Goal: Task Accomplishment & Management: Complete application form

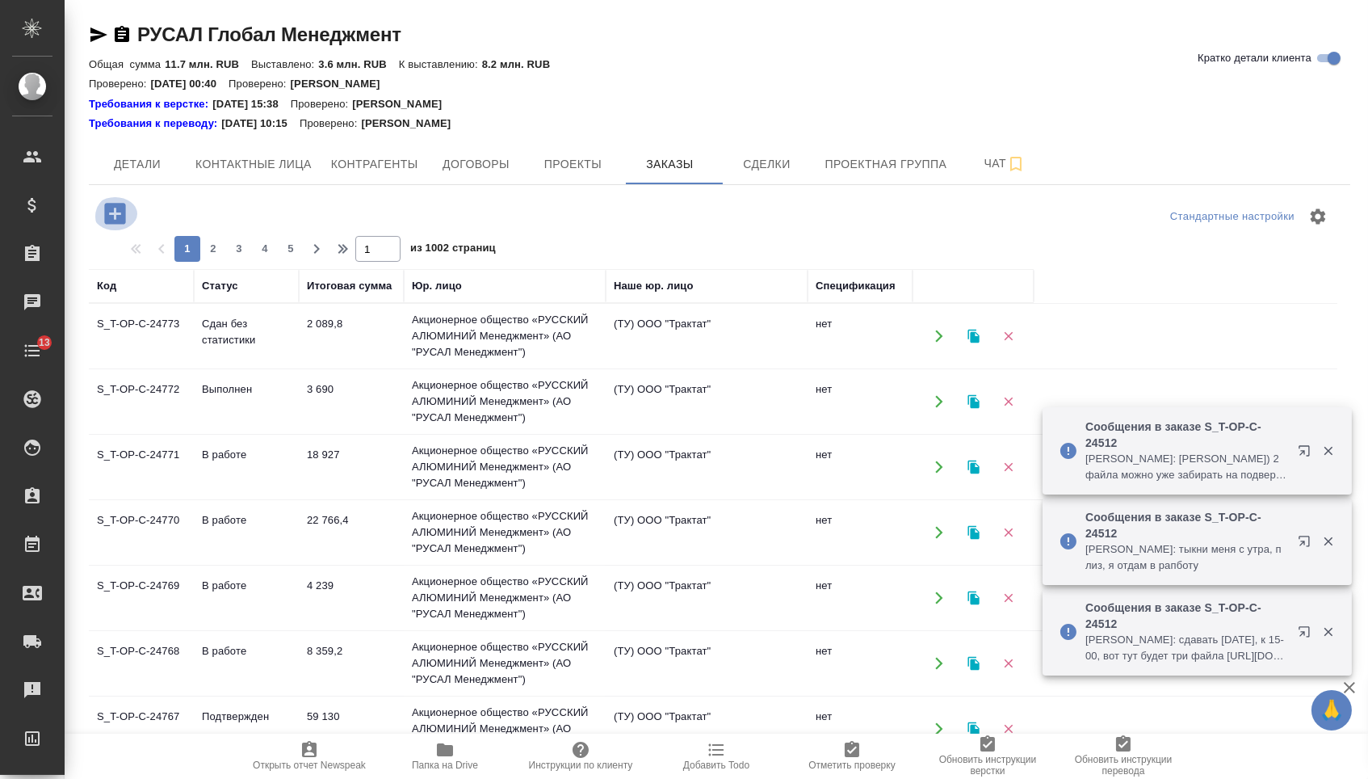
click at [125, 221] on icon "button" at bounding box center [114, 213] width 21 height 21
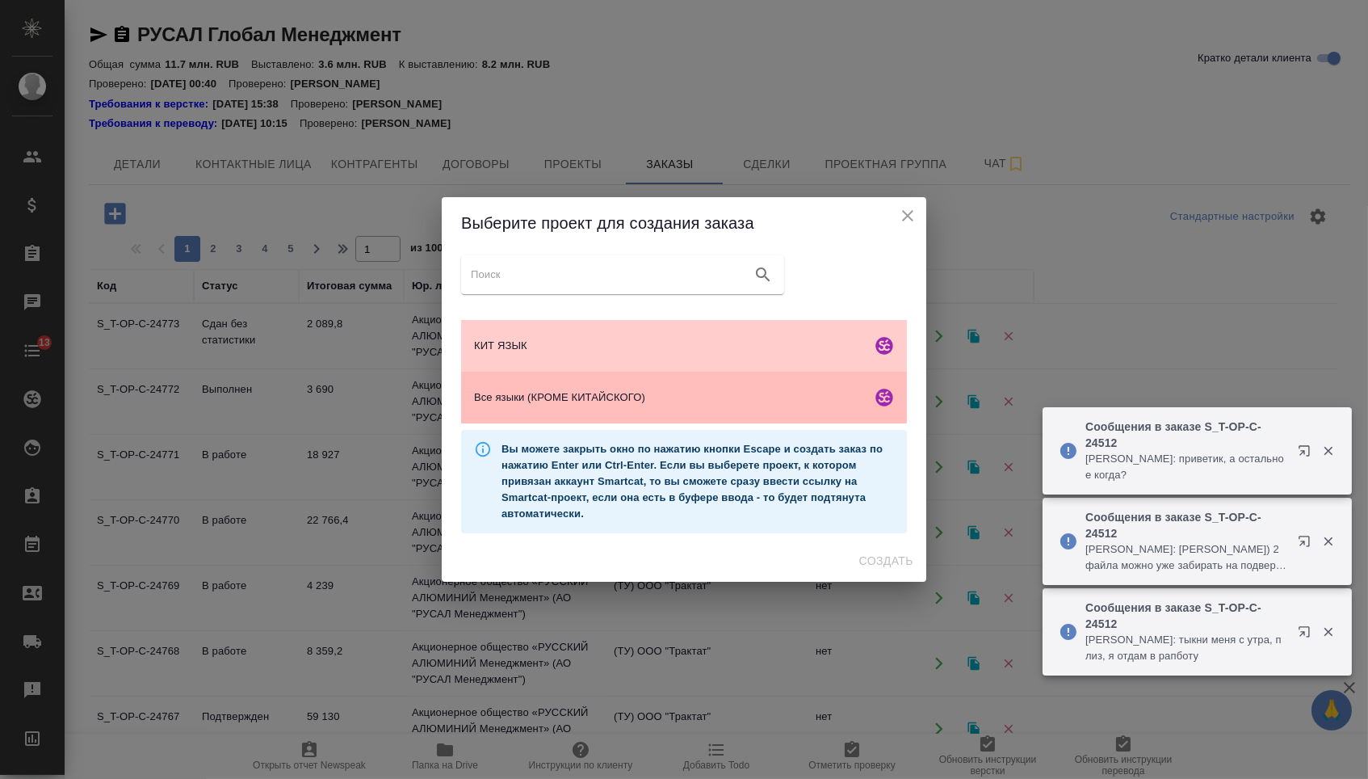
click at [543, 401] on span "Все языки (КРОМЕ КИТАЙСКОГО)" at bounding box center [669, 397] width 391 height 16
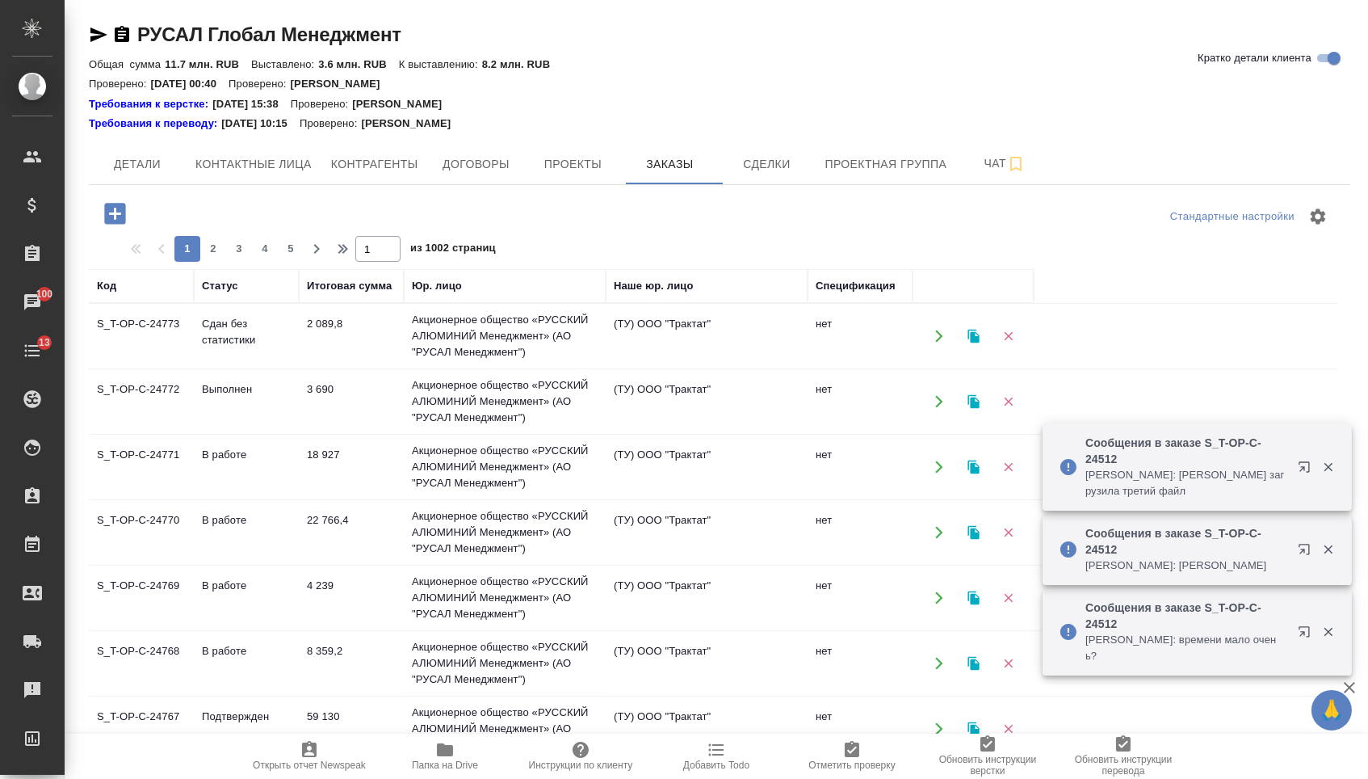
click at [128, 228] on icon "button" at bounding box center [115, 214] width 28 height 28
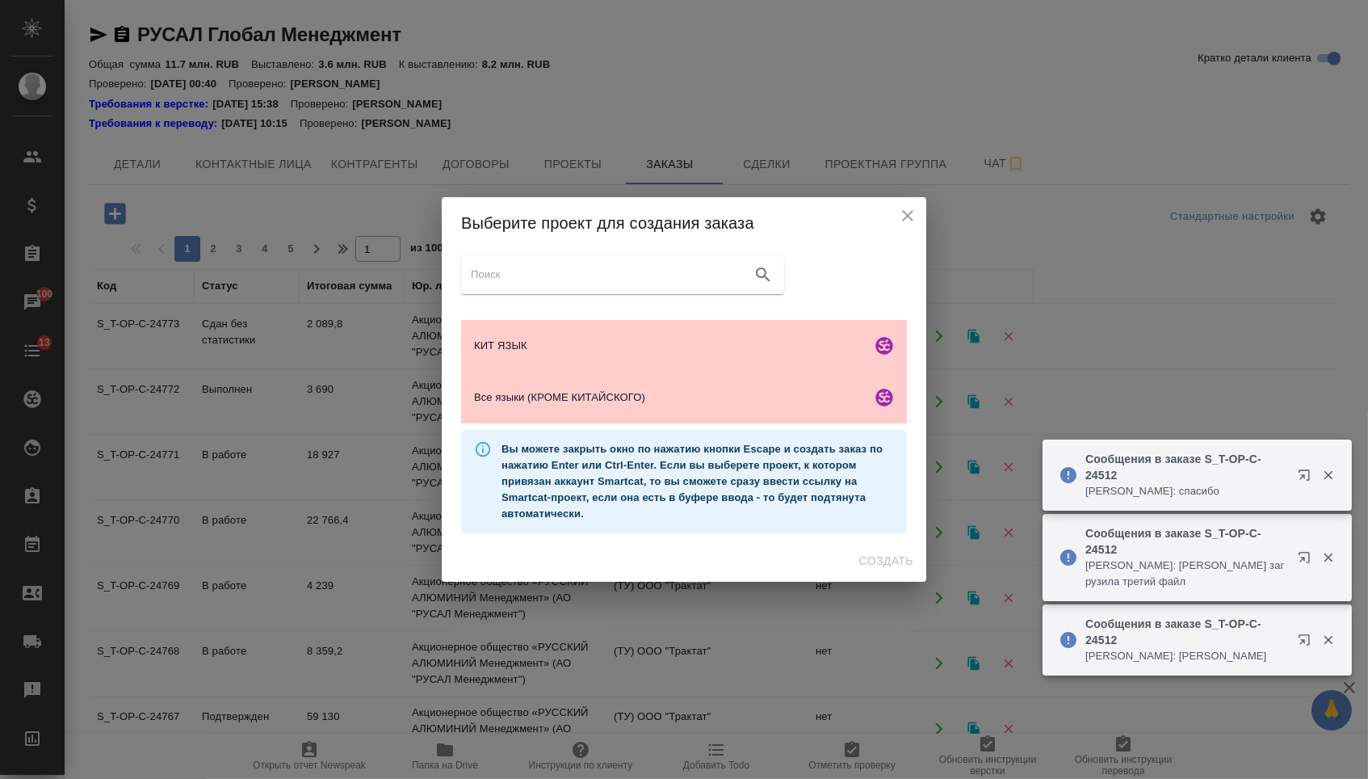
click at [128, 228] on div "Выберите проект для создания заказа КИТ ЯЗЫК Все языки (КРОМЕ КИТАЙСКОГО) Ссылк…" at bounding box center [684, 389] width 1368 height 779
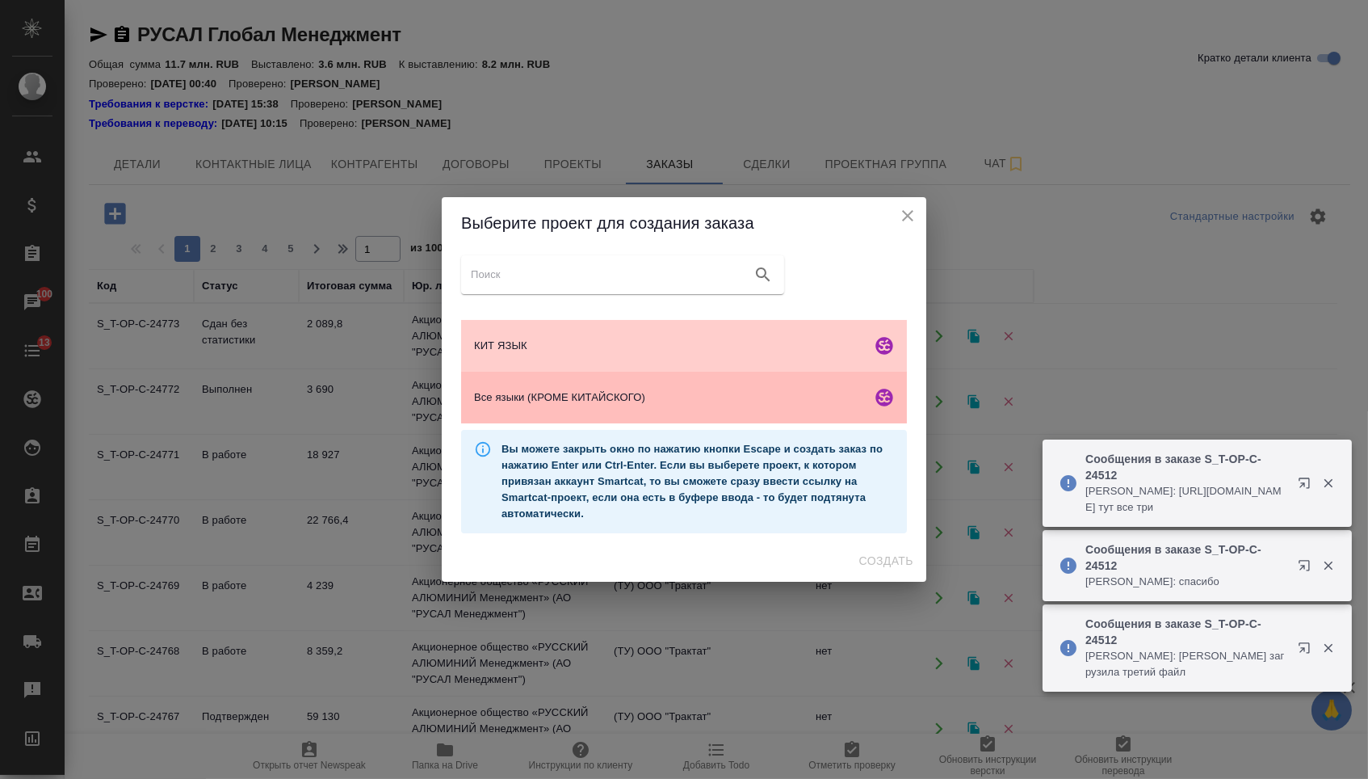
click at [582, 410] on div "Все языки (КРОМЕ КИТАЙСКОГО)" at bounding box center [684, 398] width 446 height 52
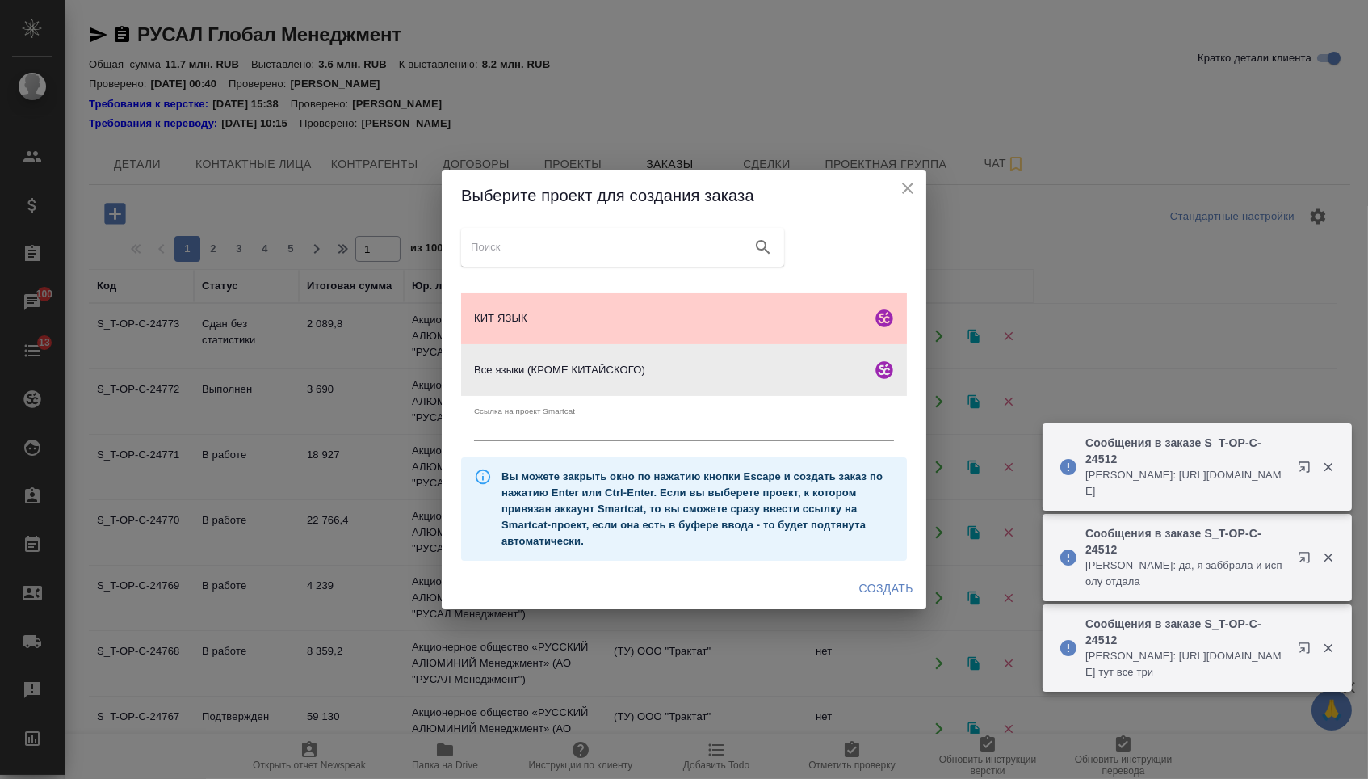
click at [868, 587] on span "Создать" at bounding box center [887, 588] width 54 height 20
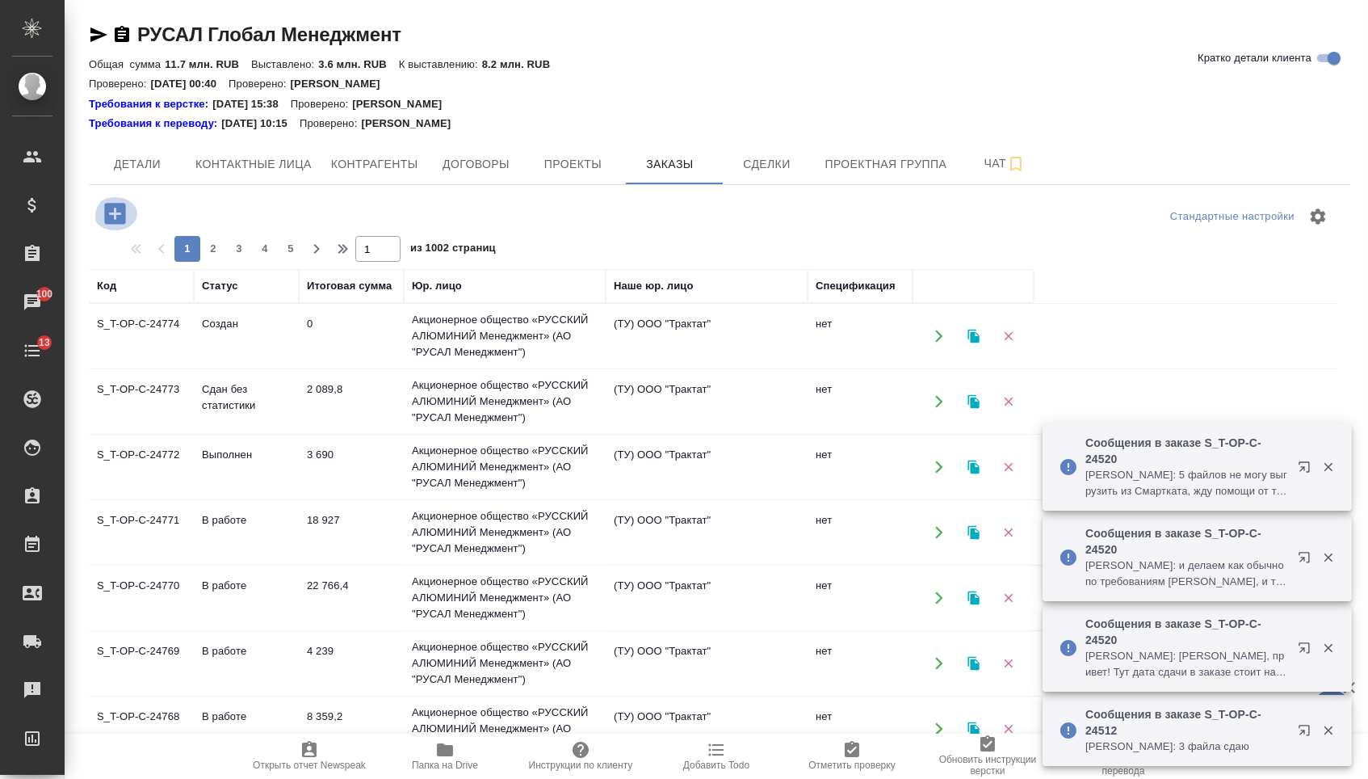
click at [103, 216] on icon "button" at bounding box center [115, 214] width 28 height 28
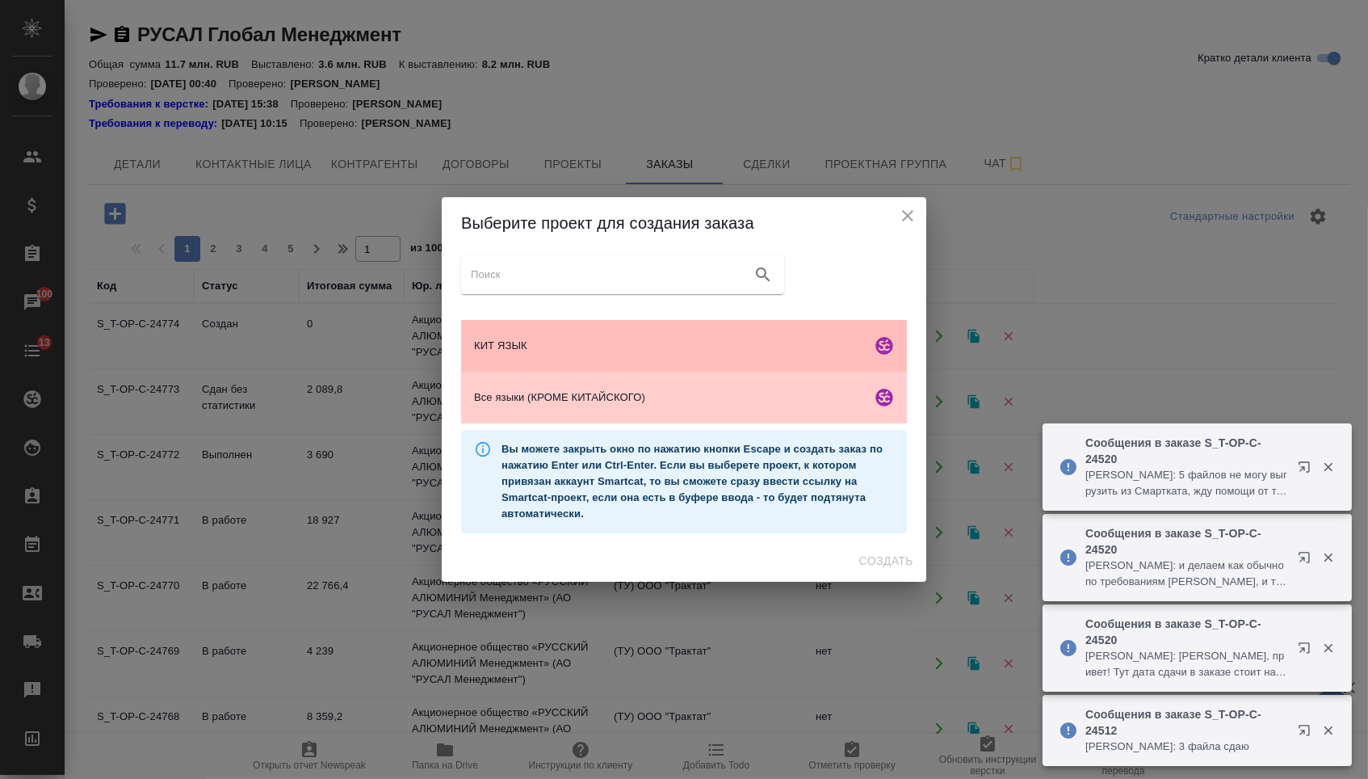
click at [561, 345] on span "КИТ ЯЗЫК" at bounding box center [669, 346] width 391 height 16
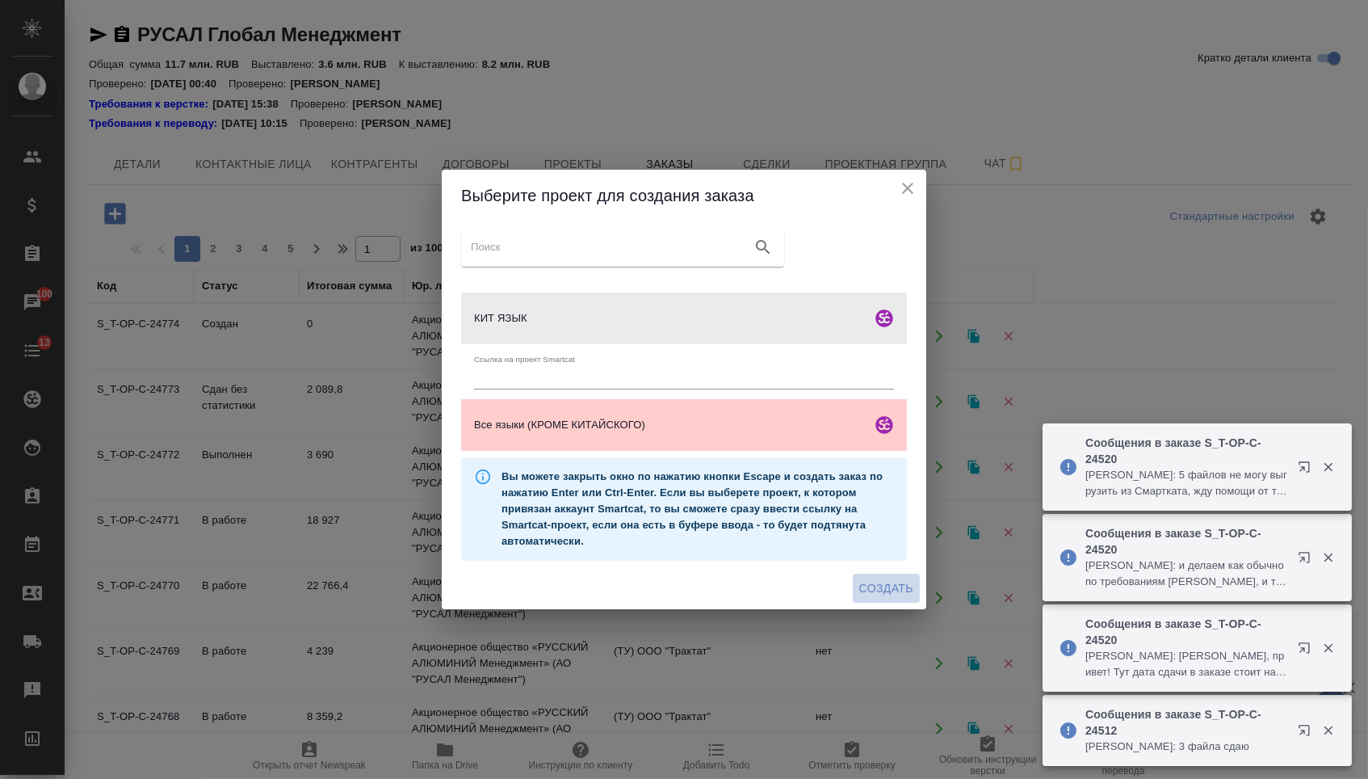
click at [874, 599] on span "Создать" at bounding box center [887, 588] width 54 height 20
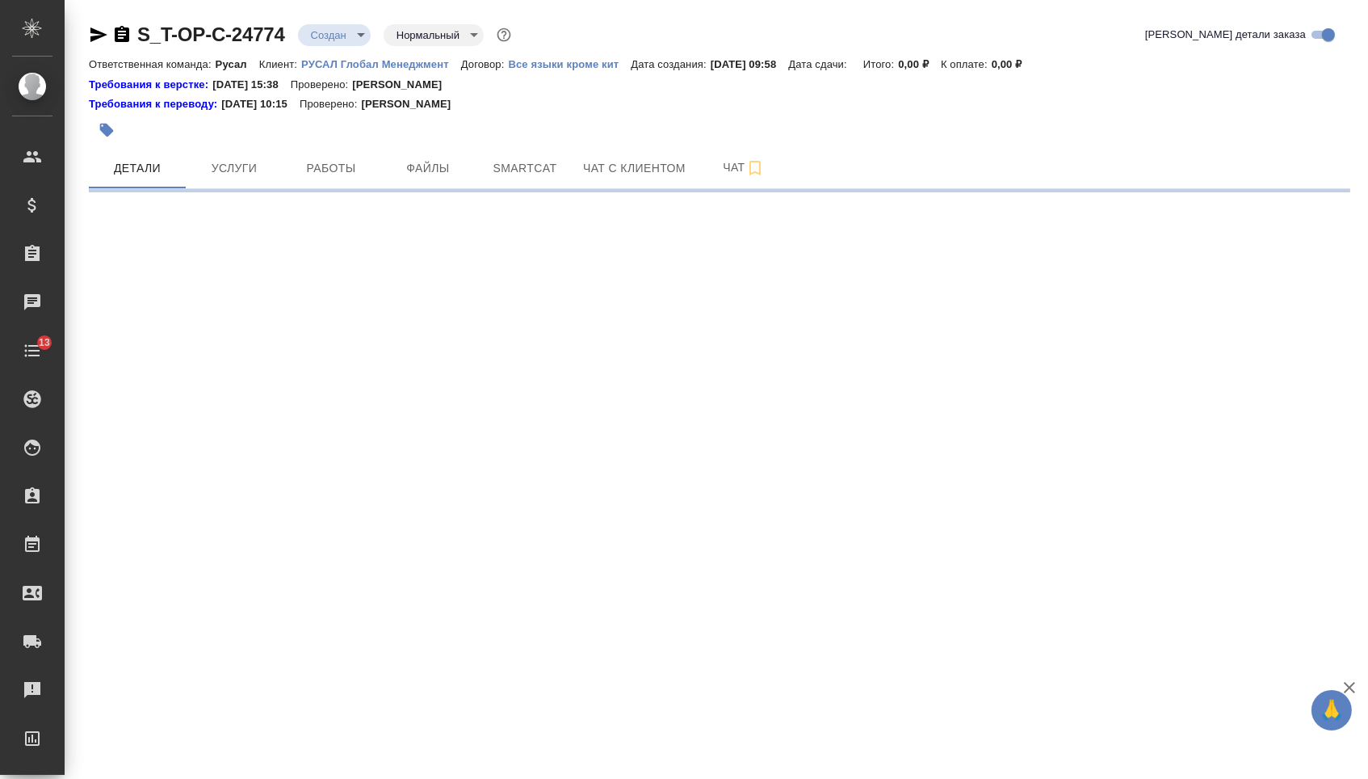
select select "RU"
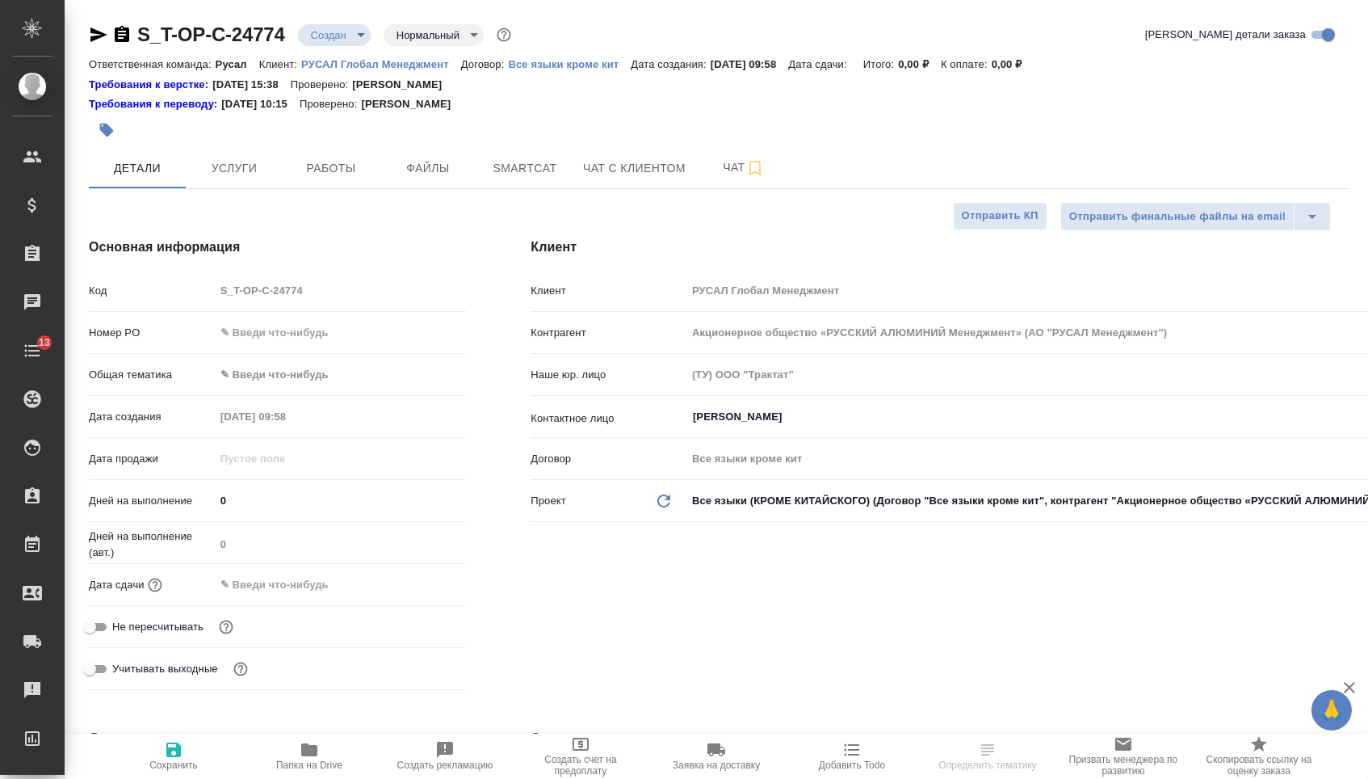
type input "[PERSON_NAME]"
type textarea "x"
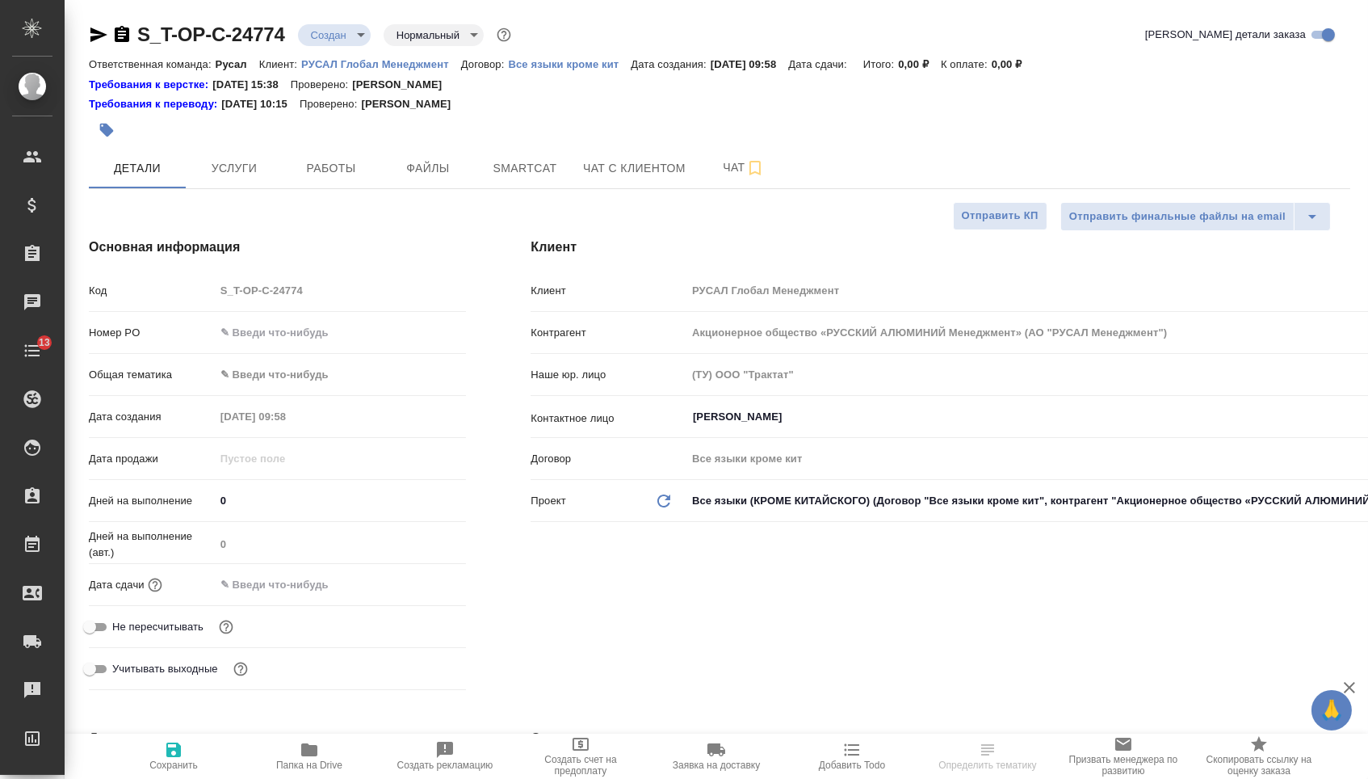
type textarea "x"
type input "Русал"
type textarea "x"
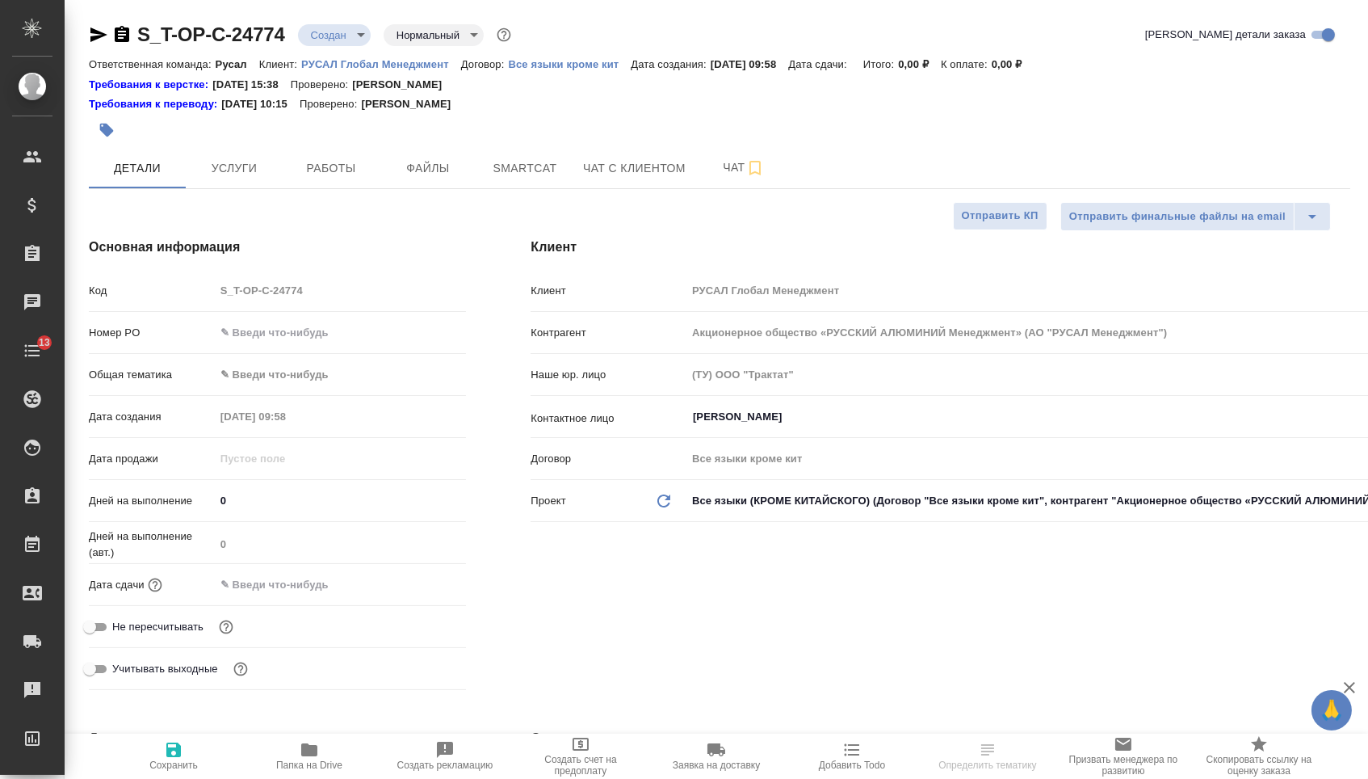
type textarea "x"
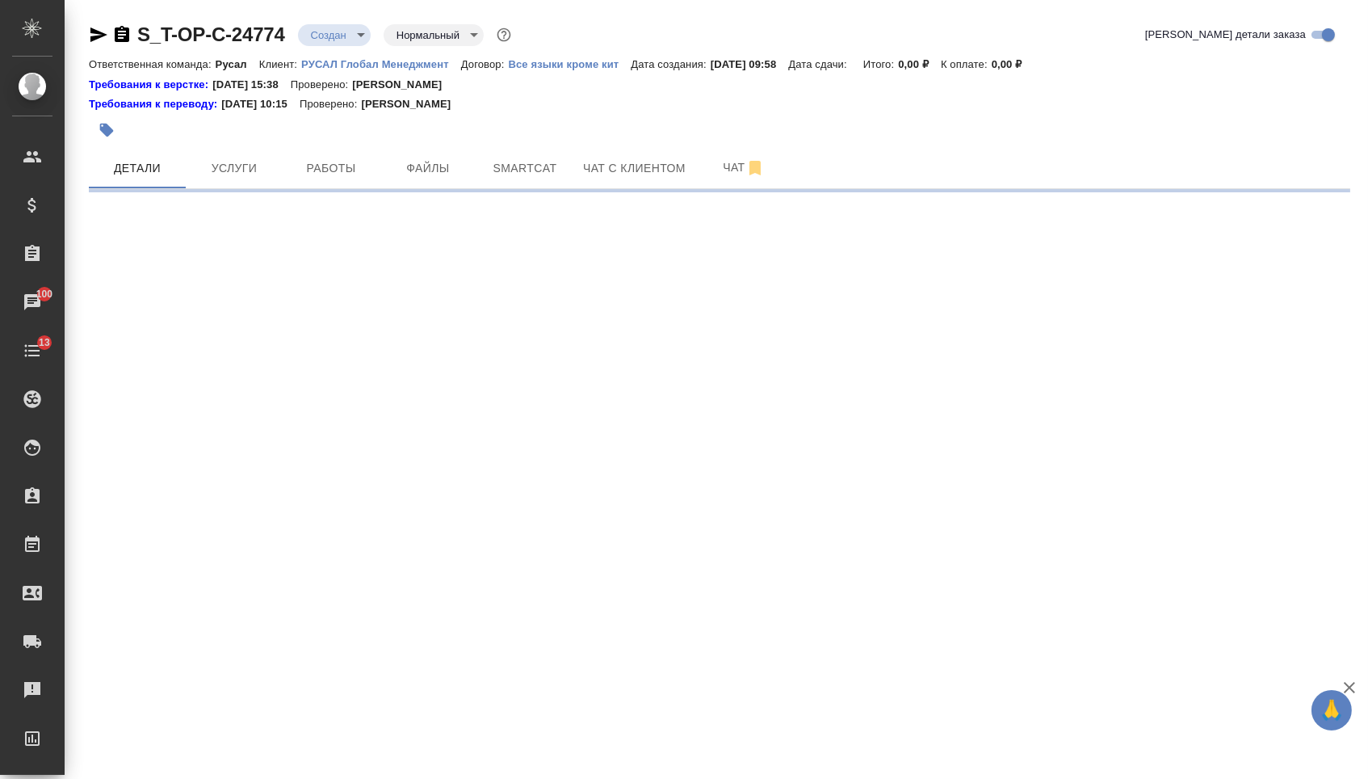
select select "RU"
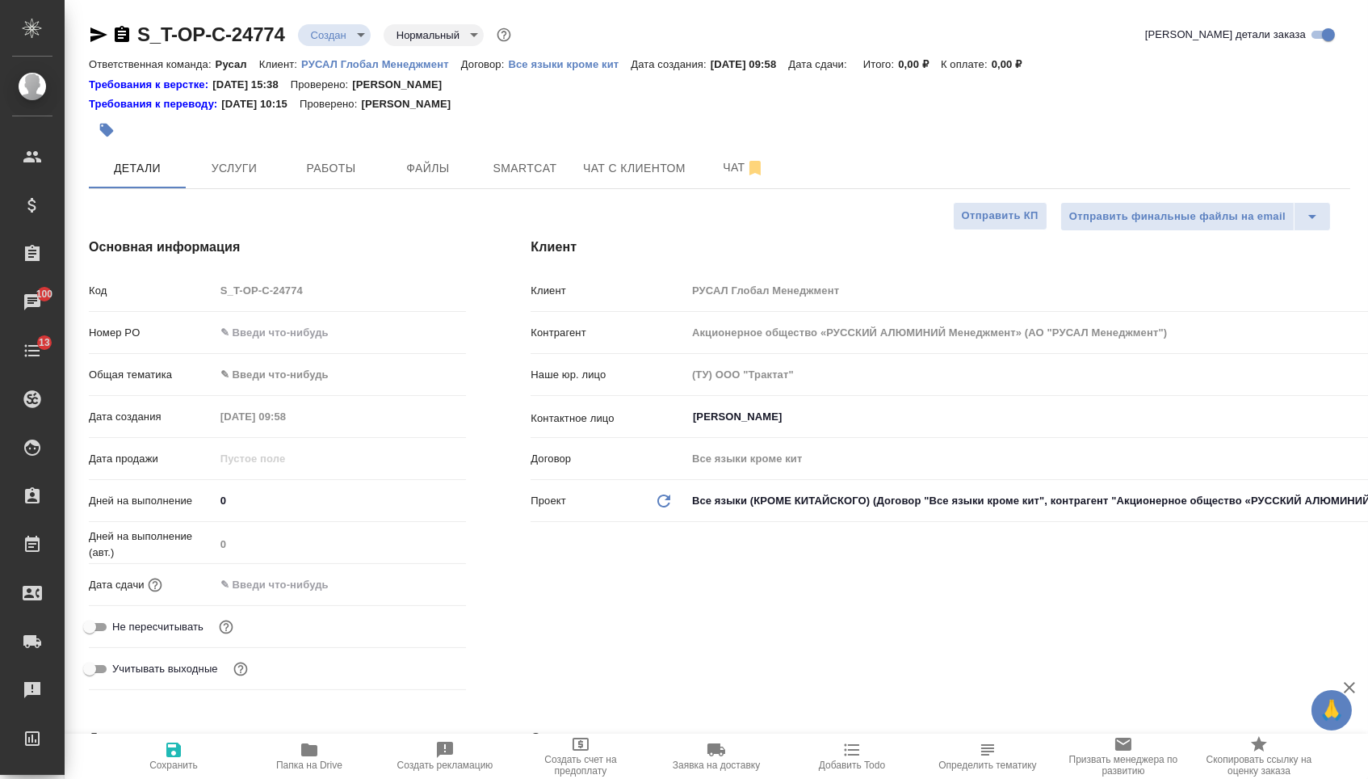
type textarea "x"
click at [292, 343] on input "text" at bounding box center [341, 332] width 252 height 23
paste input "Т-ОП-С-46414"
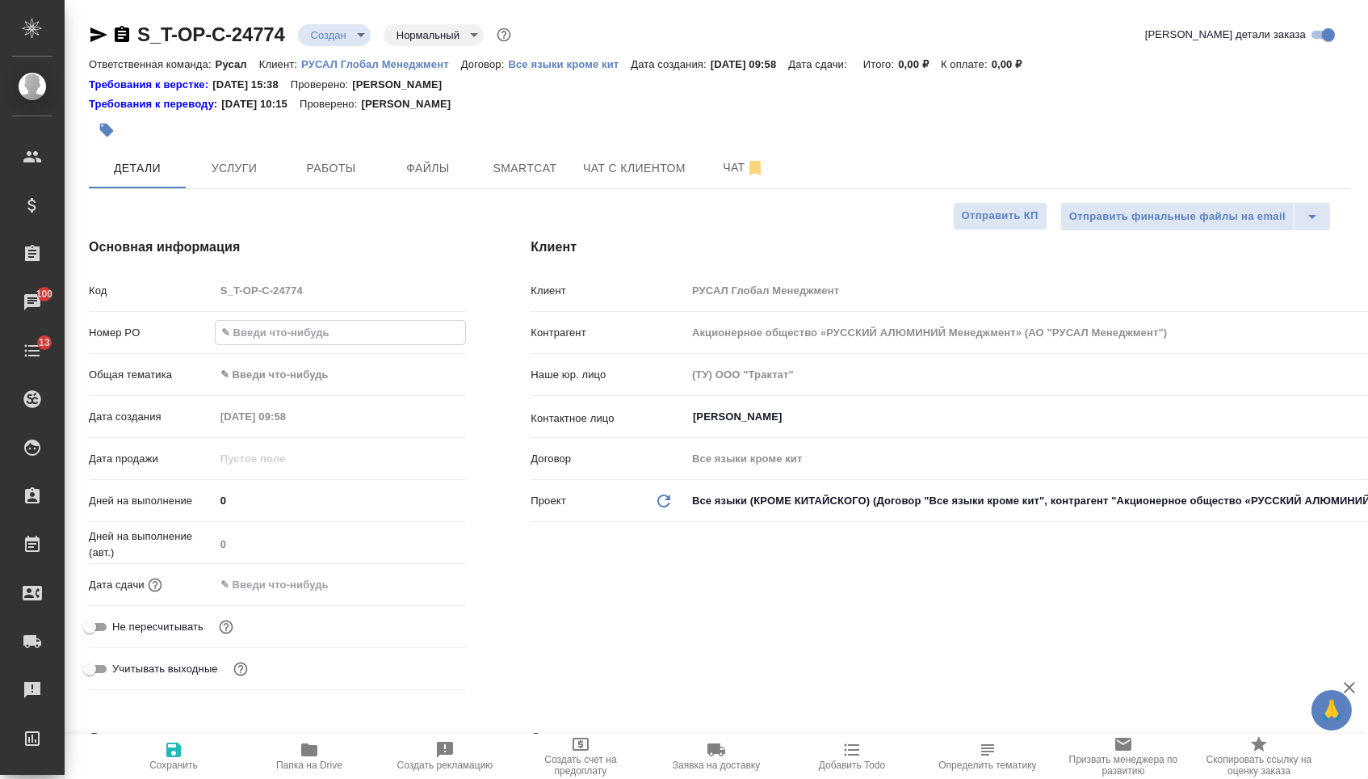
type input "Т-ОП-С-46414"
type textarea "x"
type input "Т-ОП-С-46414"
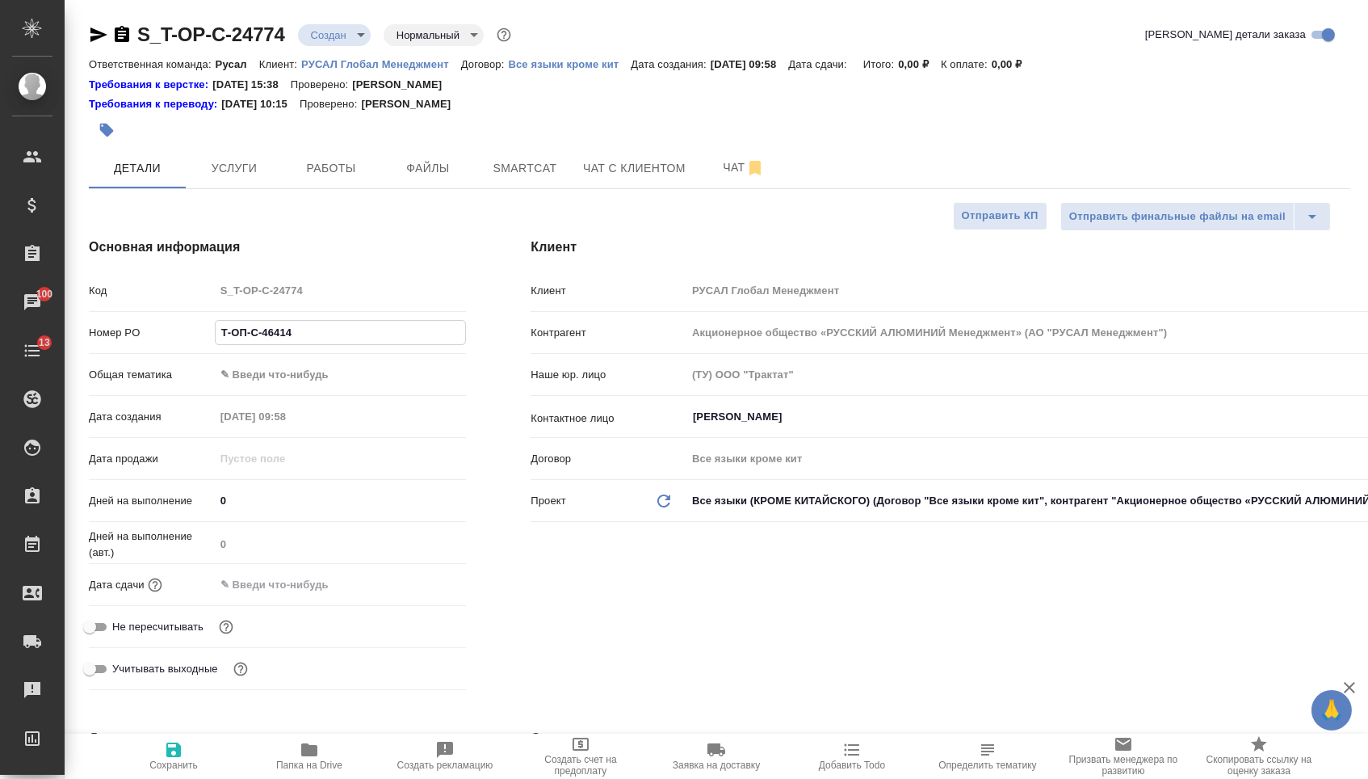
click at [416, 60] on p "РУСАЛ Глобал Менеджмент" at bounding box center [381, 64] width 160 height 12
type textarea "x"
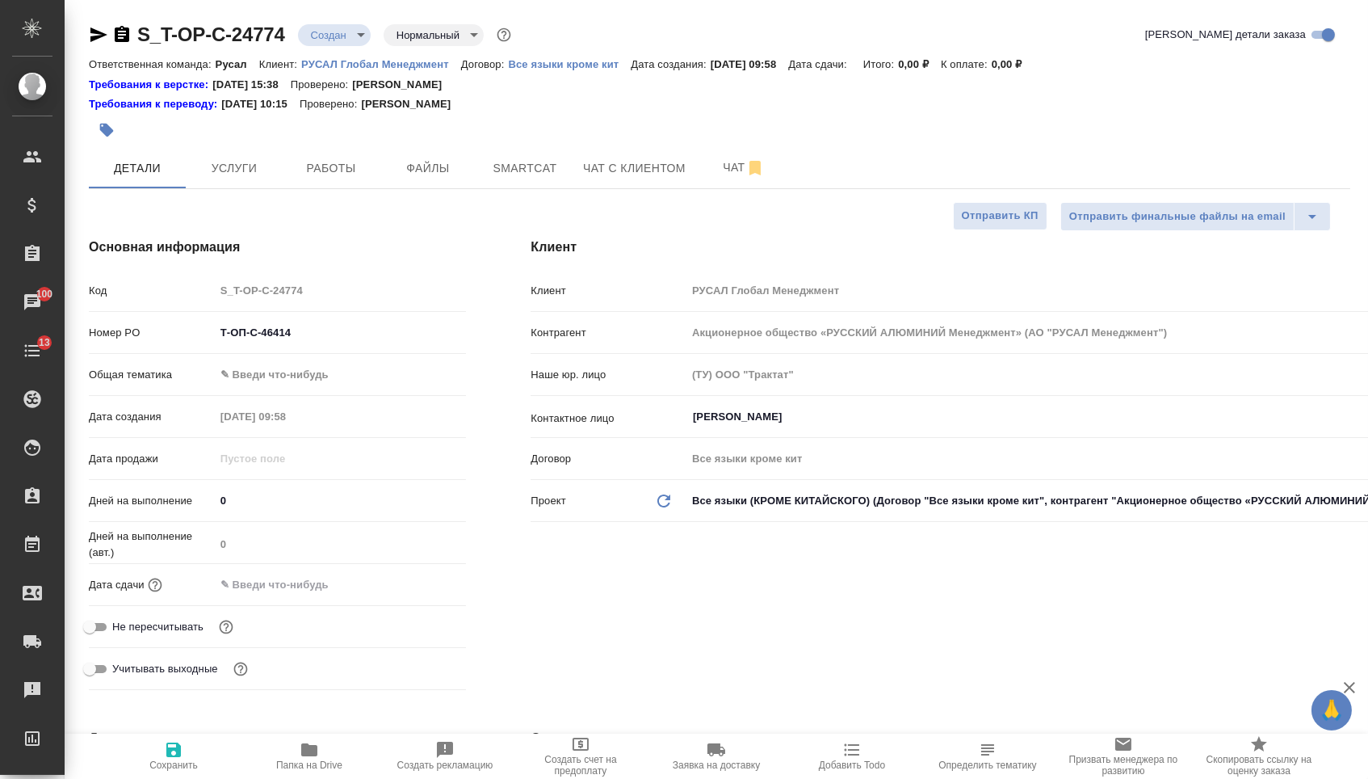
type textarea "x"
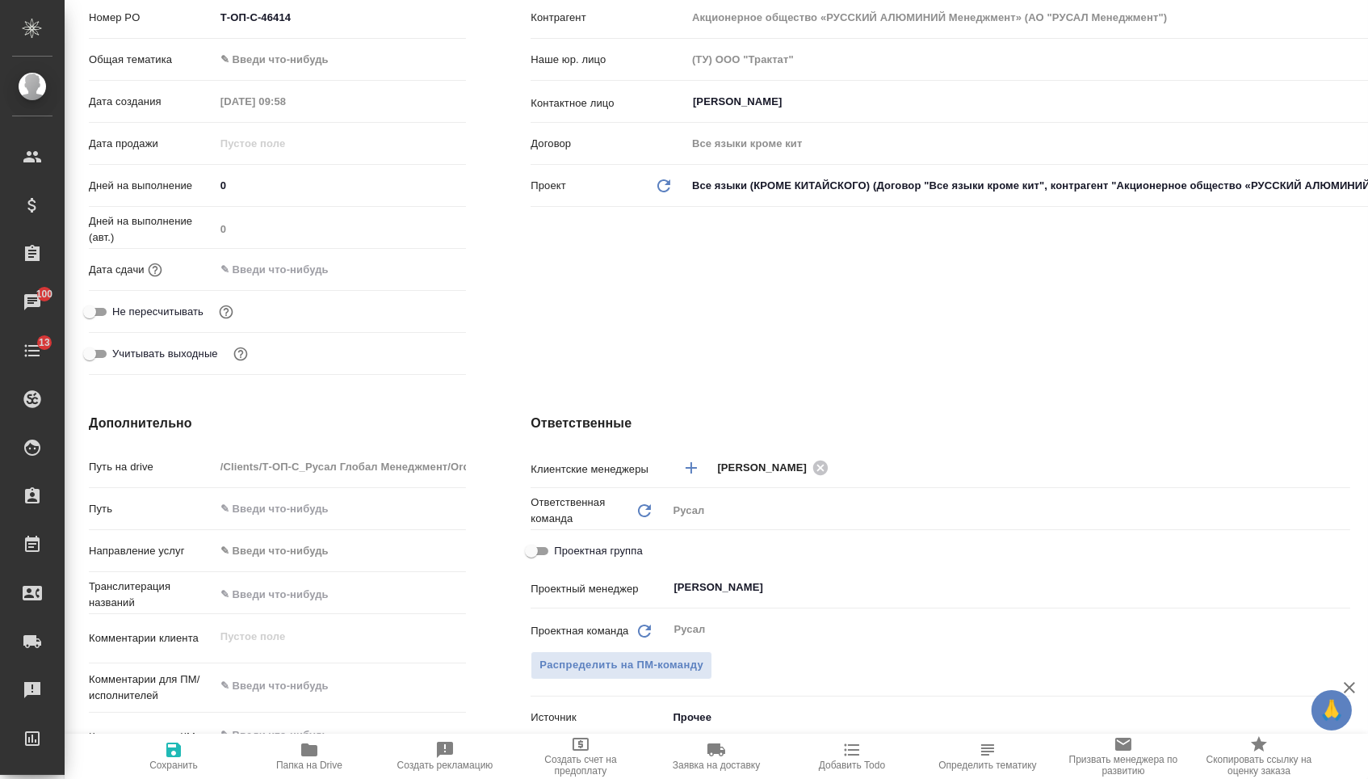
scroll to position [317, 0]
click at [733, 585] on input "[PERSON_NAME]" at bounding box center [982, 585] width 620 height 19
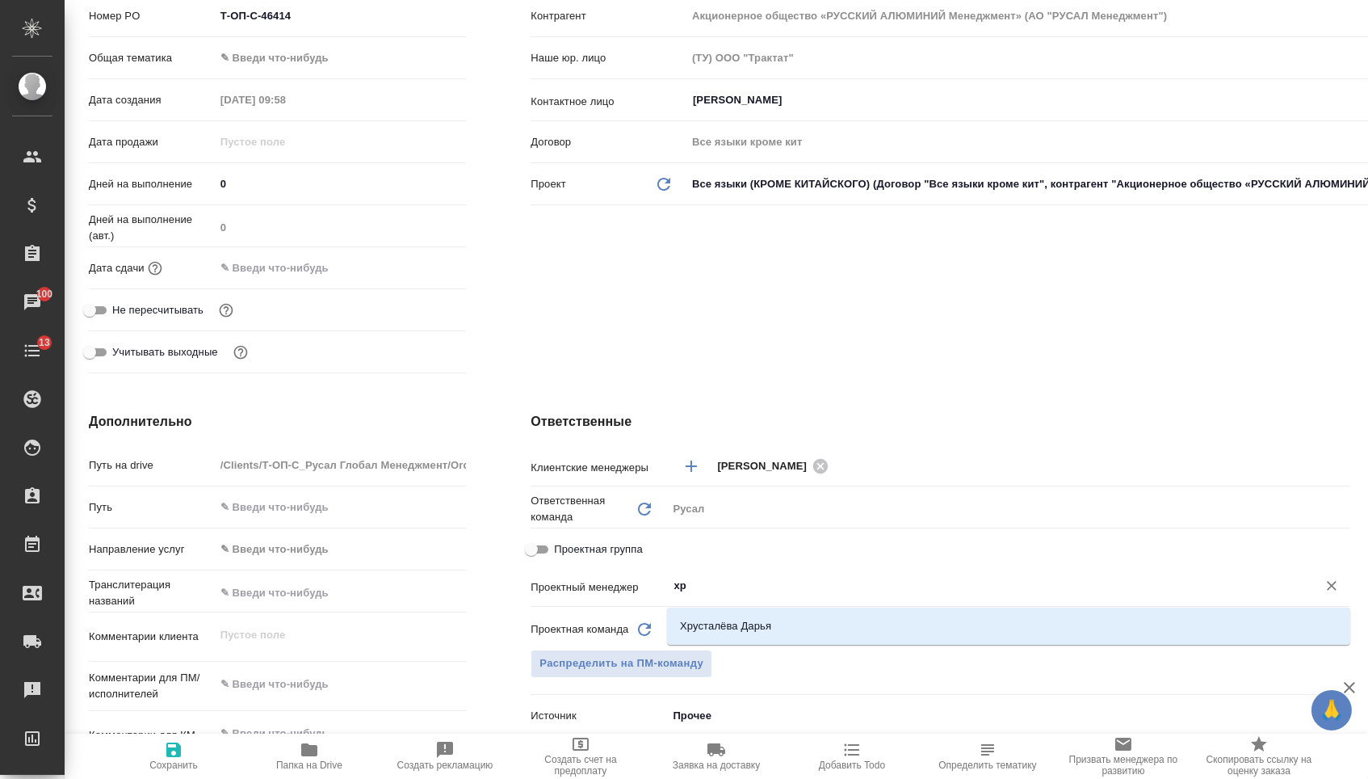
type input "хру"
click at [753, 625] on li "Хрусталёва Дарья" at bounding box center [1008, 626] width 683 height 29
type textarea "x"
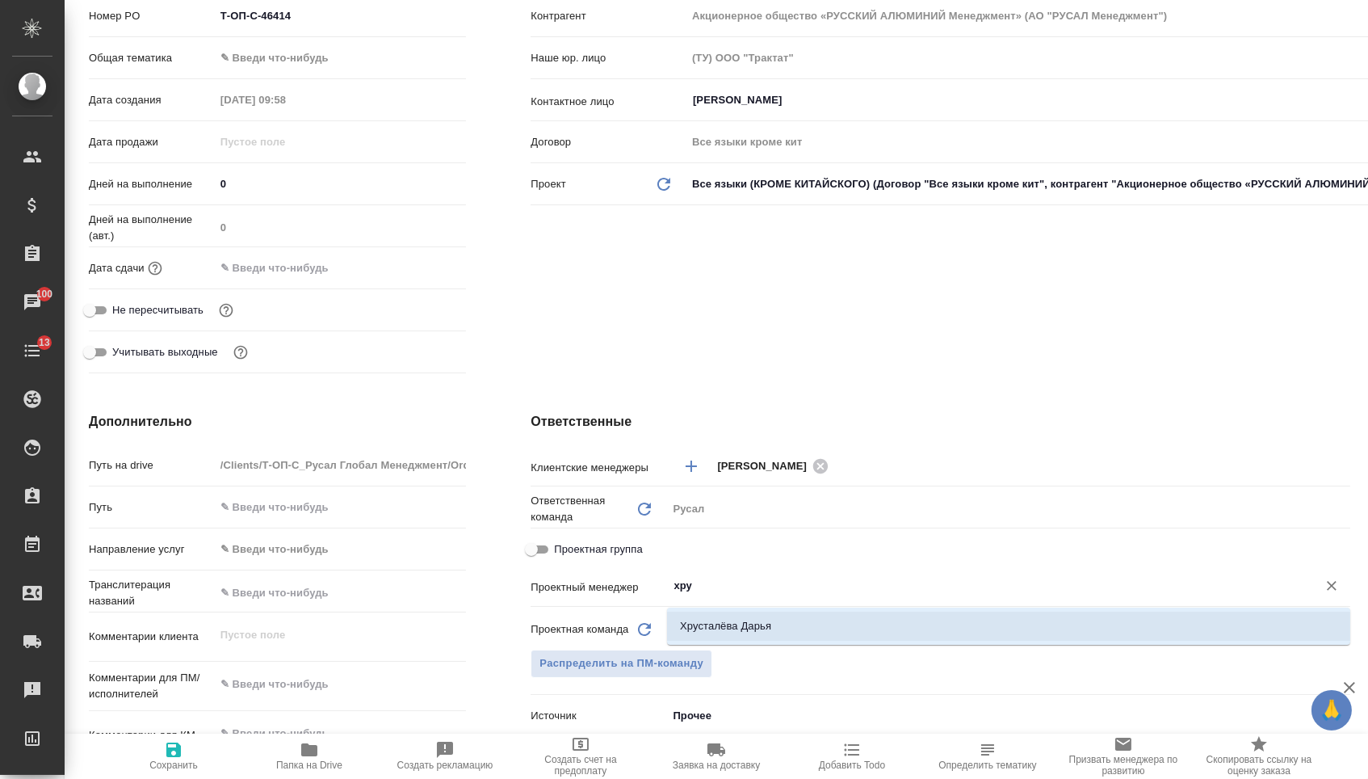
type input "Хрусталёва Дарья"
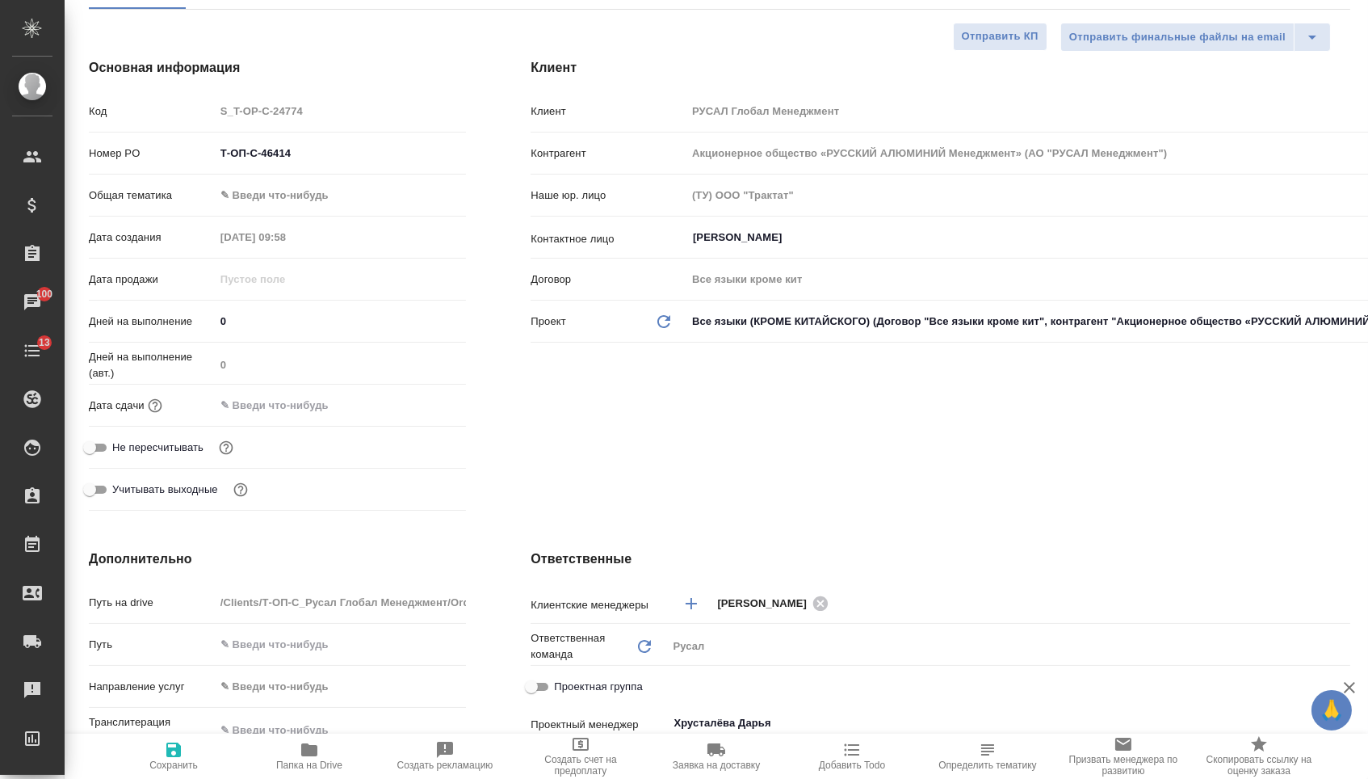
scroll to position [7, 0]
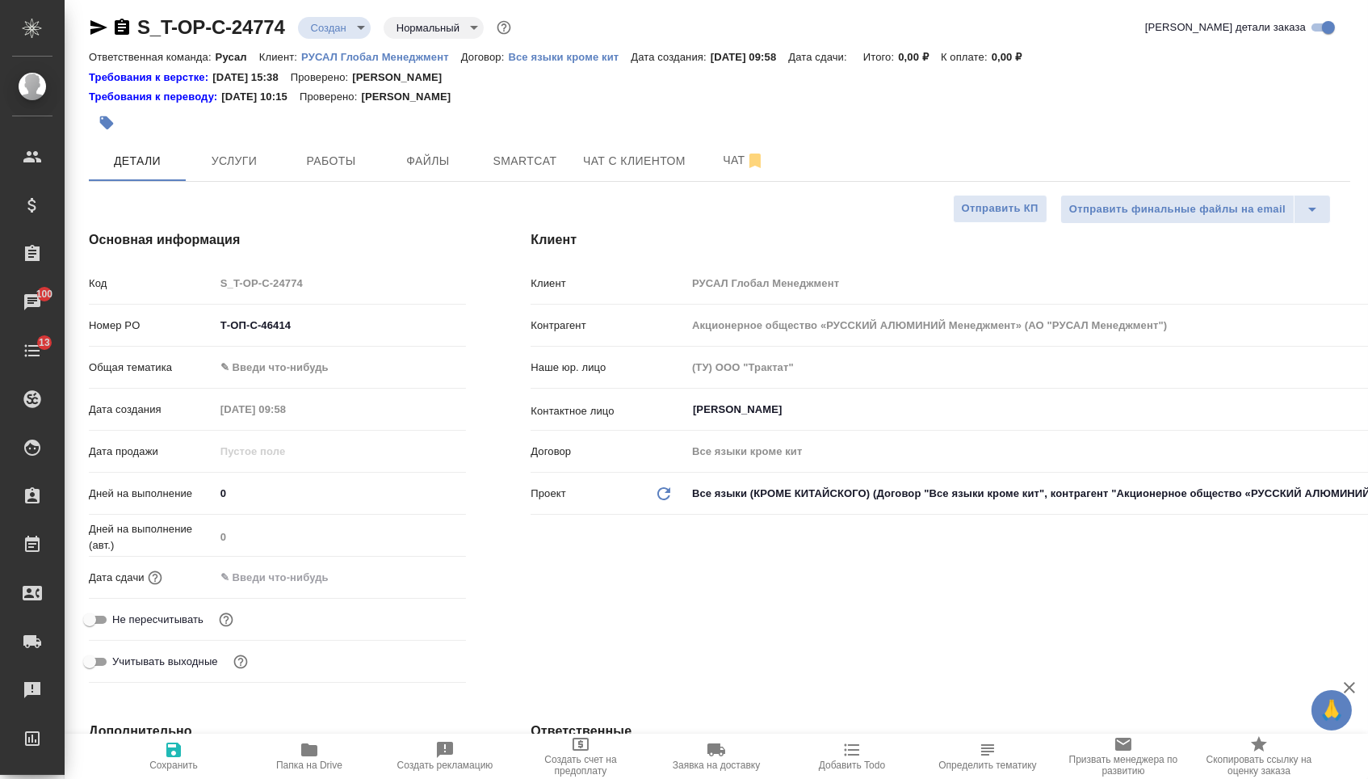
click at [298, 364] on body "🙏 .cls-1 fill:#fff; AWATERA Menshikova Aleksandra Клиенты Спецификации Заказы 1…" at bounding box center [684, 389] width 1368 height 779
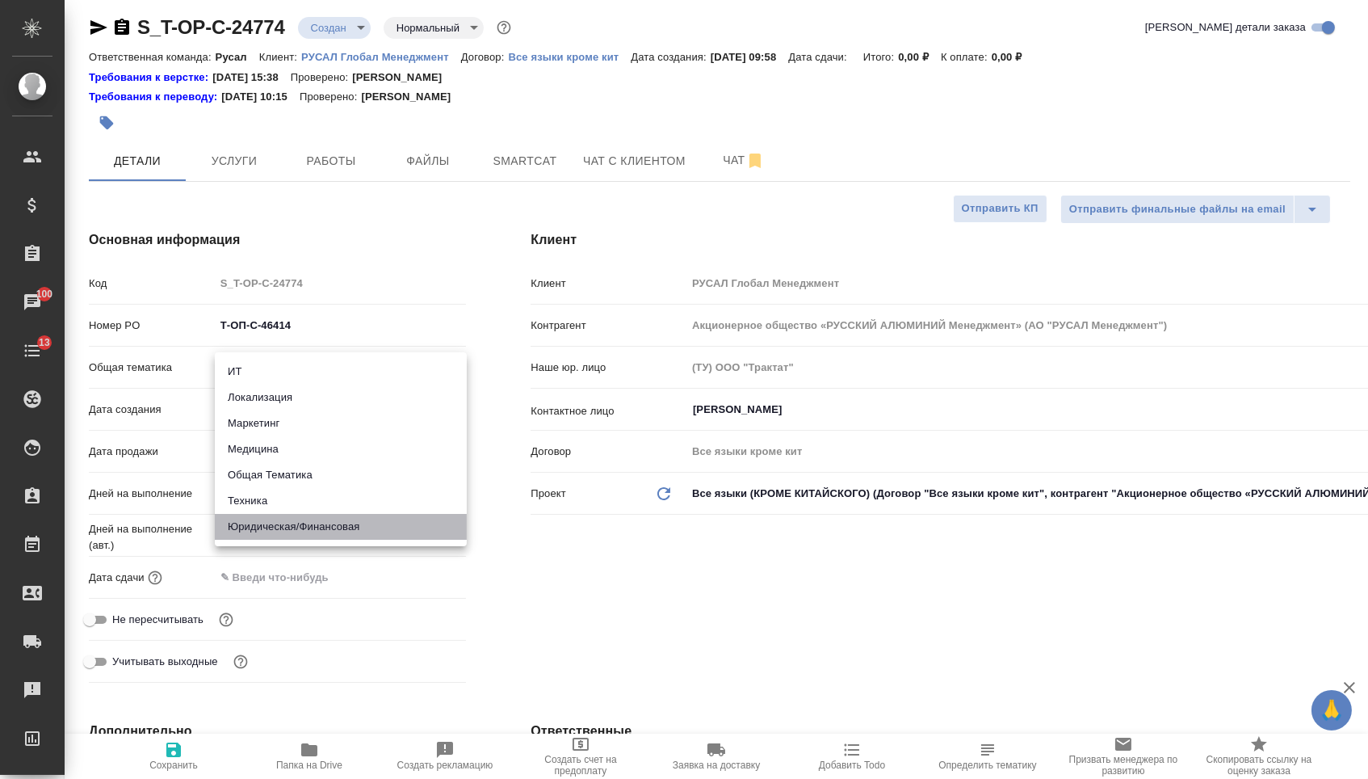
click at [294, 521] on li "Юридическая/Финансовая" at bounding box center [341, 527] width 252 height 26
type input "yr-fn"
type textarea "x"
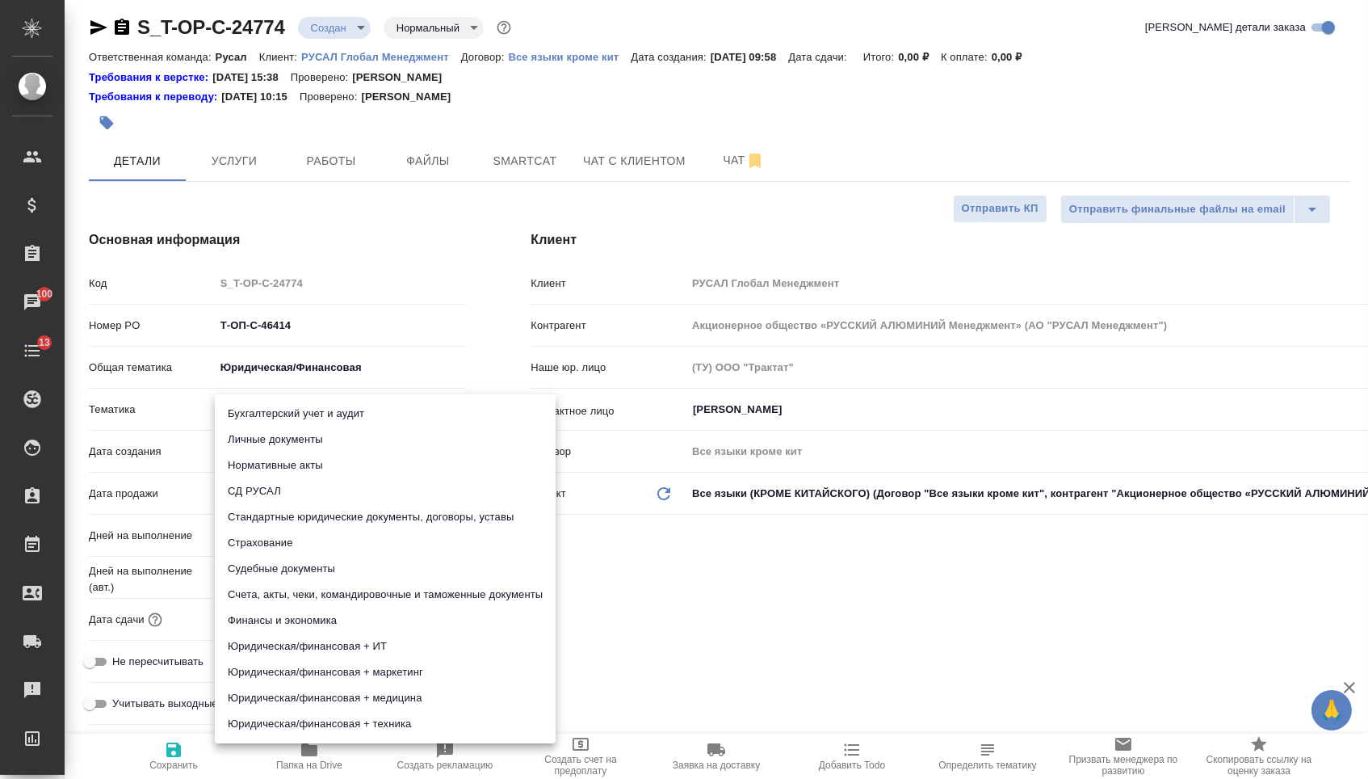
click at [295, 405] on body "🙏 .cls-1 fill:#fff; AWATERA Menshikova Aleksandra Клиенты Спецификации Заказы 1…" at bounding box center [684, 389] width 1368 height 779
click at [298, 519] on li "Стандартные юридические документы, договоры, уставы" at bounding box center [385, 517] width 341 height 26
type textarea "x"
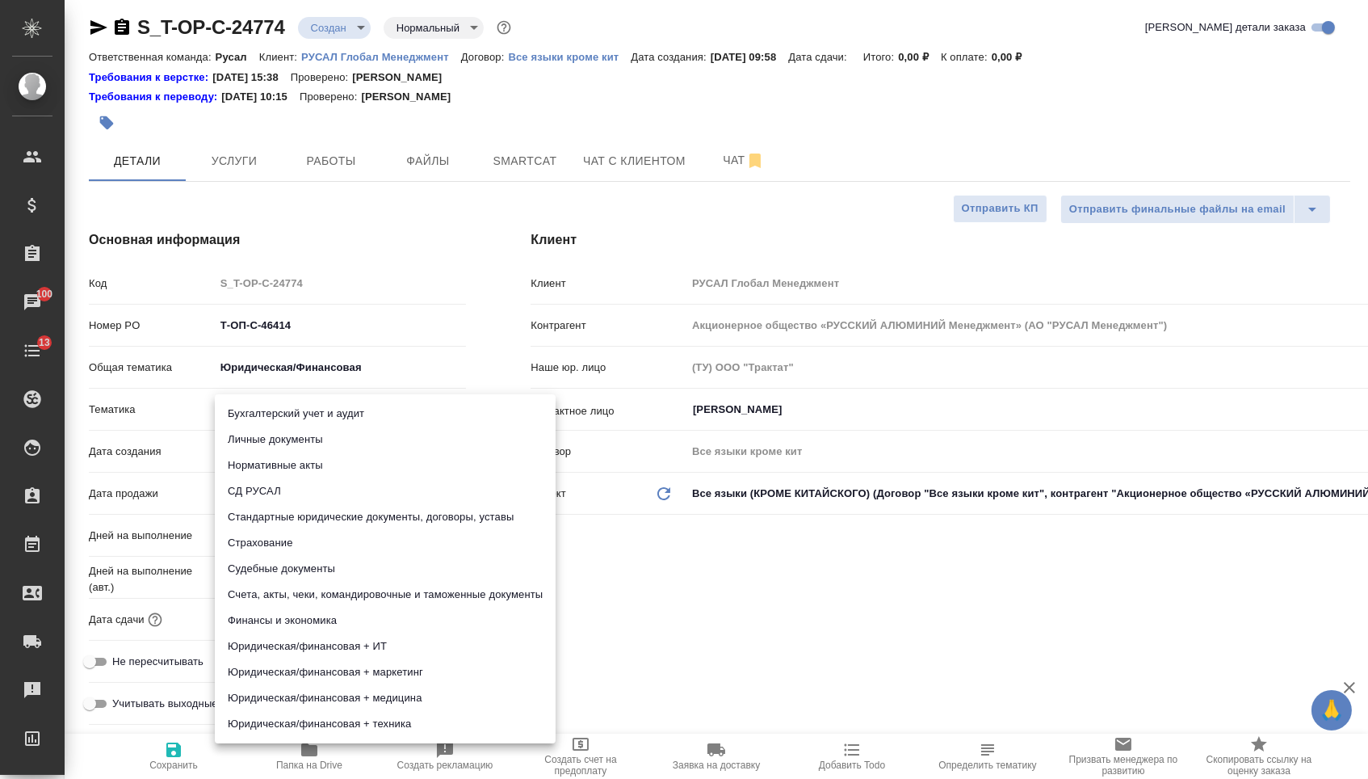
type input "5f647205b73bc97568ca66bf"
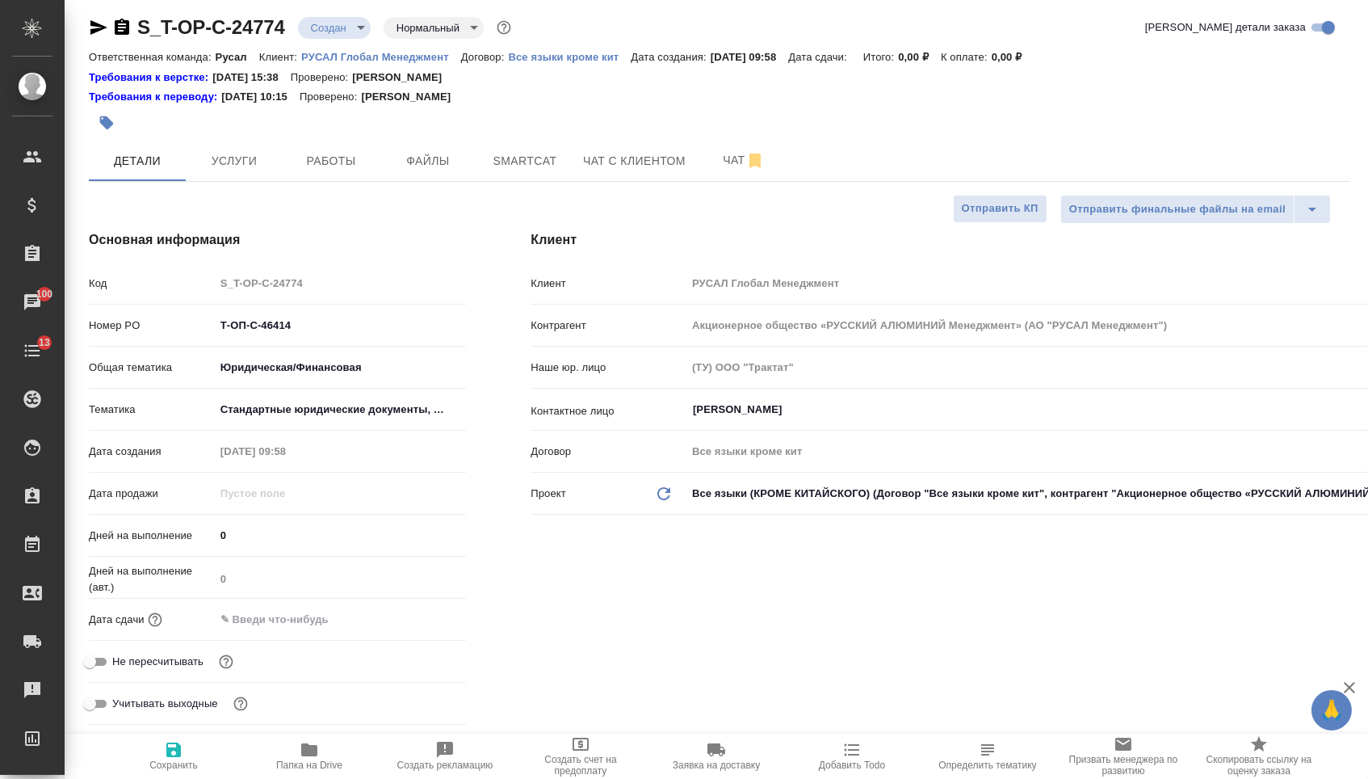
click at [289, 625] on input "text" at bounding box center [285, 618] width 141 height 23
click at [491, 607] on div "Основная информация Код S_T-OP-C-24774 Номер PO Т-ОП-С-46414 Общая тематика Юри…" at bounding box center [278, 480] width 442 height 565
click at [201, 761] on span "Сохранить" at bounding box center [174, 755] width 116 height 31
type textarea "x"
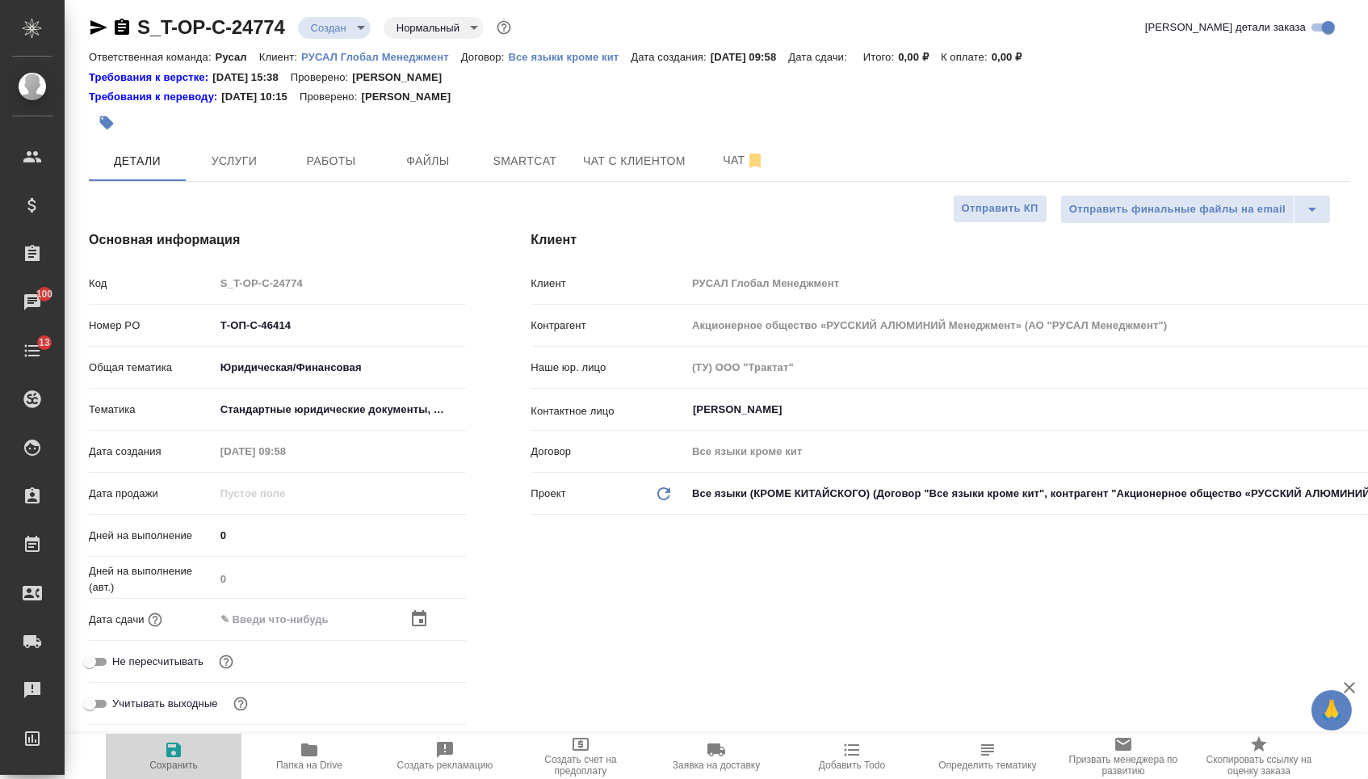
type textarea "x"
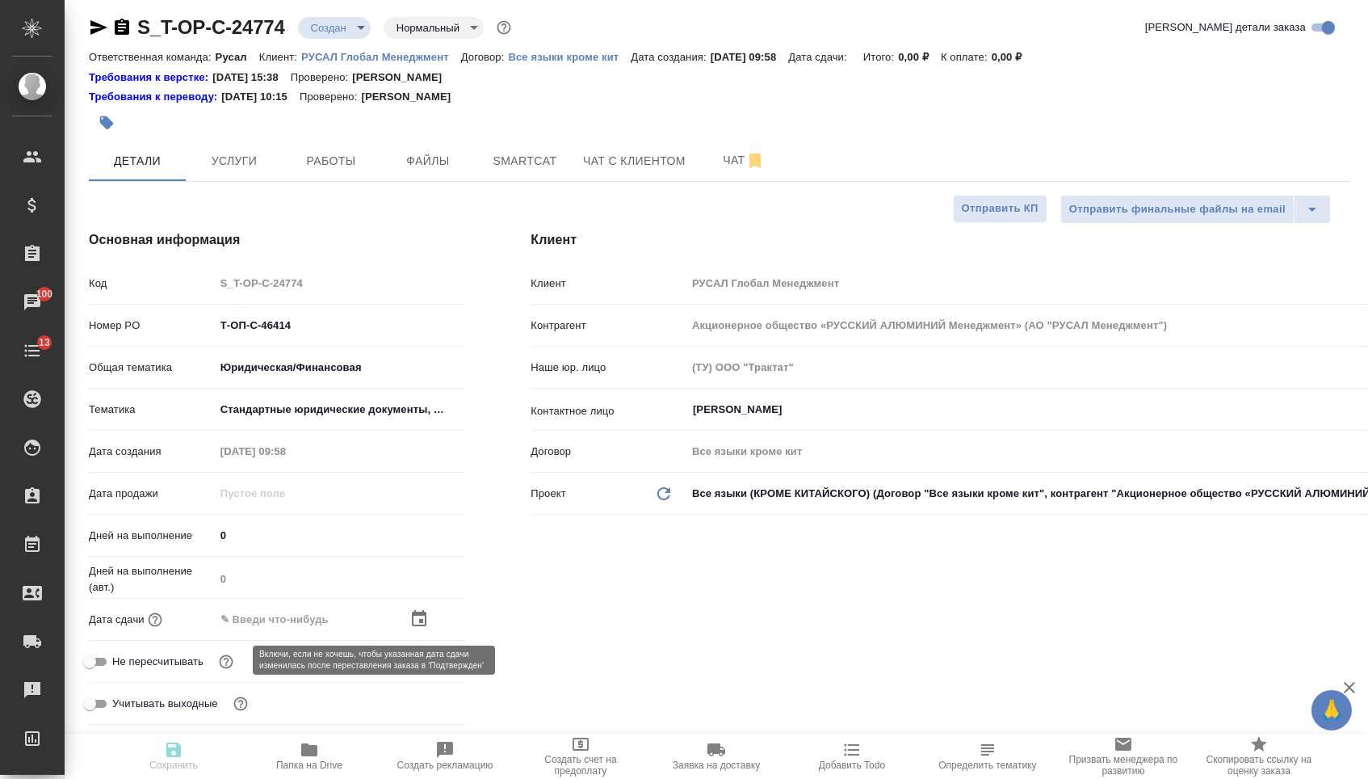
type textarea "x"
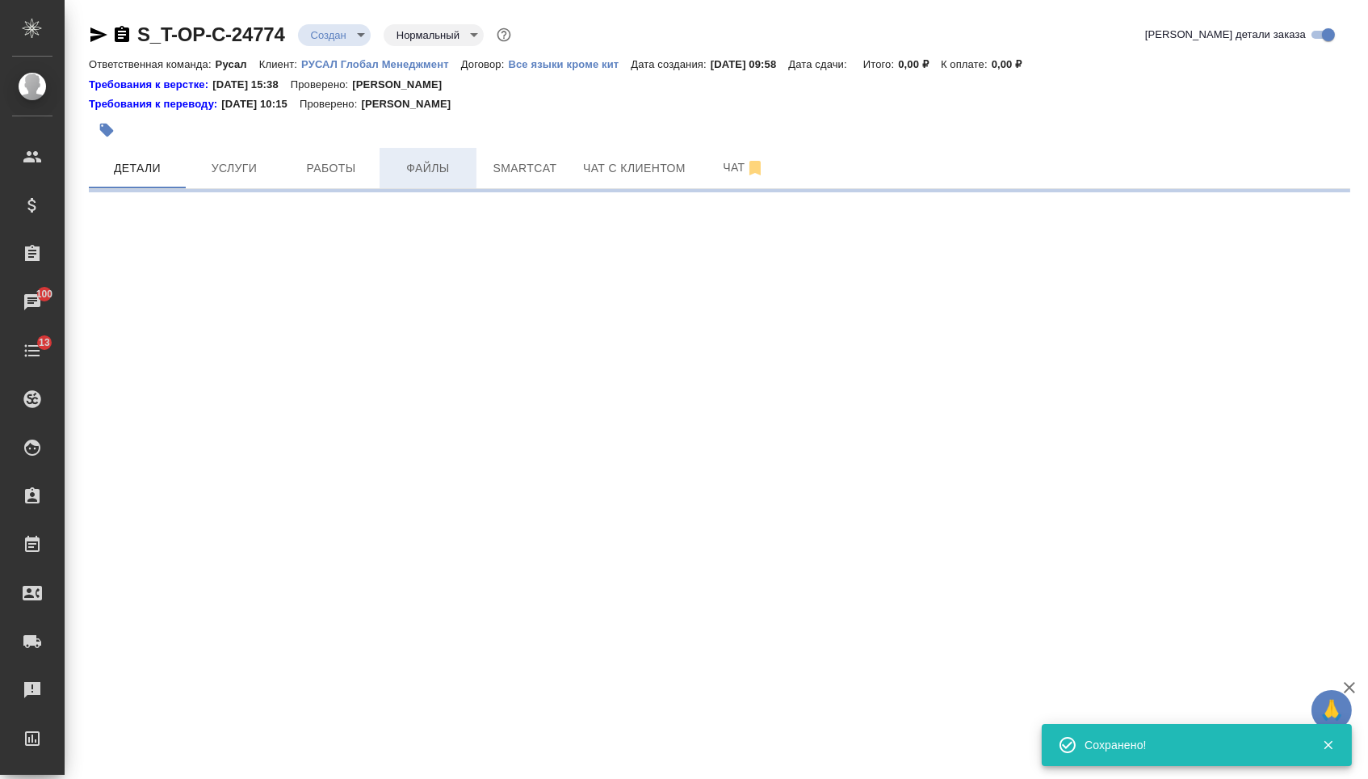
scroll to position [0, 0]
select select "RU"
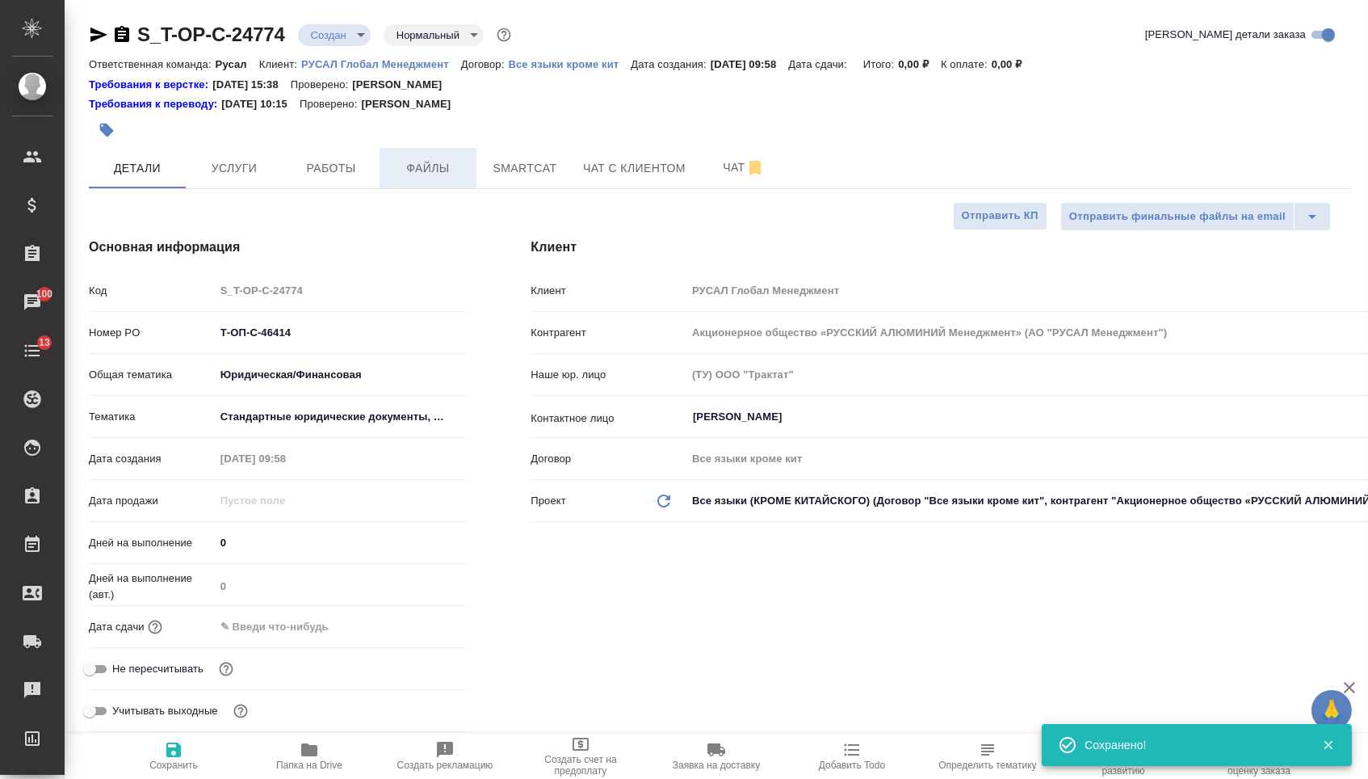
click at [386, 176] on button "Файлы" at bounding box center [428, 168] width 97 height 40
type textarea "x"
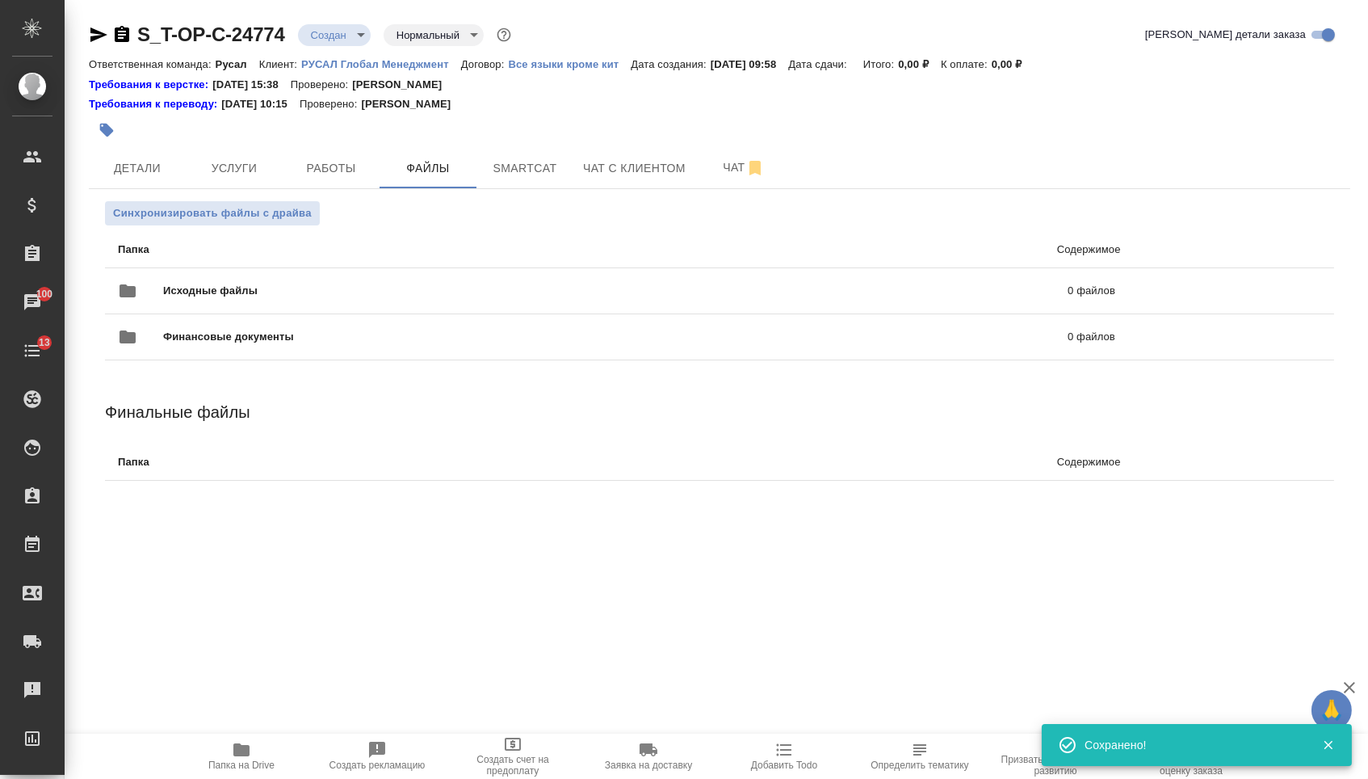
click at [315, 249] on p "Папка" at bounding box center [360, 250] width 485 height 16
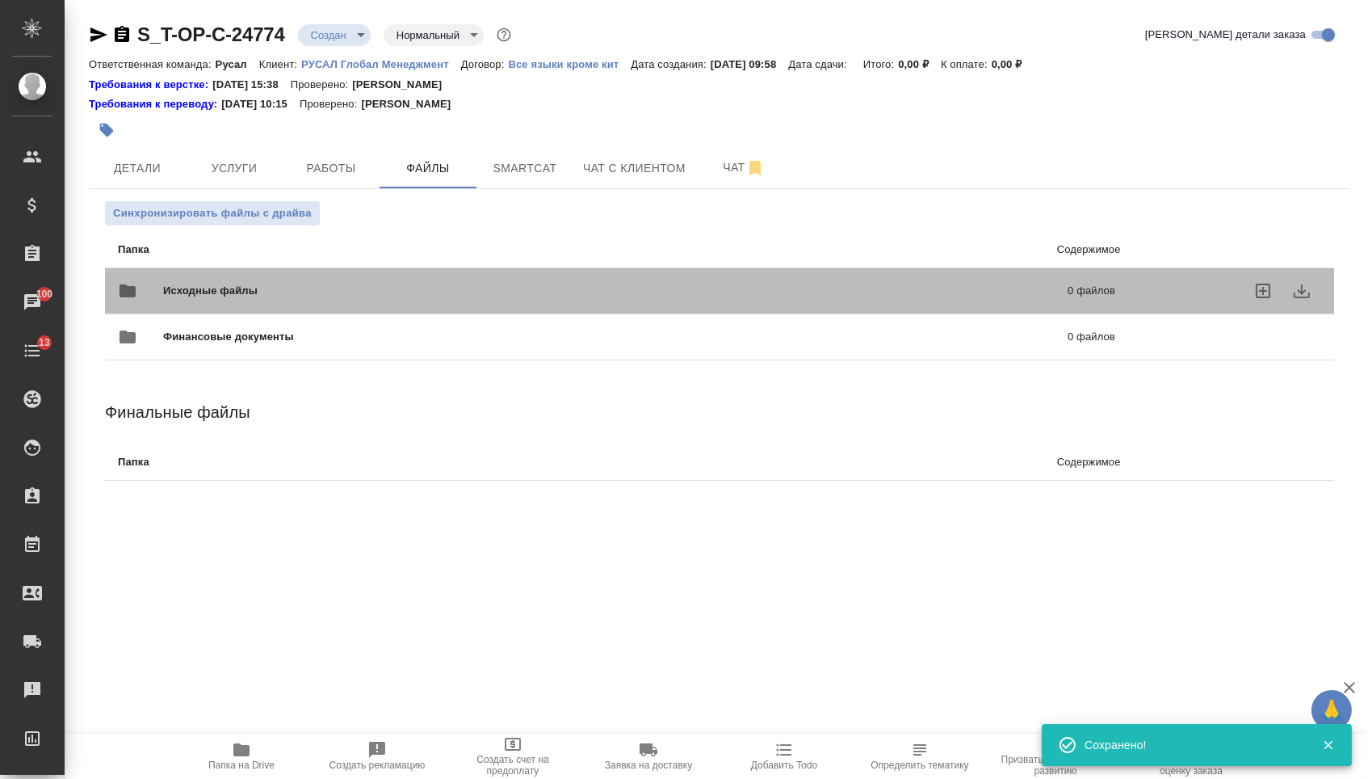
click at [304, 278] on div "Исходные файлы 0 файлов" at bounding box center [617, 290] width 998 height 39
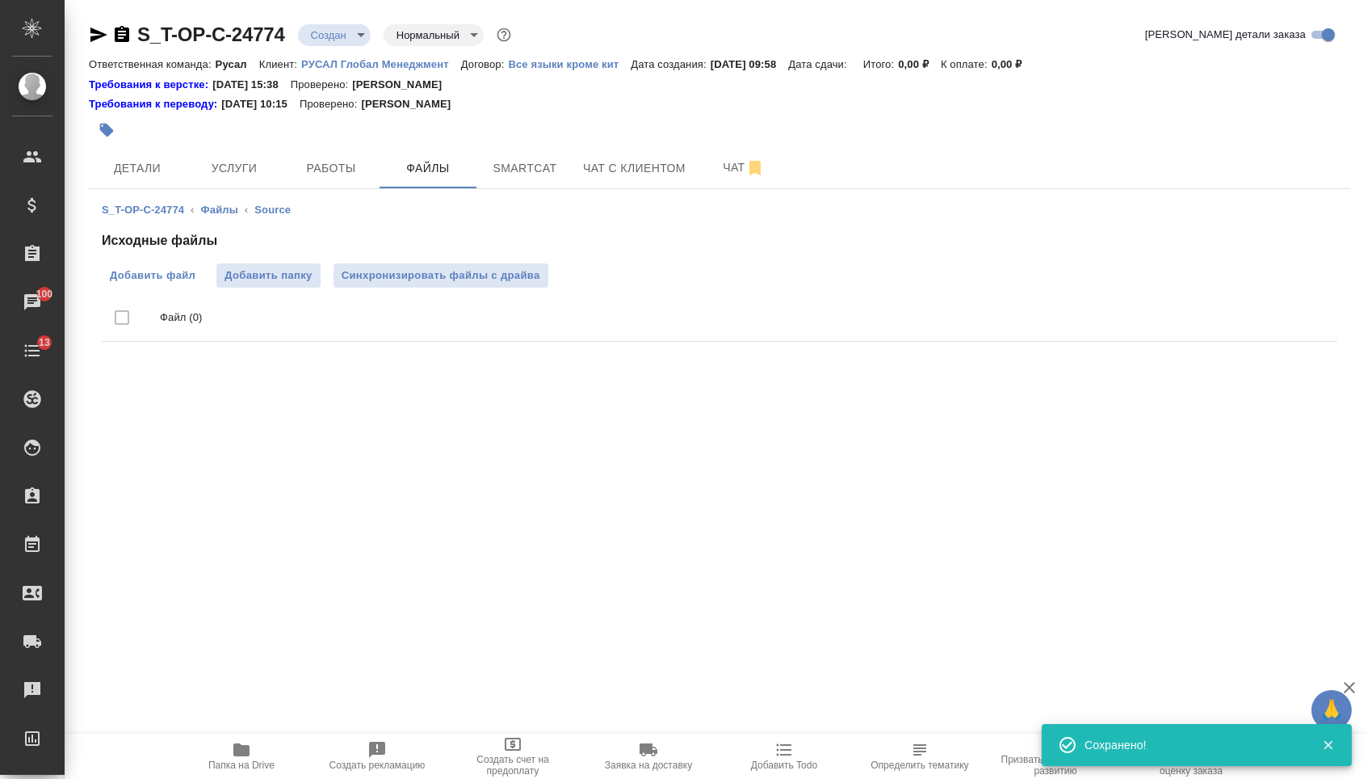
click at [187, 274] on span "Добавить файл" at bounding box center [153, 275] width 86 height 16
click at [0, 0] on input "Добавить файл" at bounding box center [0, 0] width 0 height 0
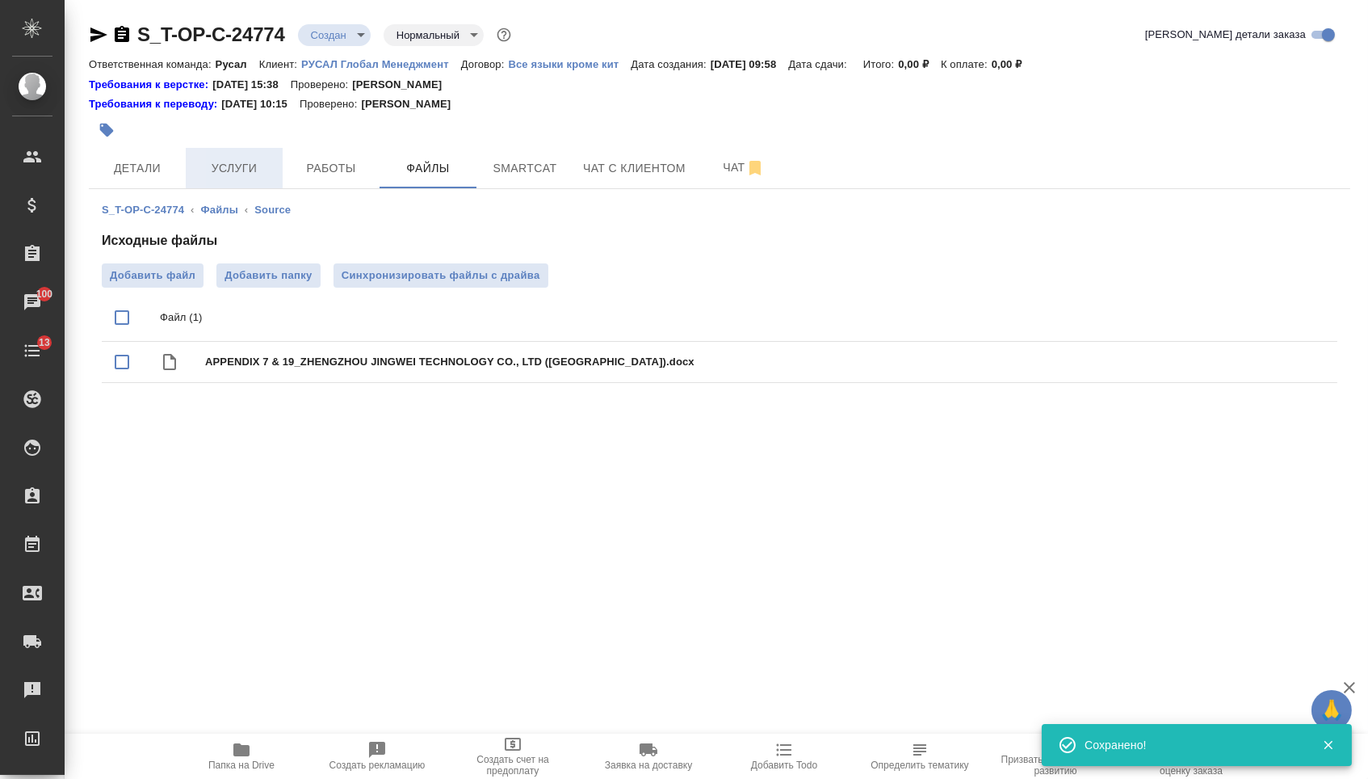
click at [255, 157] on button "Услуги" at bounding box center [234, 168] width 97 height 40
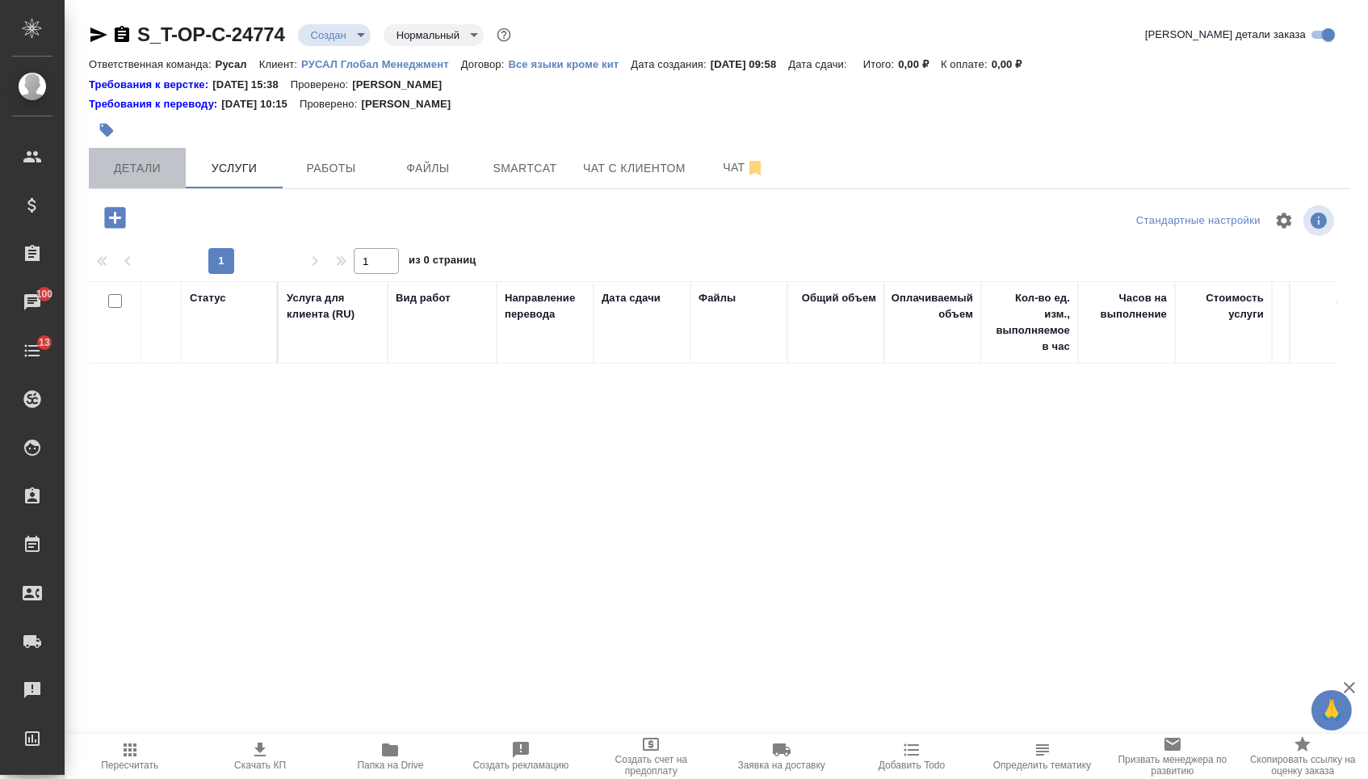
click at [145, 173] on span "Детали" at bounding box center [138, 168] width 78 height 20
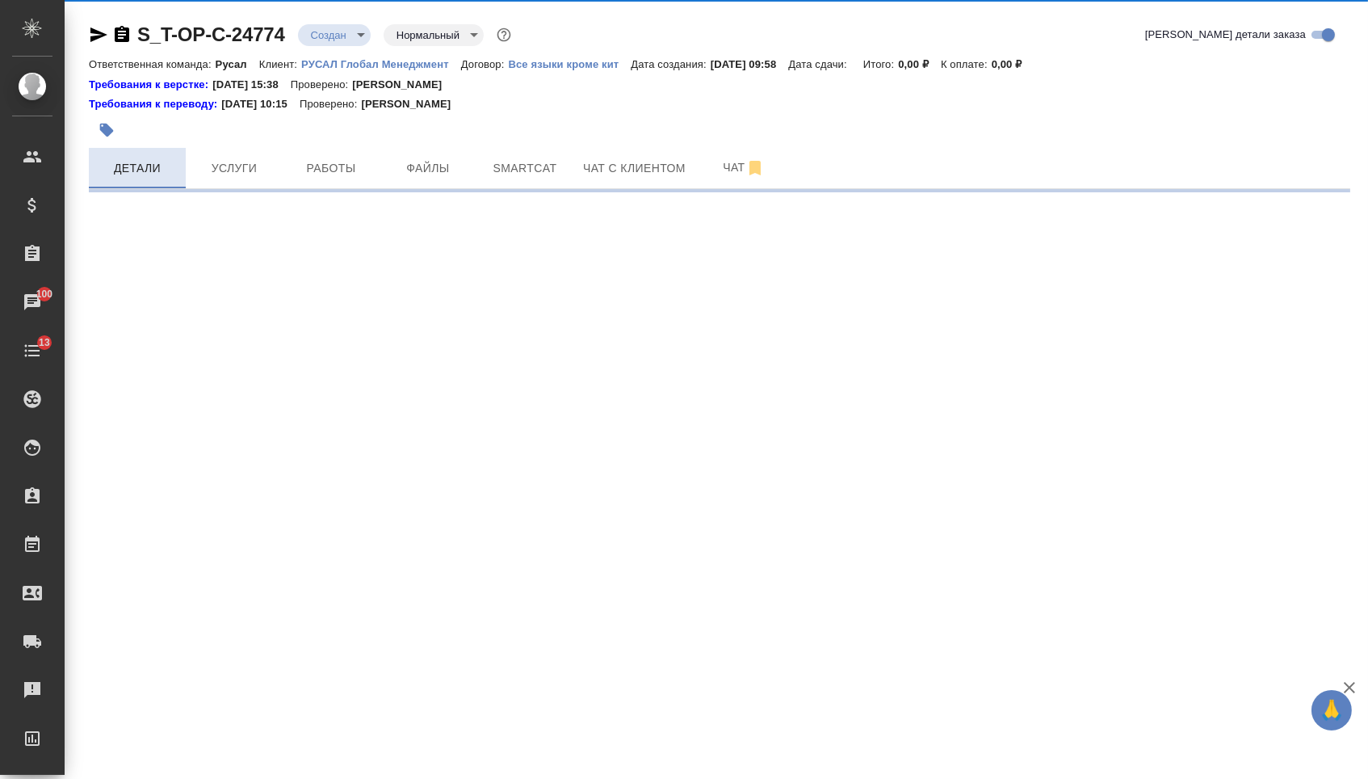
select select "RU"
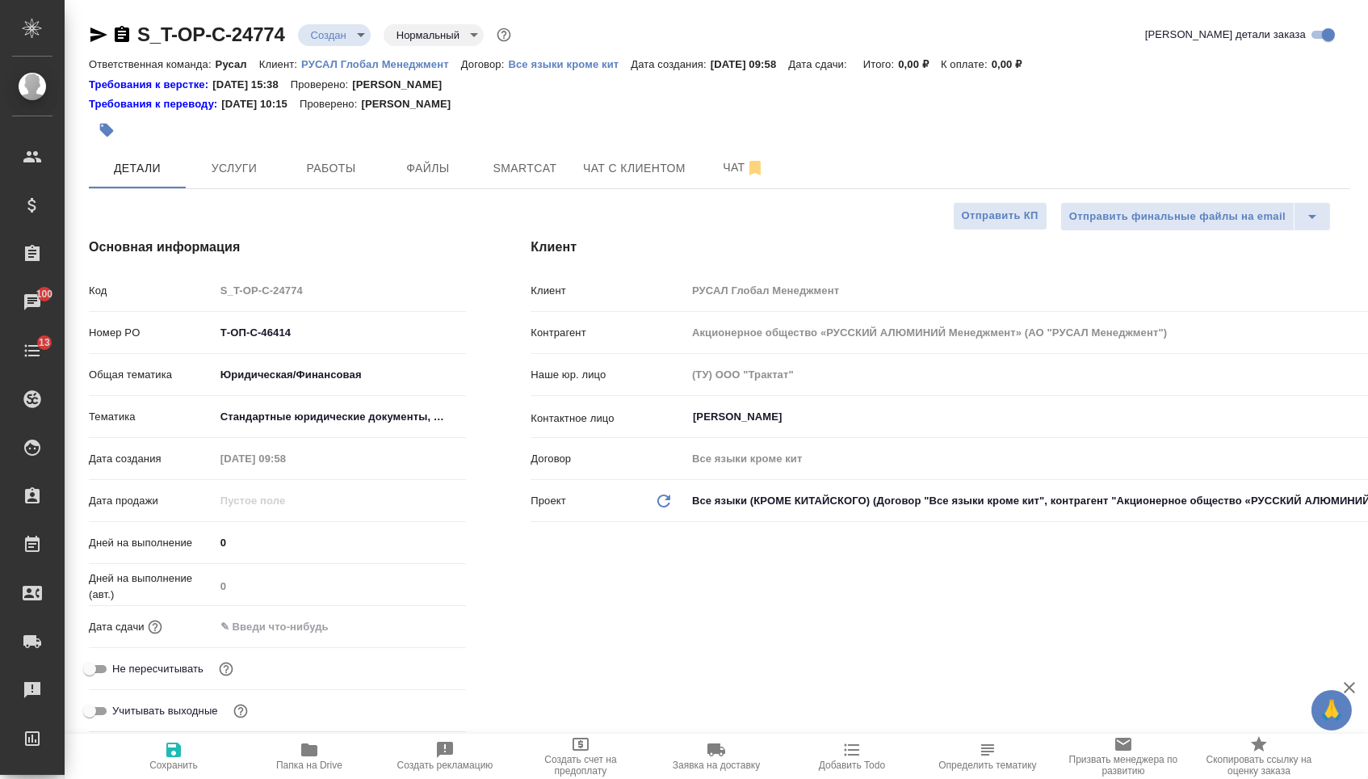
click at [290, 389] on body "🙏 .cls-1 fill:#fff; AWATERA Menshikova Aleksandra Клиенты Спецификации Заказы 1…" at bounding box center [684, 389] width 1368 height 779
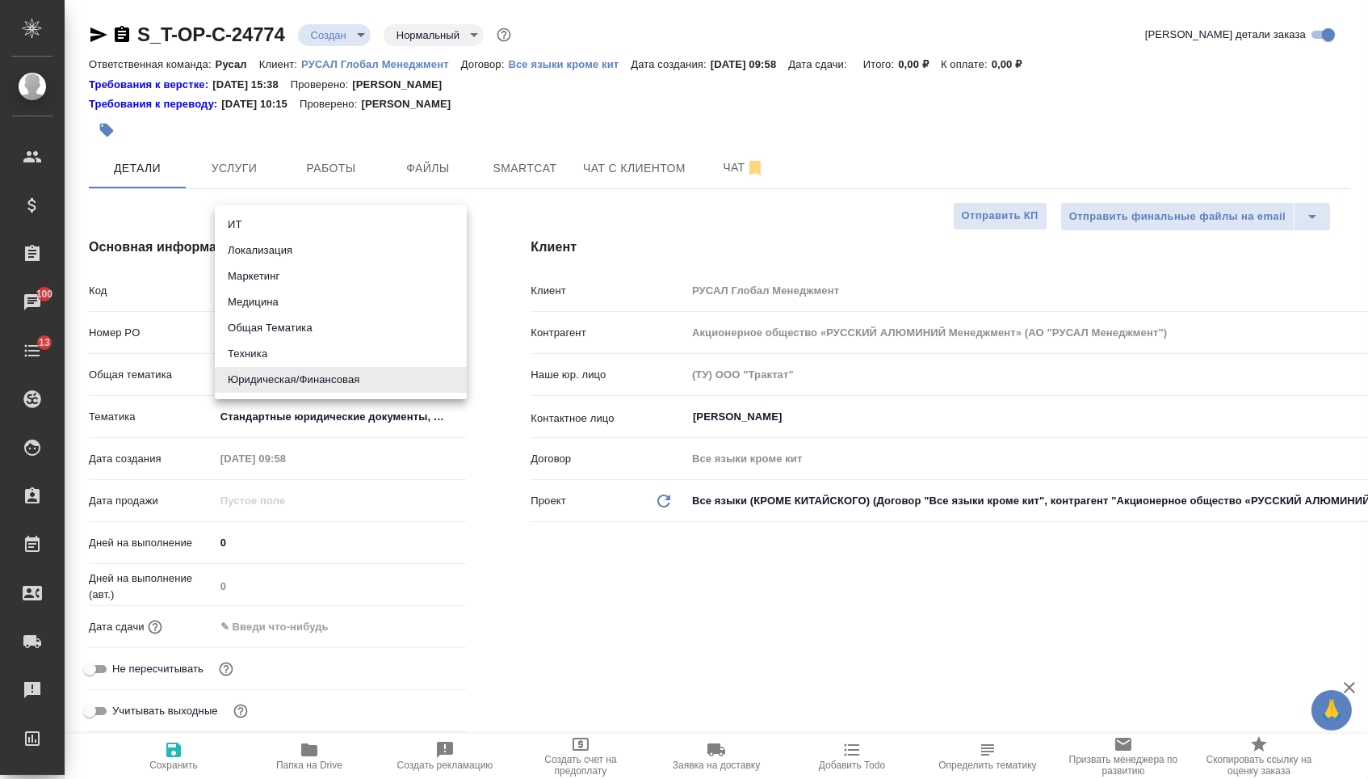
click at [292, 418] on div at bounding box center [684, 389] width 1368 height 779
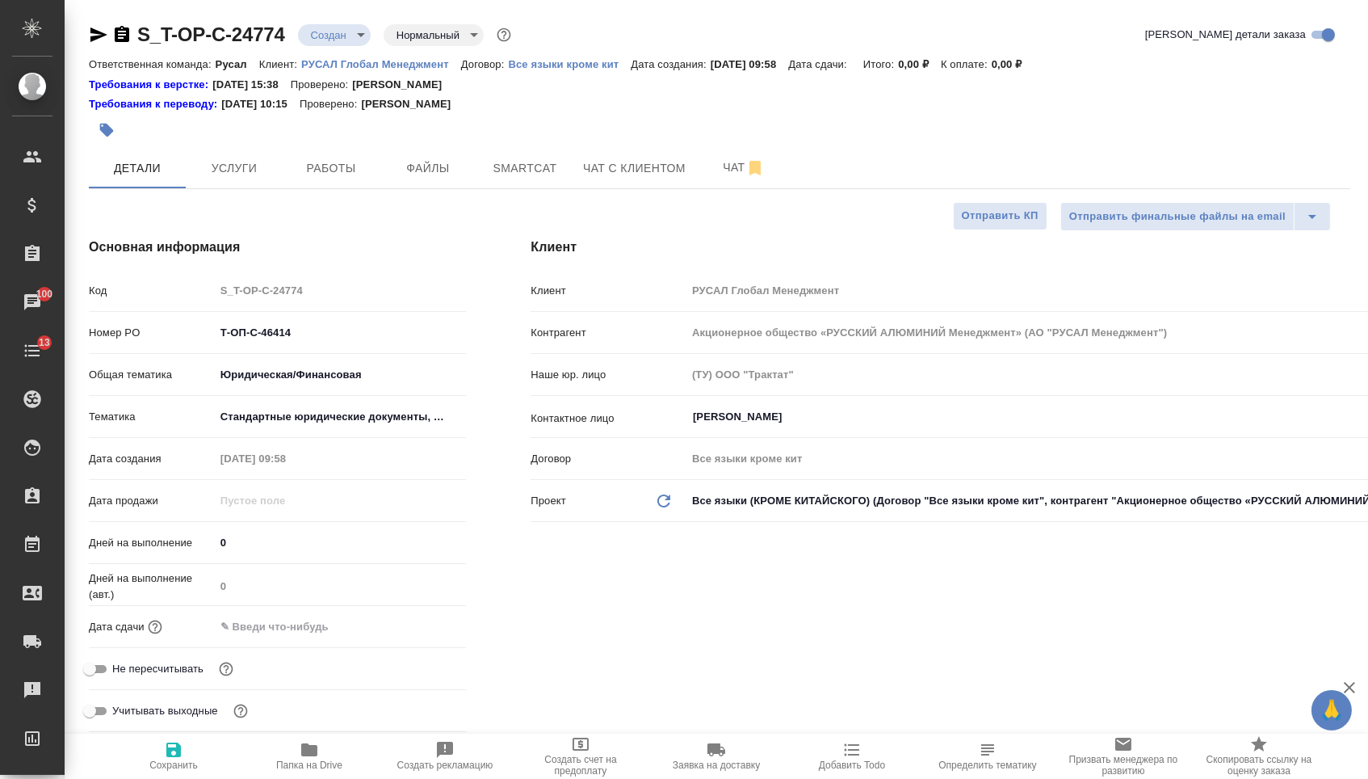
click at [292, 418] on body "🙏 .cls-1 fill:#fff; AWATERA Menshikova Aleksandra Клиенты Спецификации Заказы 1…" at bounding box center [684, 389] width 1368 height 779
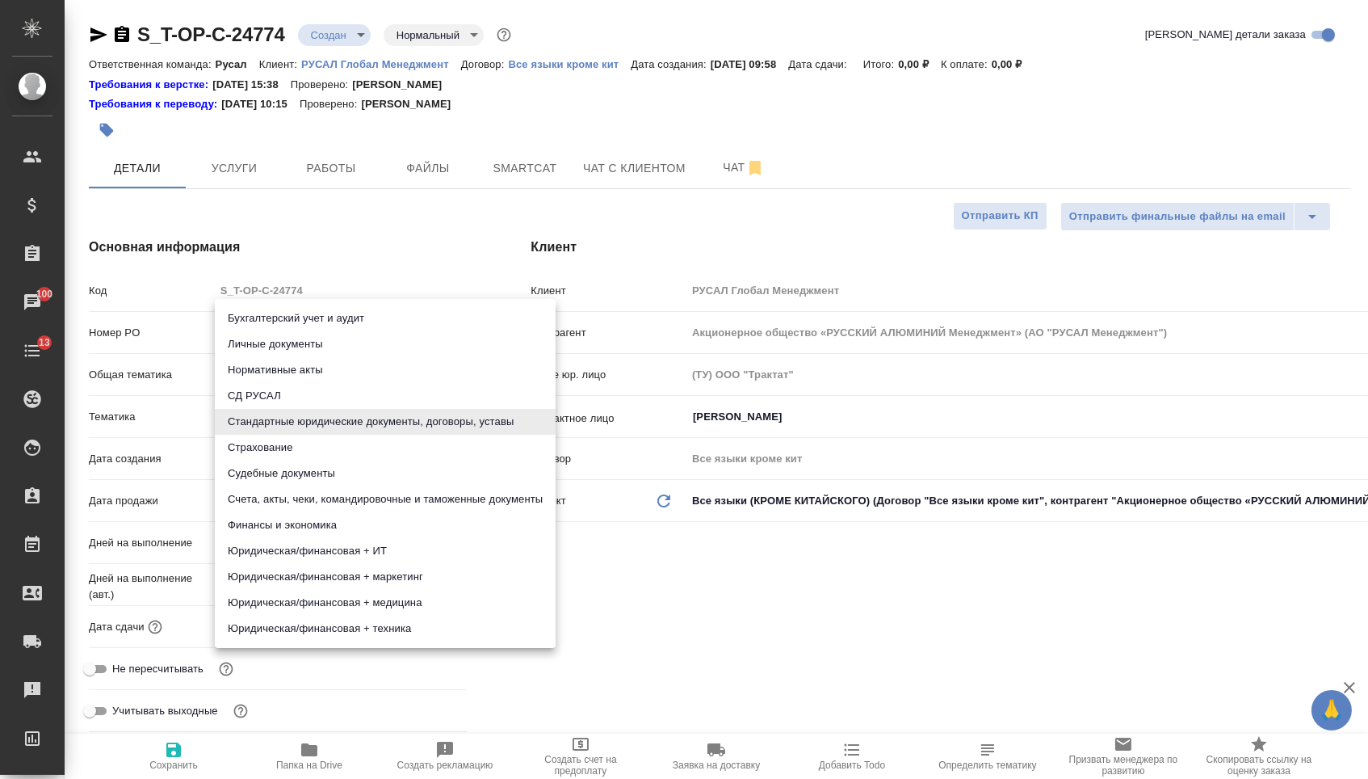
click at [292, 620] on li "Юридическая/финансовая + техника" at bounding box center [385, 629] width 341 height 26
type input "5a8b8b956a9677013d343e73"
type textarea "x"
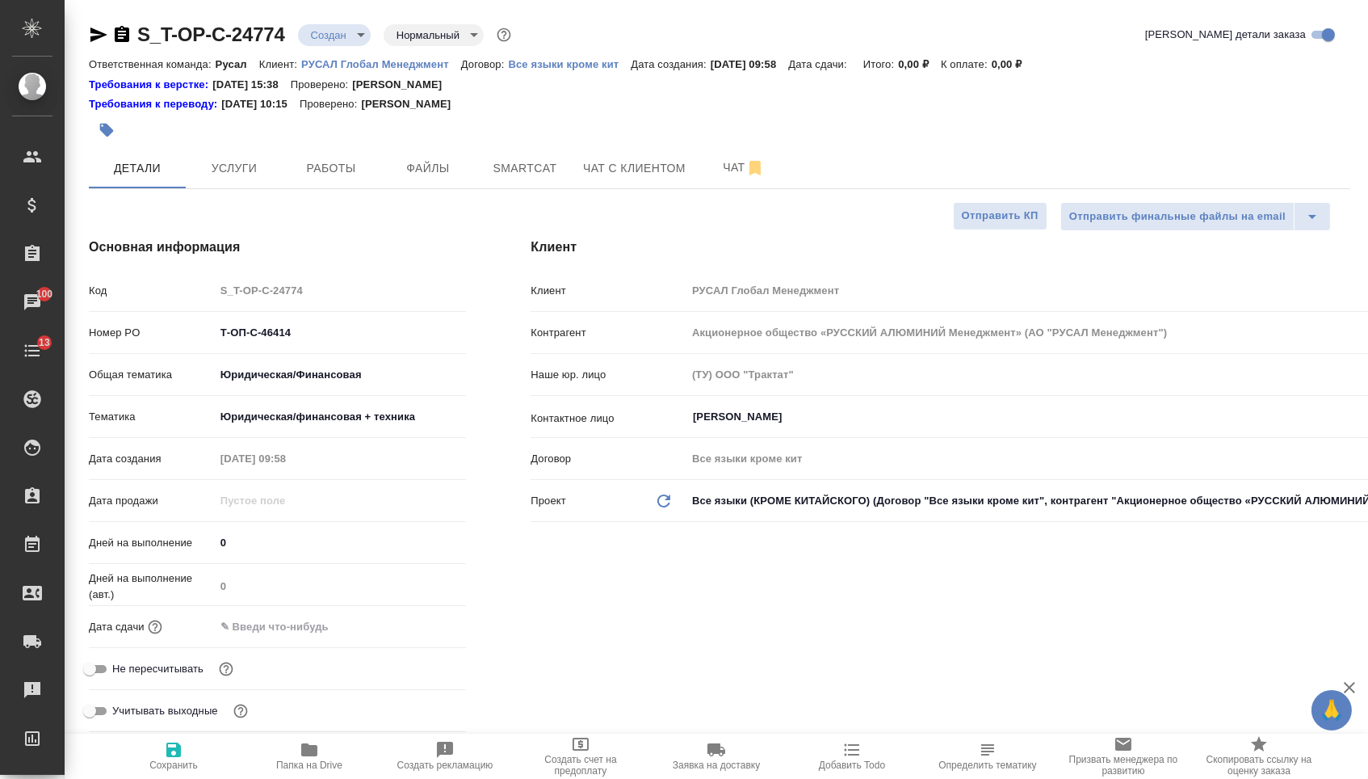
click at [204, 747] on span "Сохранить" at bounding box center [174, 755] width 116 height 31
type textarea "x"
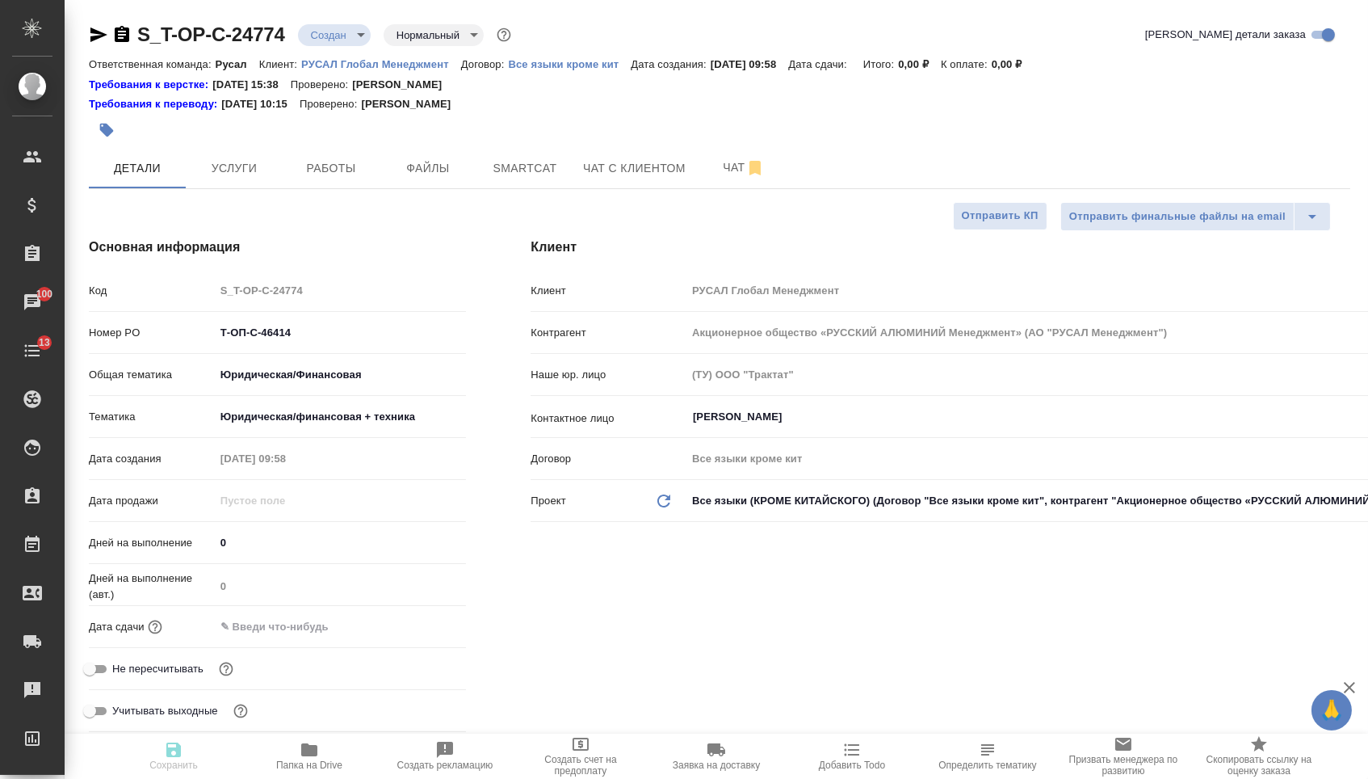
type textarea "x"
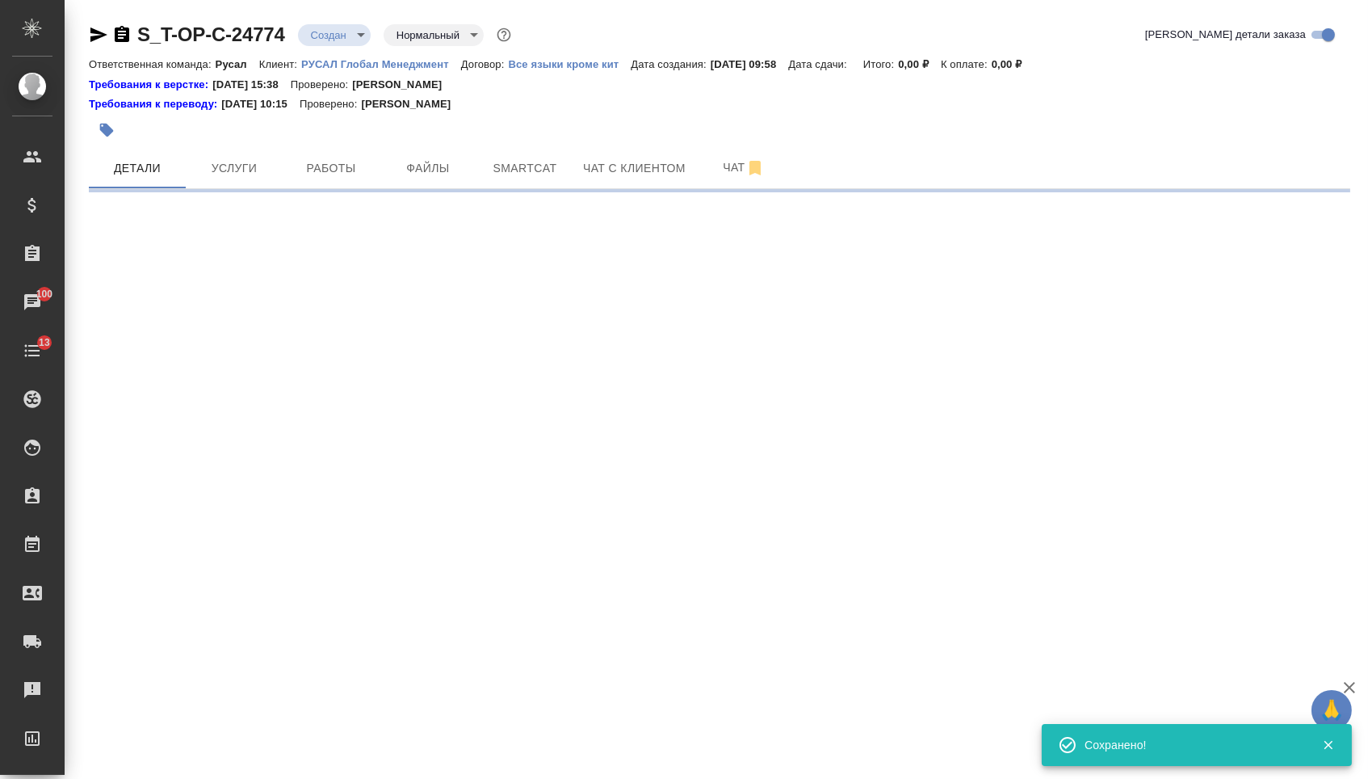
select select "RU"
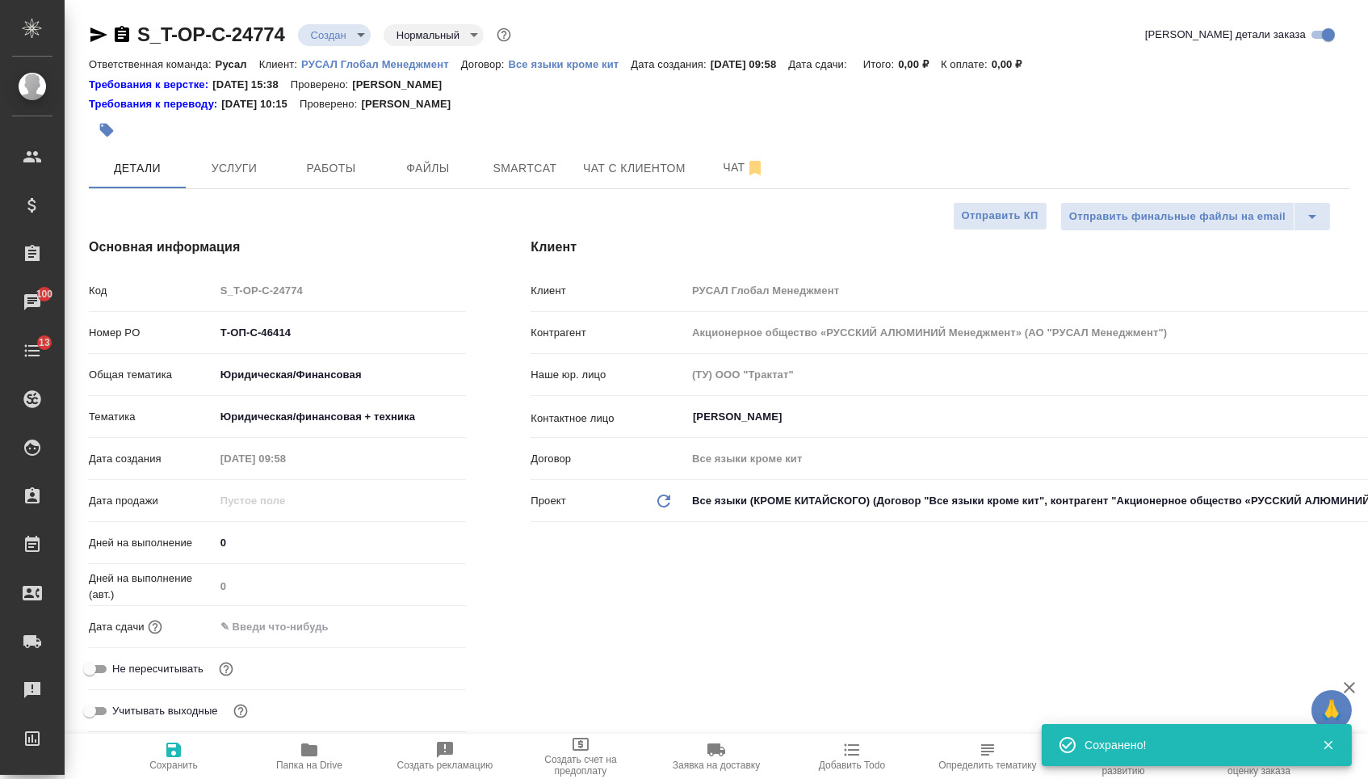
type textarea "x"
click at [233, 188] on button "Услуги" at bounding box center [234, 168] width 97 height 40
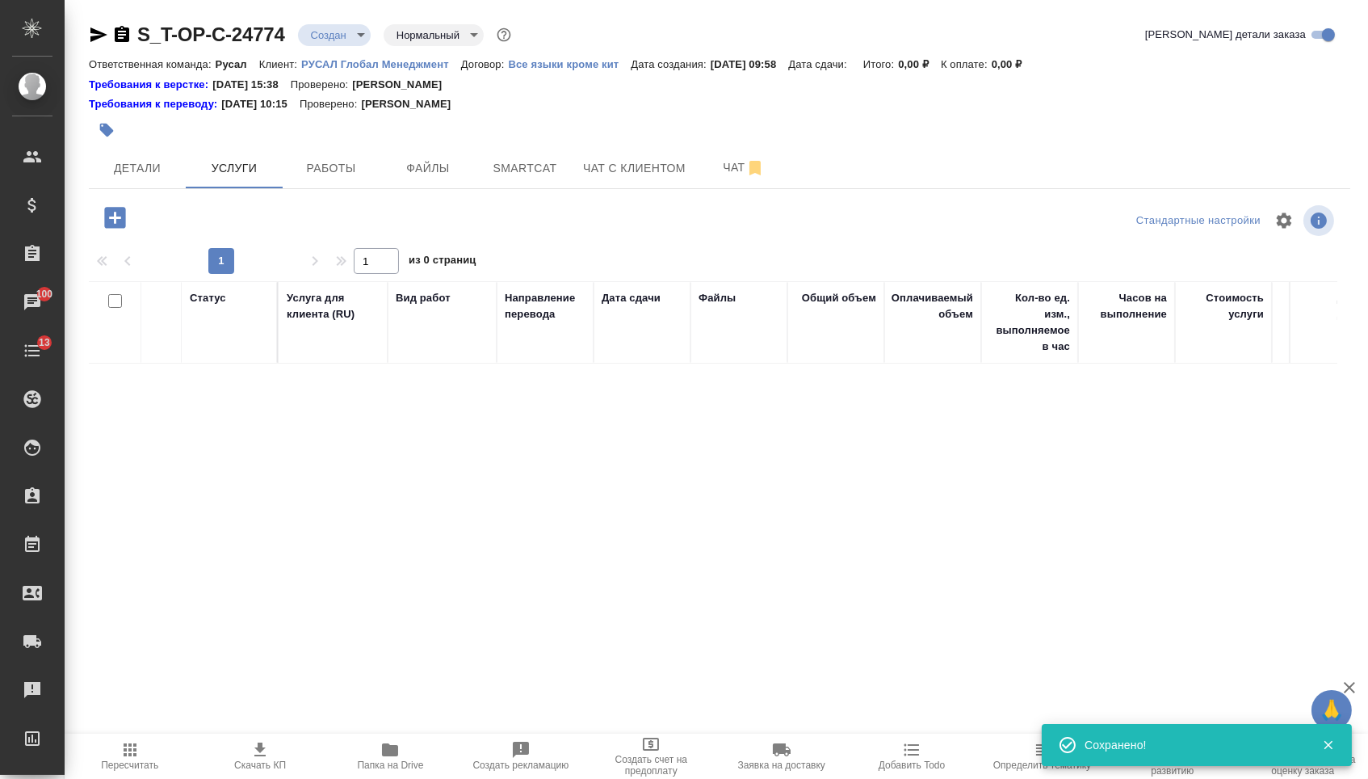
click at [129, 222] on icon "button" at bounding box center [115, 218] width 28 height 28
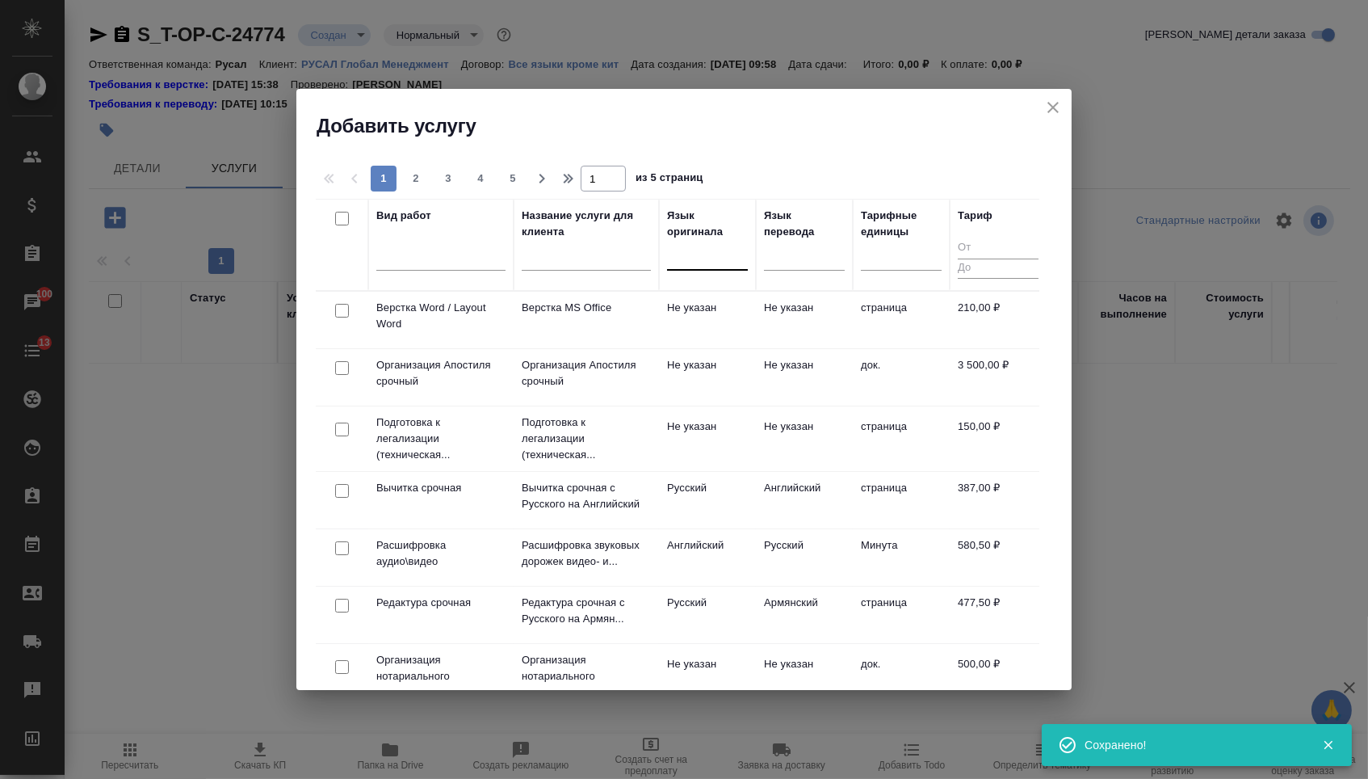
click at [715, 261] on div at bounding box center [707, 253] width 81 height 23
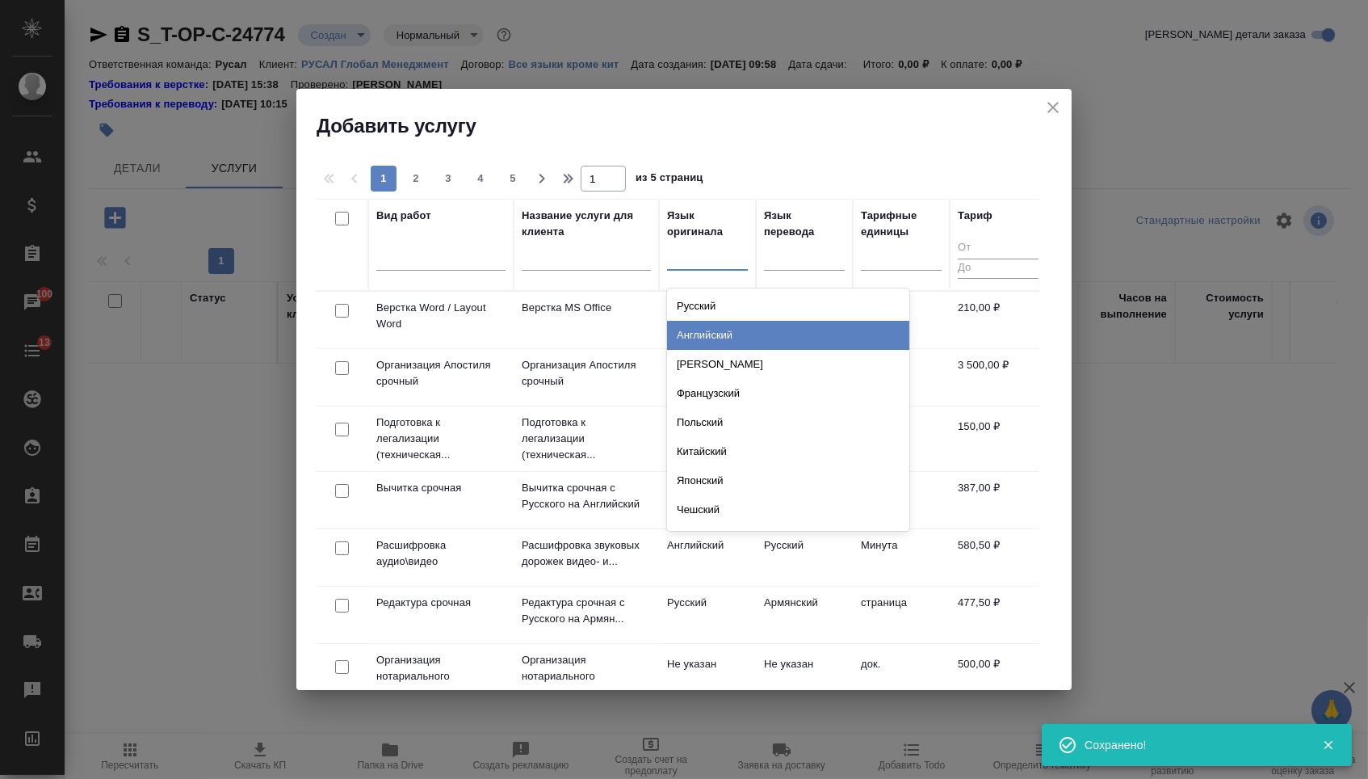
click at [715, 331] on div "Английский" at bounding box center [788, 335] width 242 height 29
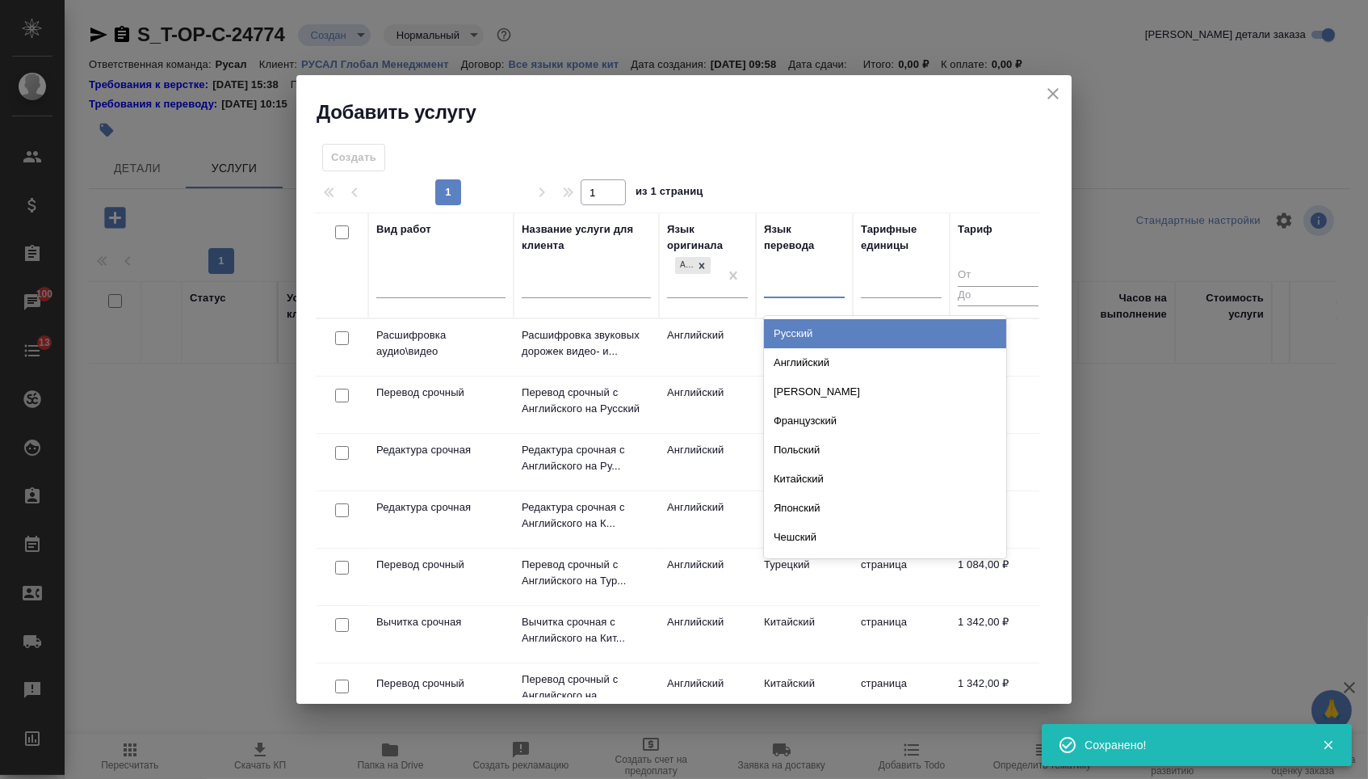
click at [804, 287] on div at bounding box center [804, 282] width 81 height 23
click at [804, 329] on div "Русский" at bounding box center [885, 333] width 242 height 29
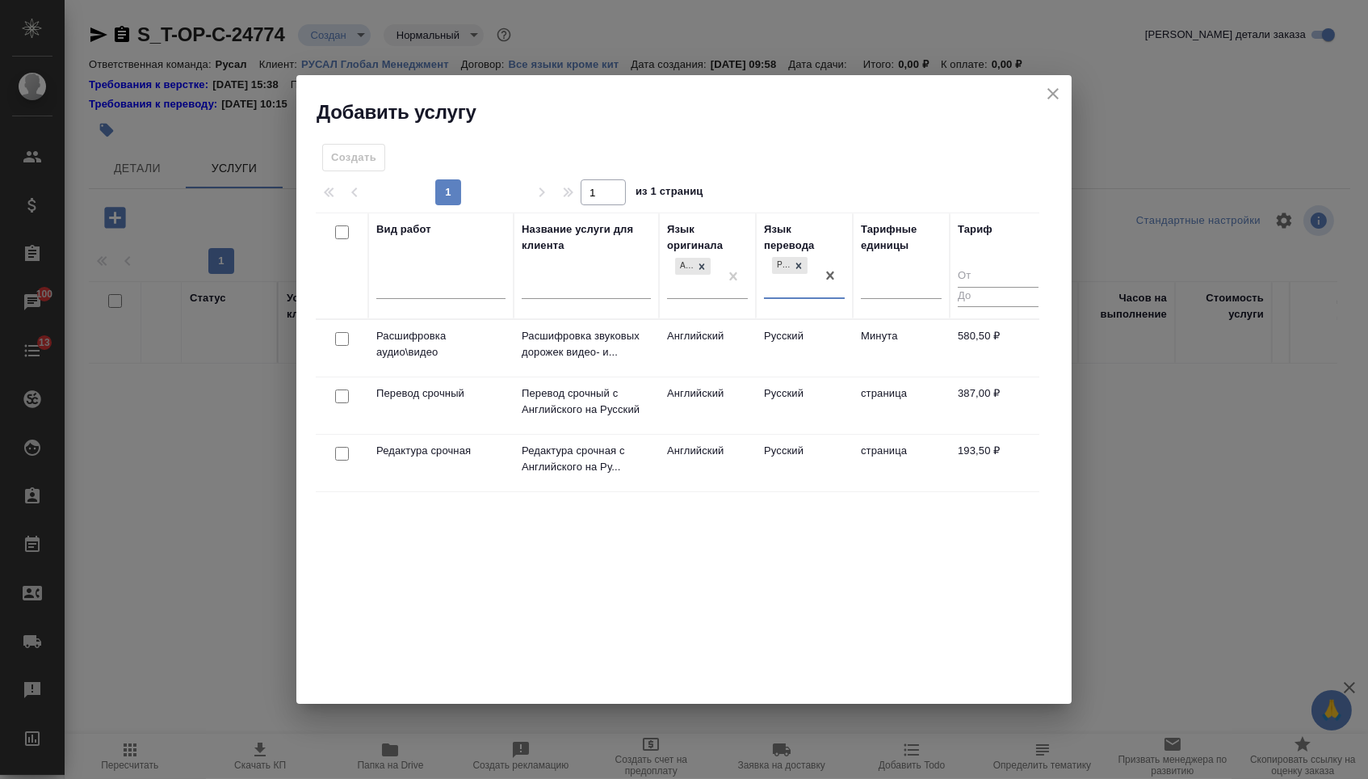
click at [342, 399] on input "checkbox" at bounding box center [342, 396] width 14 height 14
checkbox input "true"
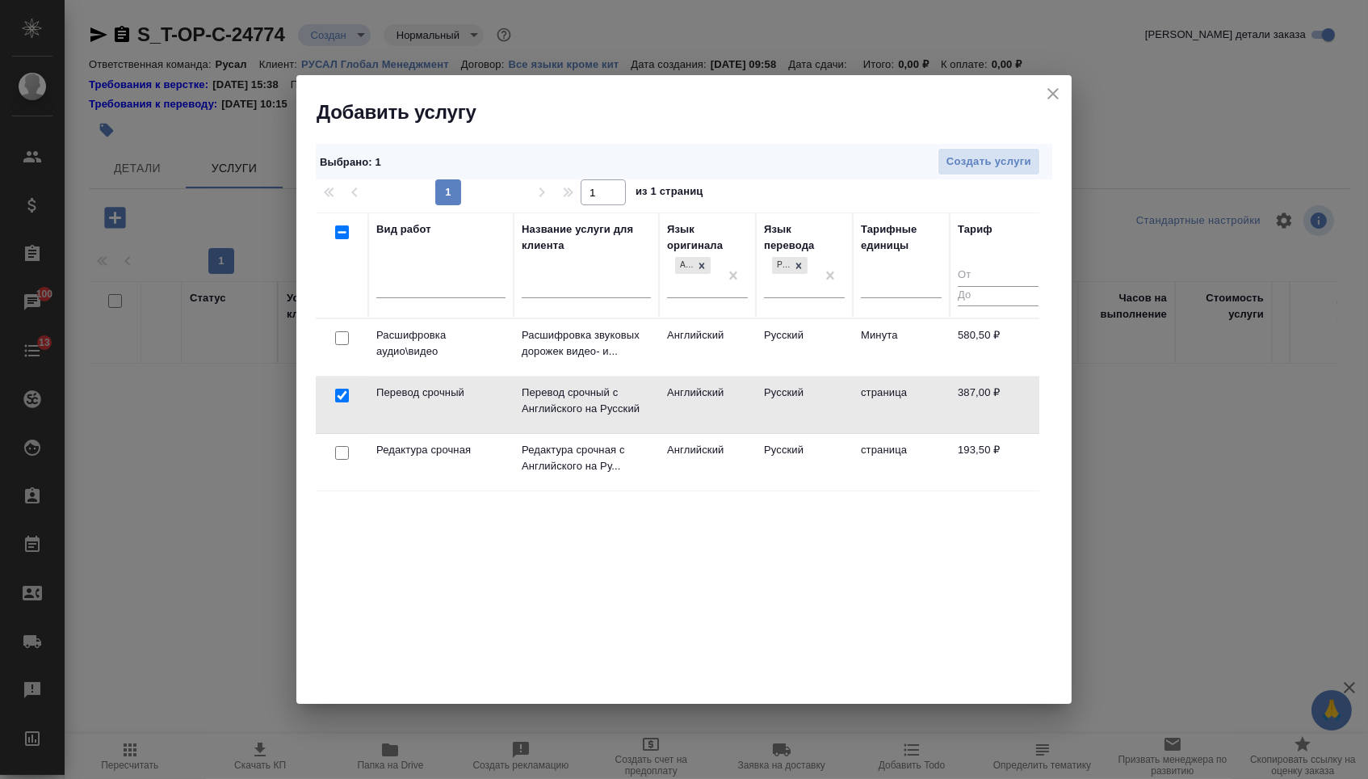
click at [337, 456] on input "checkbox" at bounding box center [342, 453] width 14 height 14
checkbox input "true"
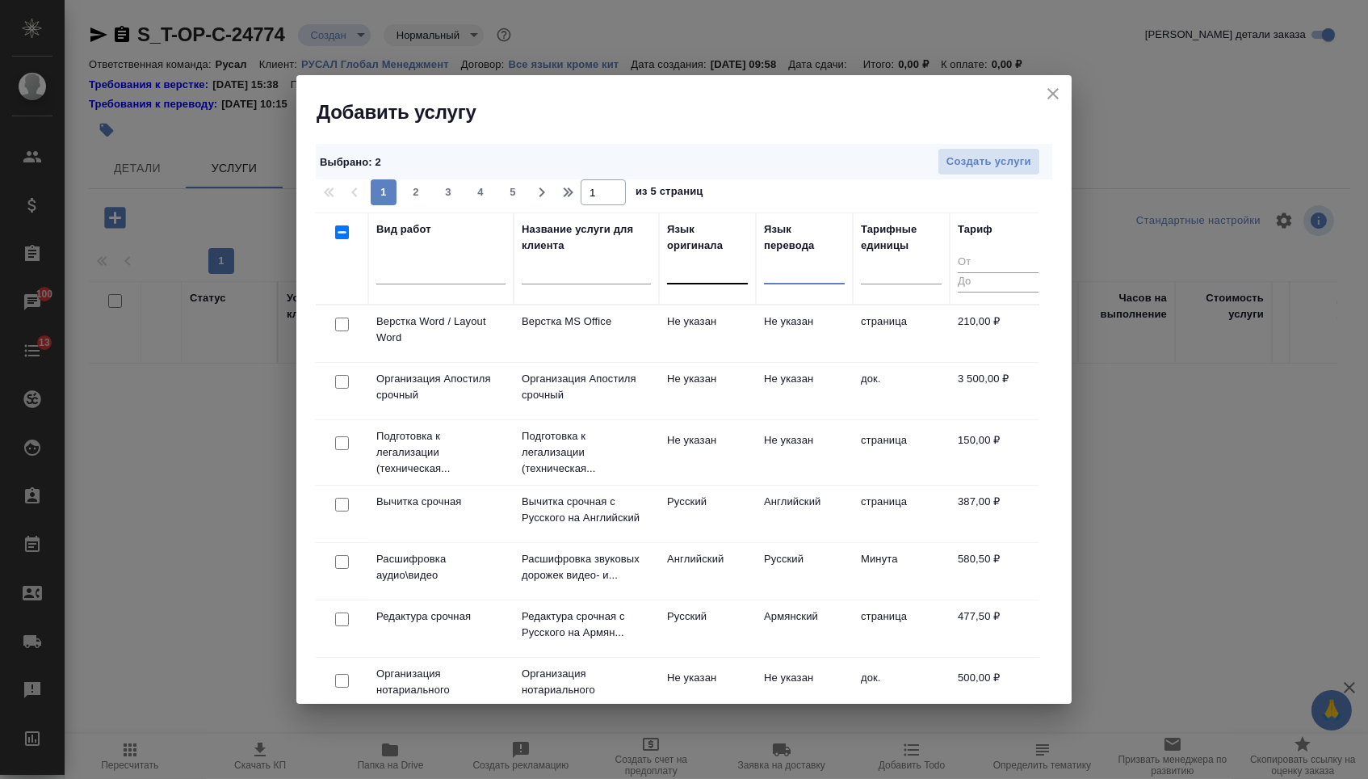
click at [336, 326] on input "checkbox" at bounding box center [342, 324] width 14 height 14
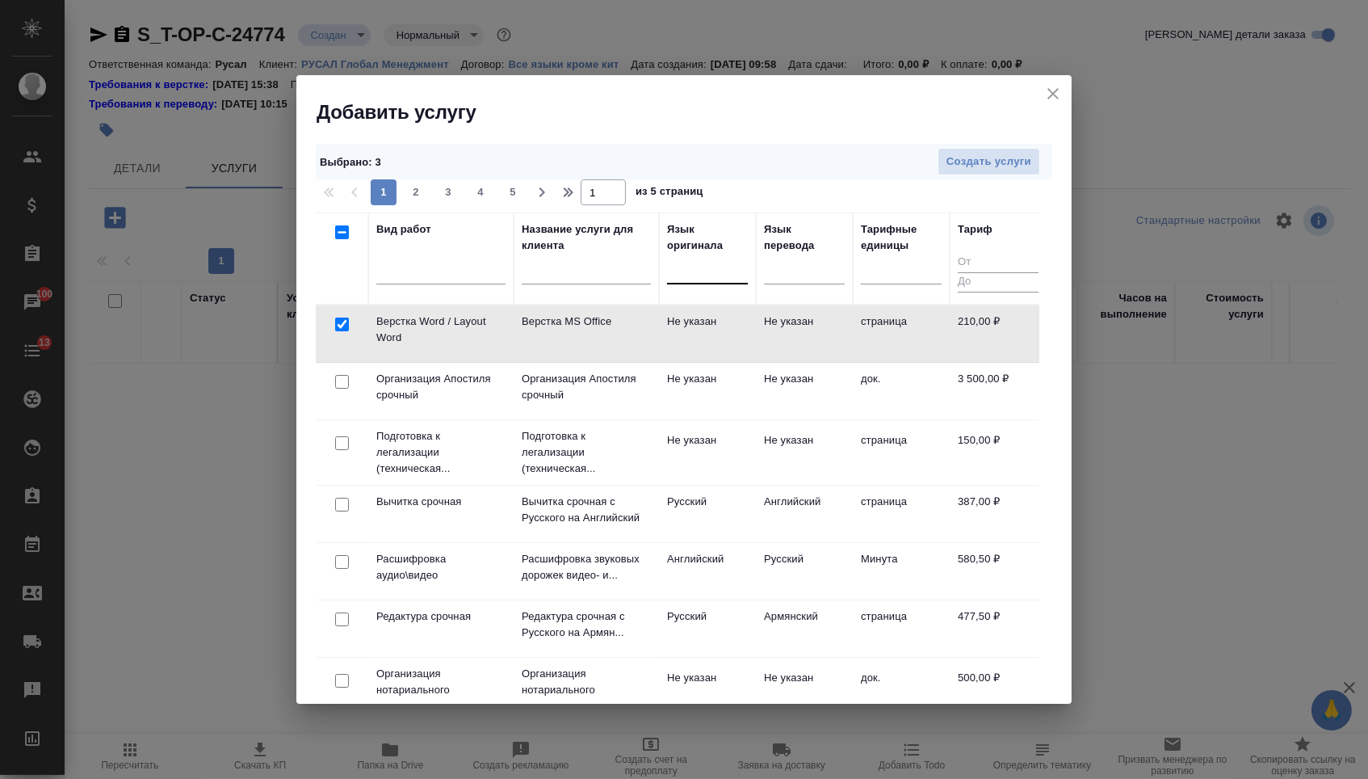
click at [343, 327] on input "checkbox" at bounding box center [342, 324] width 14 height 14
checkbox input "false"
click at [1013, 158] on span "Создать услуги" at bounding box center [989, 162] width 85 height 19
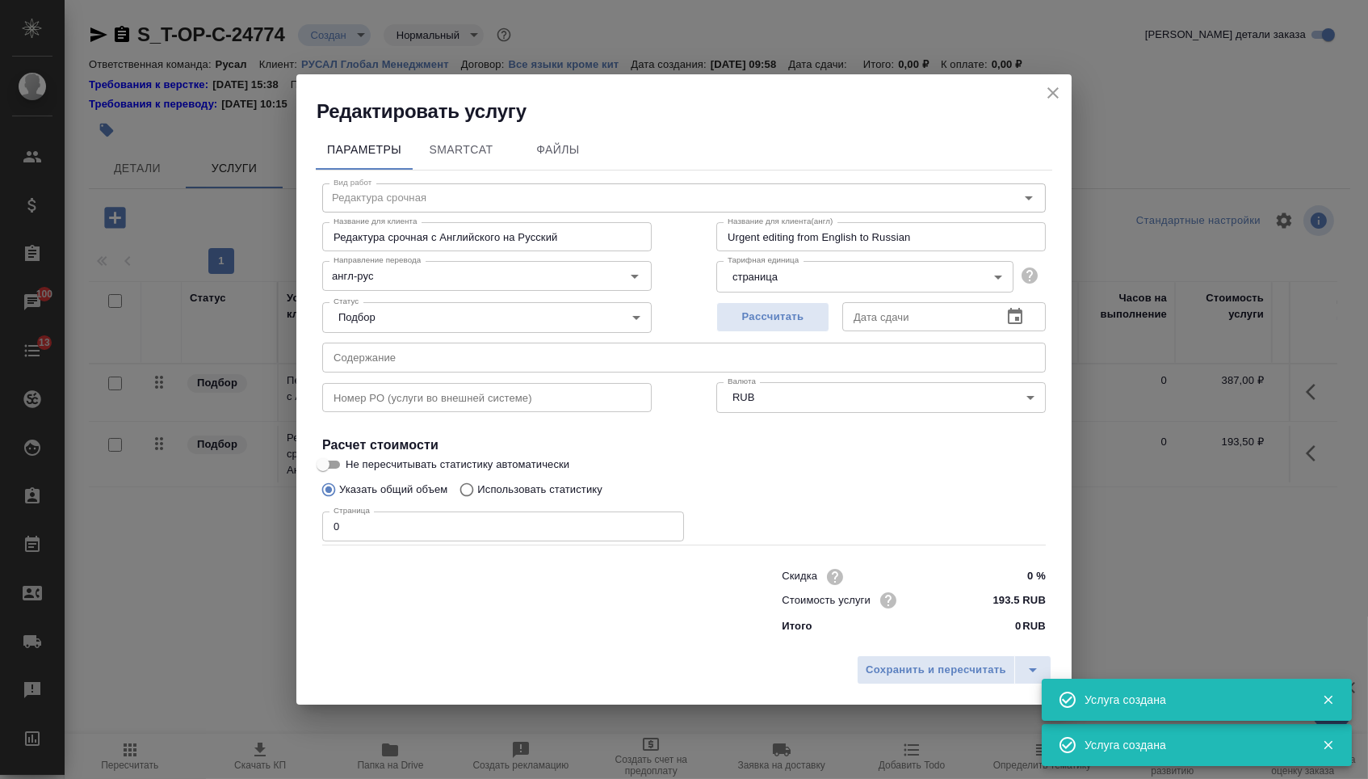
type input "Перевод срочный"
type input "Перевод срочный с Английского на Русский"
type input "Urgent translation from English into Russian"
type input "387 RUB"
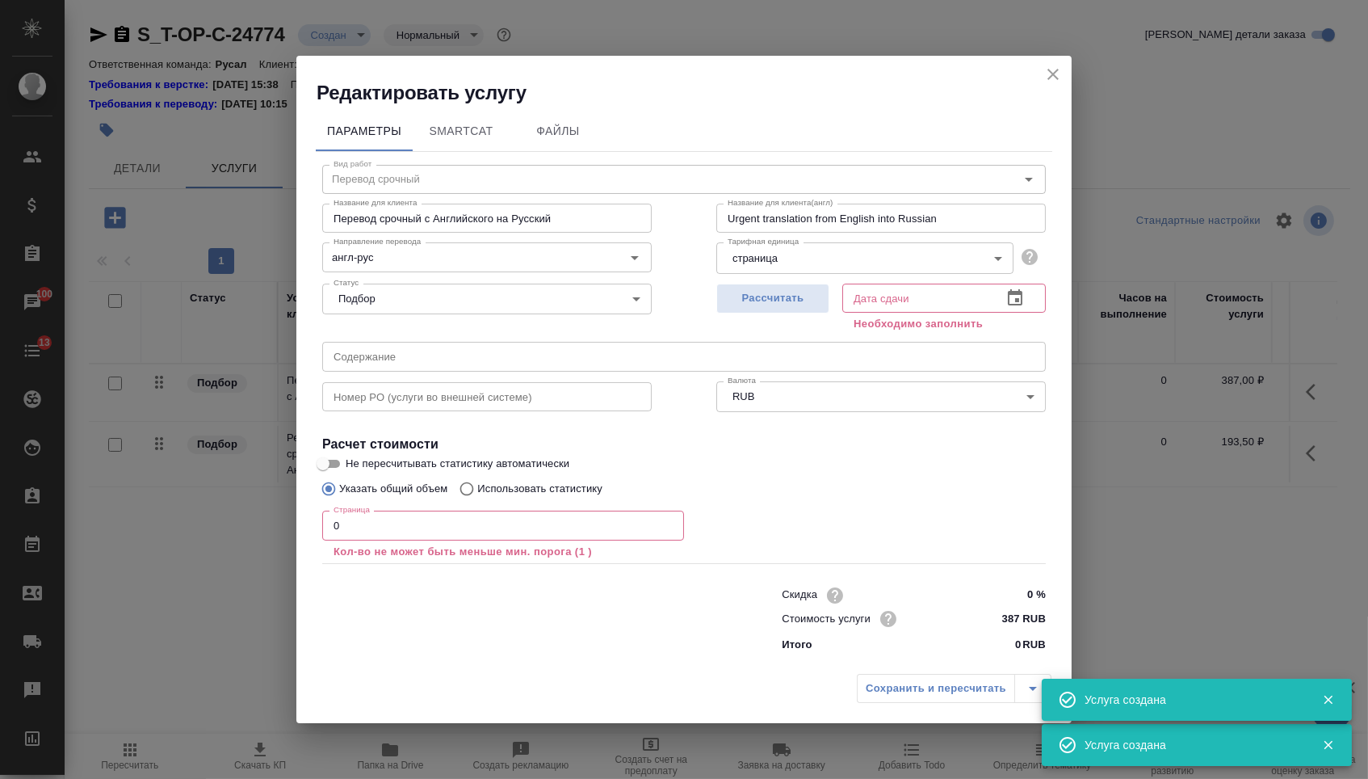
click at [485, 351] on input "text" at bounding box center [684, 356] width 724 height 29
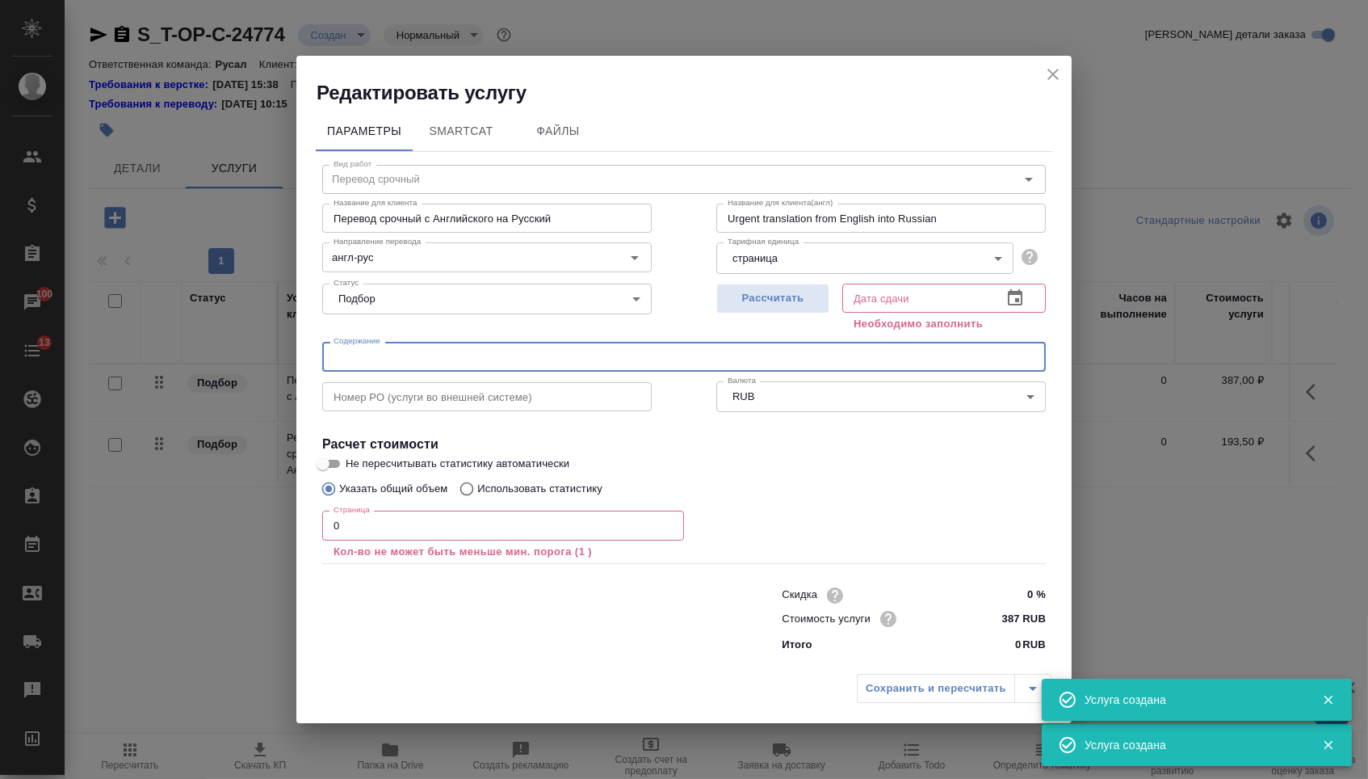
paste input "APPENDIX 7 & 19_ZHENGZHOU JINGWEI TECHNOLOGY CO., LTD (КНР)"
type input "APPENDIX 7 & 19_ZHENGZHOU JINGWEI TECHNOLOGY CO., LTD (КНР)"
click at [421, 520] on input "0" at bounding box center [503, 525] width 362 height 29
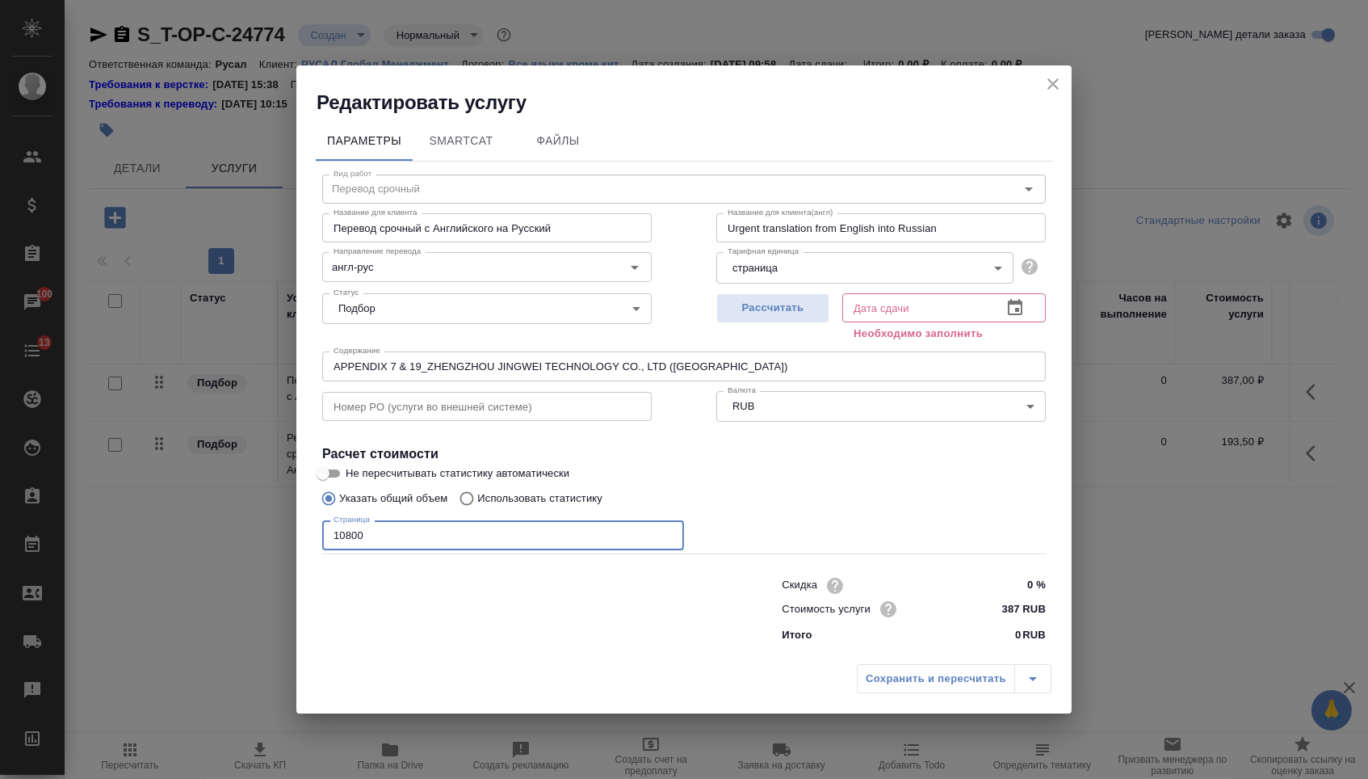
type input "10800"
click at [1006, 298] on icon "button" at bounding box center [1015, 307] width 19 height 19
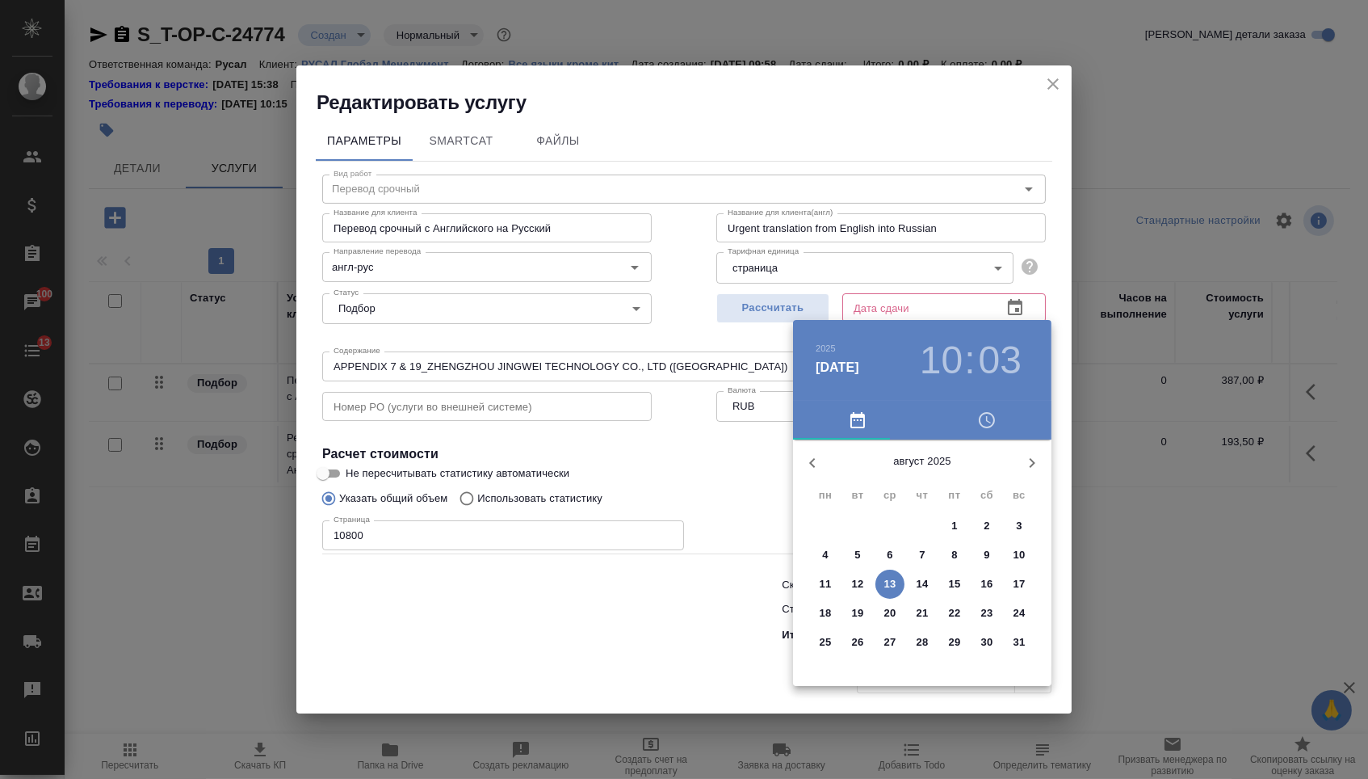
click at [918, 584] on p "14" at bounding box center [923, 584] width 12 height 16
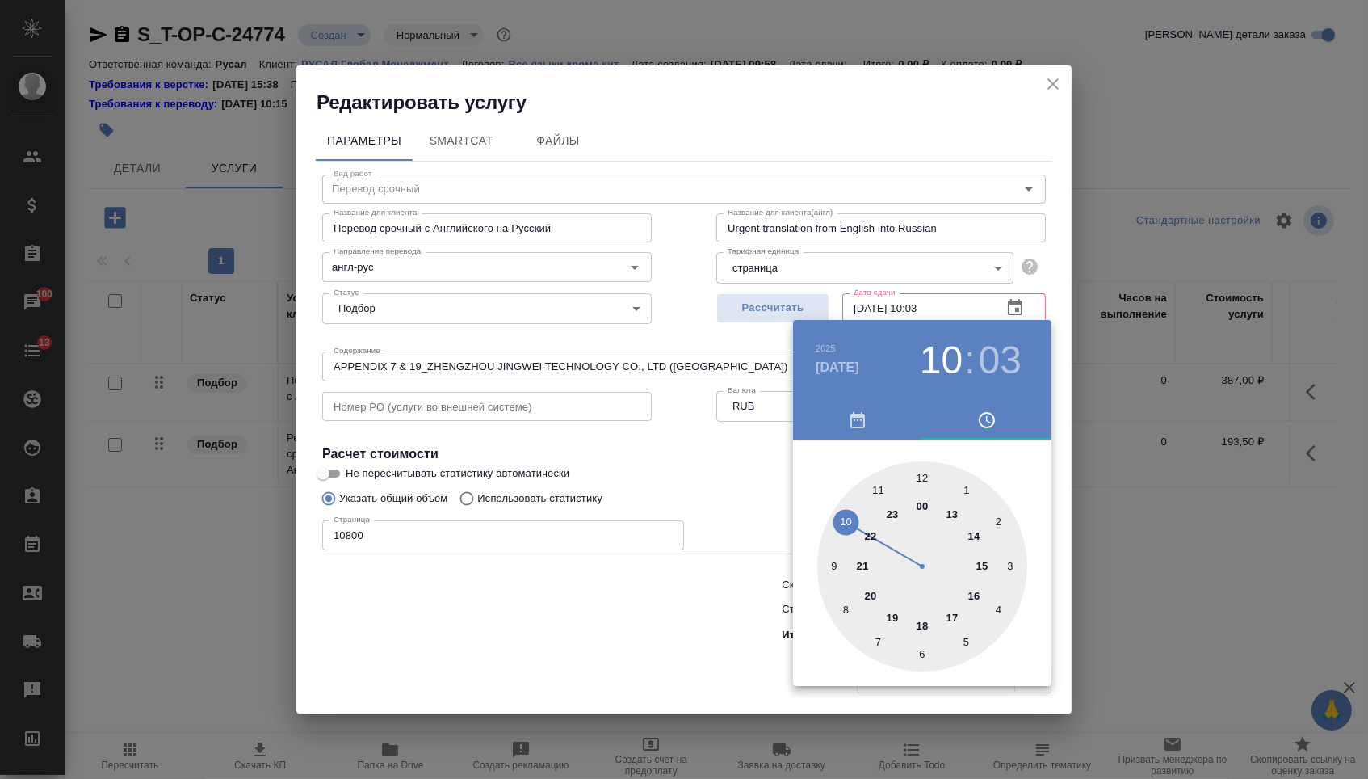
type input "14.08.2025 10:03"
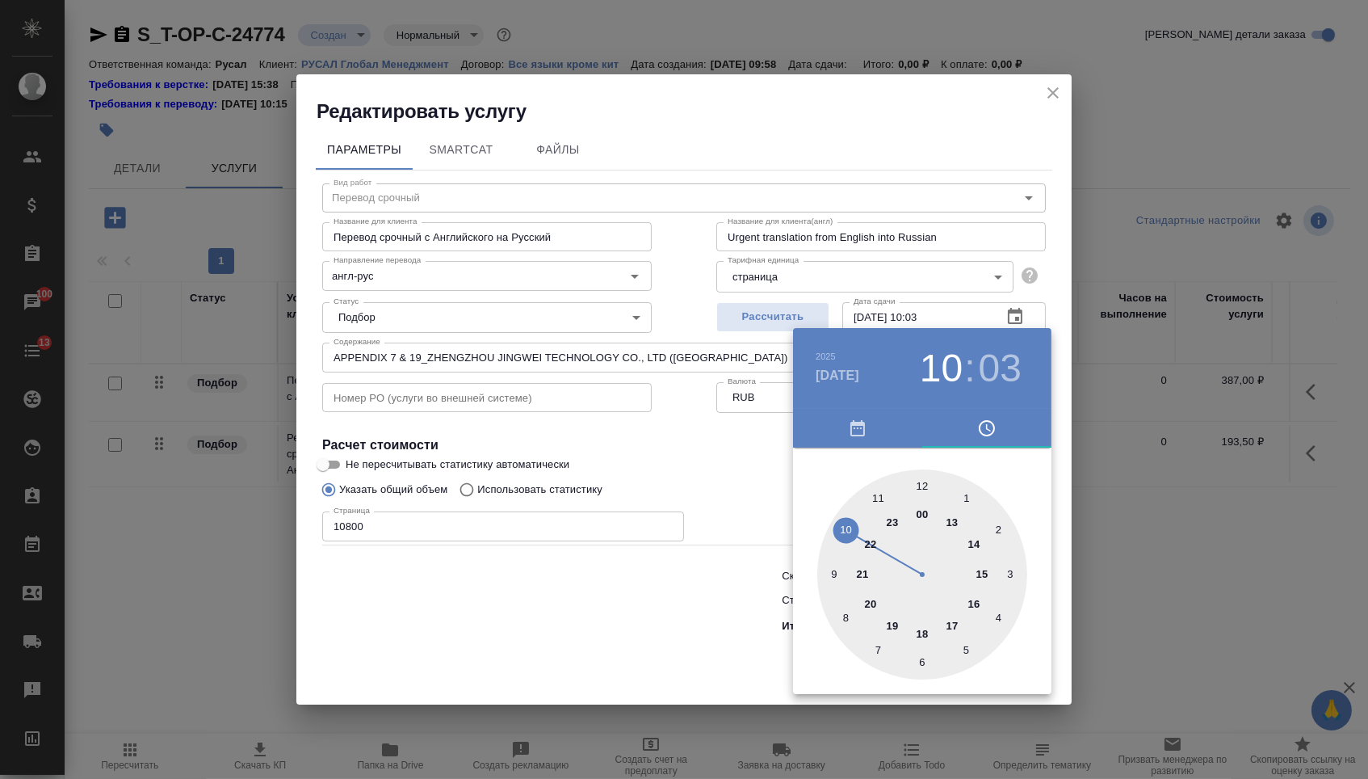
click at [703, 666] on div at bounding box center [684, 389] width 1368 height 779
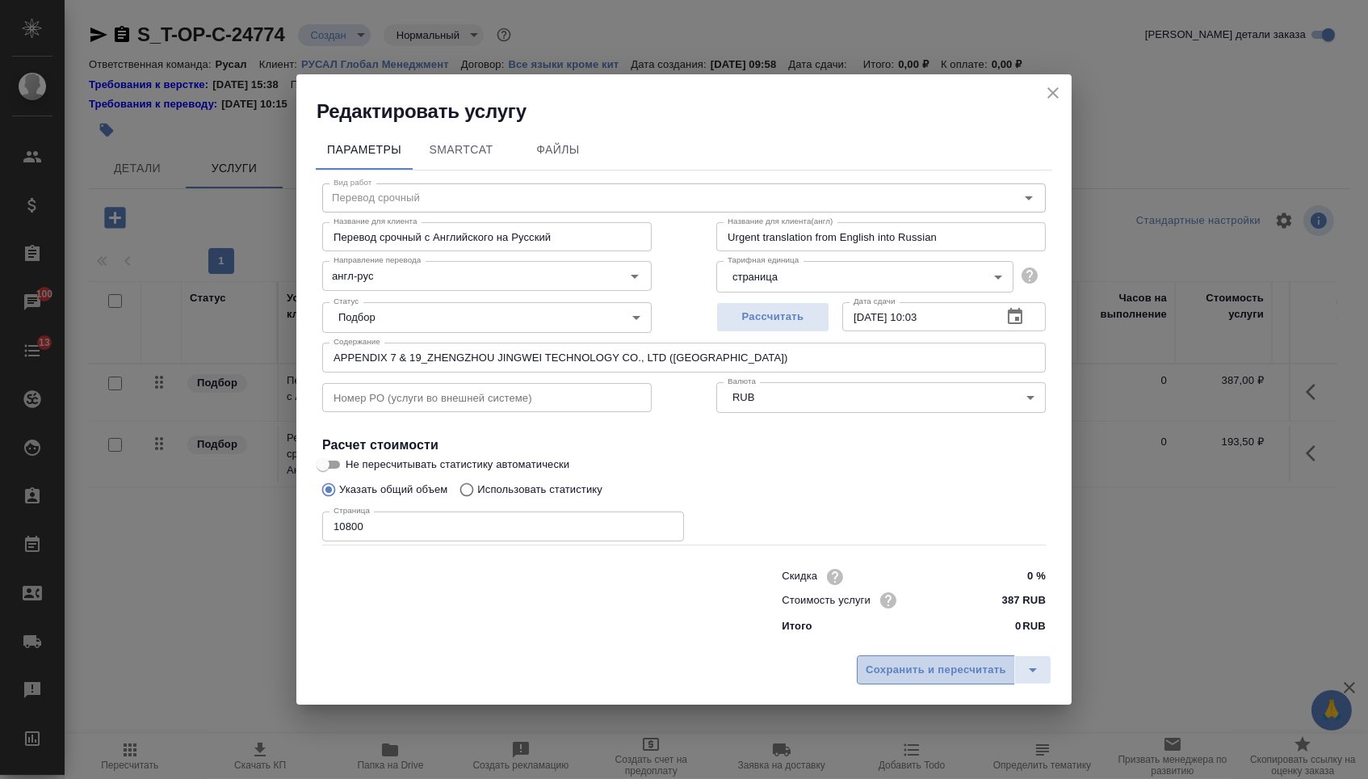
click at [892, 664] on button "Сохранить и пересчитать" at bounding box center [936, 669] width 158 height 29
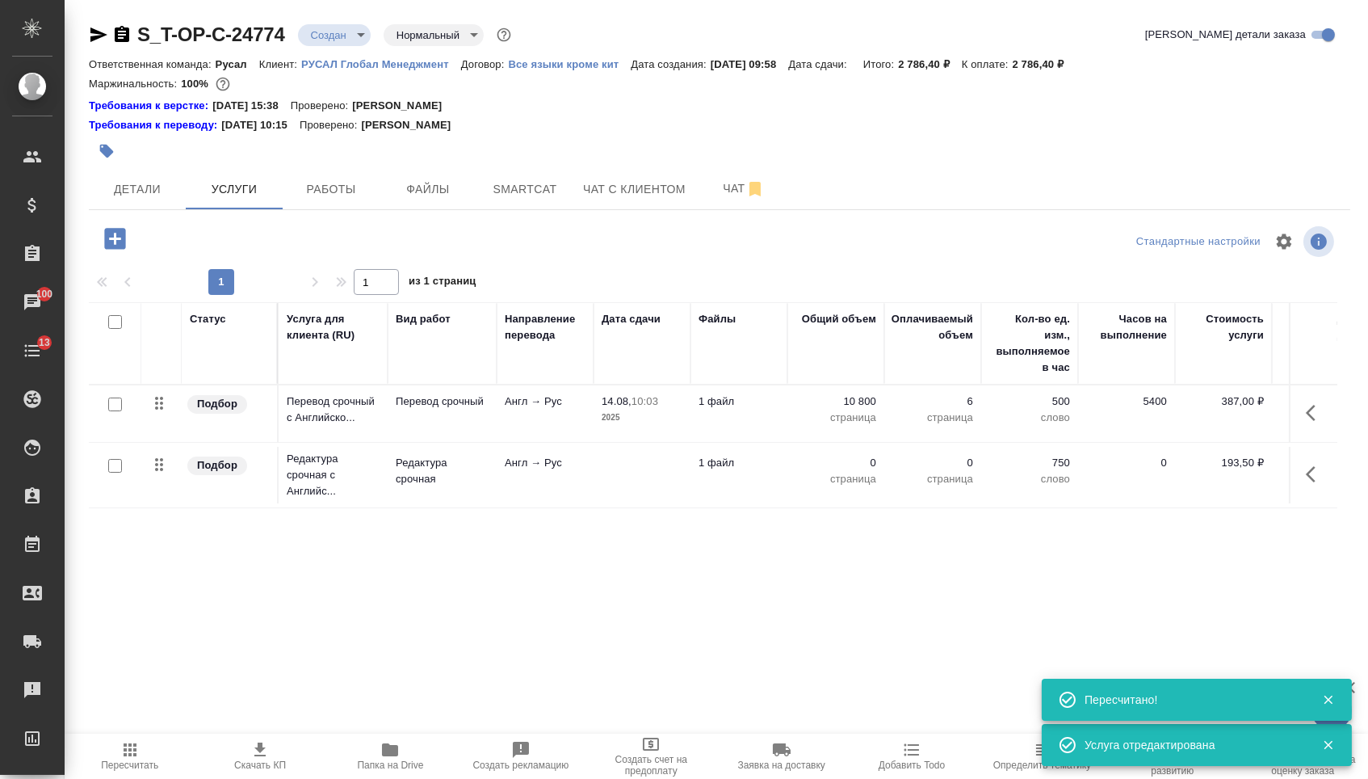
click at [860, 470] on p "0" at bounding box center [836, 463] width 81 height 16
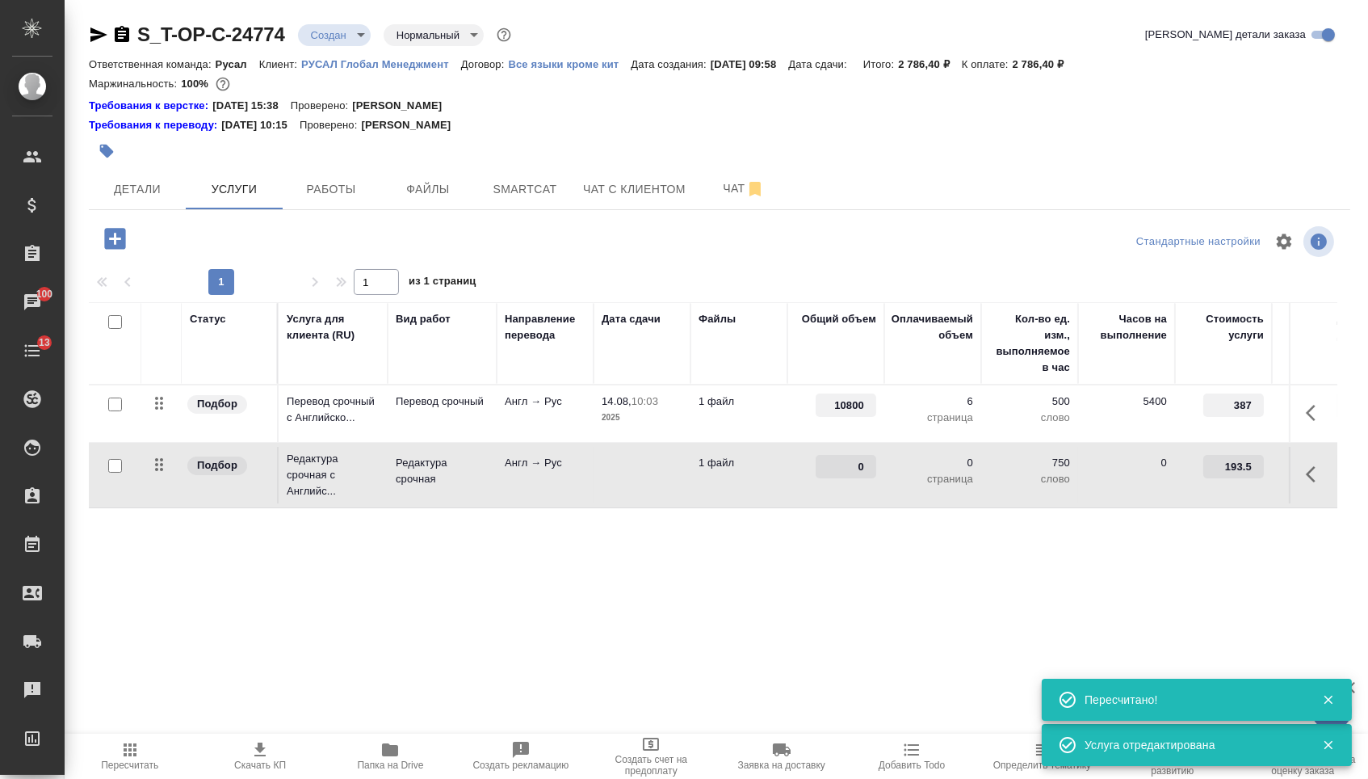
click at [848, 470] on input "0" at bounding box center [846, 466] width 61 height 23
type input "10800"
click at [812, 612] on div "Статус Услуга для клиента (RU) Вид работ Направление перевода Дата сдачи Файлы …" at bounding box center [713, 475] width 1249 height 347
click at [219, 246] on span "Сохранить и пересчитать" at bounding box center [229, 237] width 141 height 19
click at [141, 193] on span "Детали" at bounding box center [138, 189] width 78 height 20
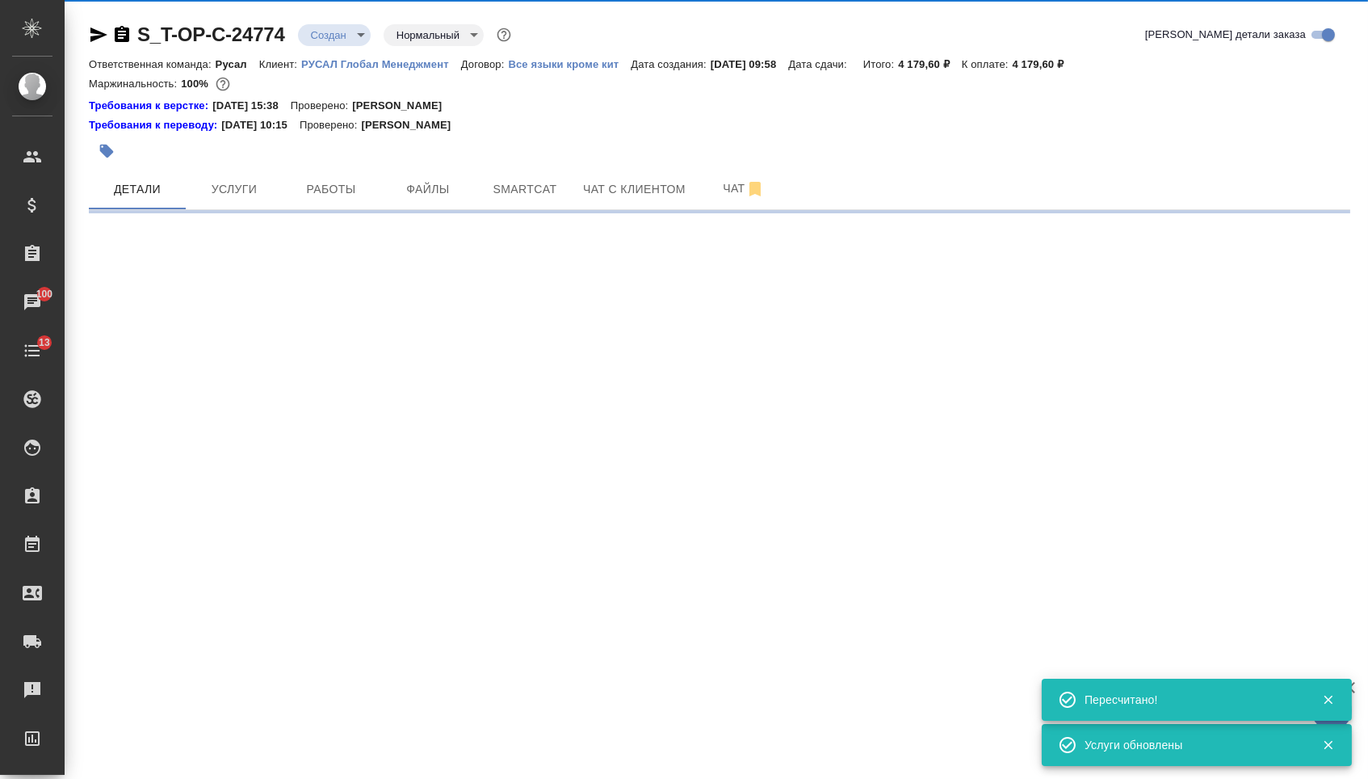
select select "RU"
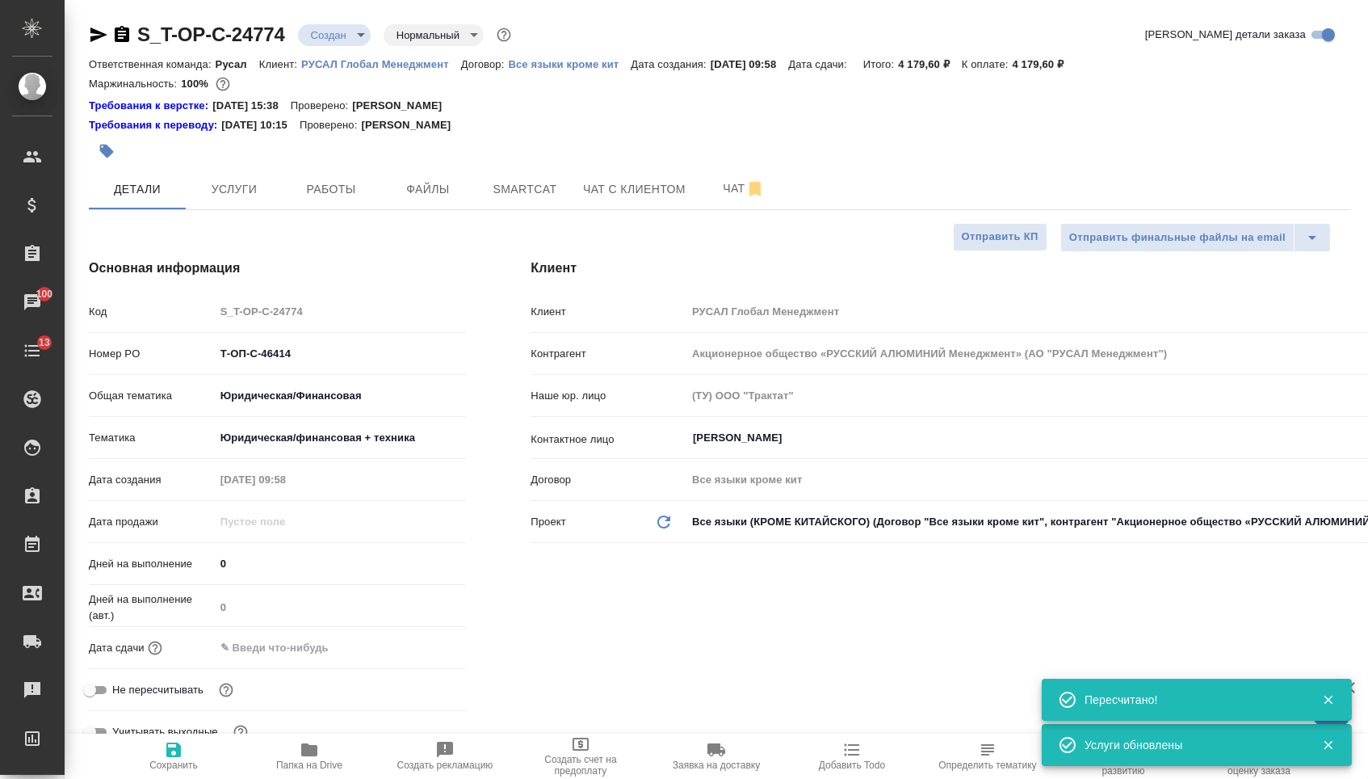
click at [364, 32] on body "🙏 .cls-1 fill:#fff; AWATERA Menshikova Aleksandra Клиенты Спецификации Заказы 1…" at bounding box center [684, 389] width 1368 height 779
type textarea "x"
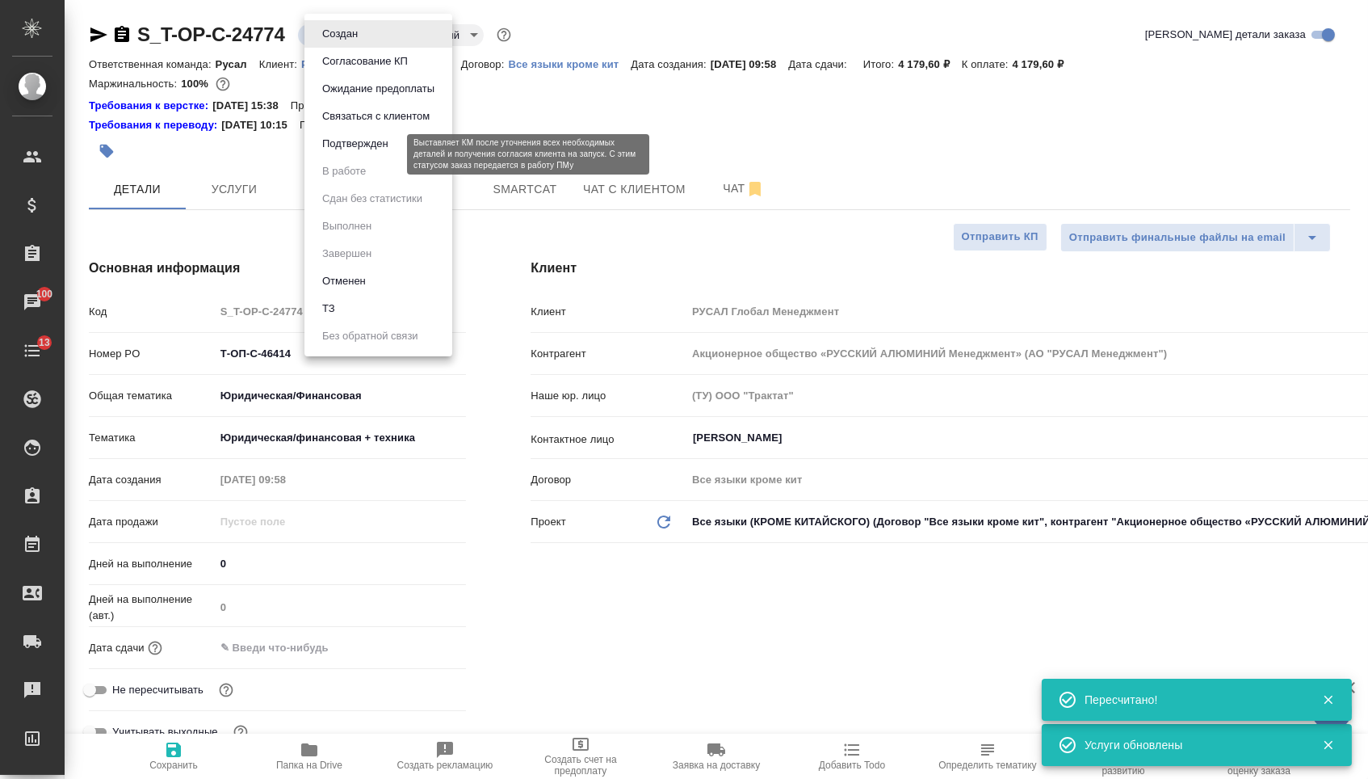
click at [364, 153] on button "Подтвержден" at bounding box center [355, 144] width 76 height 18
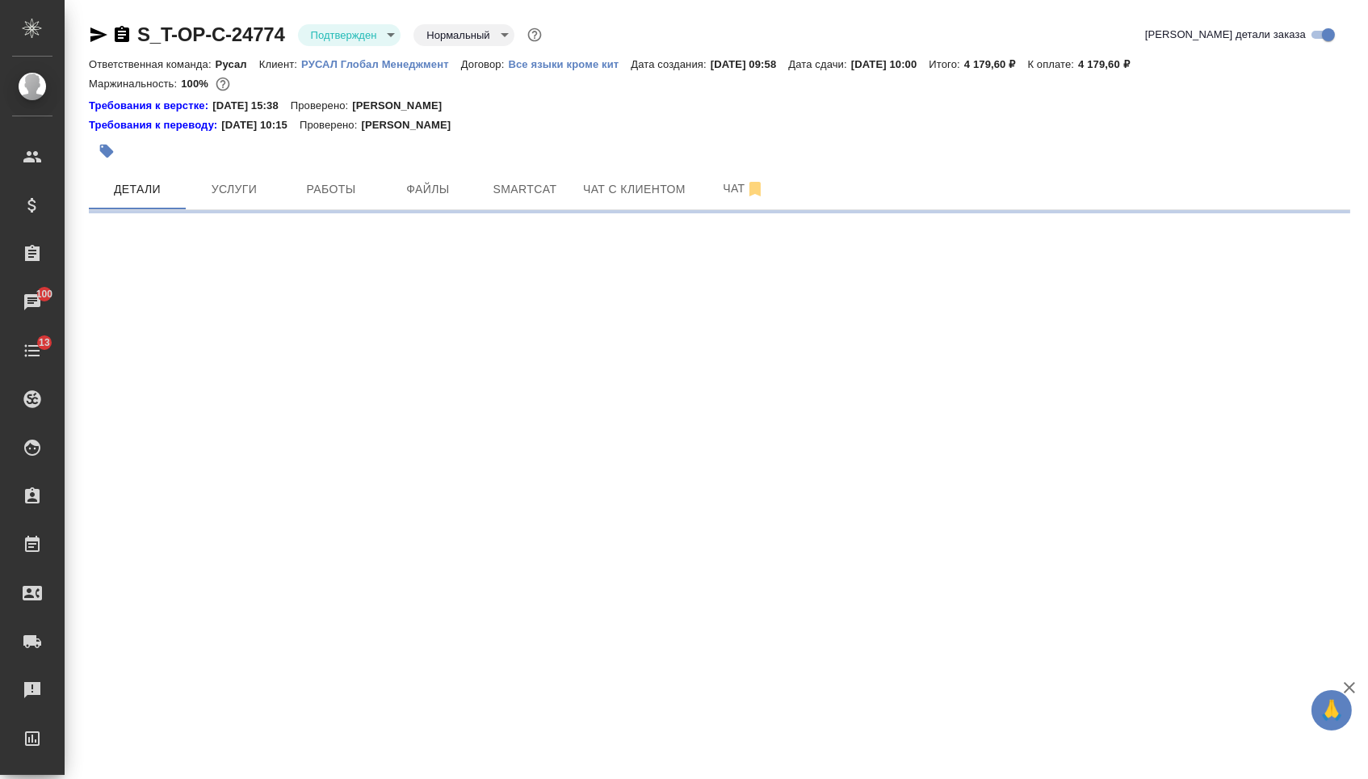
select select "RU"
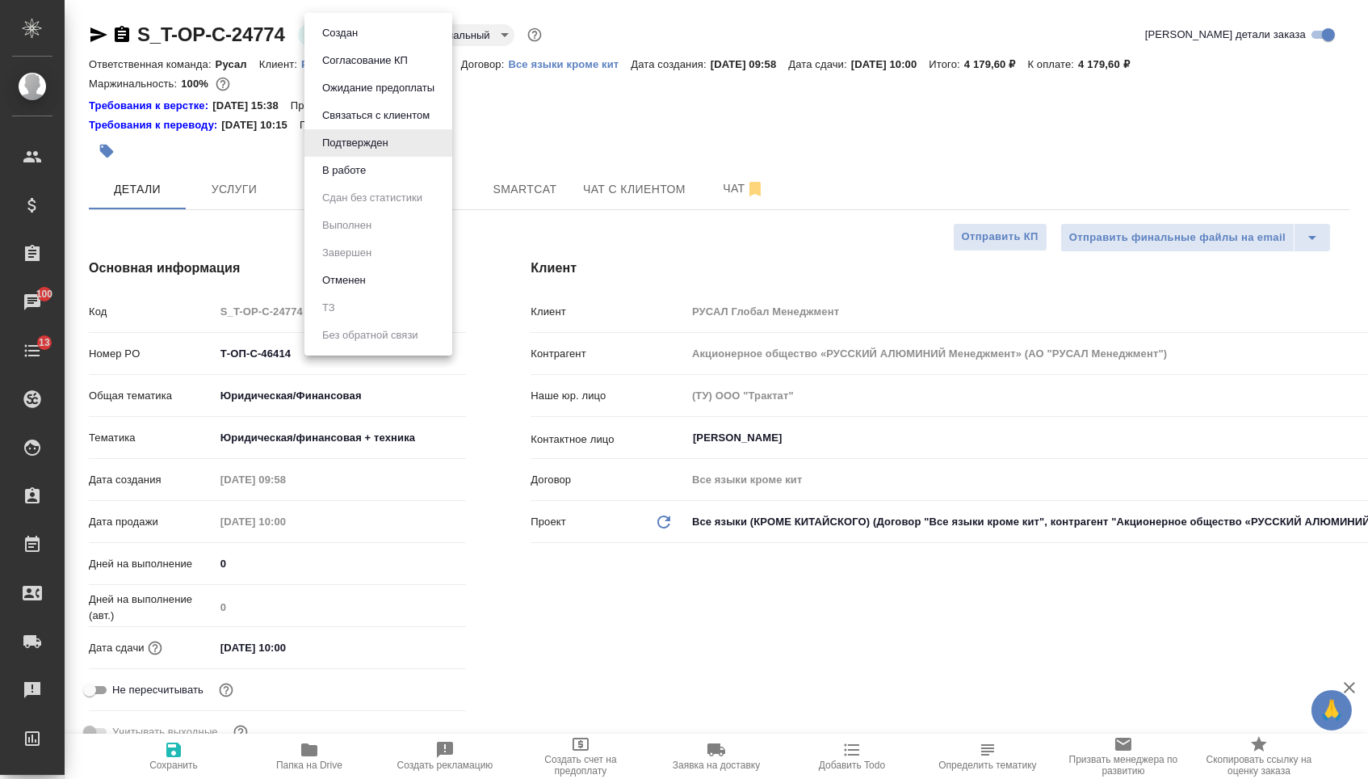
drag, startPoint x: 320, startPoint y: 30, endPoint x: 321, endPoint y: 57, distance: 26.7
click at [320, 30] on body "🙏 .cls-1 fill:#fff; AWATERA Menshikova Aleksandra Клиенты Спецификации Заказы 1…" at bounding box center [684, 389] width 1368 height 779
type textarea "x"
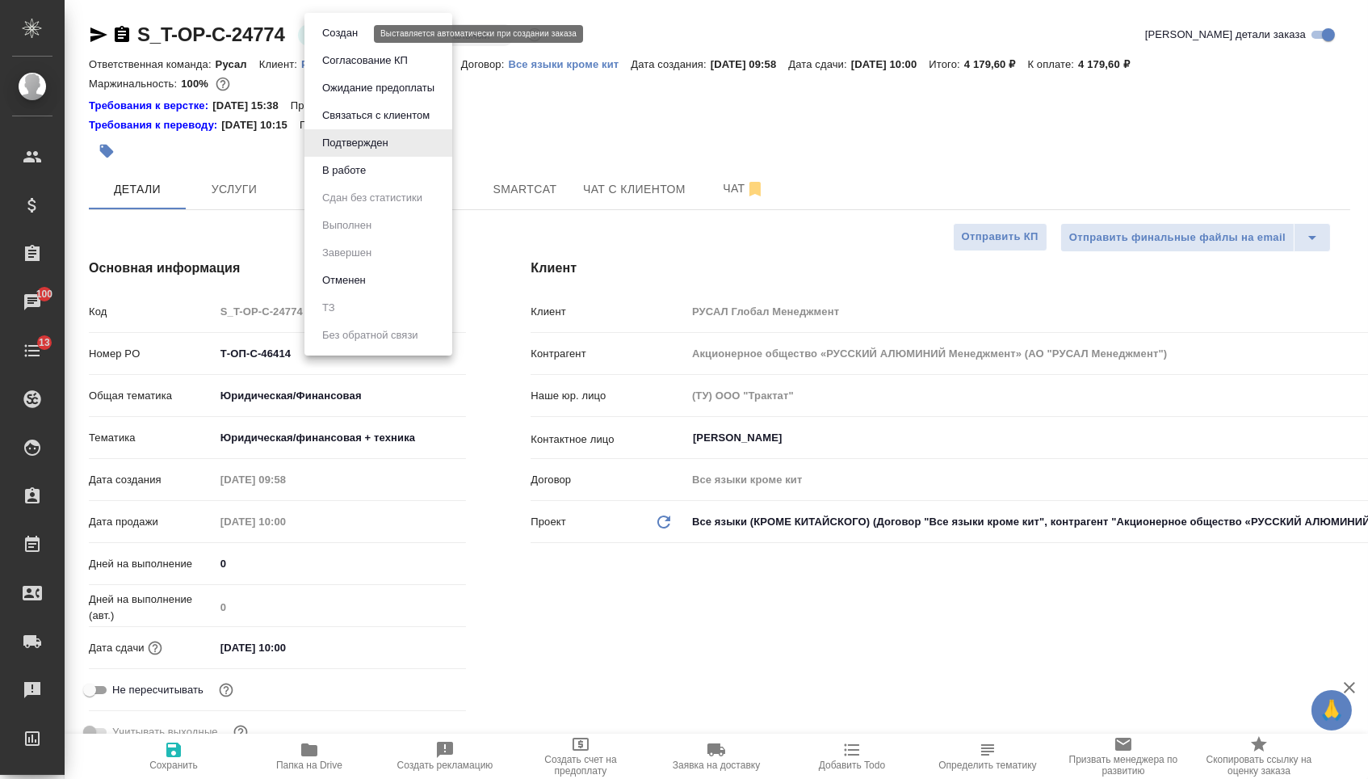
click at [330, 42] on button "Создан" at bounding box center [339, 33] width 45 height 18
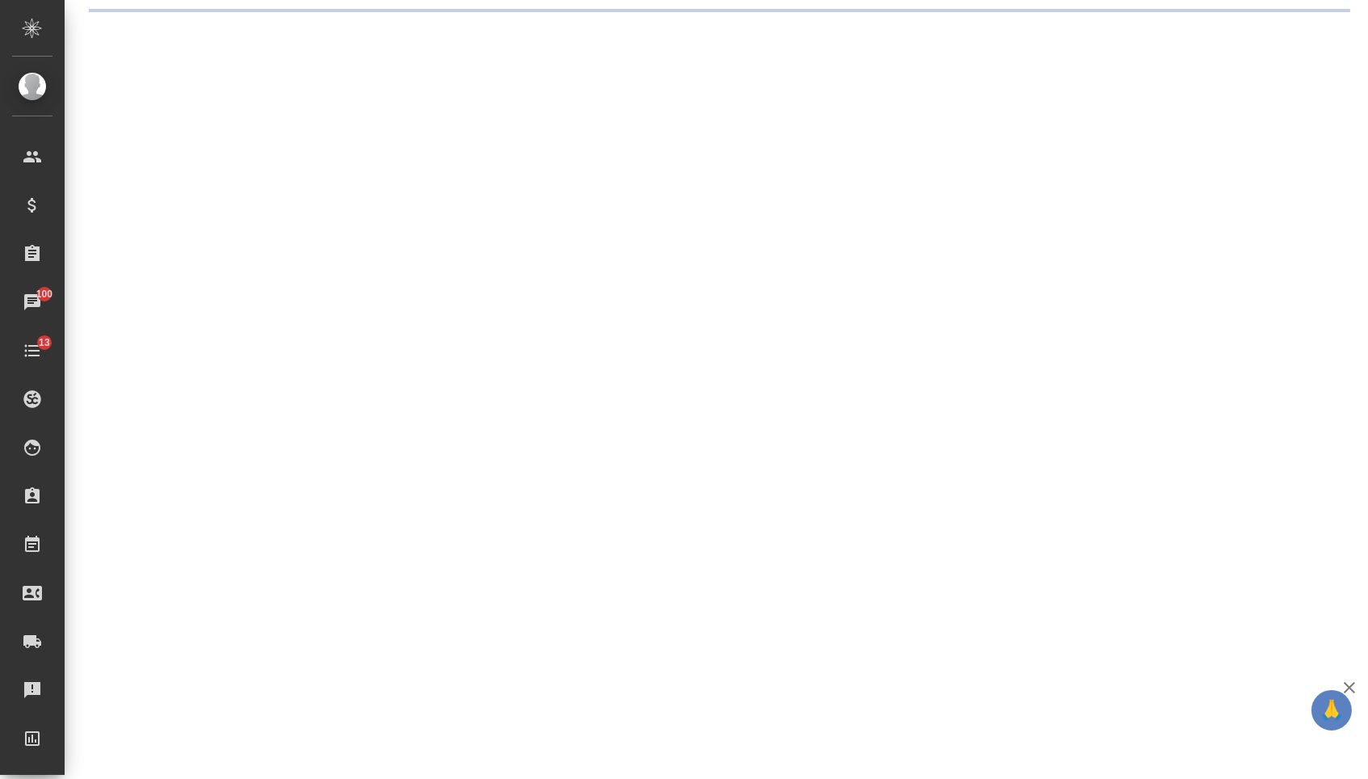
select select "RU"
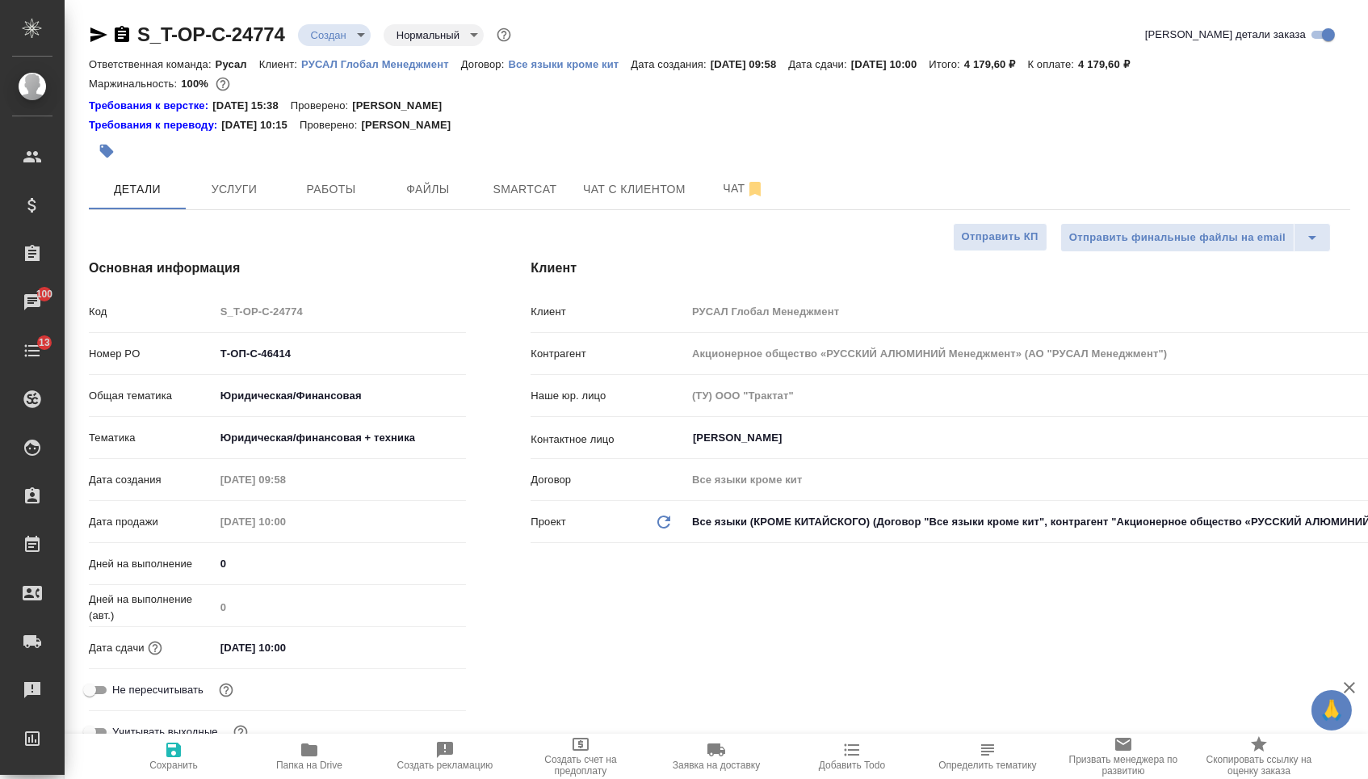
type textarea "x"
drag, startPoint x: 305, startPoint y: 361, endPoint x: 174, endPoint y: 357, distance: 131.7
click at [174, 357] on div "Номер PO Т-ОП-С-46414" at bounding box center [277, 353] width 377 height 28
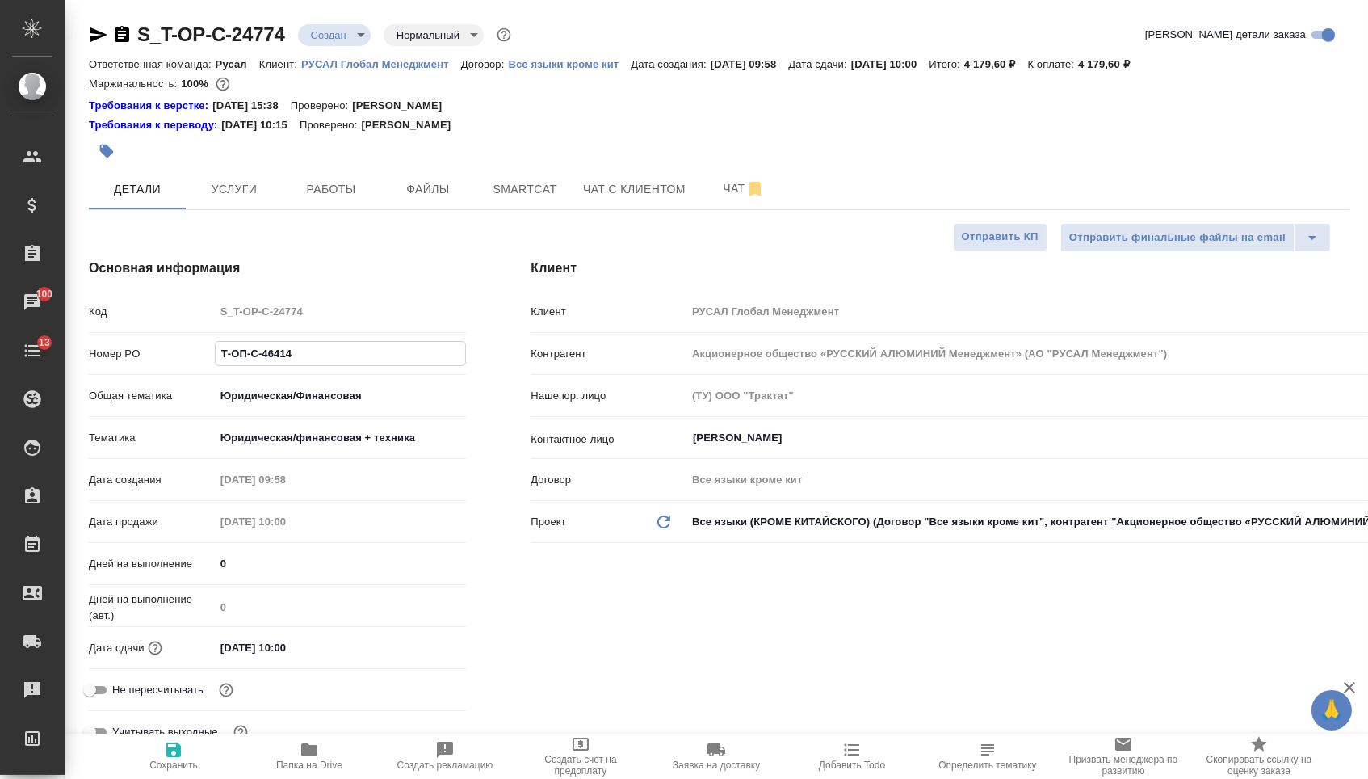
type textarea "x"
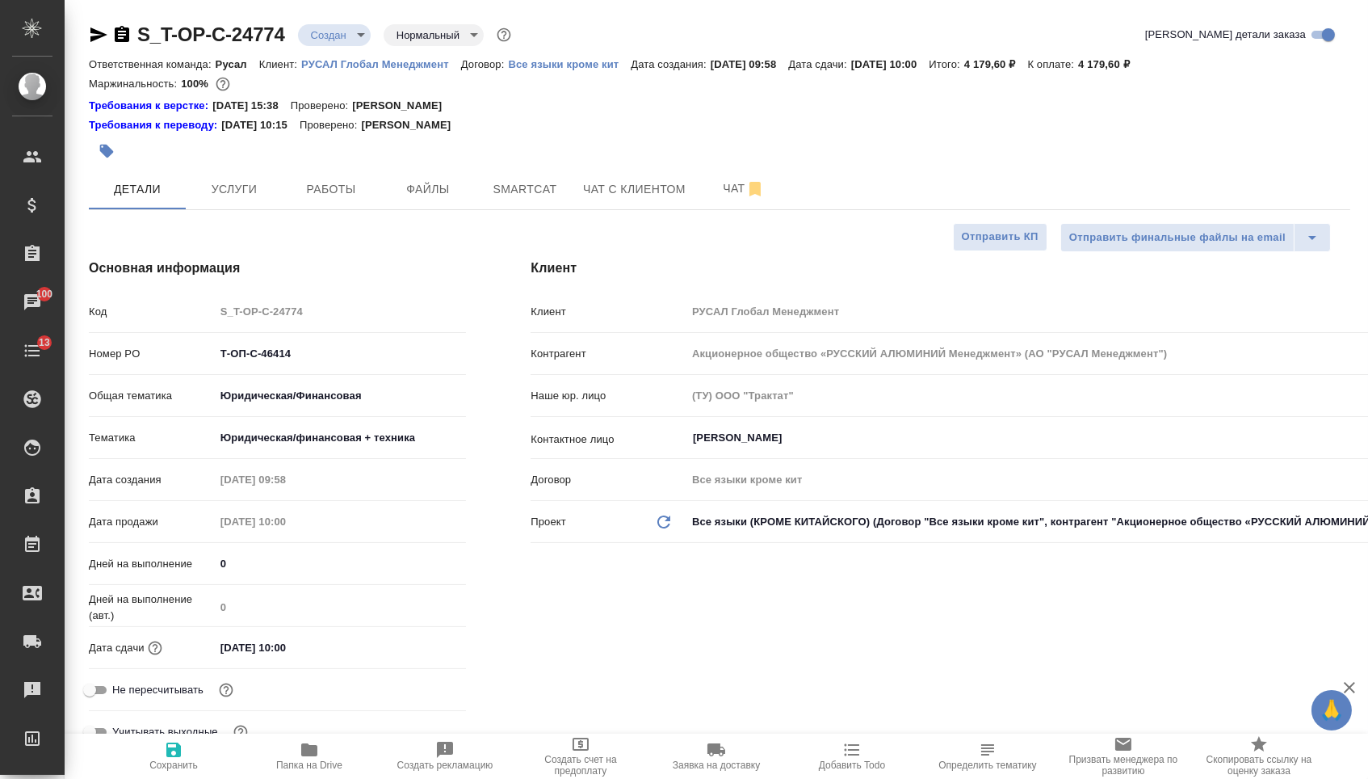
type textarea "x"
click at [101, 29] on icon "button" at bounding box center [98, 34] width 19 height 19
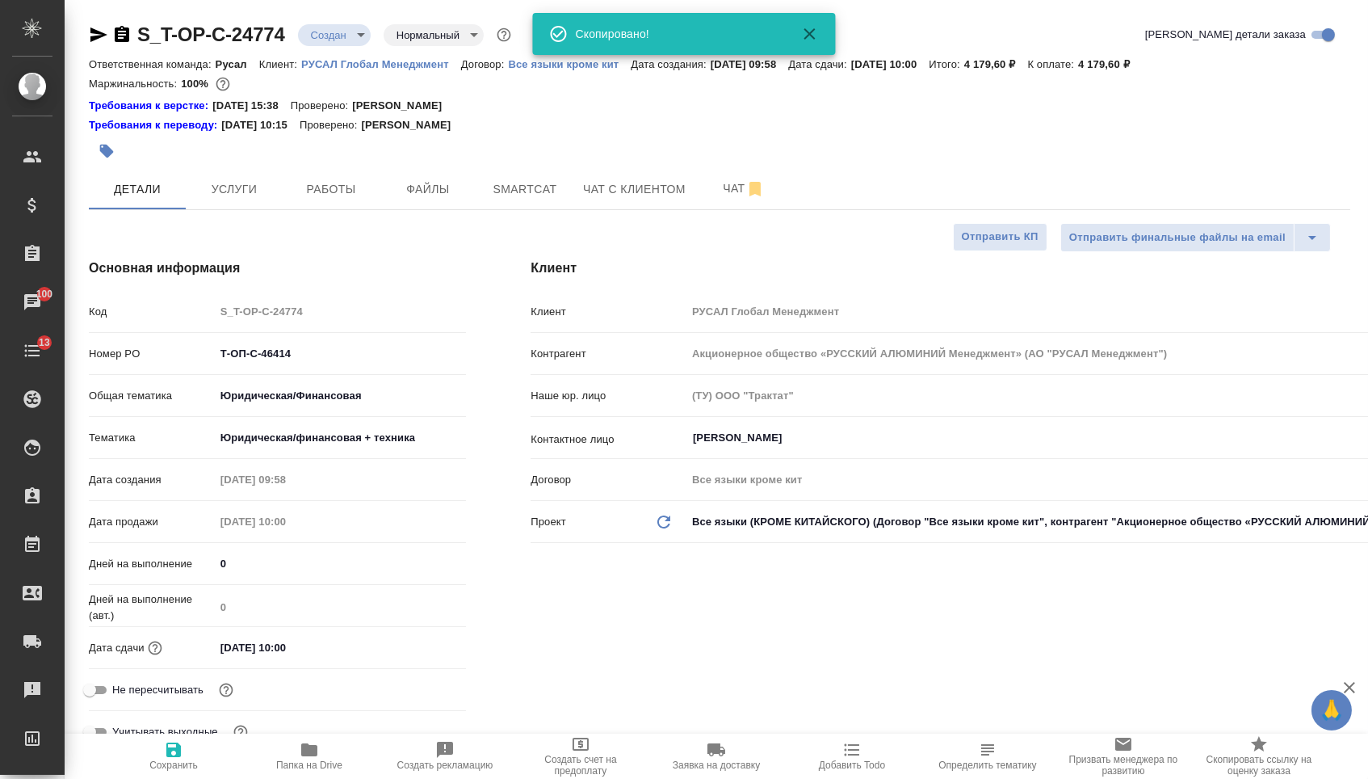
type textarea "x"
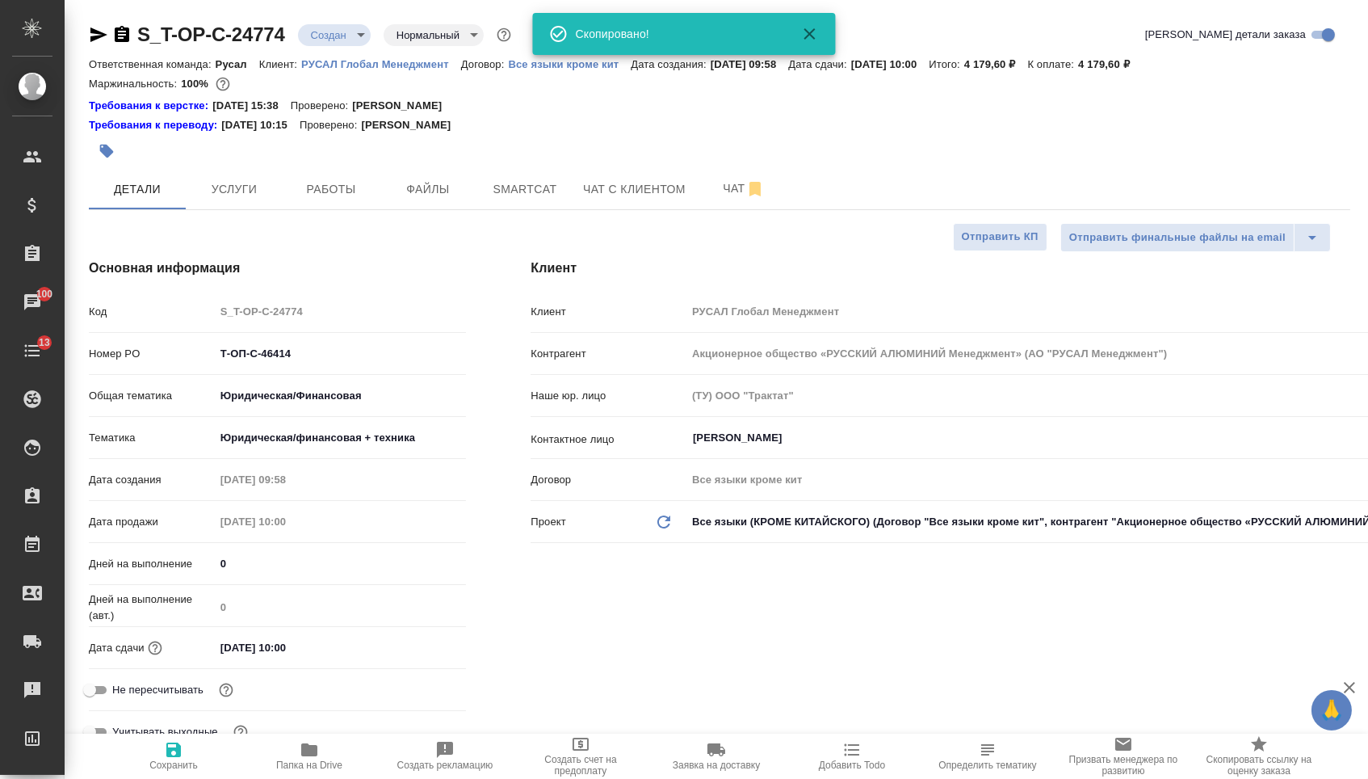
type textarea "x"
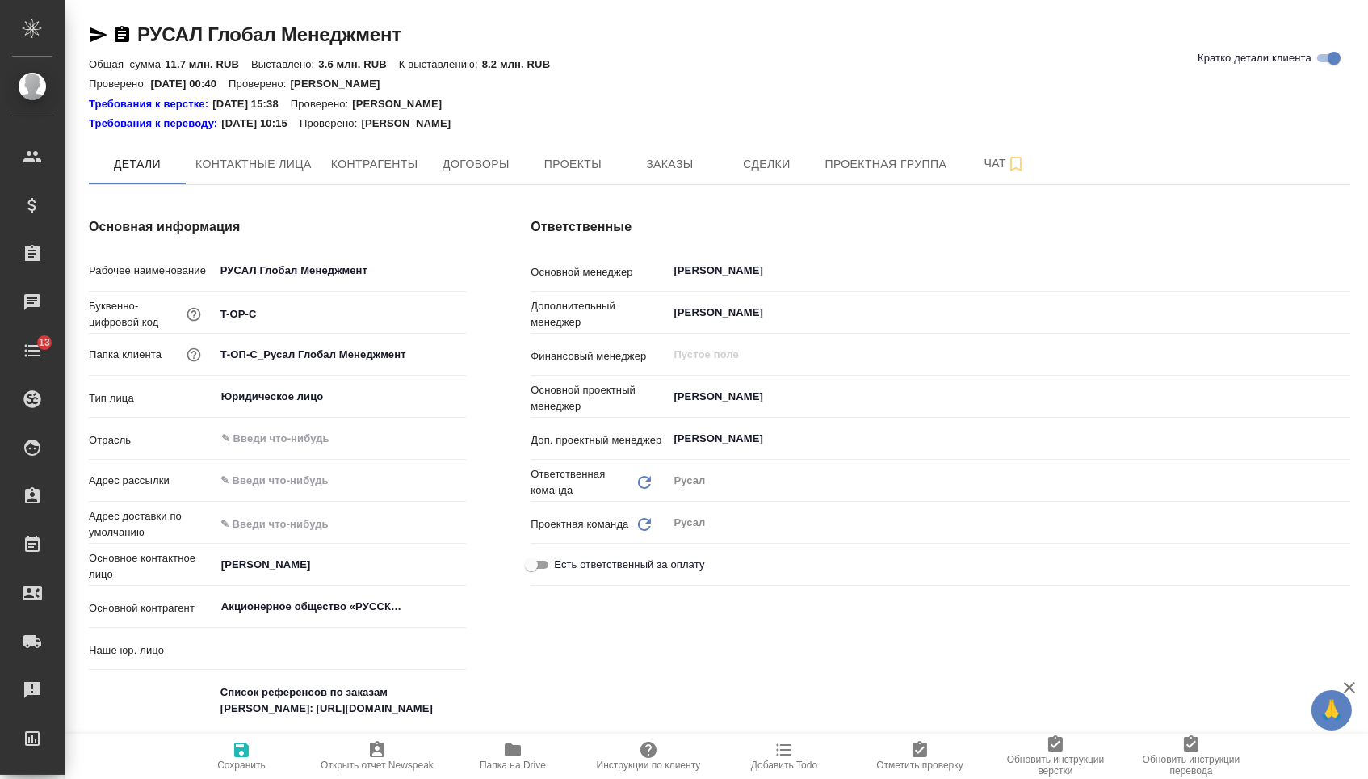
type input "(ТУ) ООО "Трактат""
type textarea "x"
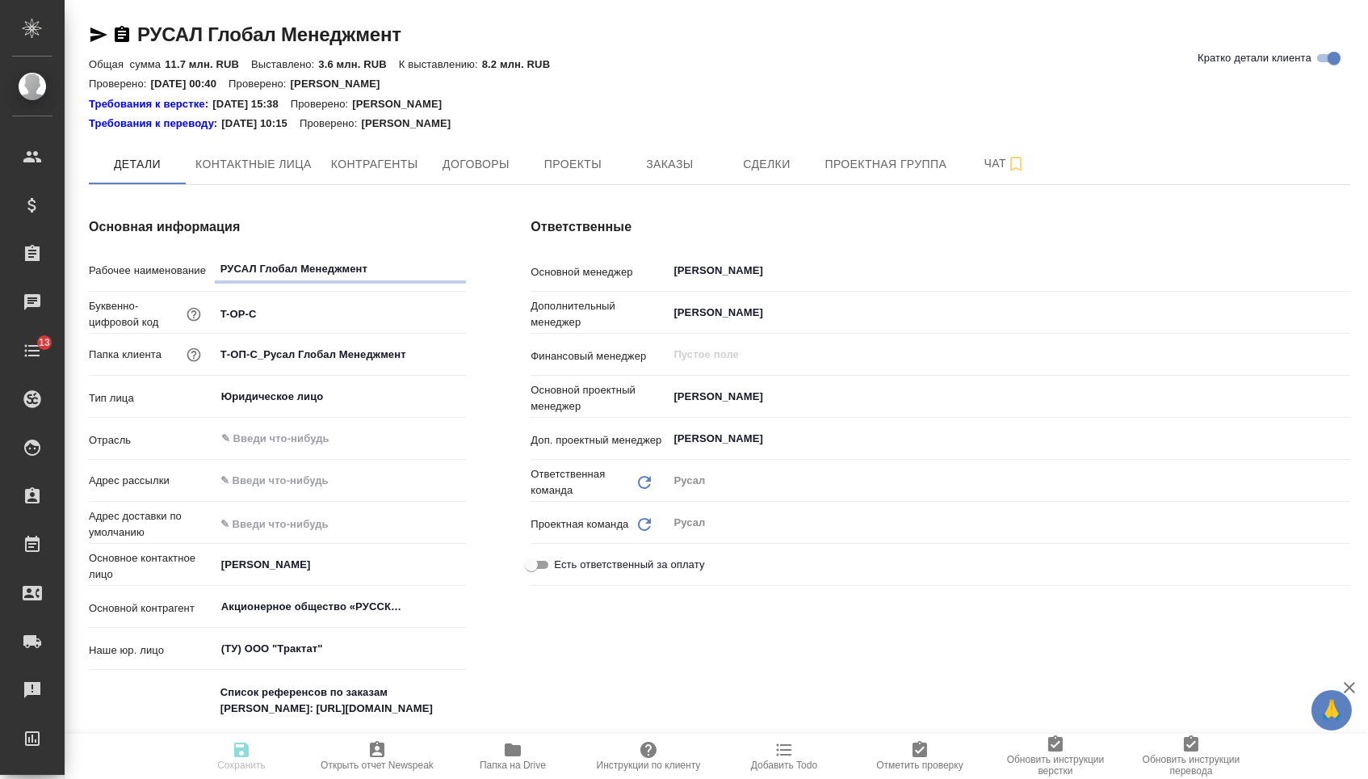
type textarea "x"
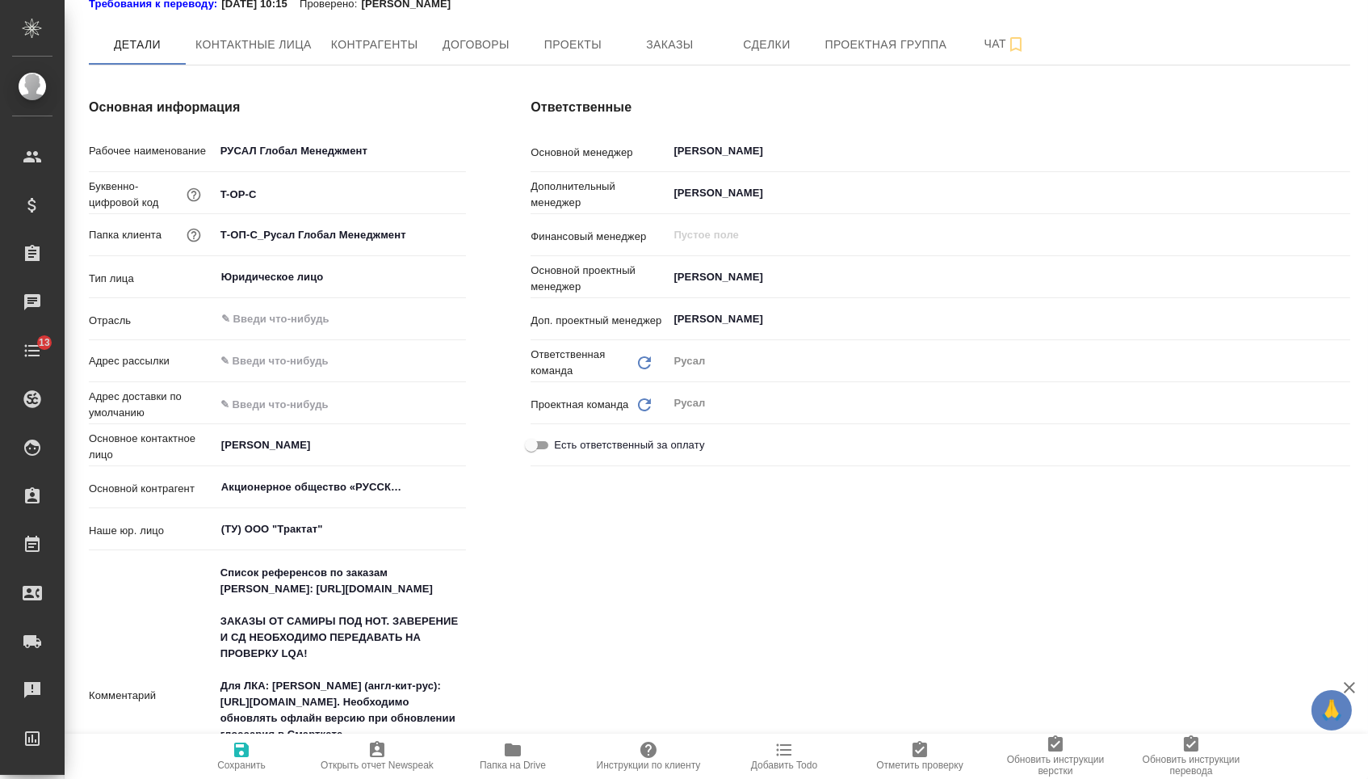
type textarea "x"
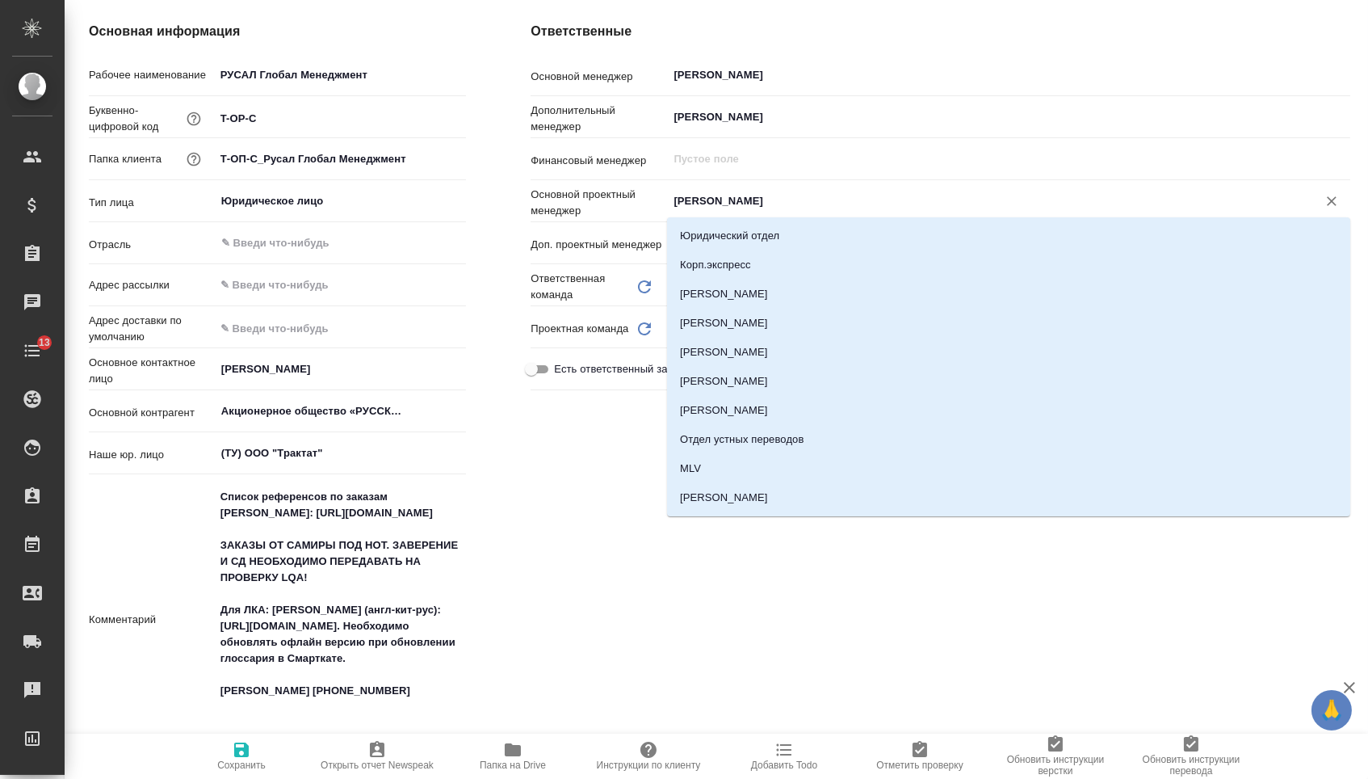
click at [702, 202] on input "[PERSON_NAME]" at bounding box center [982, 200] width 620 height 19
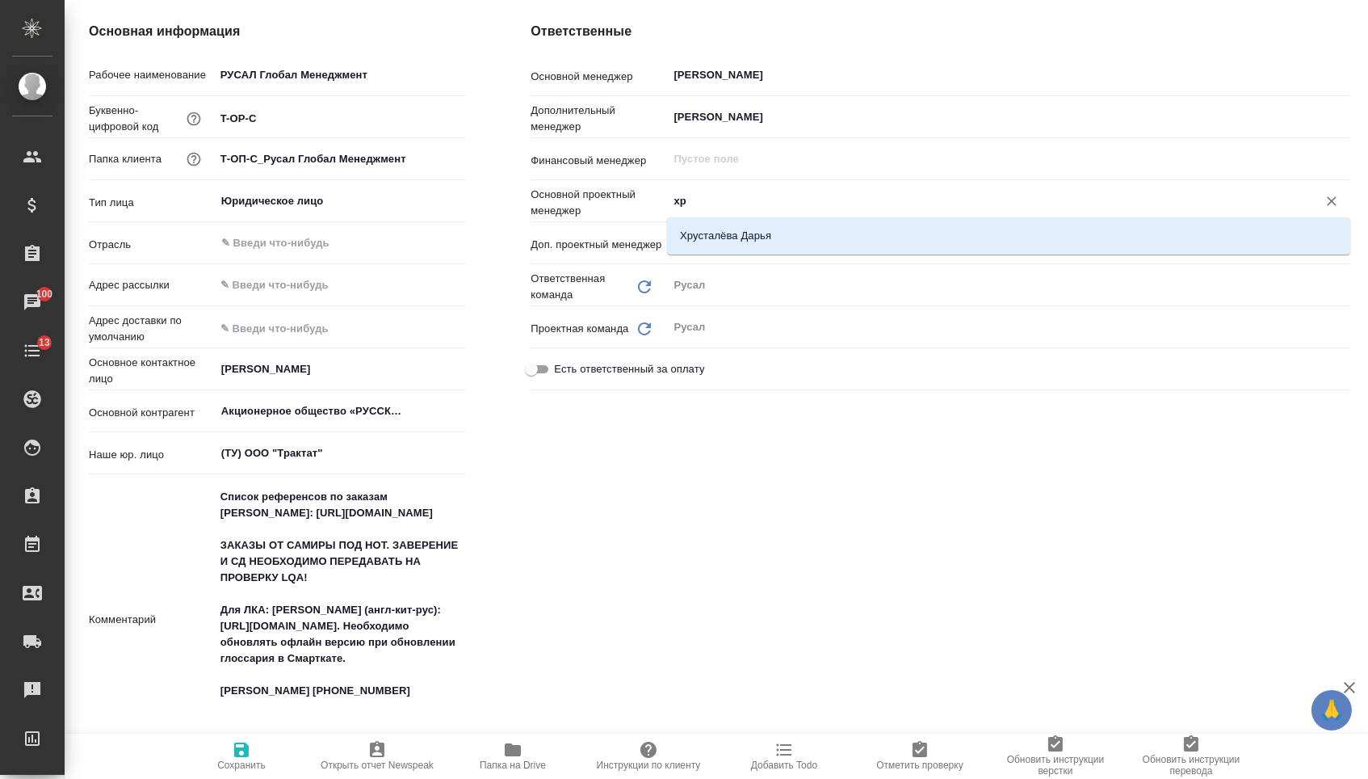
type input "хру"
click at [712, 224] on li "Хрусталёва Дарья" at bounding box center [1008, 235] width 683 height 29
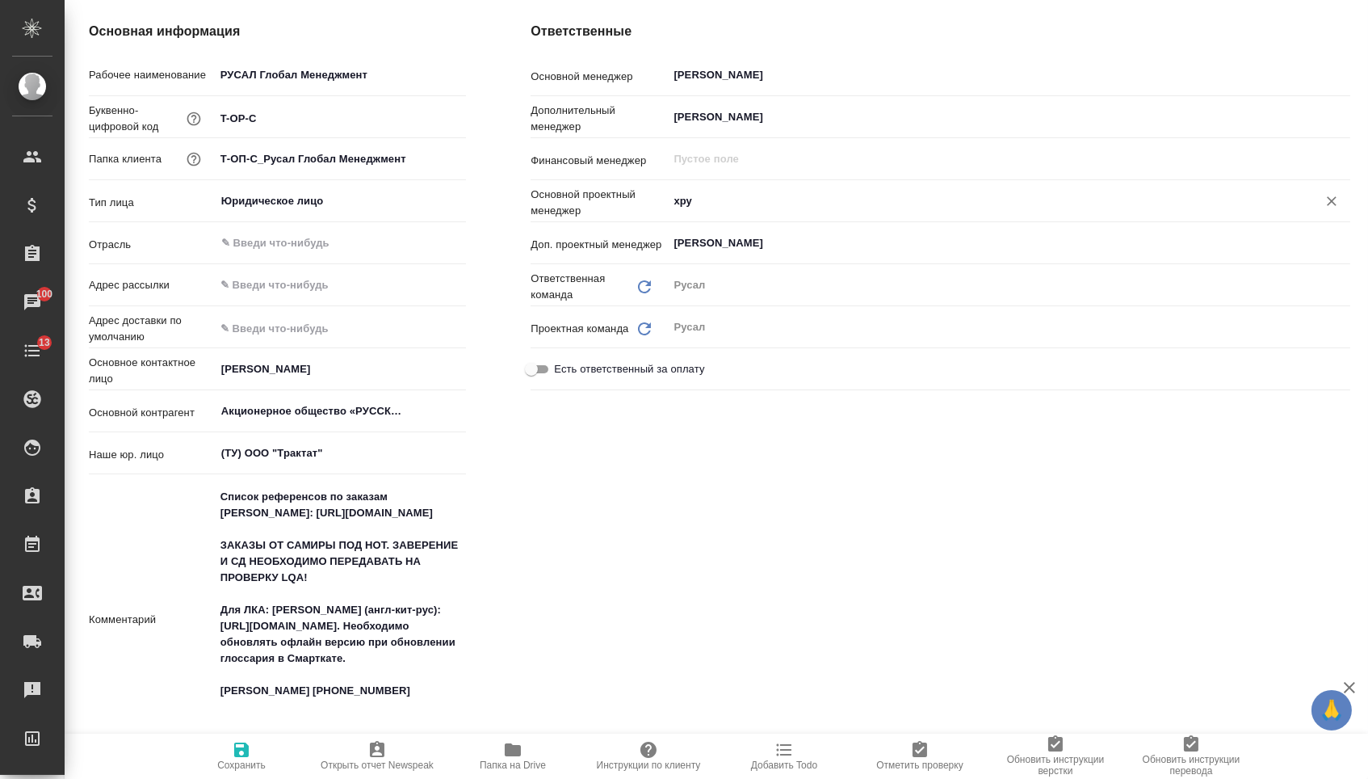
type textarea "x"
type input "Хрусталёва Дарья"
click at [244, 757] on icon "button" at bounding box center [241, 749] width 15 height 15
type textarea "x"
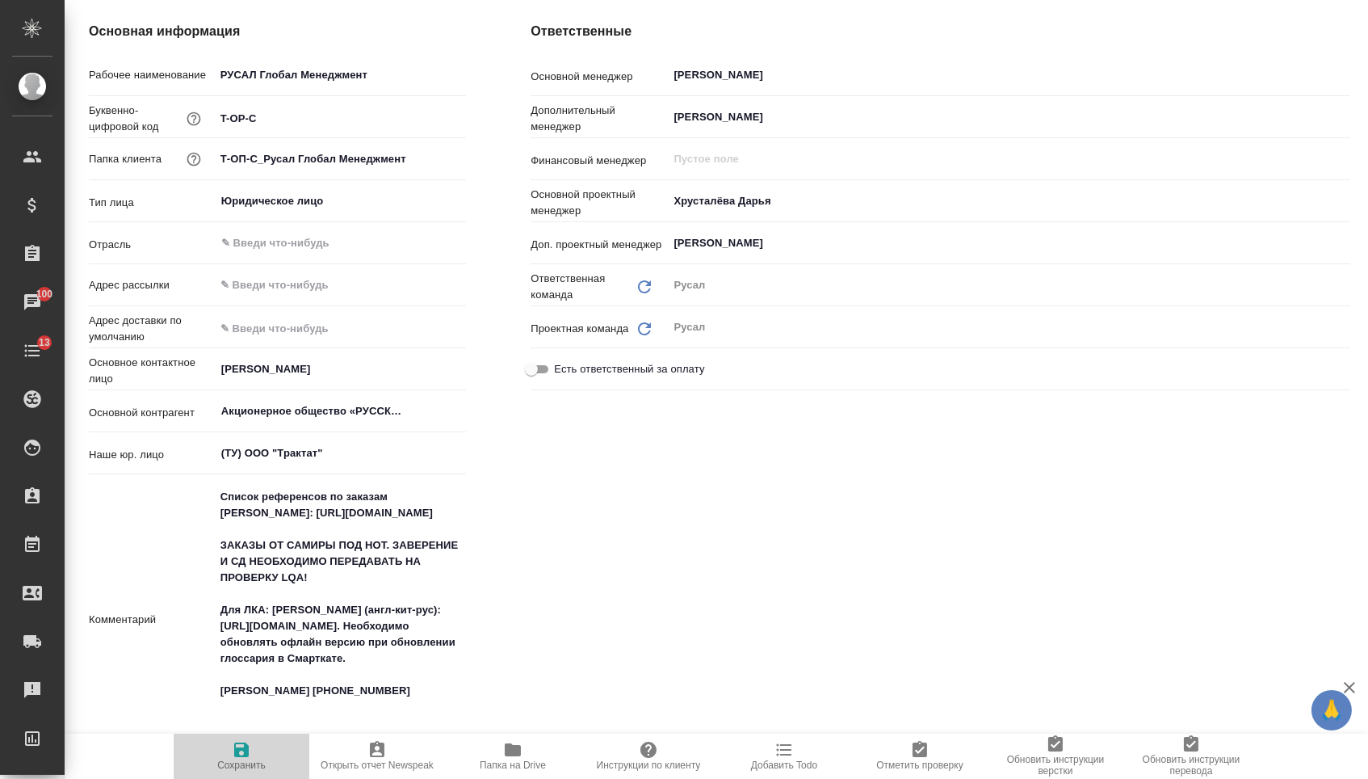
type textarea "x"
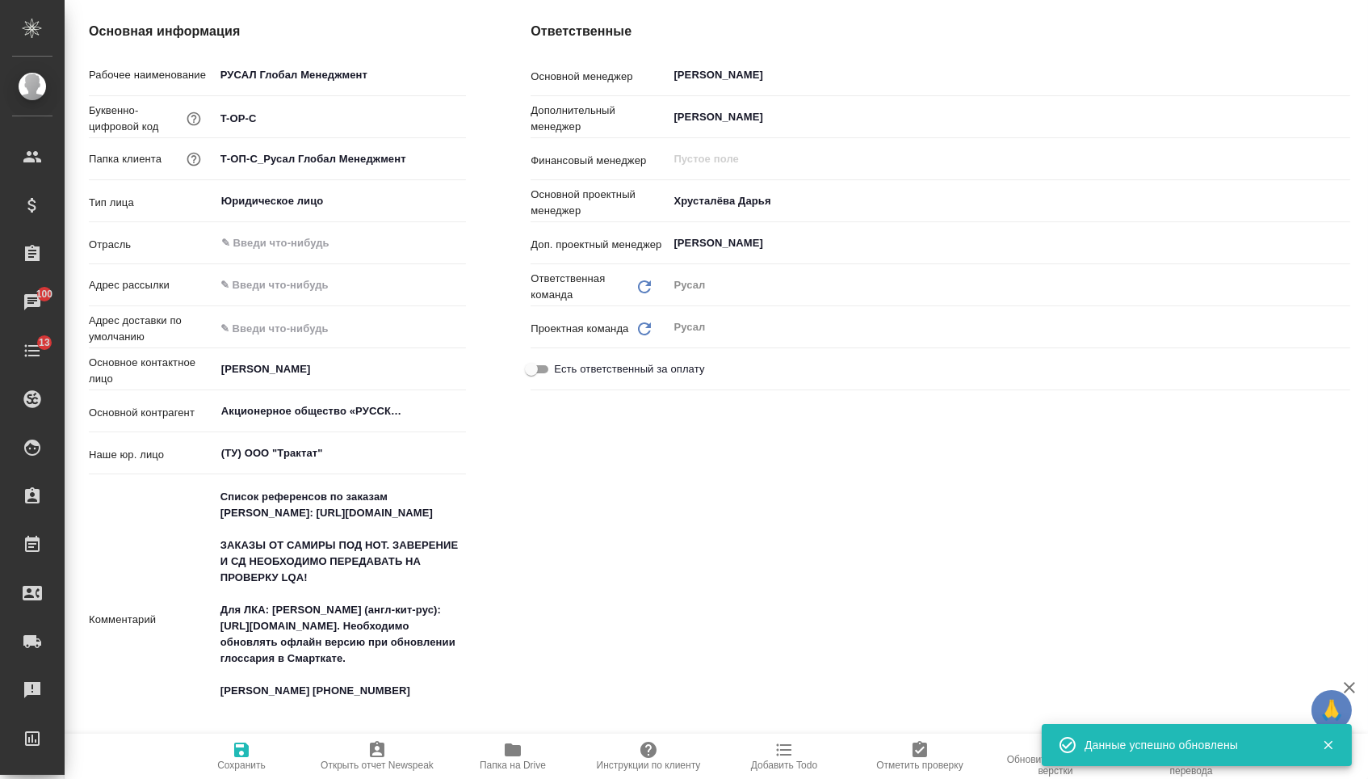
type textarea "x"
click at [244, 757] on icon "button" at bounding box center [241, 749] width 15 height 15
type textarea "x"
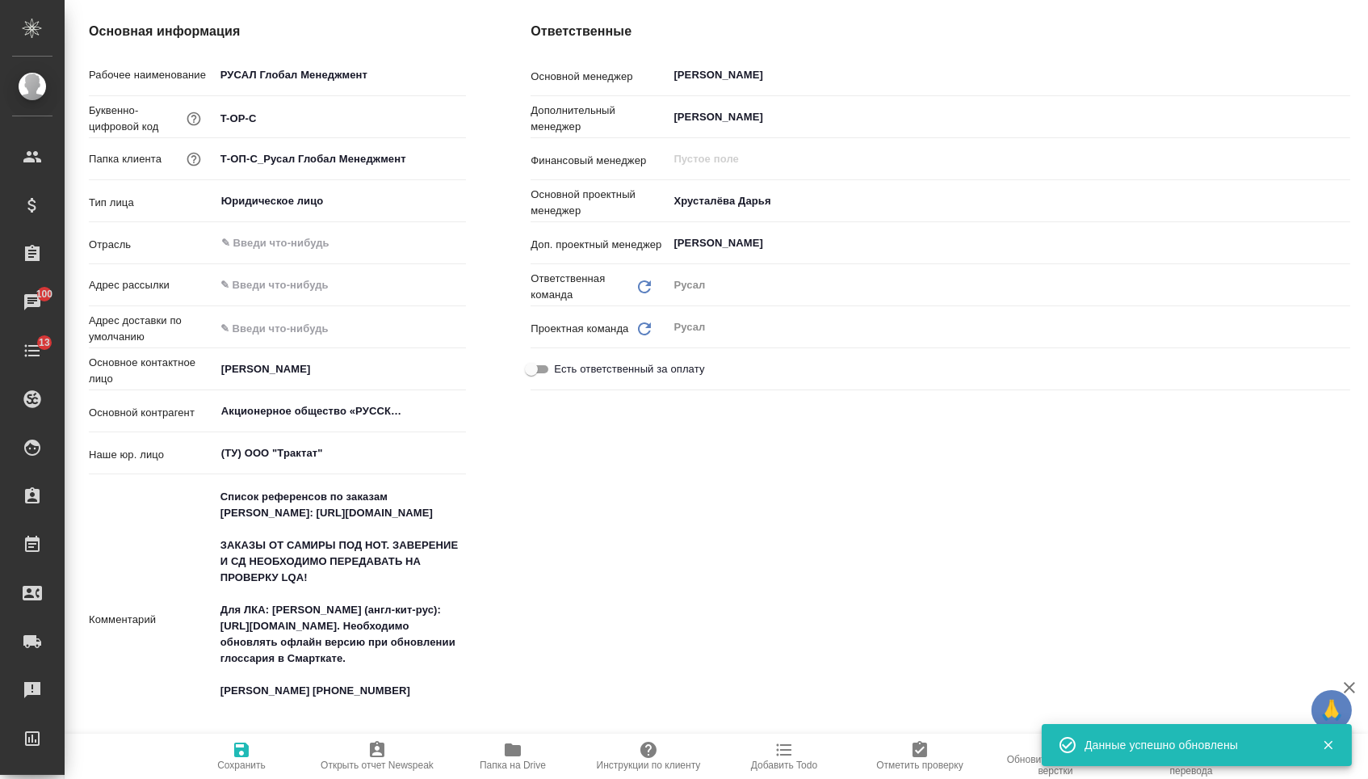
type textarea "x"
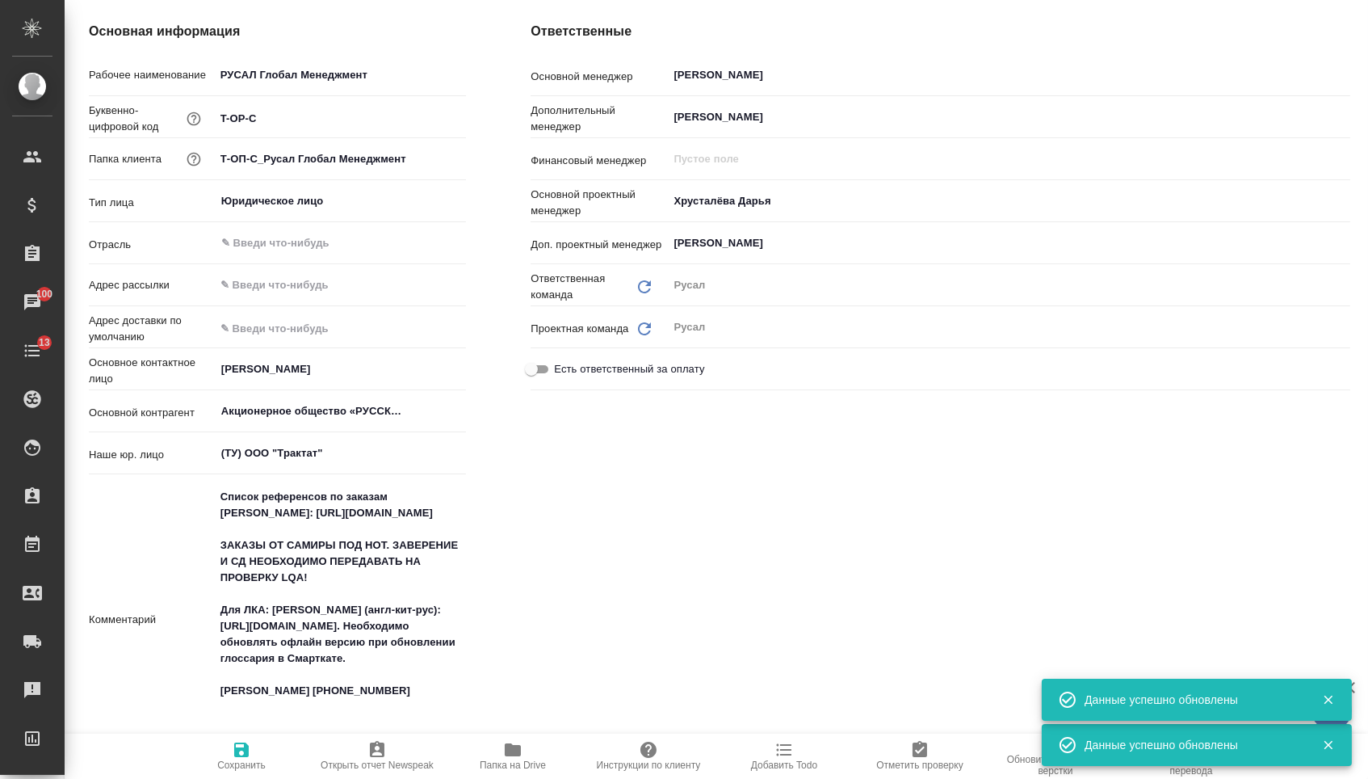
type textarea "x"
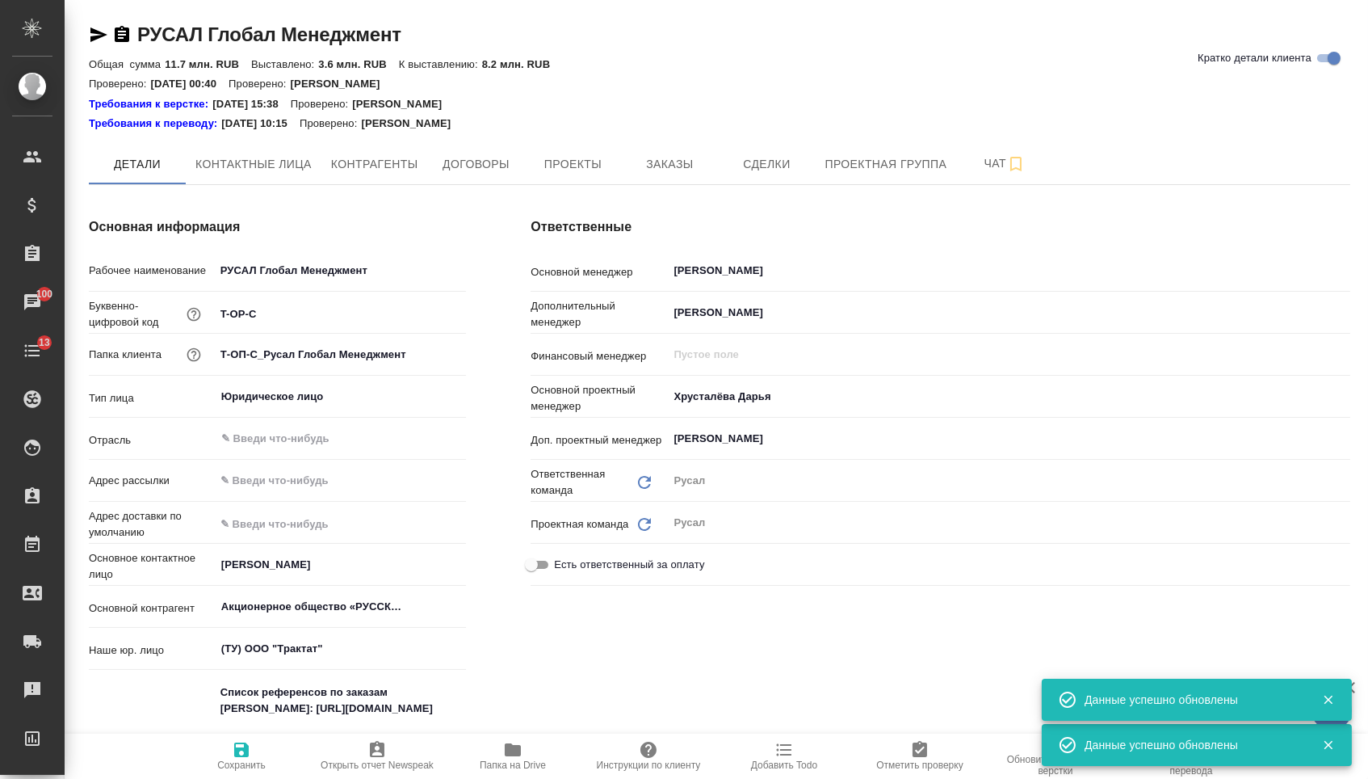
scroll to position [0, 0]
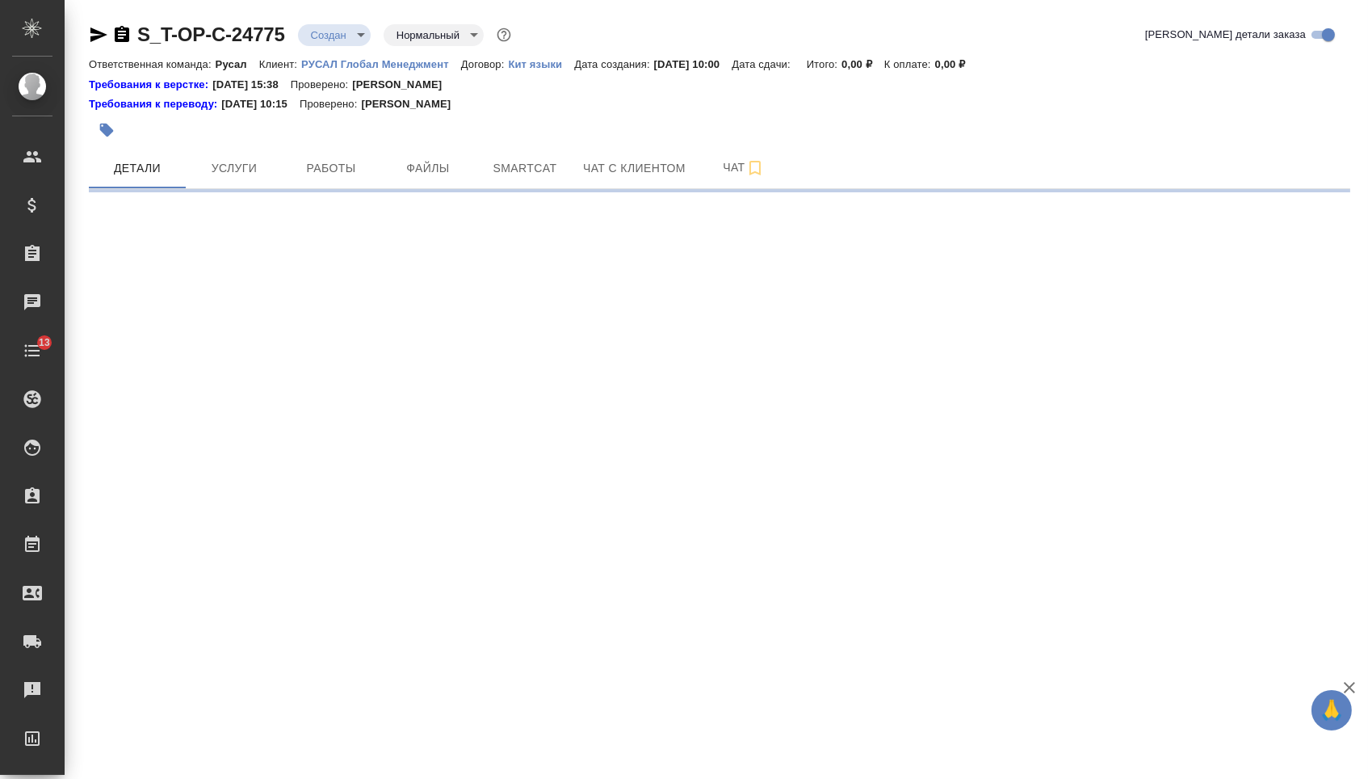
select select "RU"
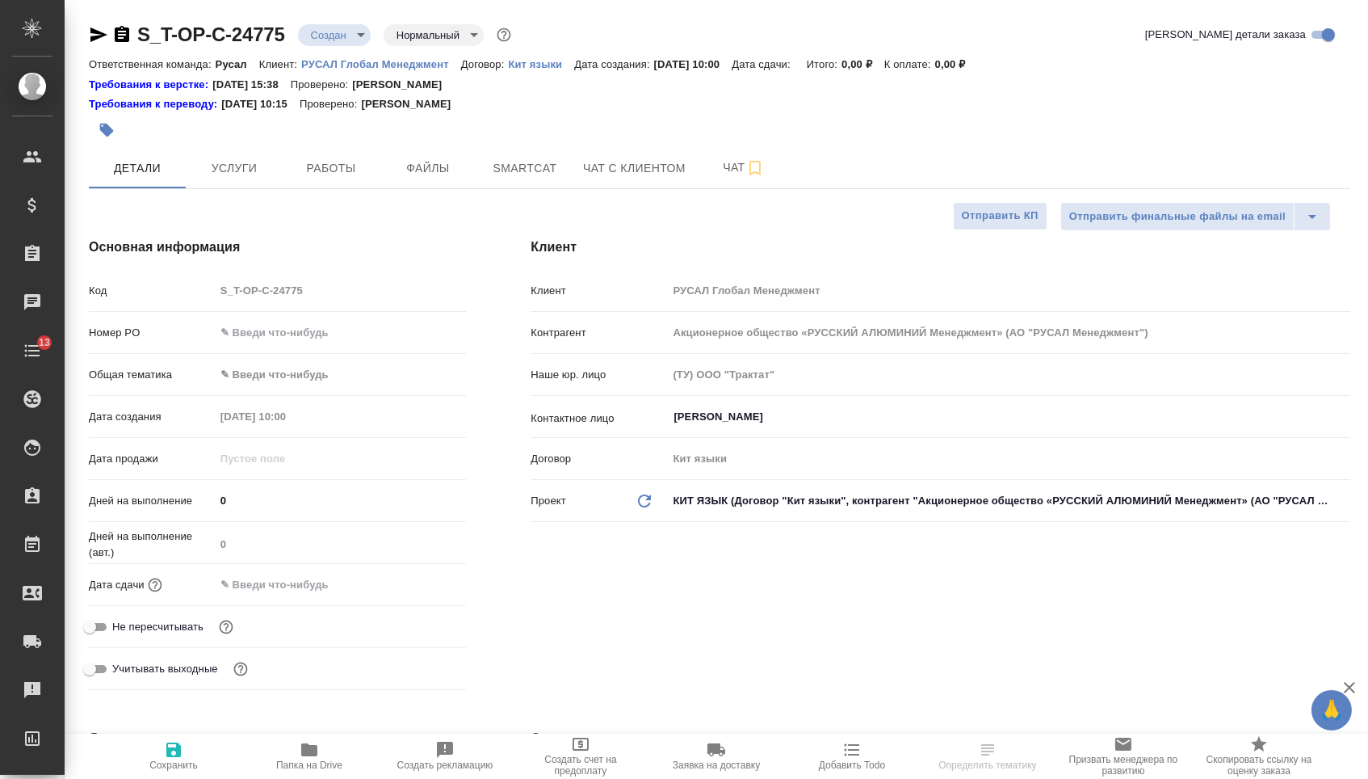
type textarea "x"
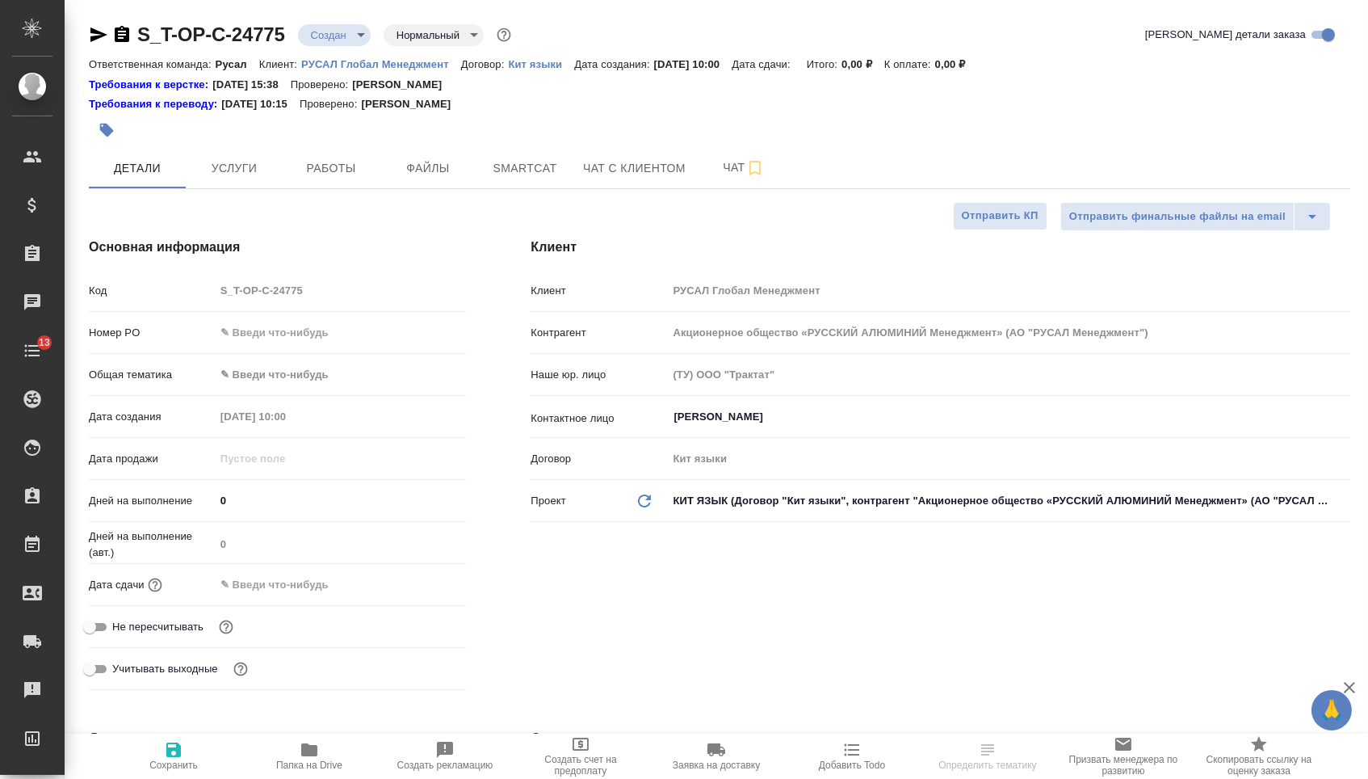
type textarea "x"
click at [381, 330] on input "text" at bounding box center [341, 332] width 252 height 23
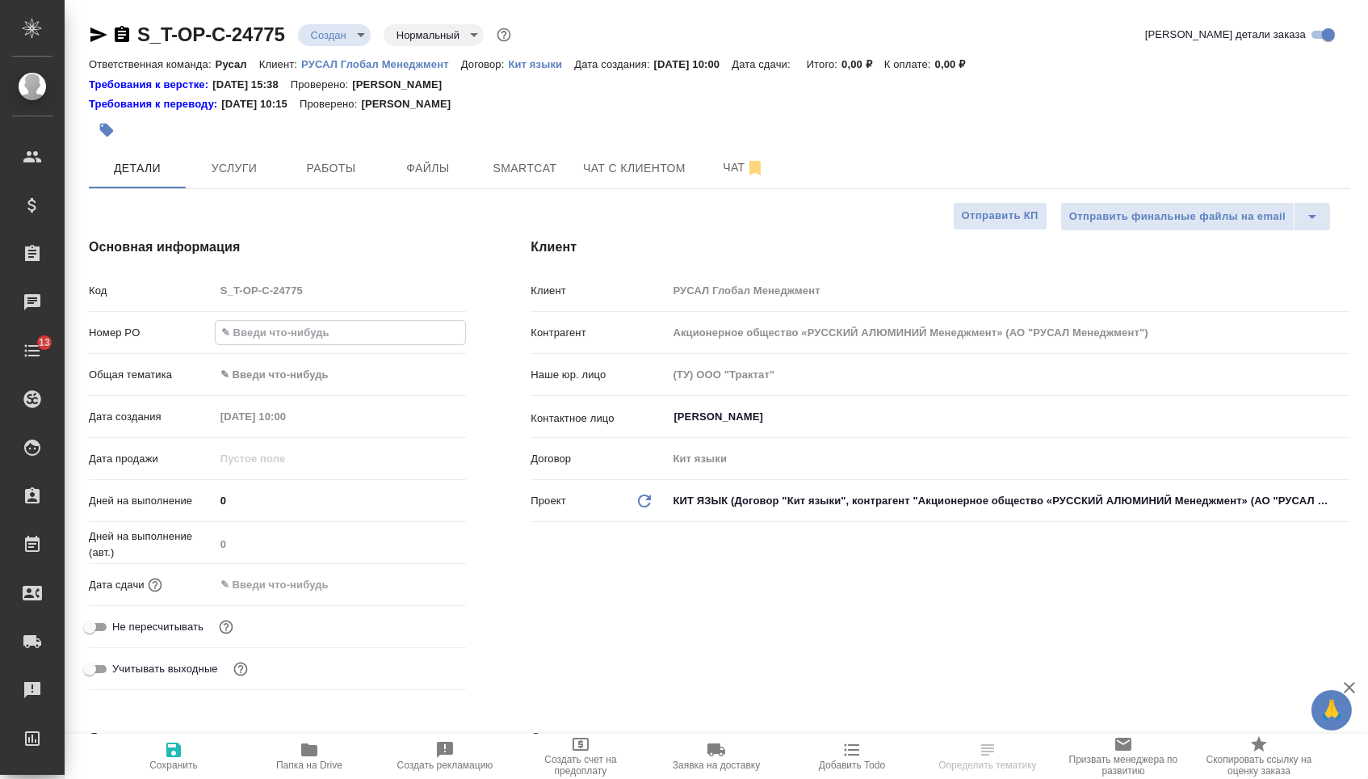
paste input "Т-ОП-С-46415"
type input "Т-ОП-С-46415"
type textarea "x"
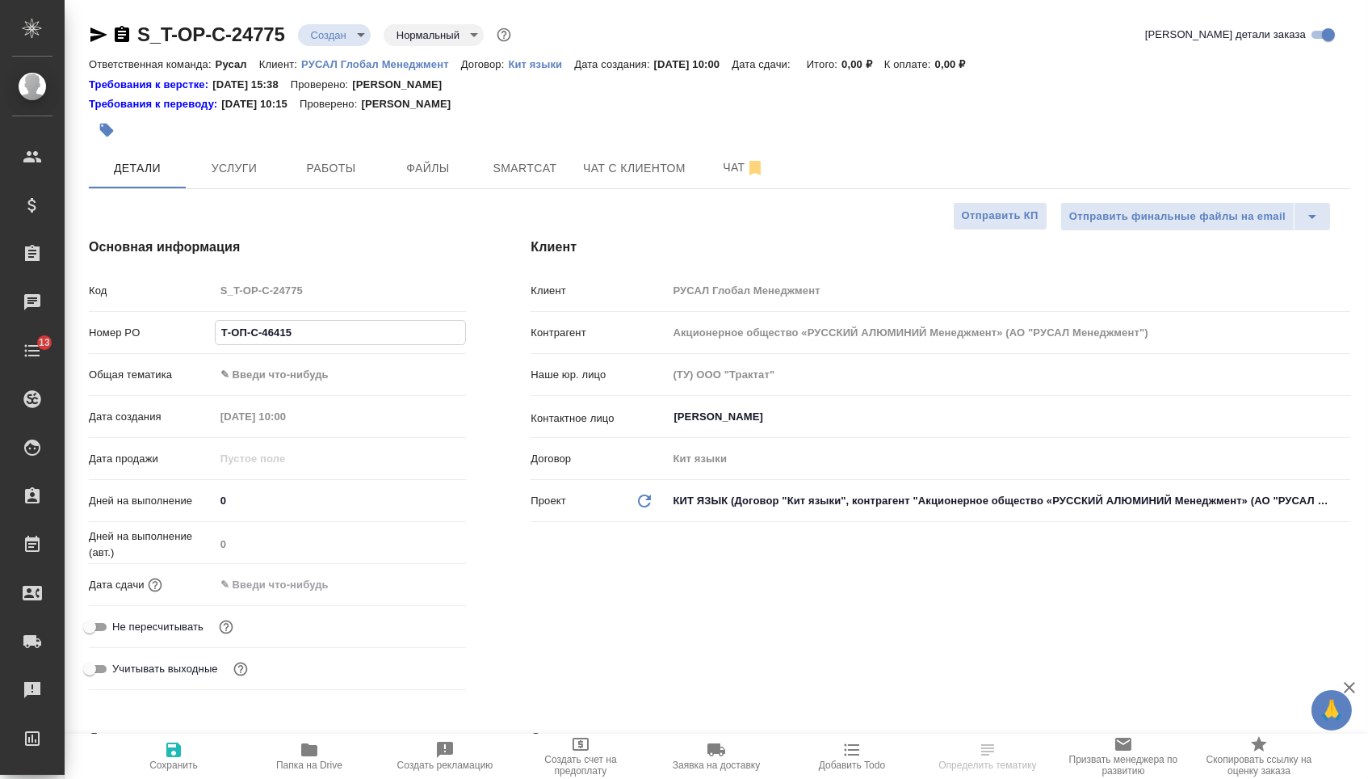
type input "Т-ОП-С-46415"
click at [332, 596] on input "text" at bounding box center [286, 584] width 141 height 23
click at [320, 378] on body "🙏 .cls-1 fill:#fff; AWATERA Menshikova Aleksandra Клиенты Спецификации Заказы Ч…" at bounding box center [684, 389] width 1368 height 779
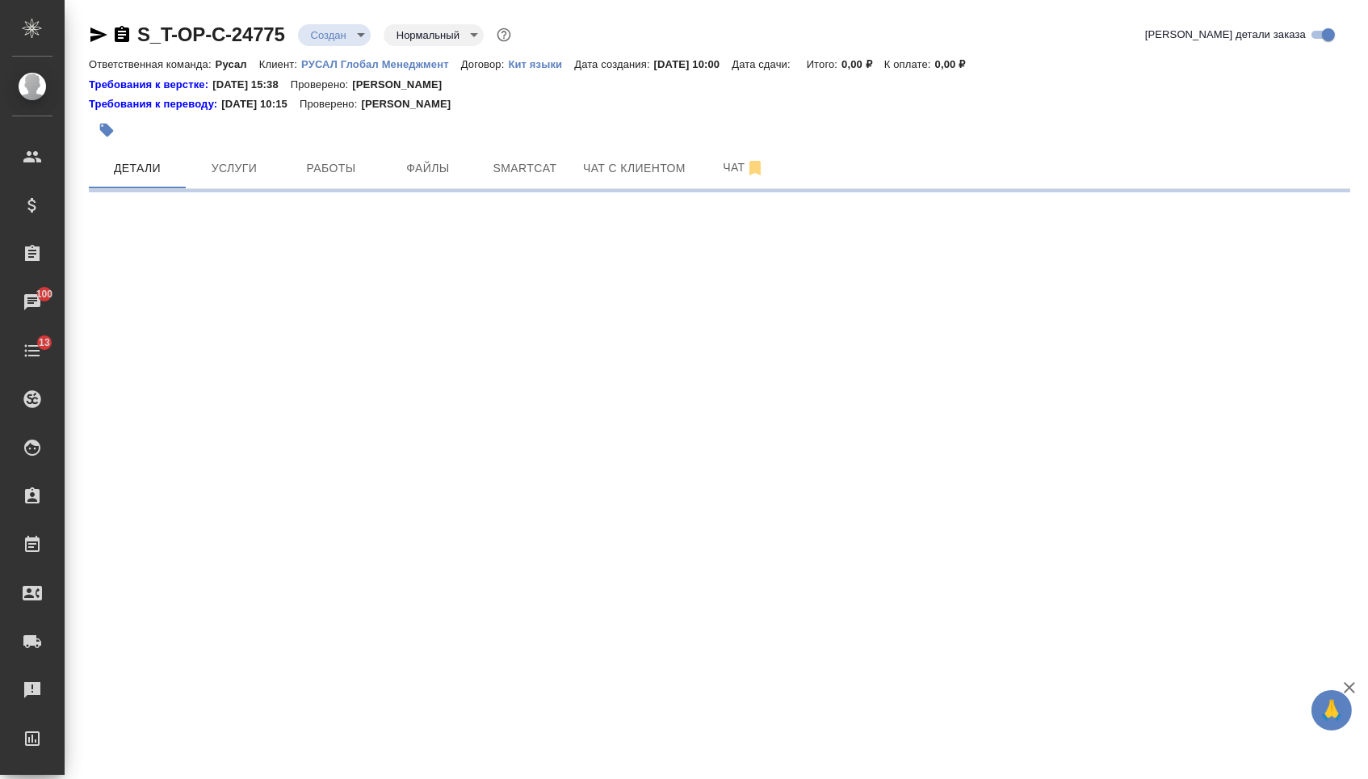
select select "RU"
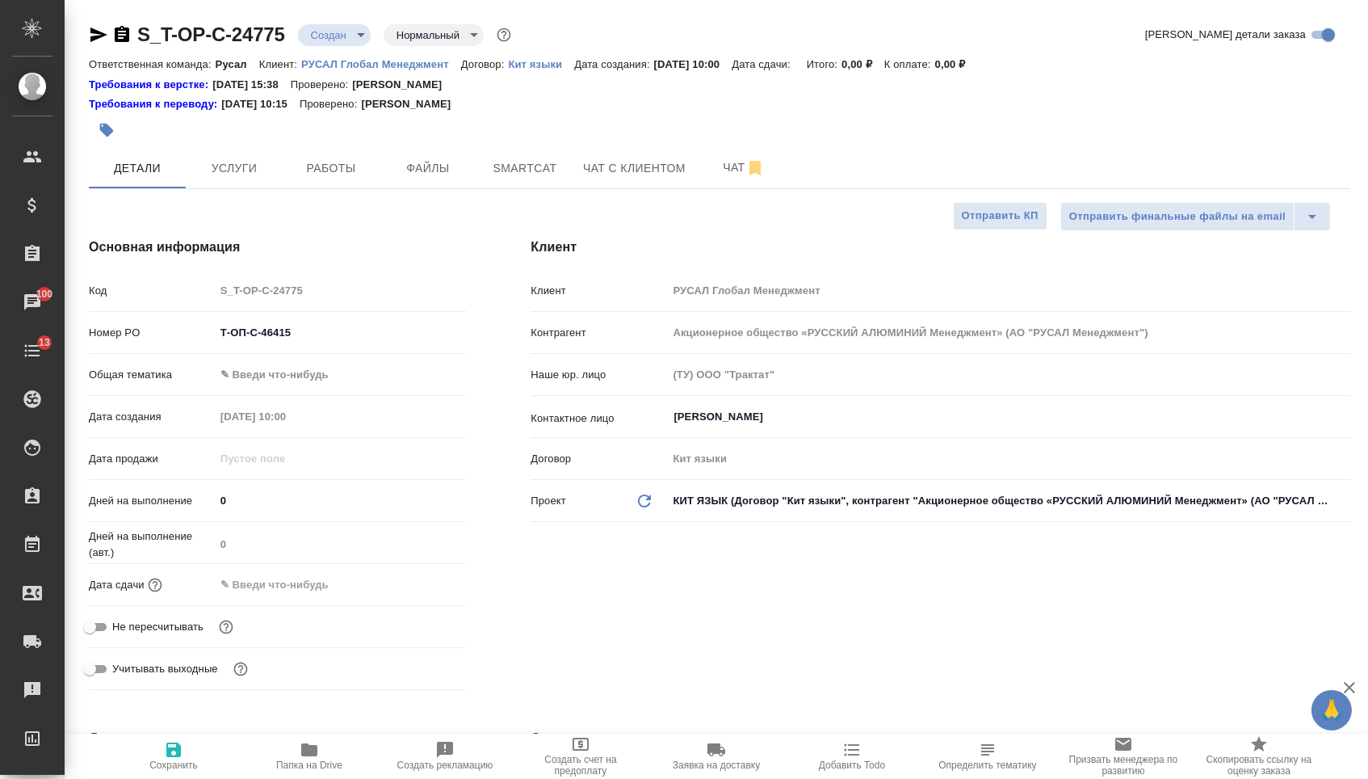
type textarea "x"
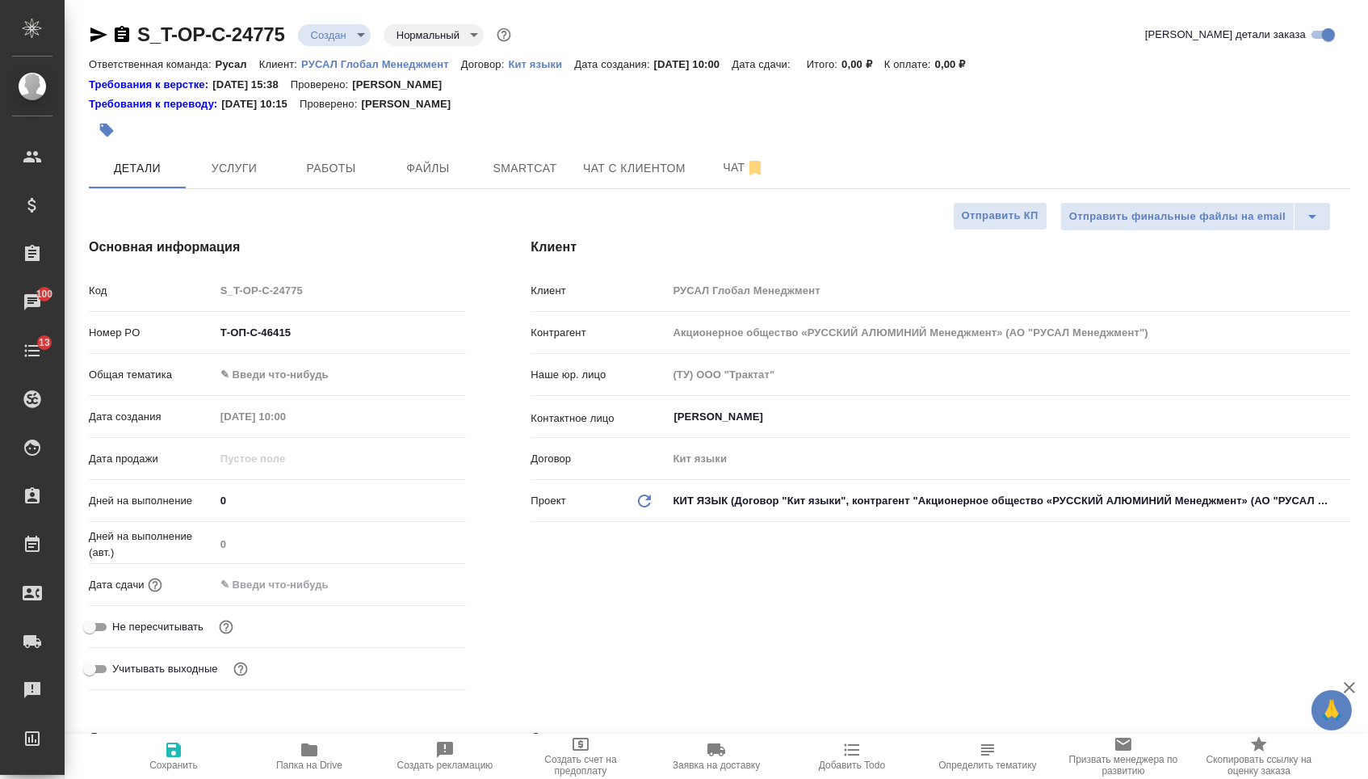
type textarea "x"
click at [317, 347] on div "Номер PO Т-ОП-С-46415" at bounding box center [277, 332] width 377 height 28
click at [311, 381] on body "🙏 .cls-1 fill:#fff; AWATERA Menshikova Aleksandra Клиенты Спецификации Заказы 1…" at bounding box center [684, 389] width 1368 height 779
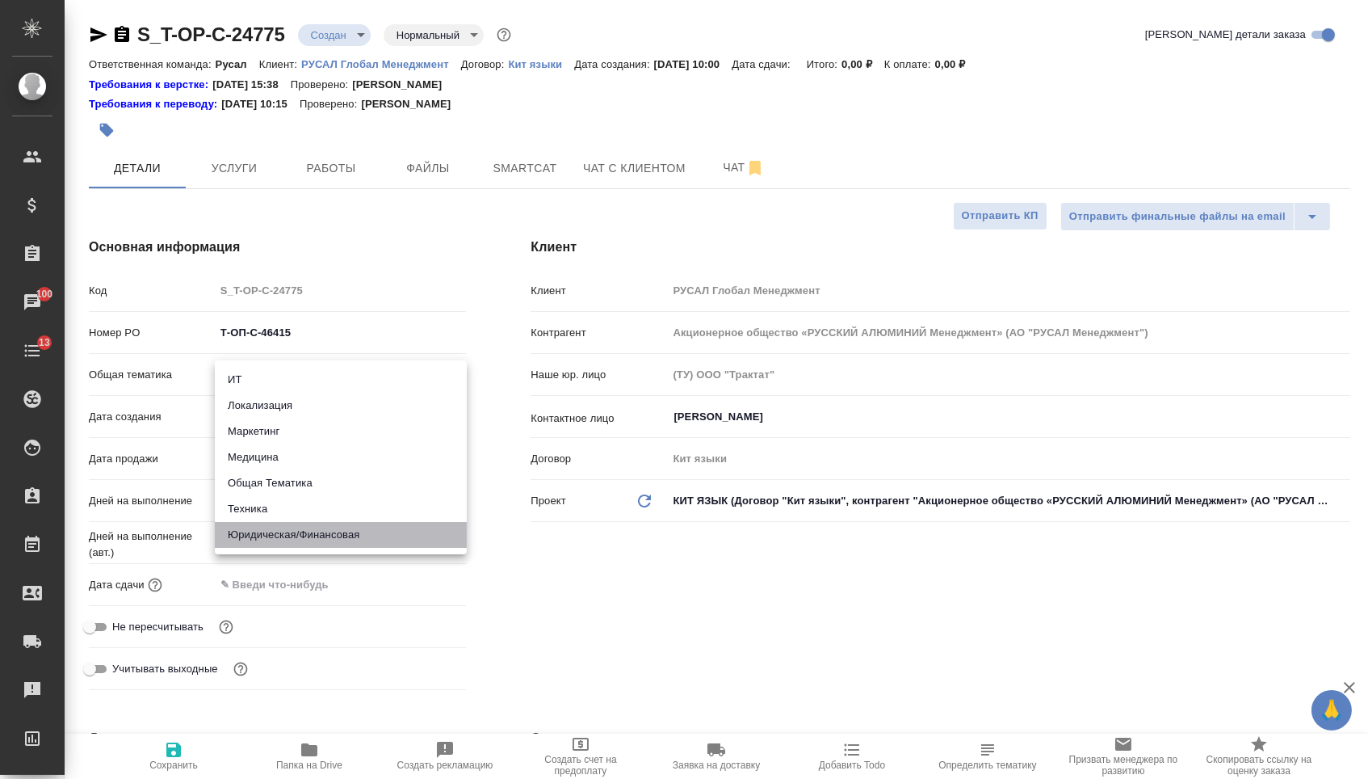
click at [305, 522] on li "Юридическая/Финансовая" at bounding box center [341, 535] width 252 height 26
type input "yr-fn"
type textarea "x"
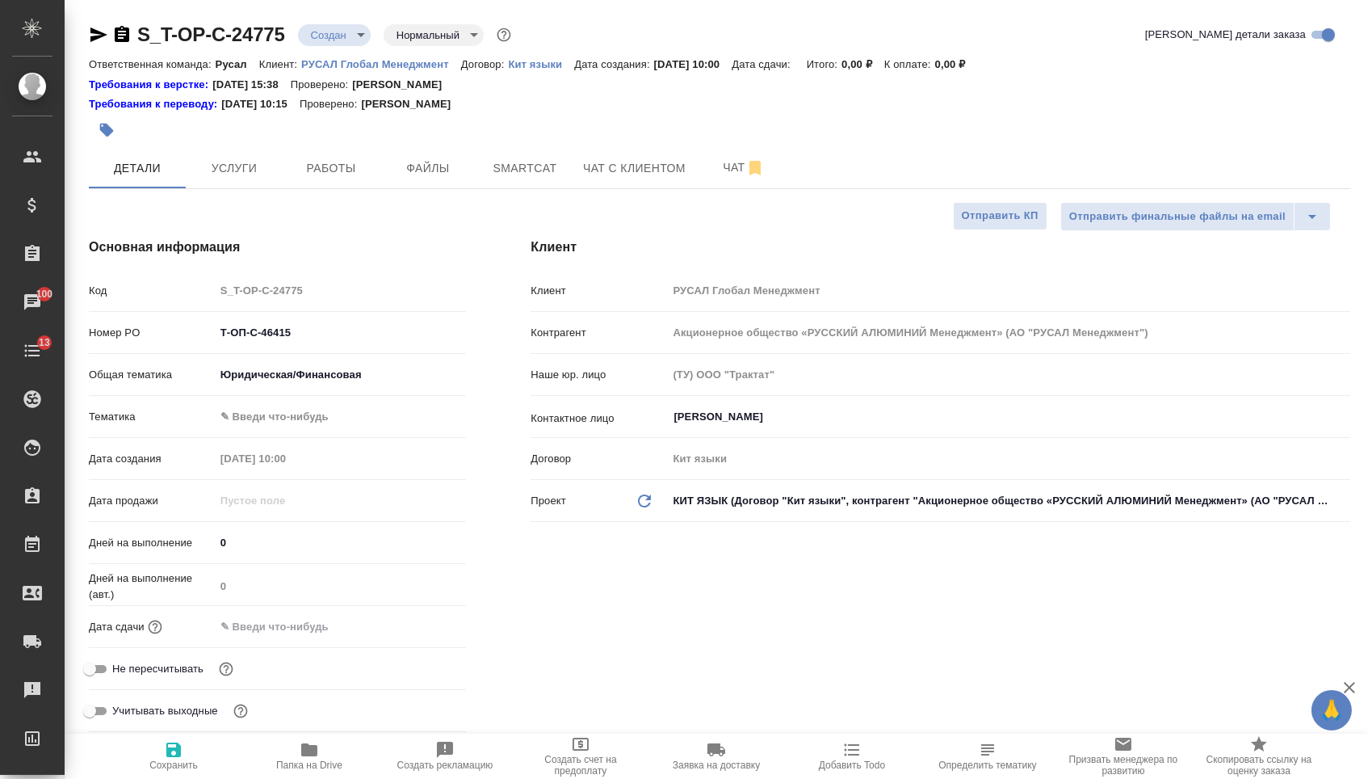
click at [300, 369] on body "🙏 .cls-1 fill:#fff; AWATERA Menshikova Aleksandra Клиенты Спецификации Заказы 1…" at bounding box center [684, 389] width 1368 height 779
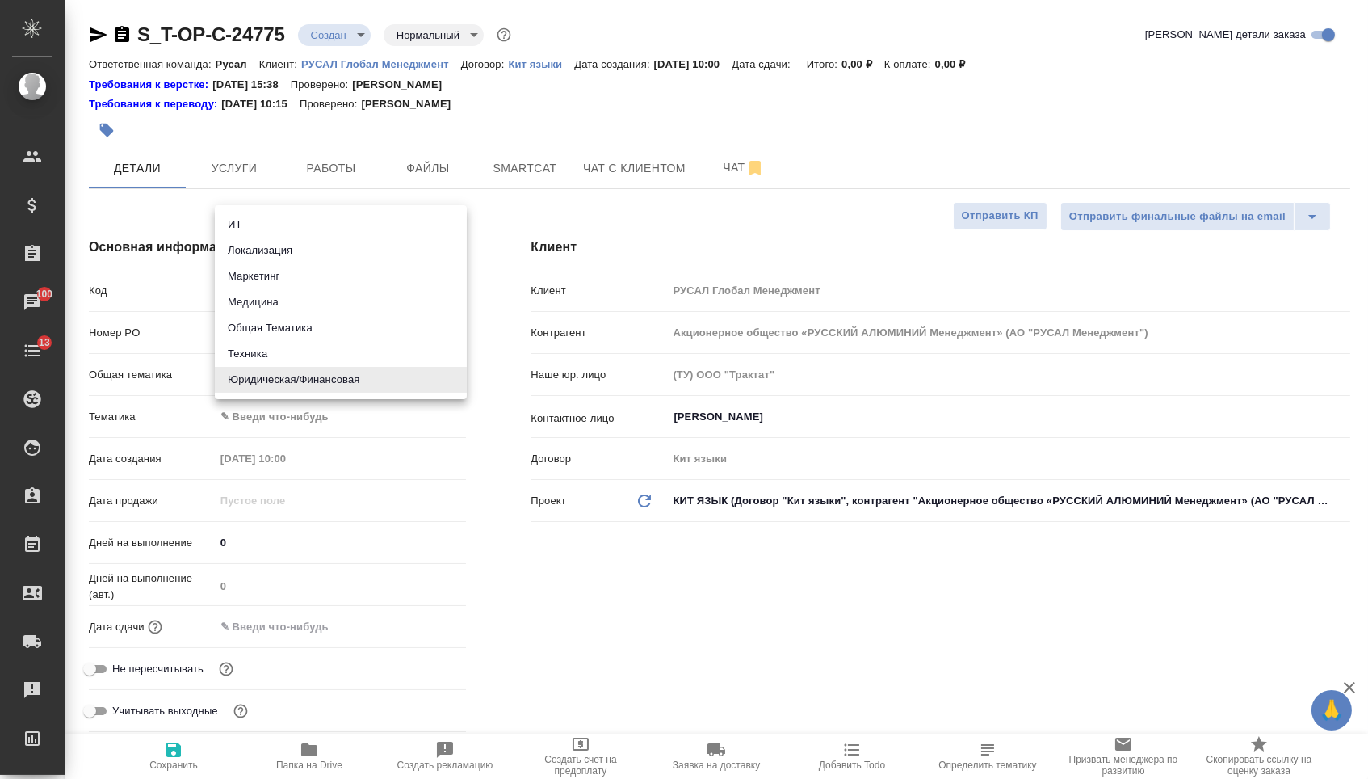
click at [293, 355] on li "Техника" at bounding box center [341, 354] width 252 height 26
type input "tech"
type textarea "x"
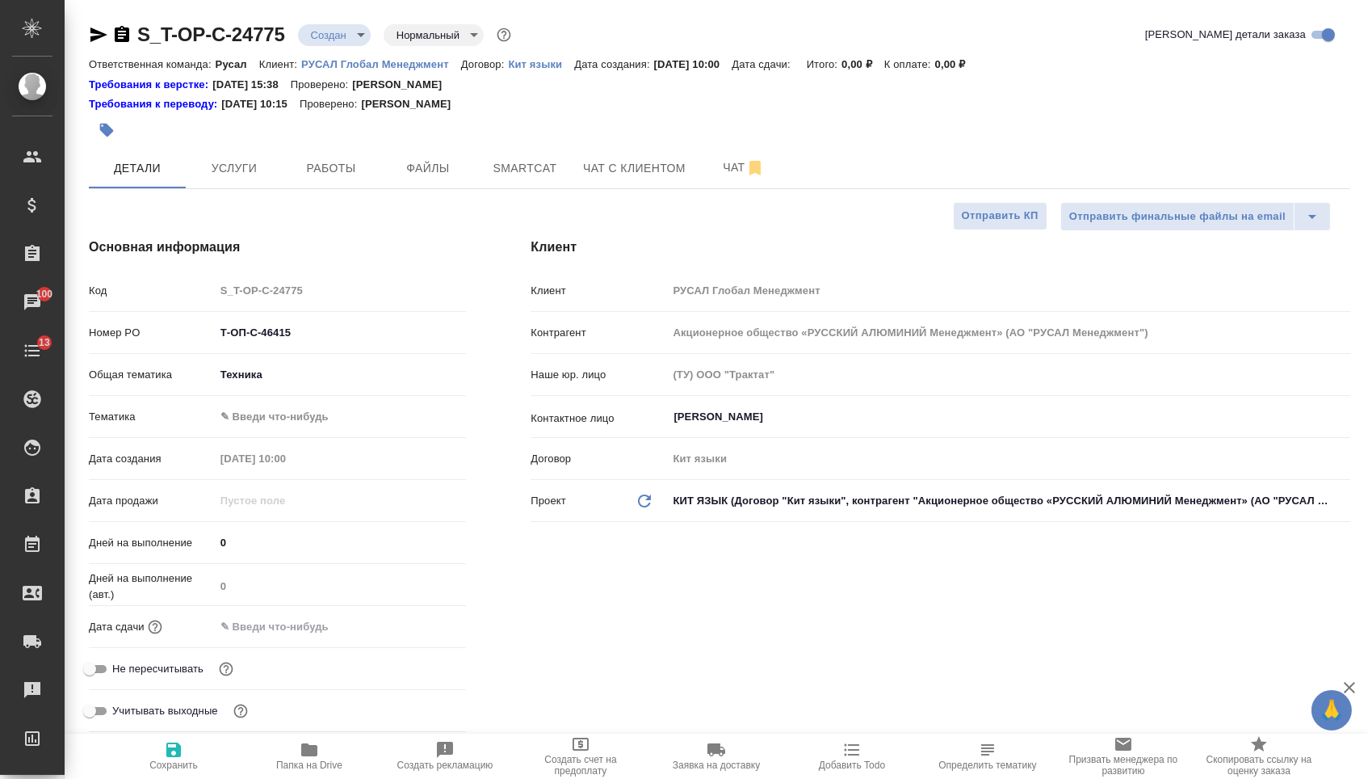
click at [280, 424] on body "🙏 .cls-1 fill:#fff; AWATERA Menshikova Aleksandra Клиенты Спецификации Заказы 1…" at bounding box center [684, 389] width 1368 height 779
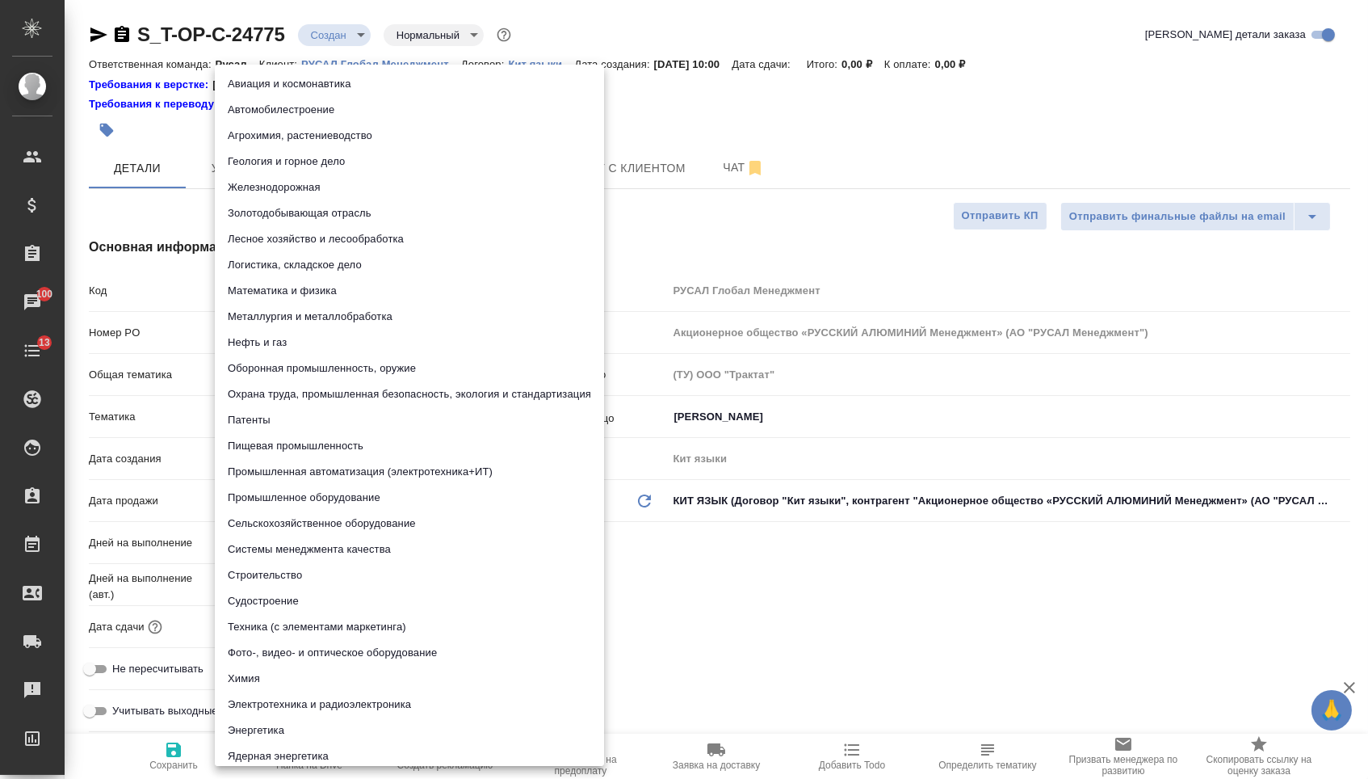
click at [268, 491] on li "Промышленное оборудование" at bounding box center [409, 498] width 389 height 26
type textarea "x"
type input "5f647205b73bc97568ca66bc"
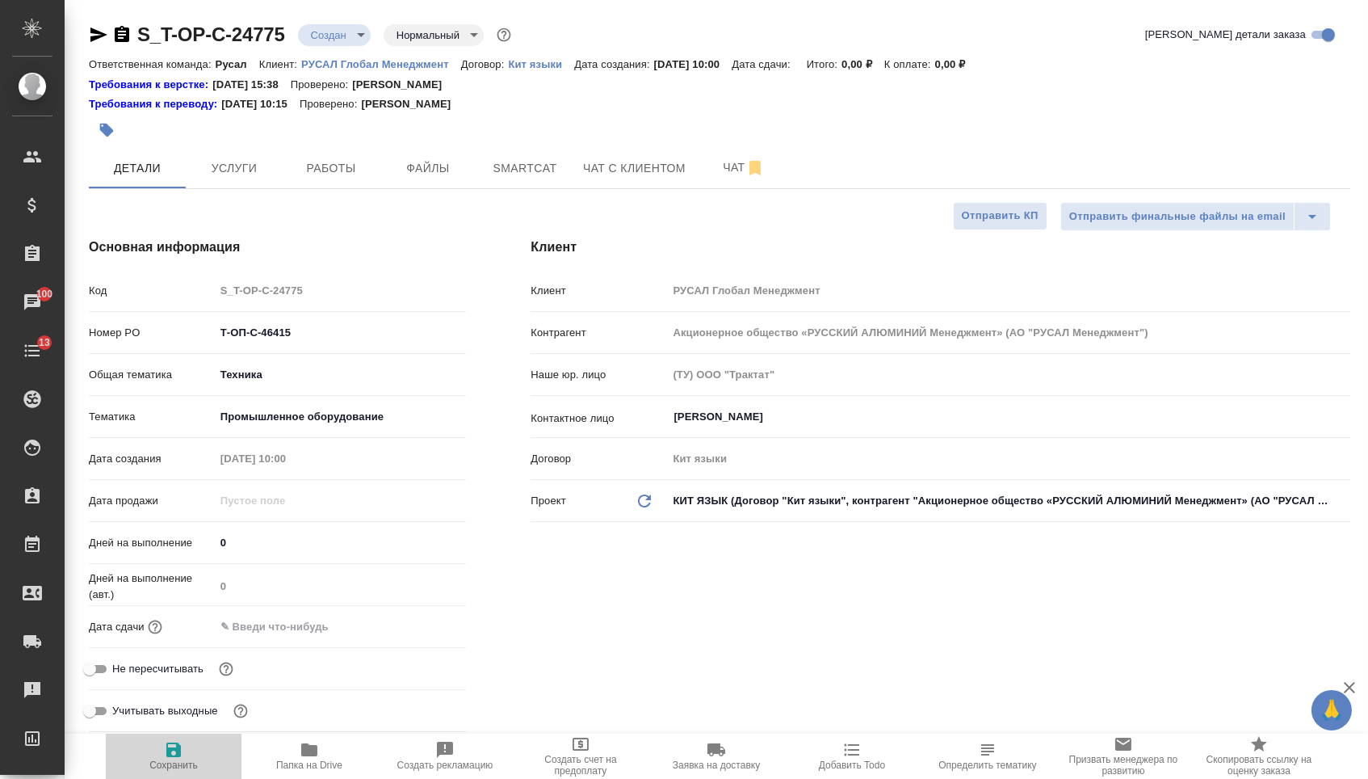
click at [180, 737] on button "Сохранить" at bounding box center [174, 755] width 136 height 45
type textarea "x"
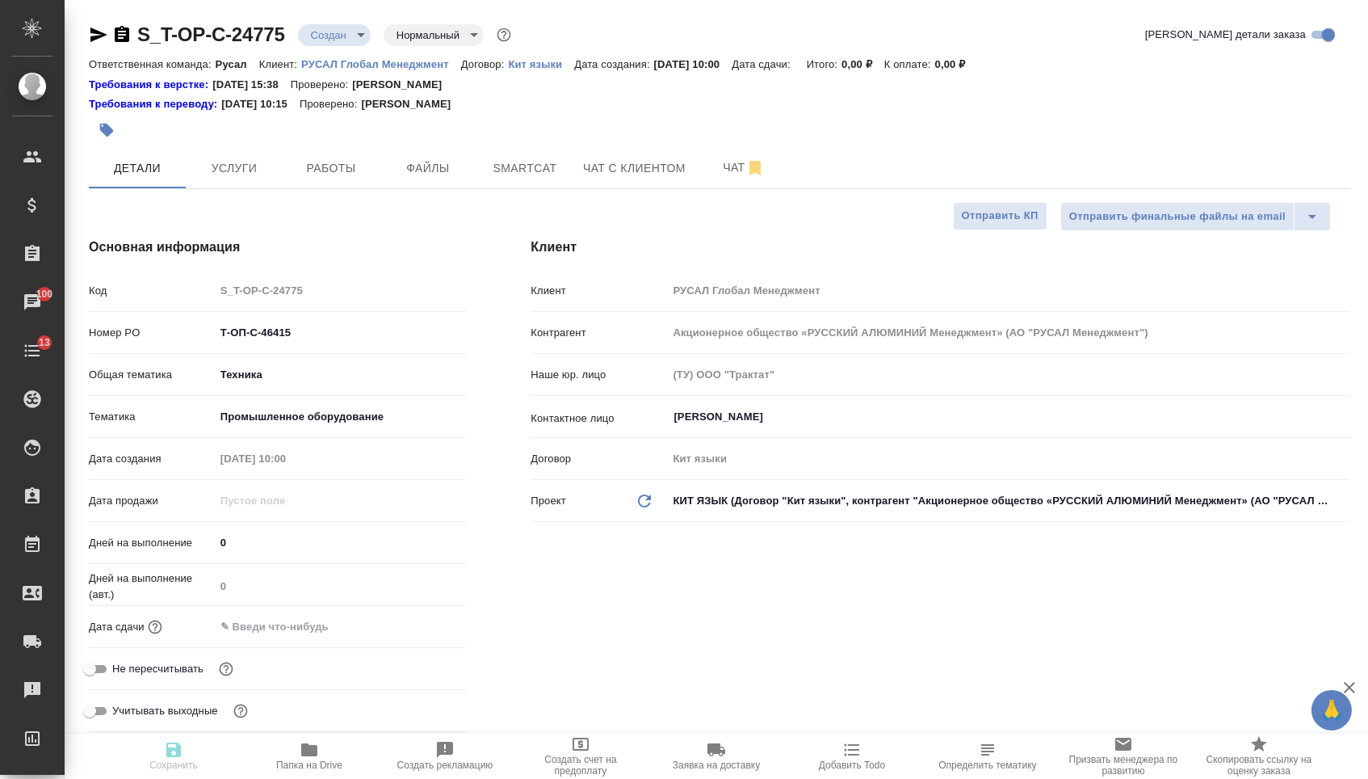
type textarea "x"
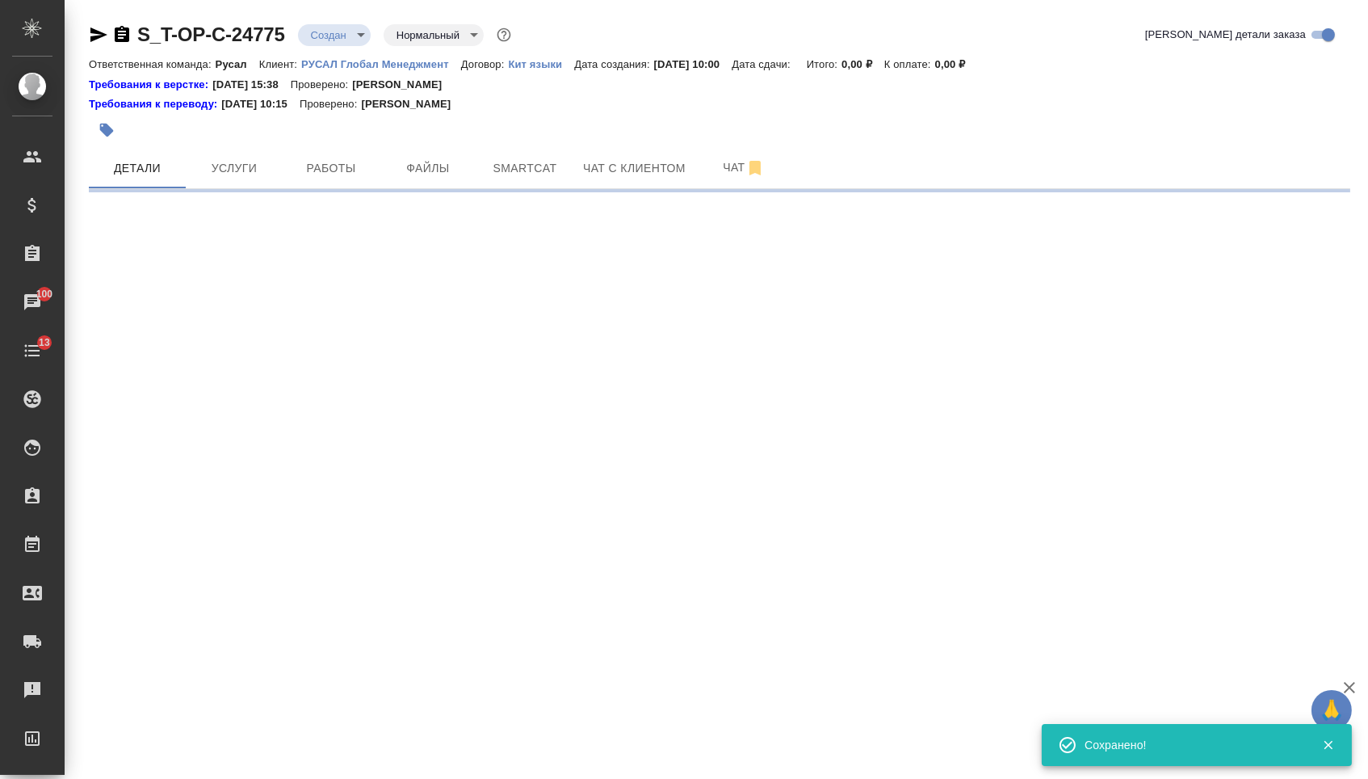
select select "RU"
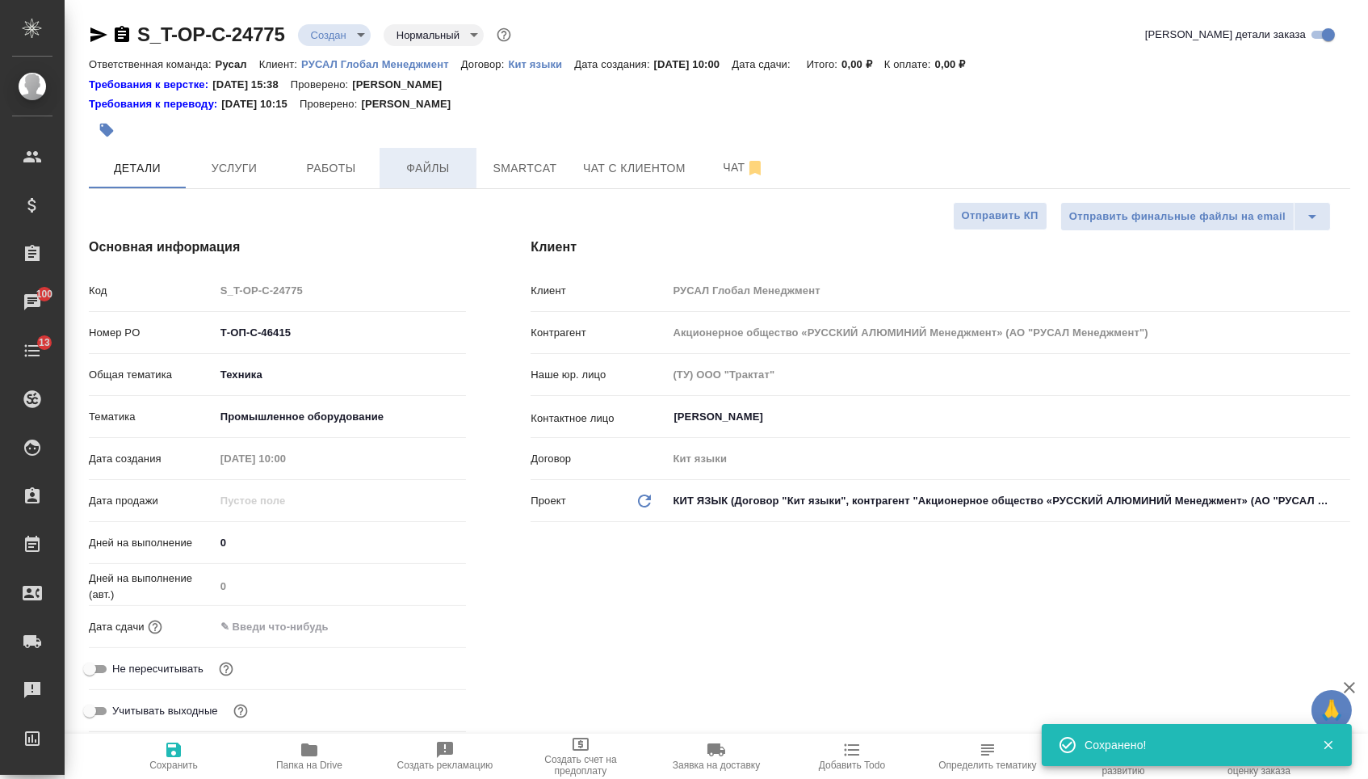
type textarea "x"
click at [399, 187] on button "Файлы" at bounding box center [428, 168] width 97 height 40
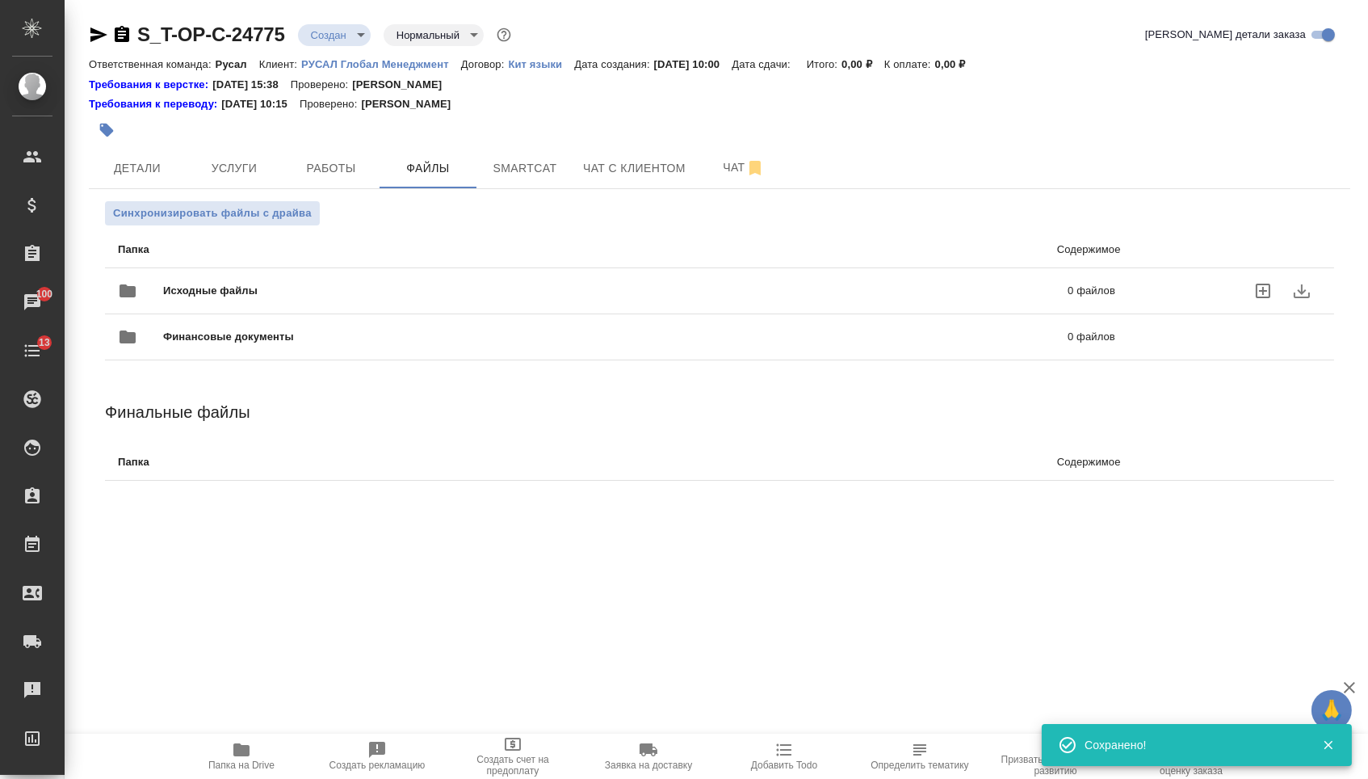
click at [294, 286] on span "Исходные файлы" at bounding box center [413, 291] width 500 height 16
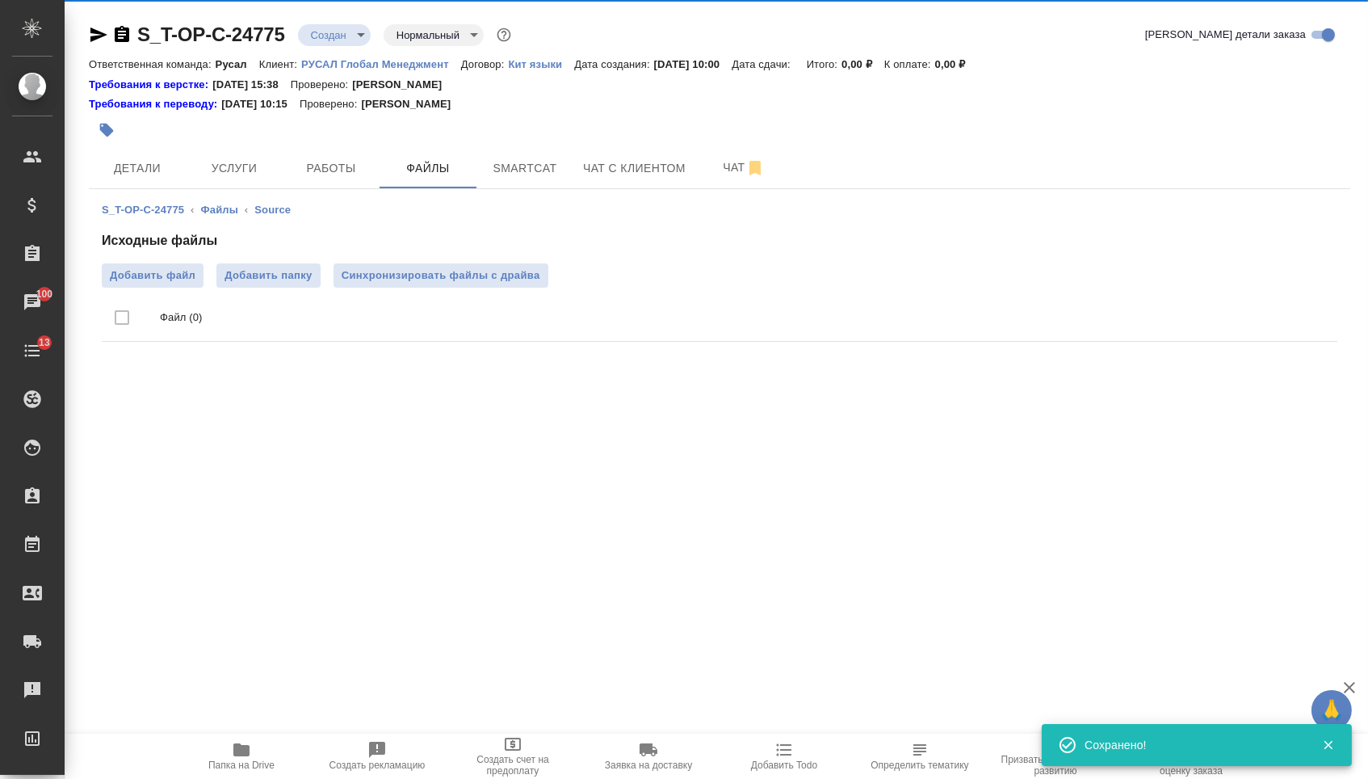
click at [170, 290] on ul "Файл (0)" at bounding box center [720, 318] width 1236 height 61
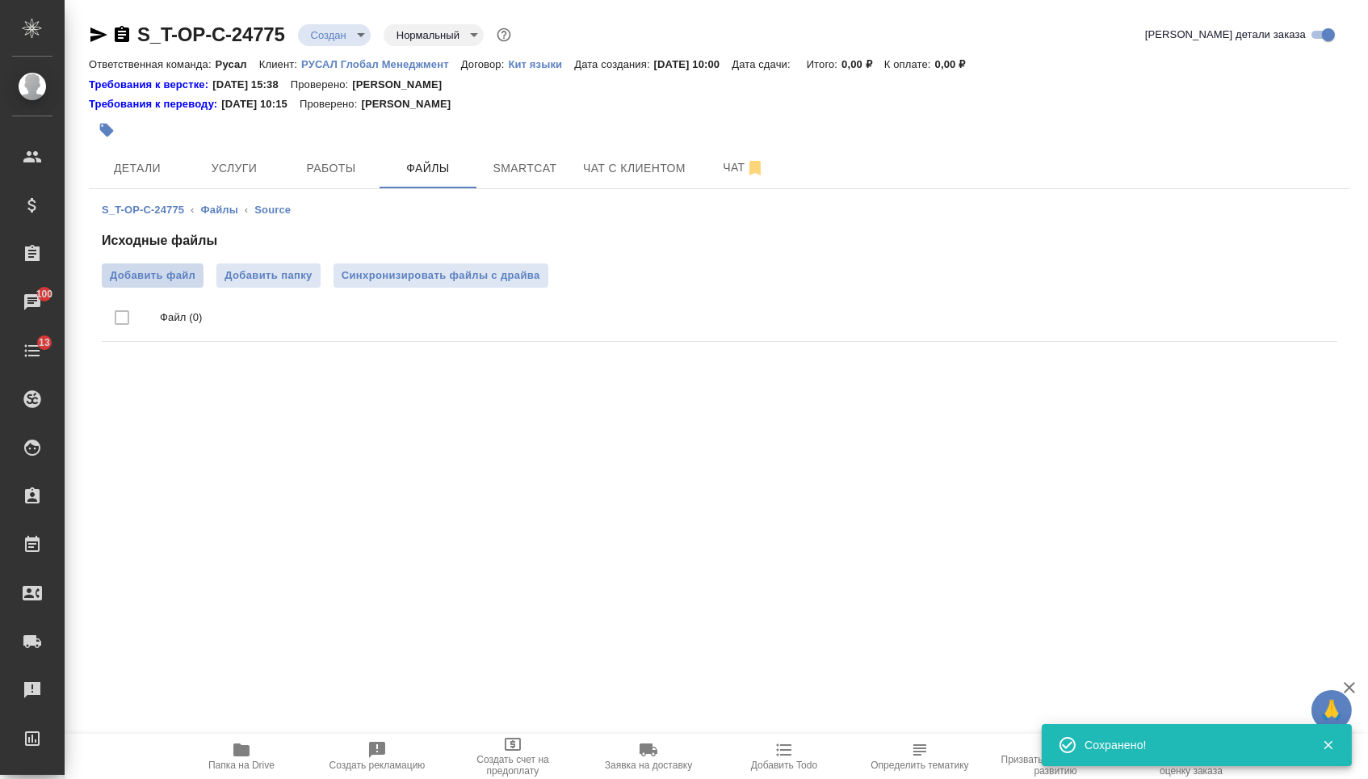
click at [170, 284] on span "Добавить файл" at bounding box center [153, 275] width 86 height 16
click at [0, 0] on input "Добавить файл" at bounding box center [0, 0] width 0 height 0
click at [229, 179] on span "Услуги" at bounding box center [234, 168] width 78 height 20
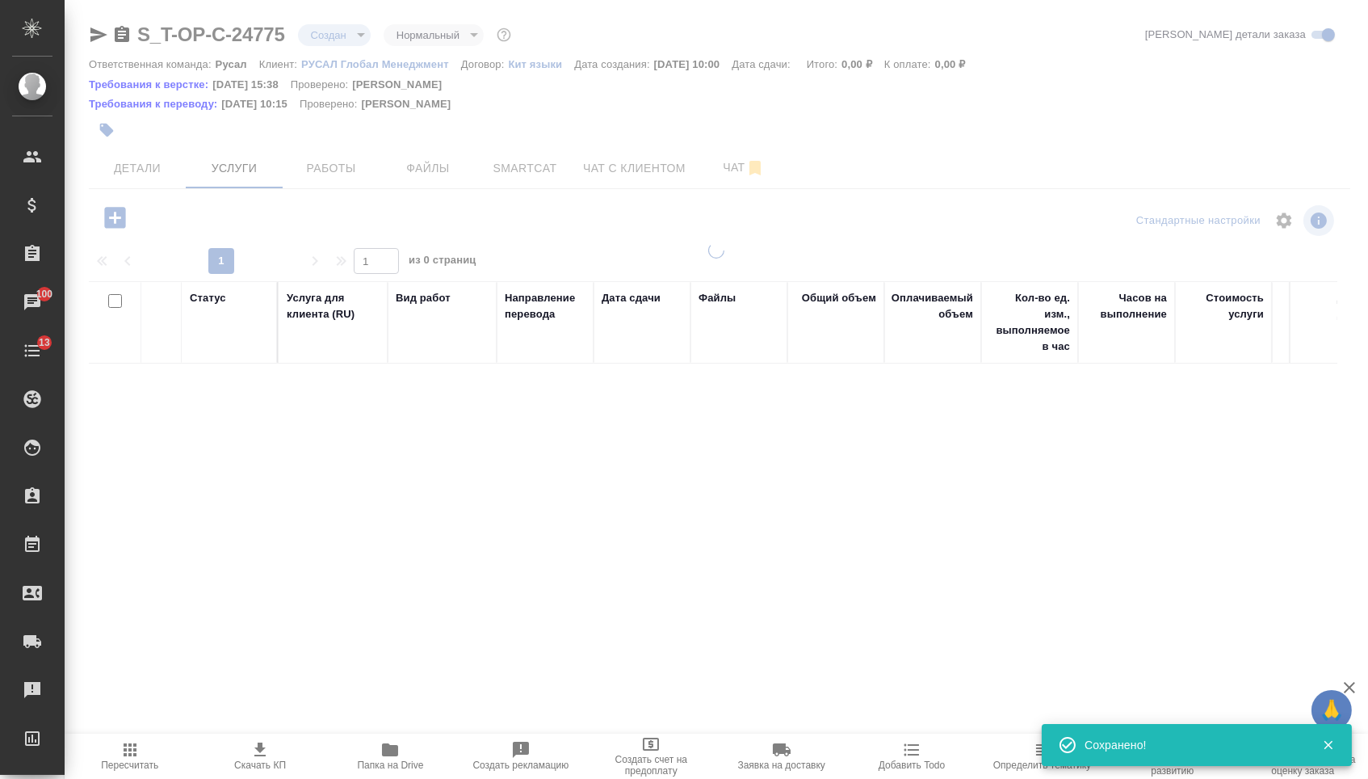
click at [108, 227] on icon "button" at bounding box center [114, 217] width 21 height 21
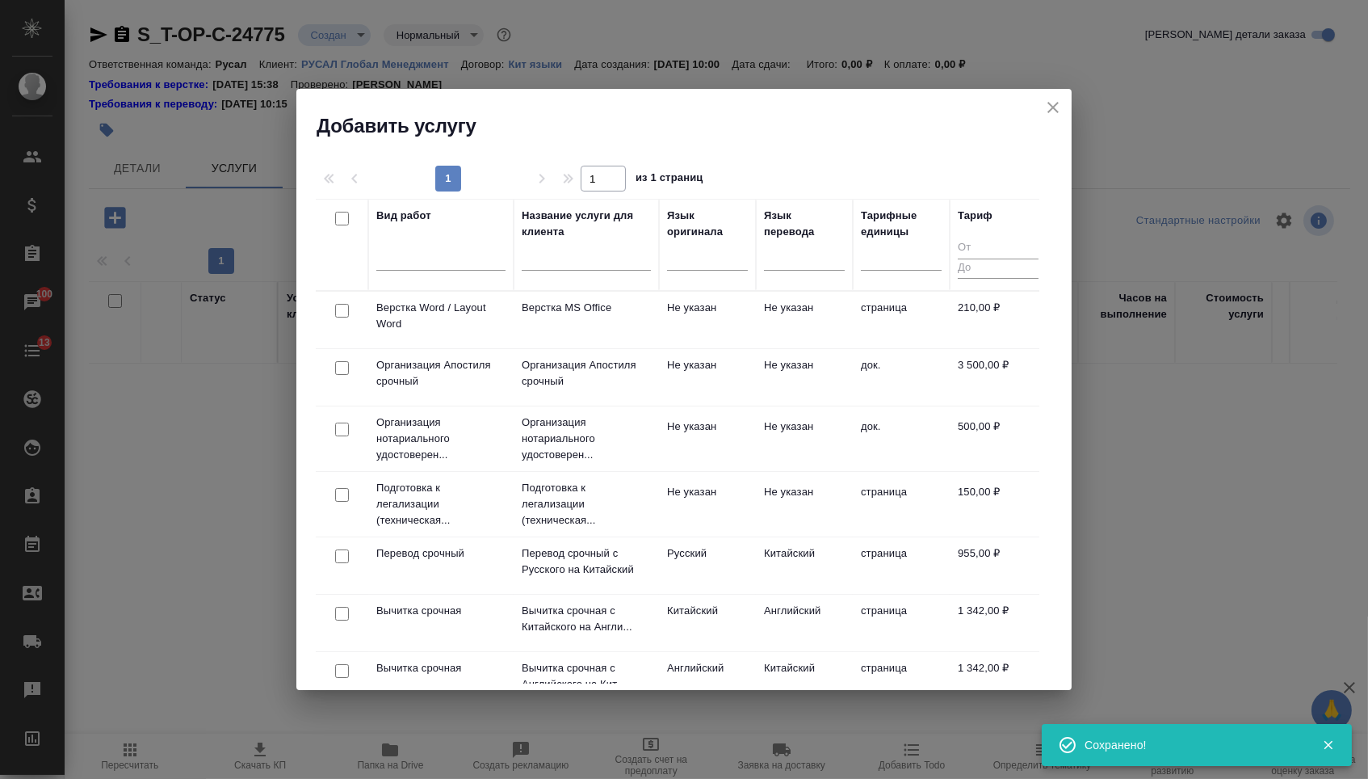
drag, startPoint x: 820, startPoint y: 261, endPoint x: 816, endPoint y: 286, distance: 25.4
click at [819, 261] on div at bounding box center [804, 254] width 81 height 23
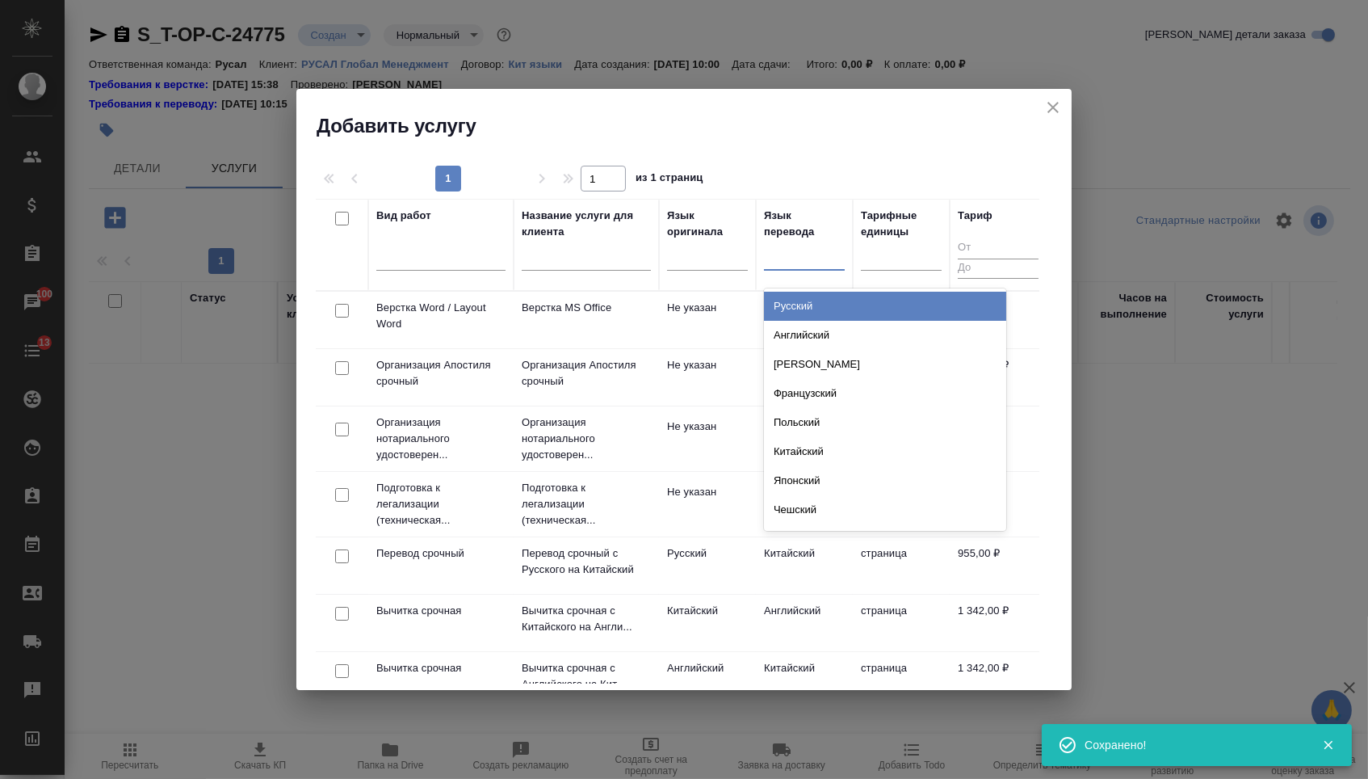
click at [816, 304] on div "Русский" at bounding box center [885, 306] width 242 height 29
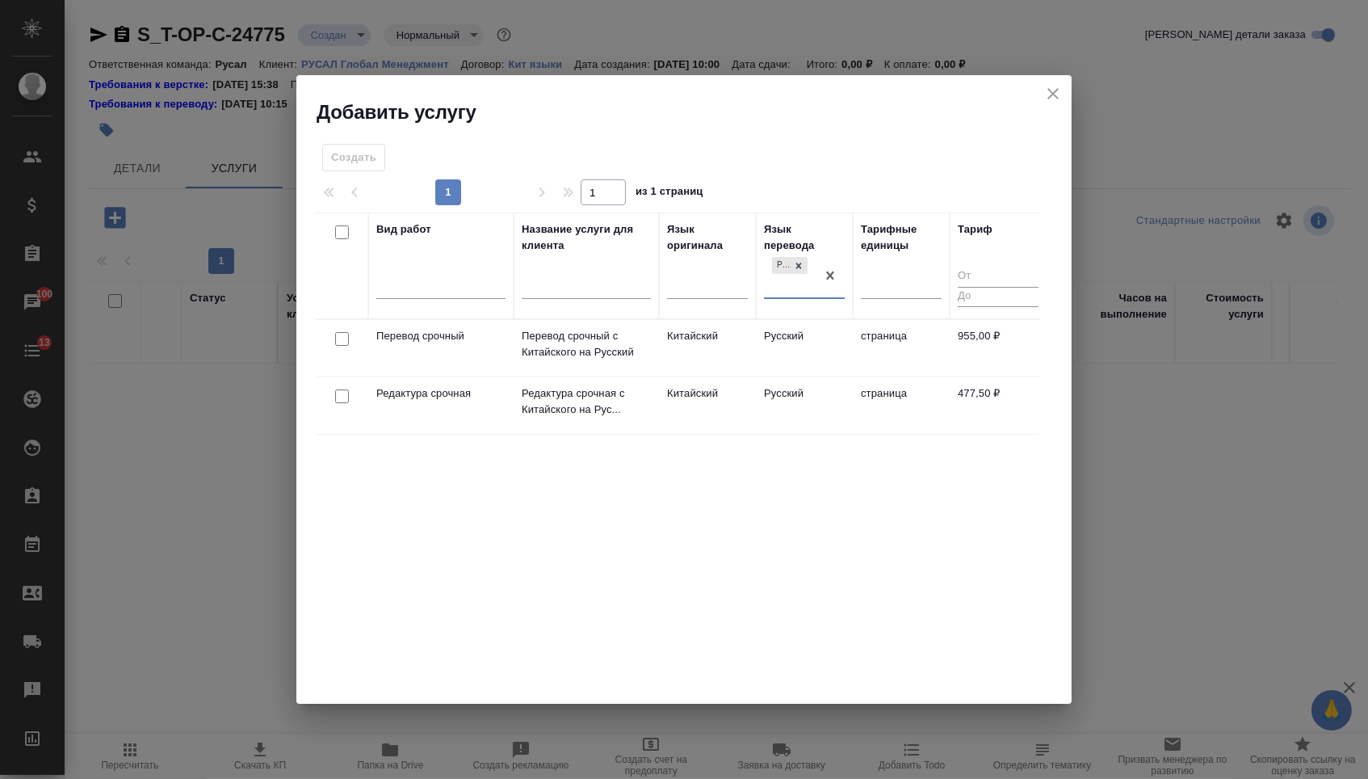
click at [338, 336] on input "checkbox" at bounding box center [342, 339] width 14 height 14
checkbox input "true"
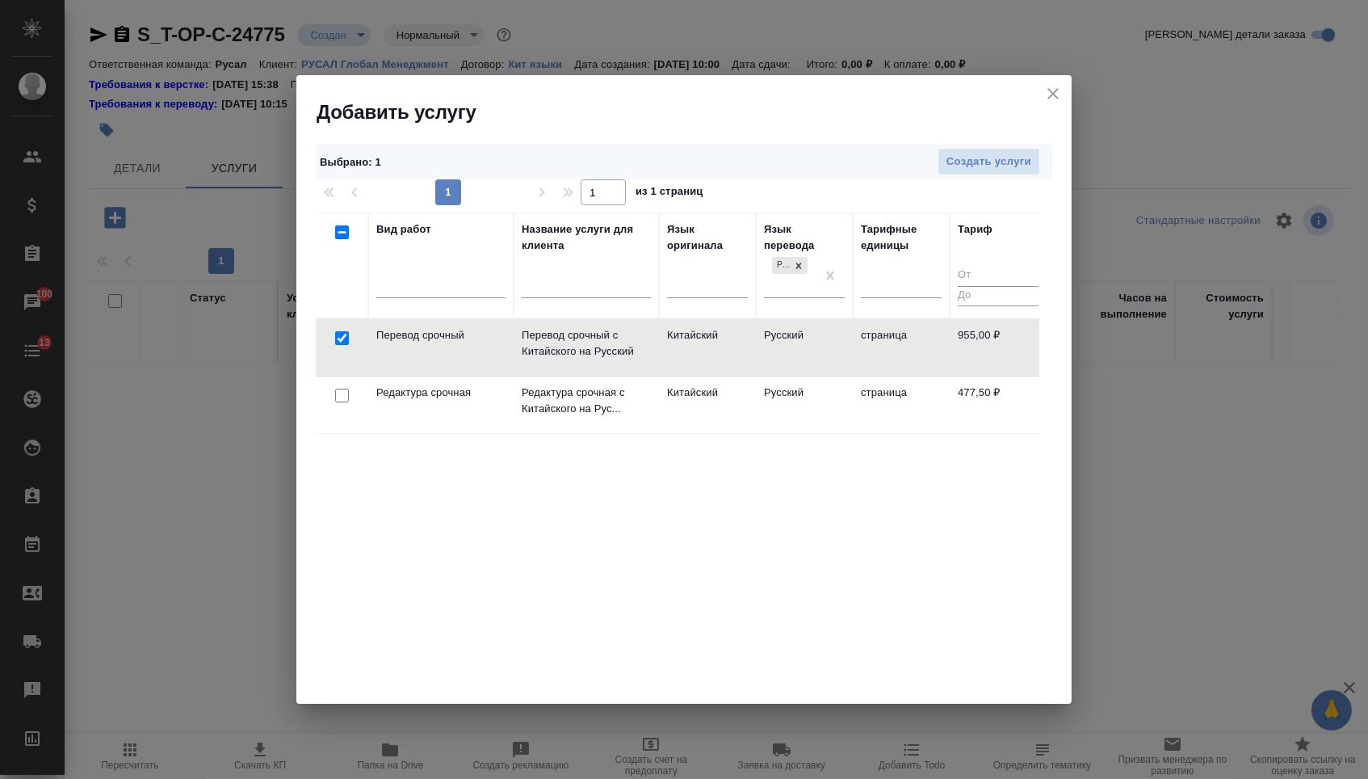
click at [338, 396] on input "checkbox" at bounding box center [342, 396] width 14 height 14
checkbox input "true"
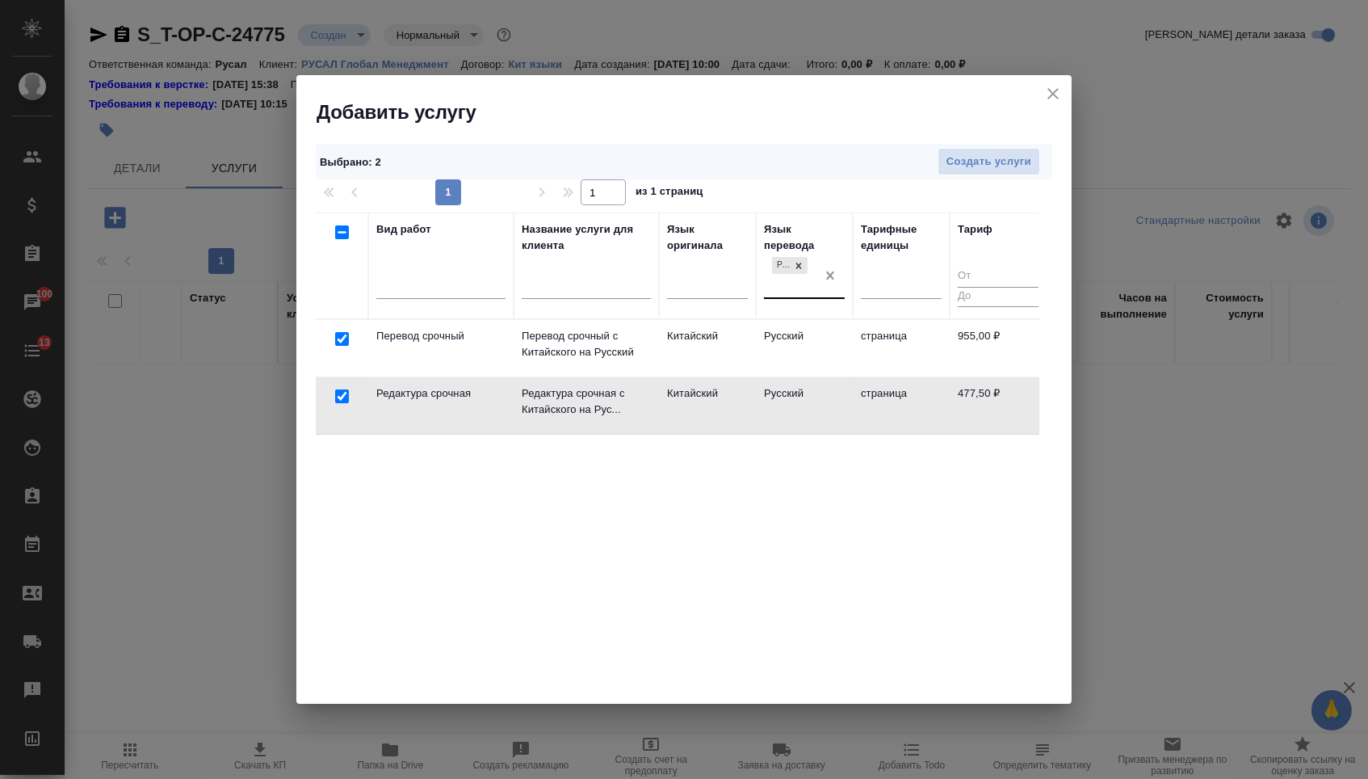
checkbox input "false"
drag, startPoint x: 830, startPoint y: 280, endPoint x: 793, endPoint y: 281, distance: 36.4
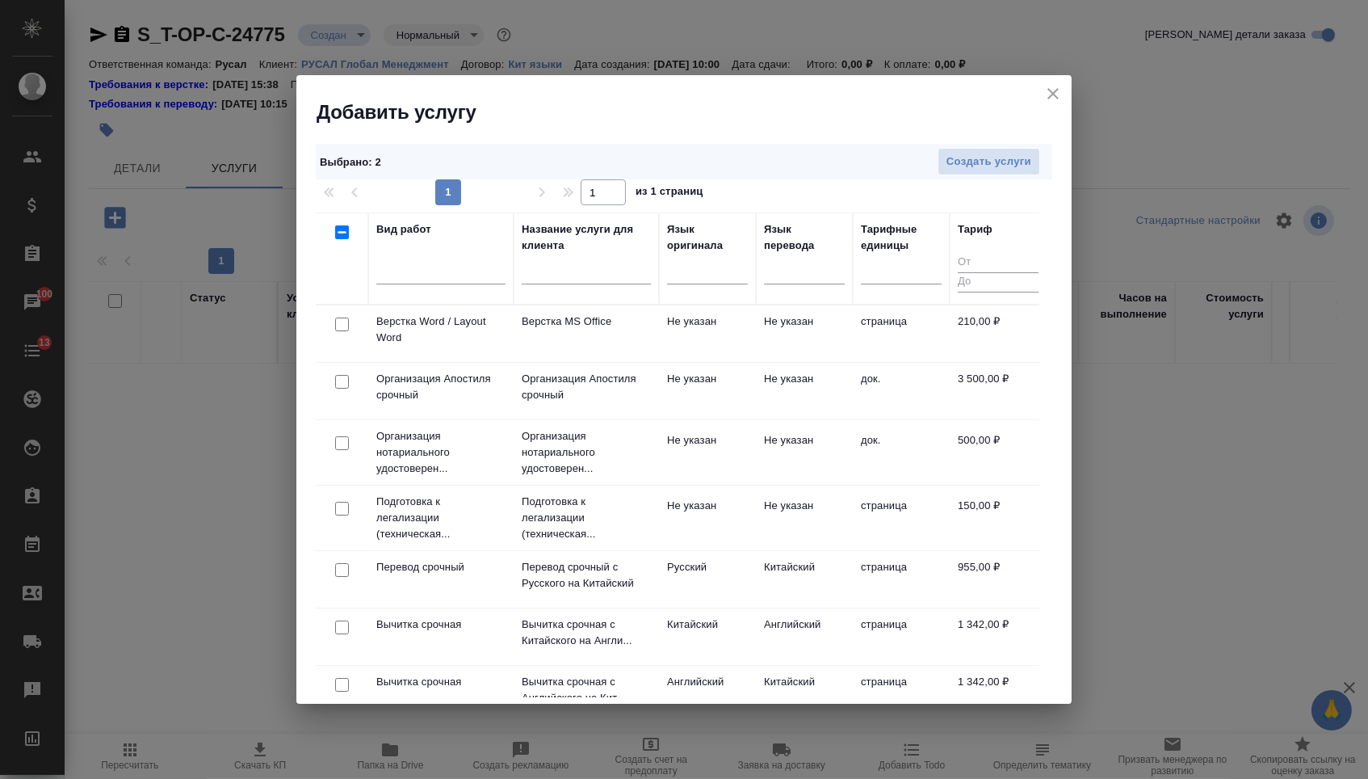
click at [341, 326] on input "checkbox" at bounding box center [342, 324] width 14 height 14
checkbox input "true"
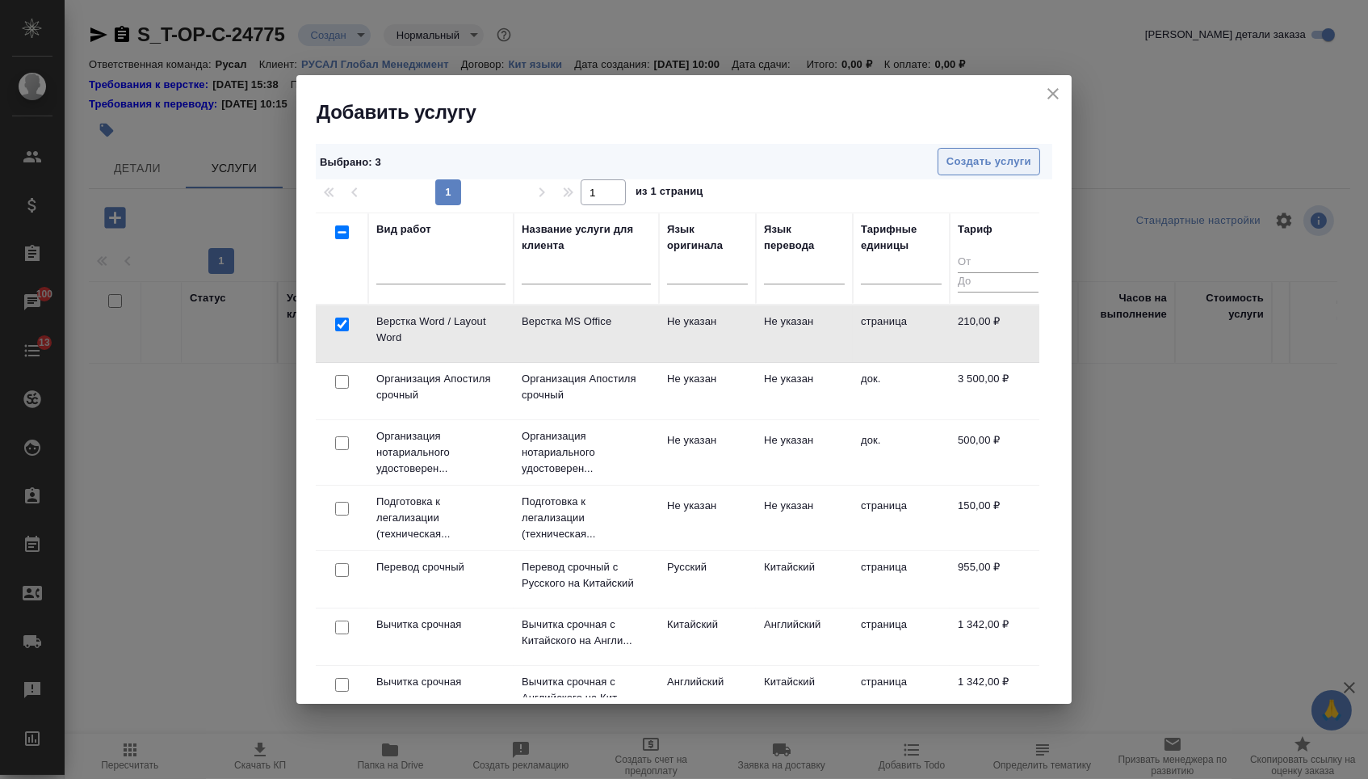
click at [969, 167] on span "Создать услуги" at bounding box center [989, 162] width 85 height 19
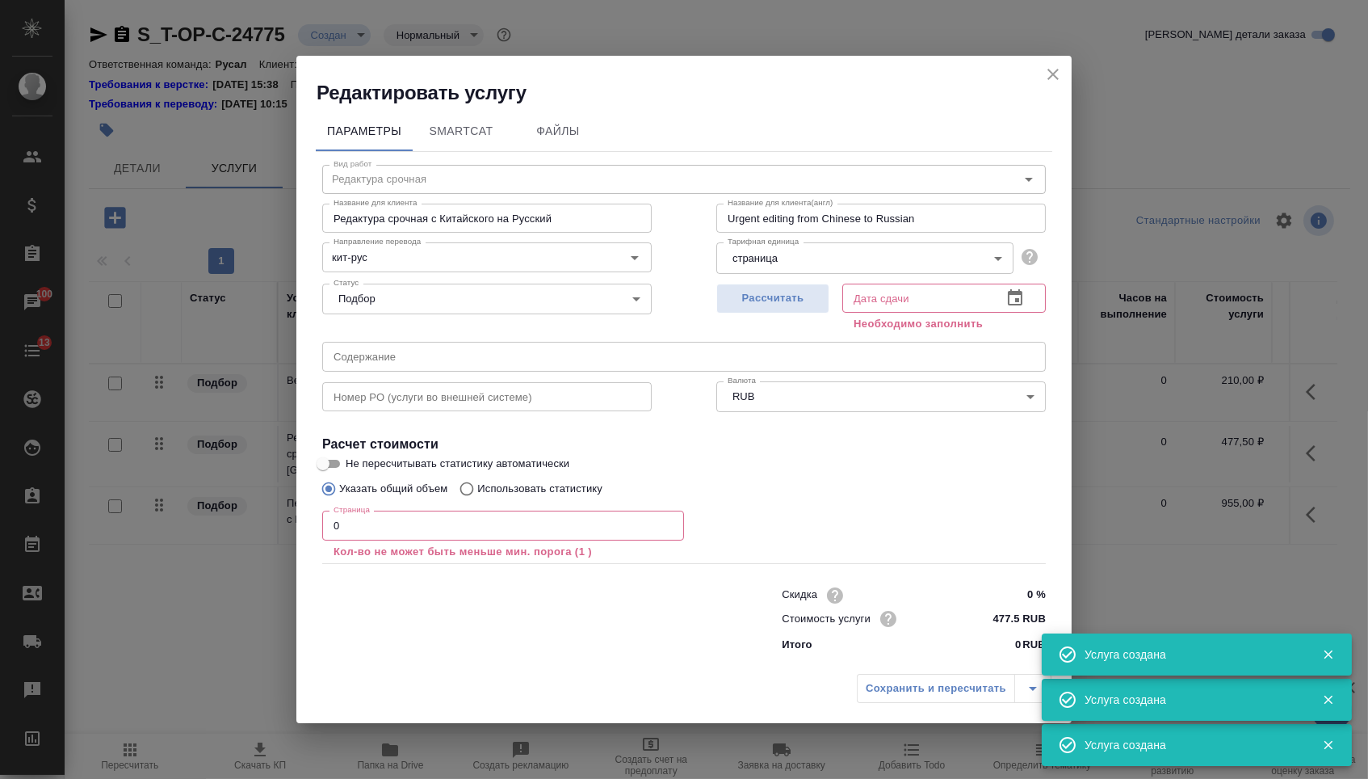
type input "Верстка Word / Layout Word"
type input "Верстка MS Office"
type input "Layout MS Office"
type input "Не указан"
type input "210 RUB"
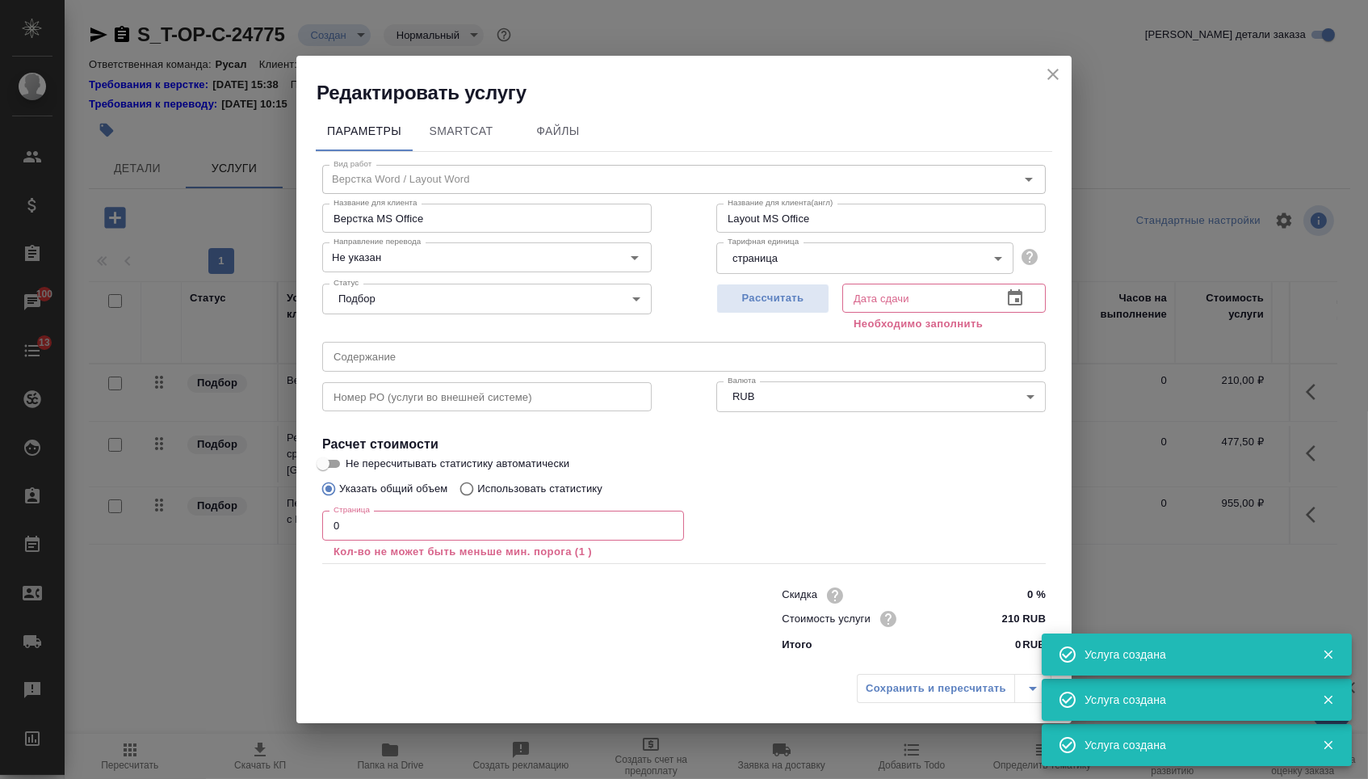
click at [432, 523] on input "0" at bounding box center [503, 525] width 362 height 29
type input "3"
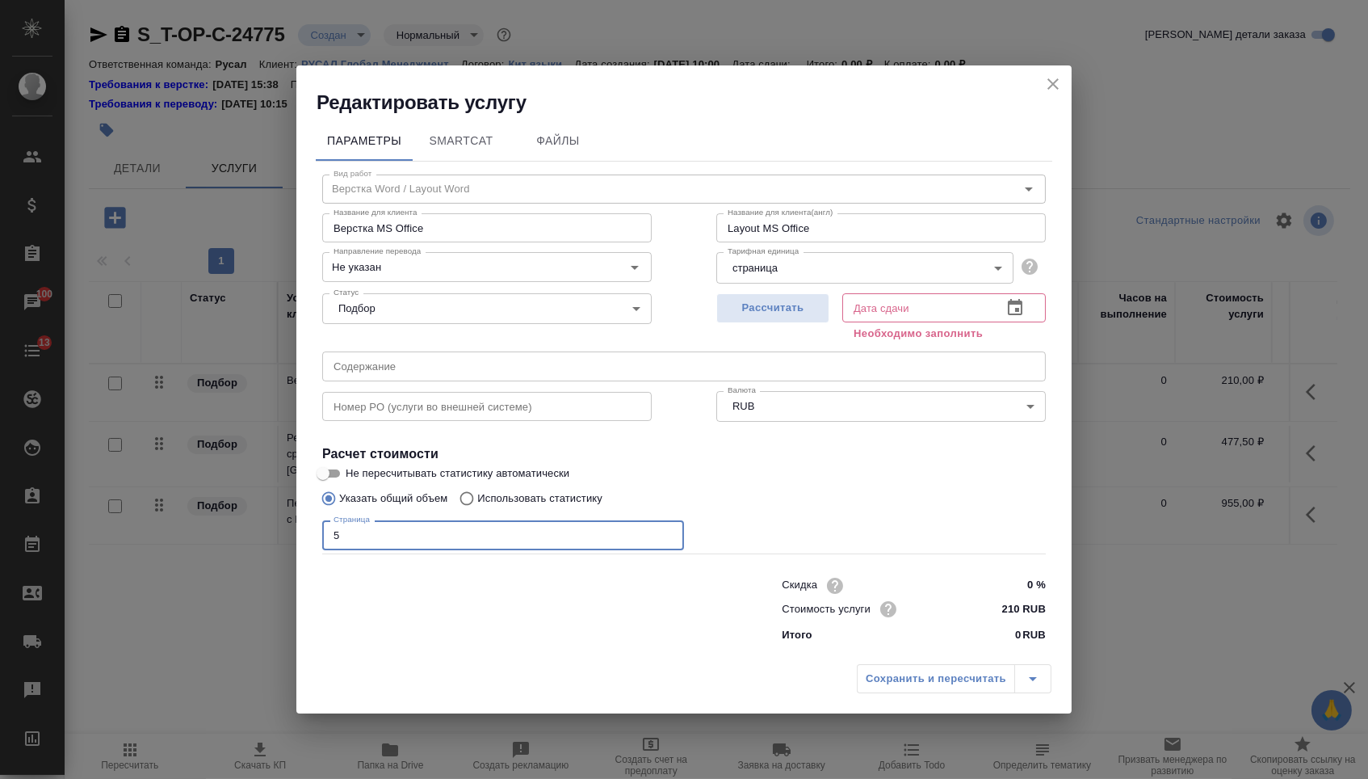
type input "5"
click at [1019, 298] on icon "button" at bounding box center [1015, 307] width 19 height 19
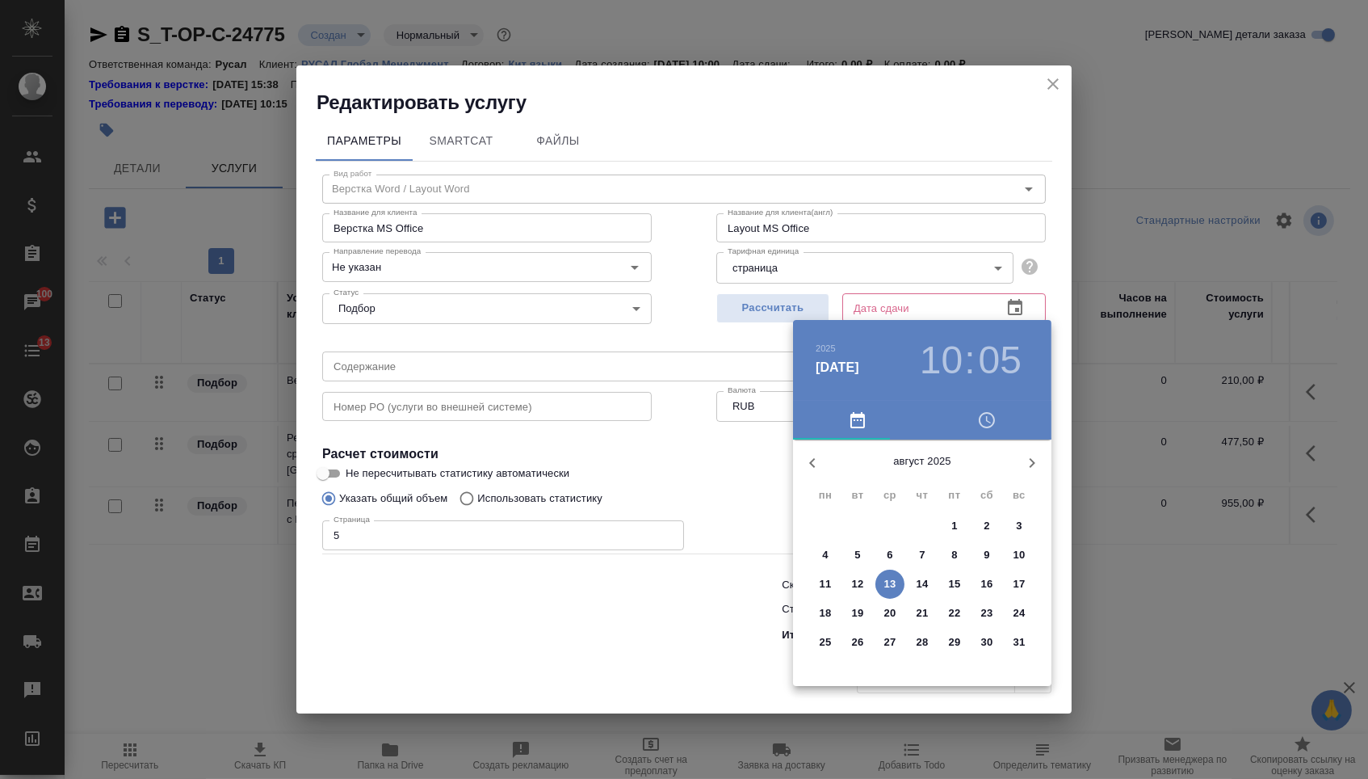
click at [918, 591] on p "14" at bounding box center [923, 584] width 12 height 16
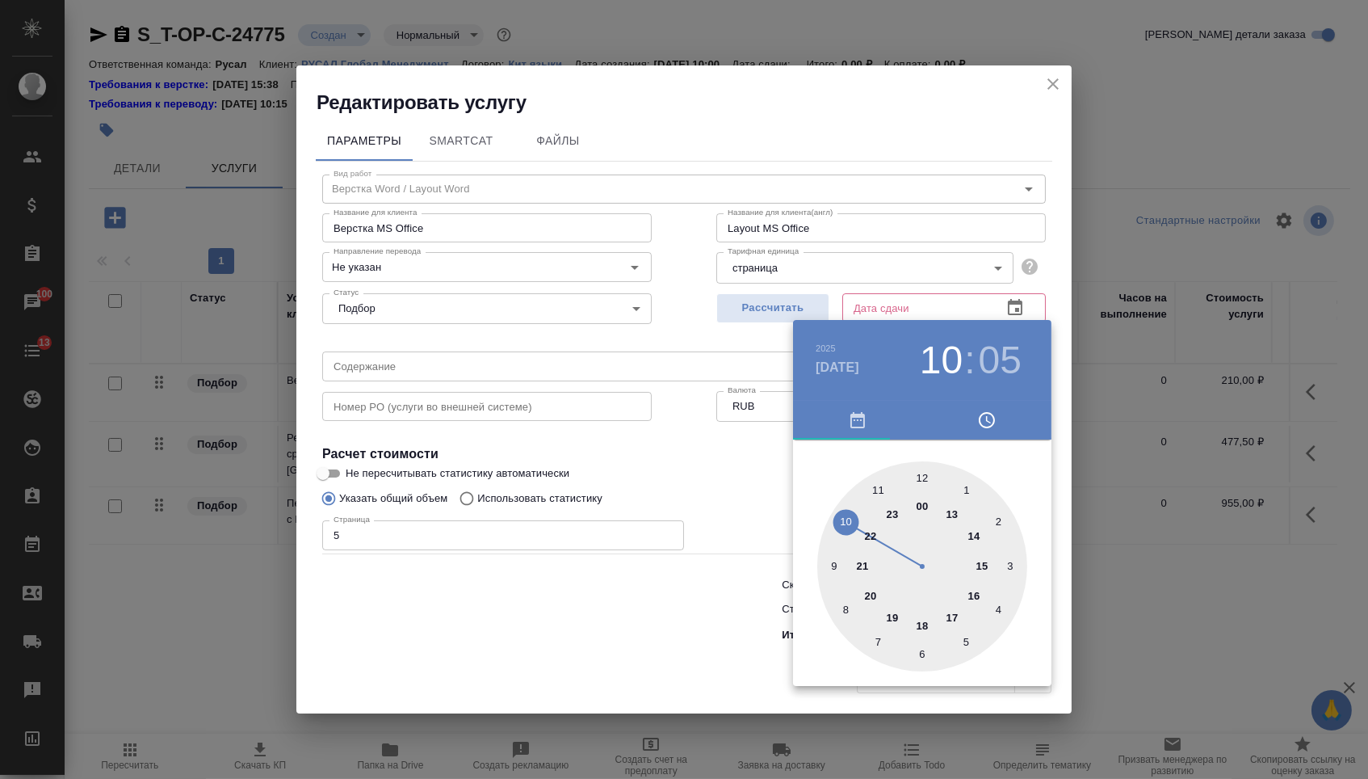
type input "14.08.2025 10:05"
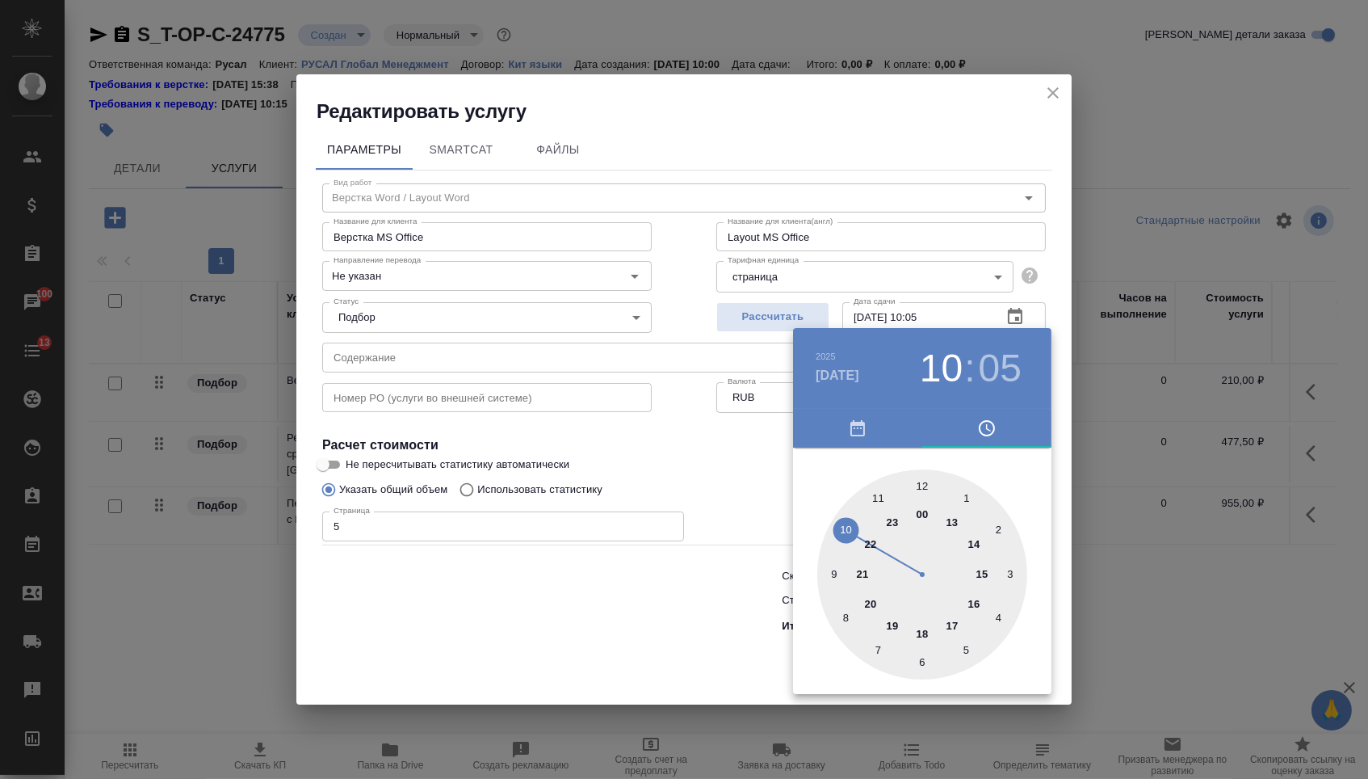
click at [714, 623] on div at bounding box center [684, 389] width 1368 height 779
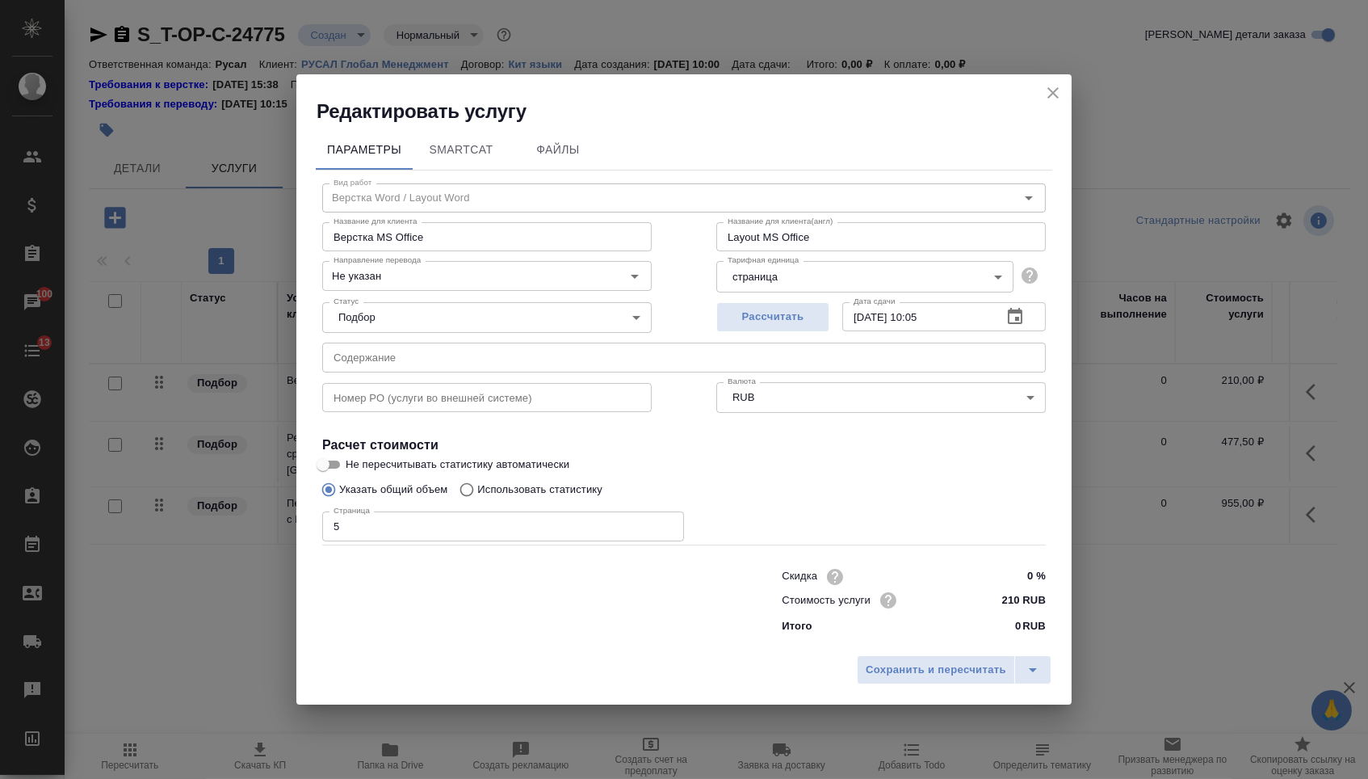
click at [884, 691] on div "Сохранить и пересчитать" at bounding box center [684, 675] width 776 height 57
click at [882, 684] on button "Сохранить и пересчитать" at bounding box center [936, 669] width 158 height 29
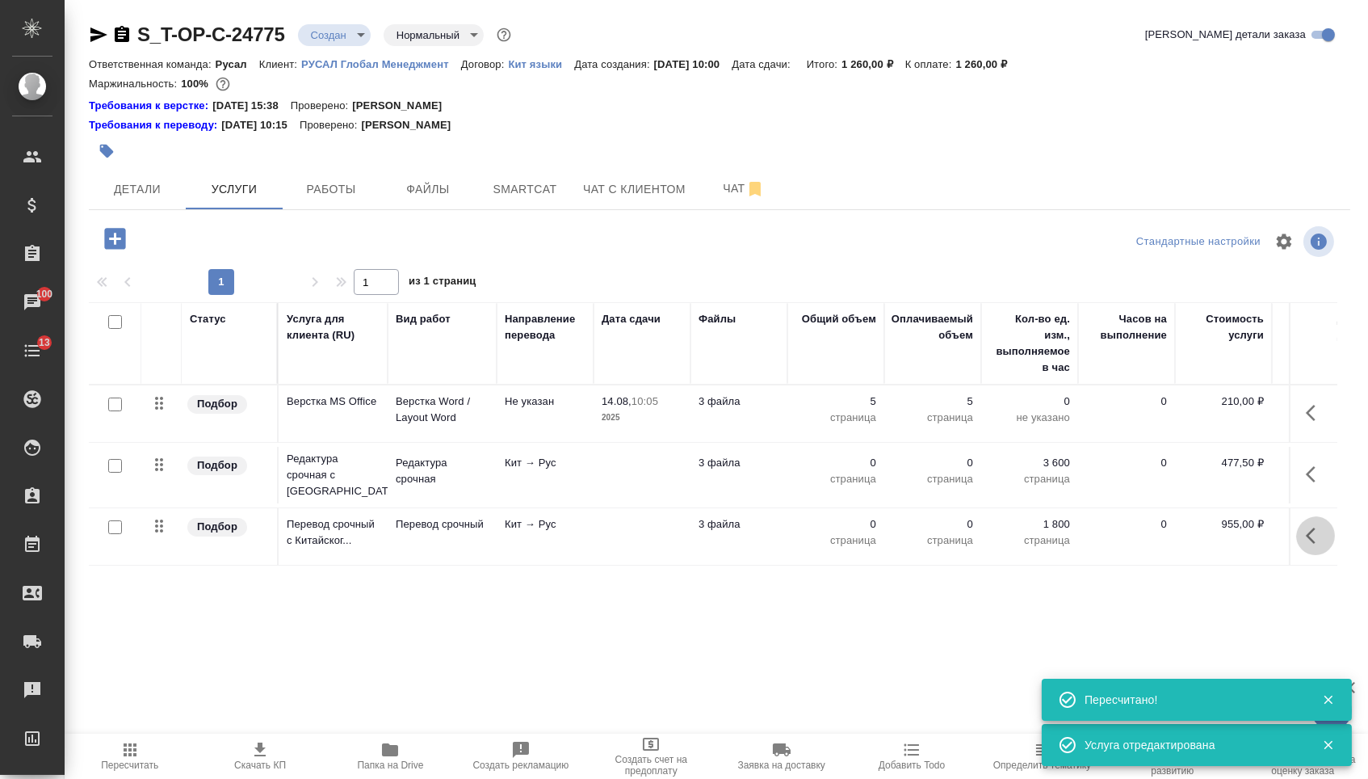
click at [1301, 536] on button "button" at bounding box center [1316, 535] width 39 height 39
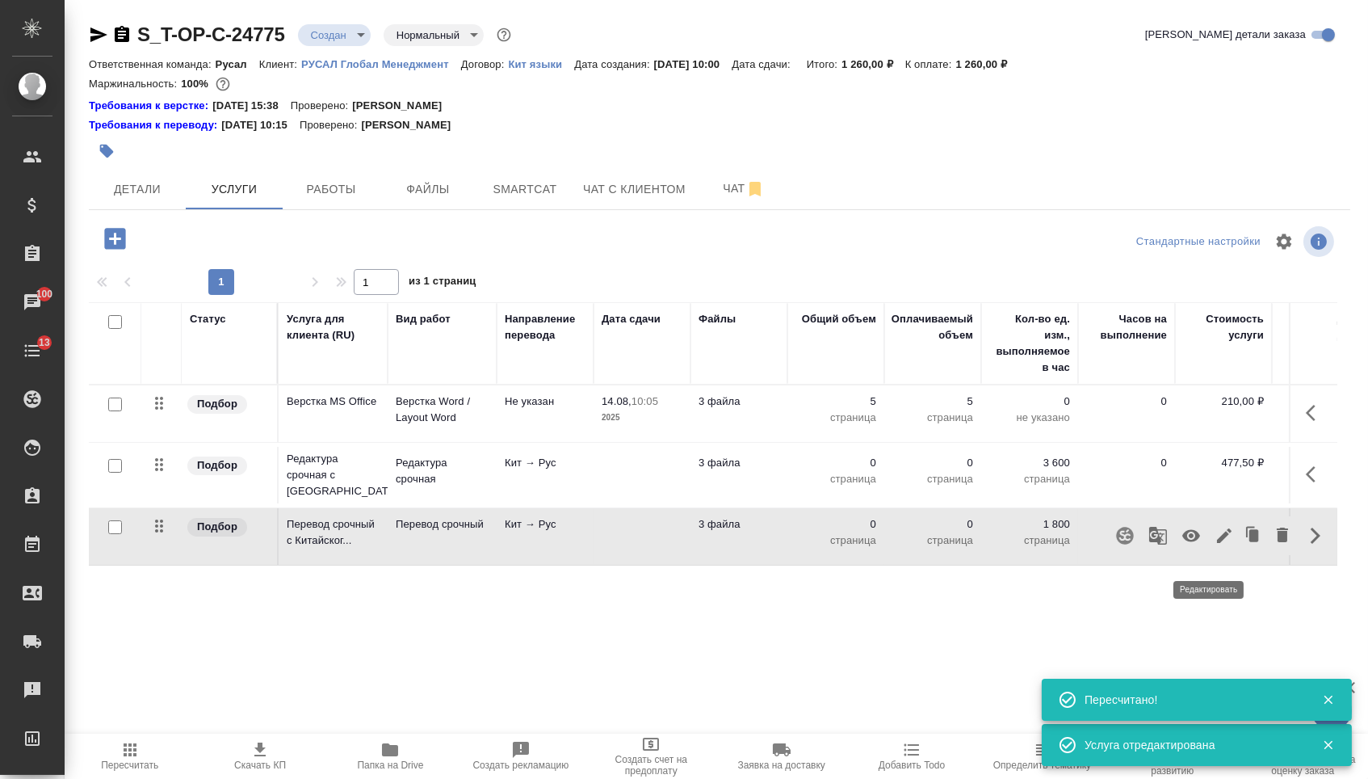
click at [1218, 545] on icon "button" at bounding box center [1224, 535] width 19 height 19
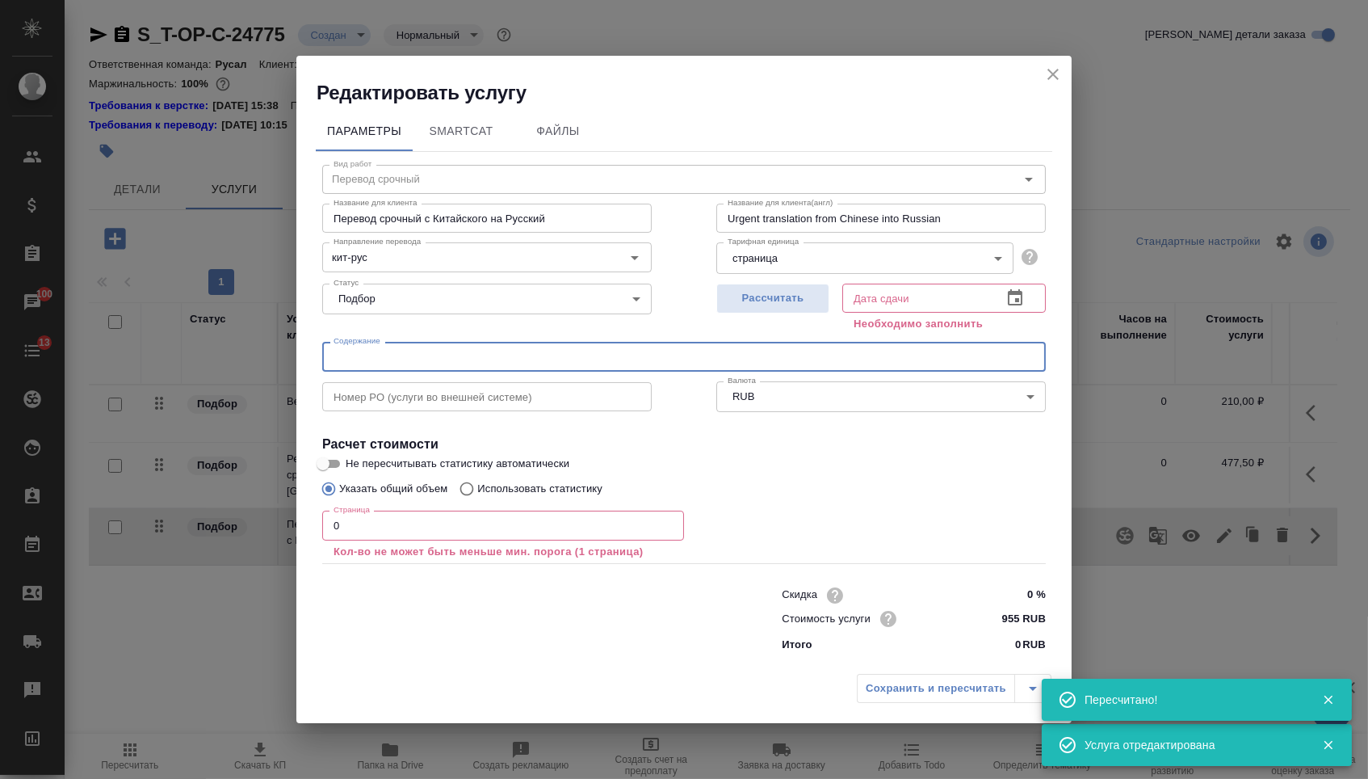
click at [632, 367] on input "text" at bounding box center [684, 356] width 724 height 29
paste input "20250811"
type input "20250811"
click at [468, 528] on input "0" at bounding box center [503, 525] width 362 height 29
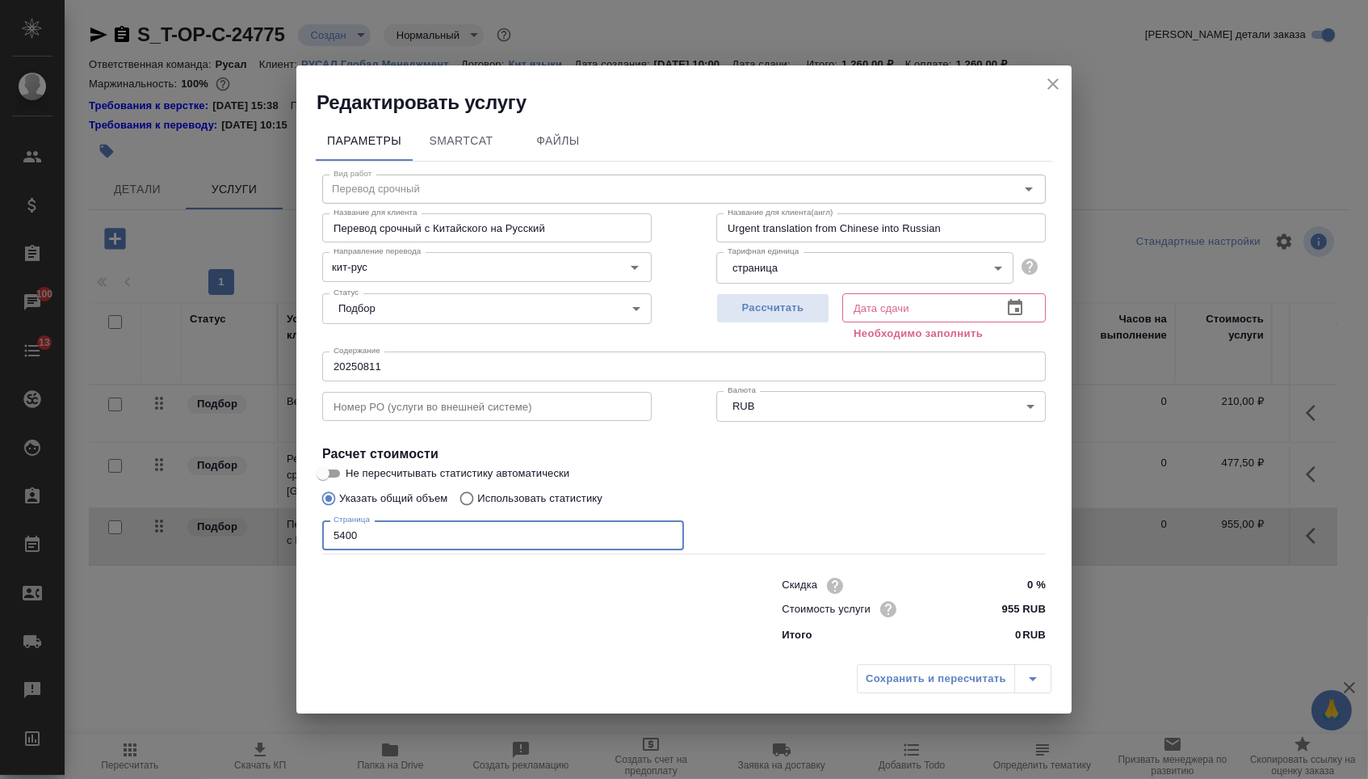
type input "5400"
click at [1020, 308] on icon "button" at bounding box center [1015, 307] width 15 height 16
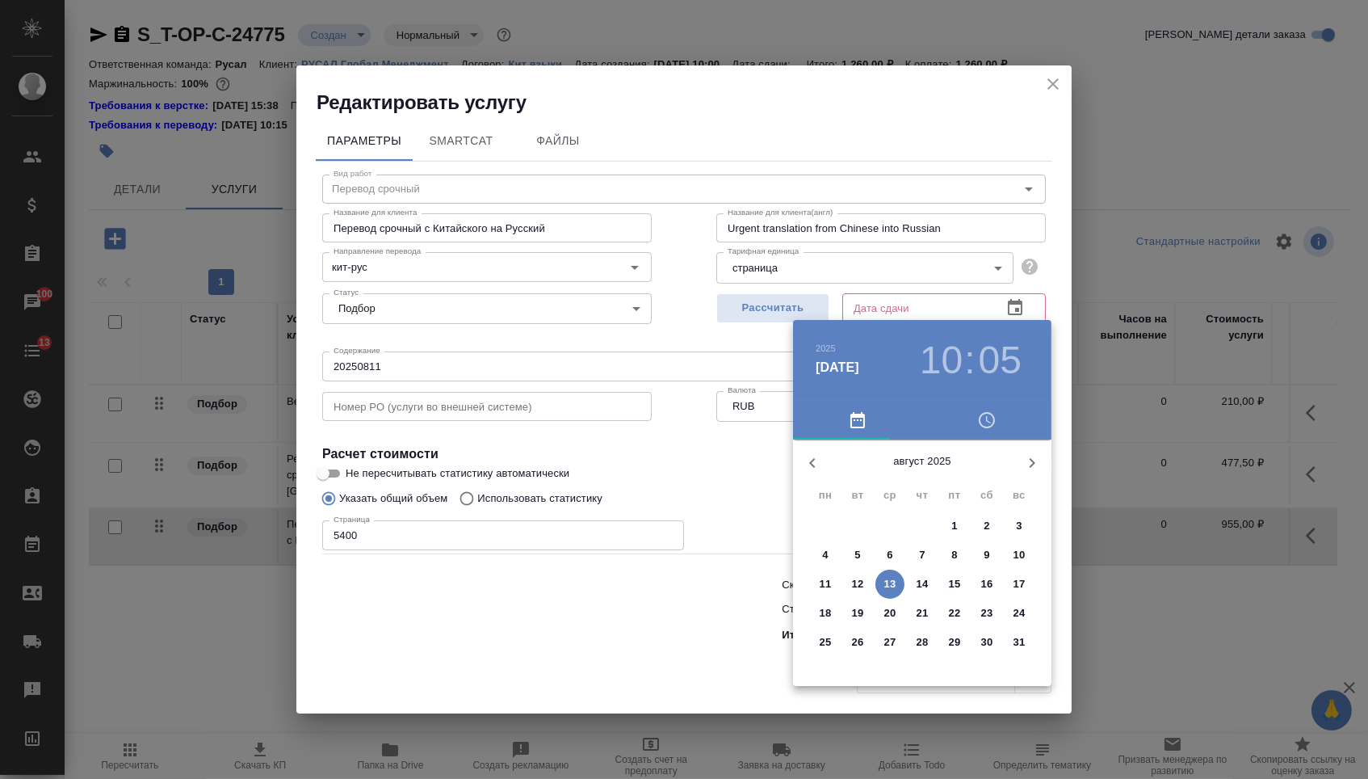
click at [932, 599] on div "14" at bounding box center [922, 584] width 32 height 29
type input "14.08.2025 10:05"
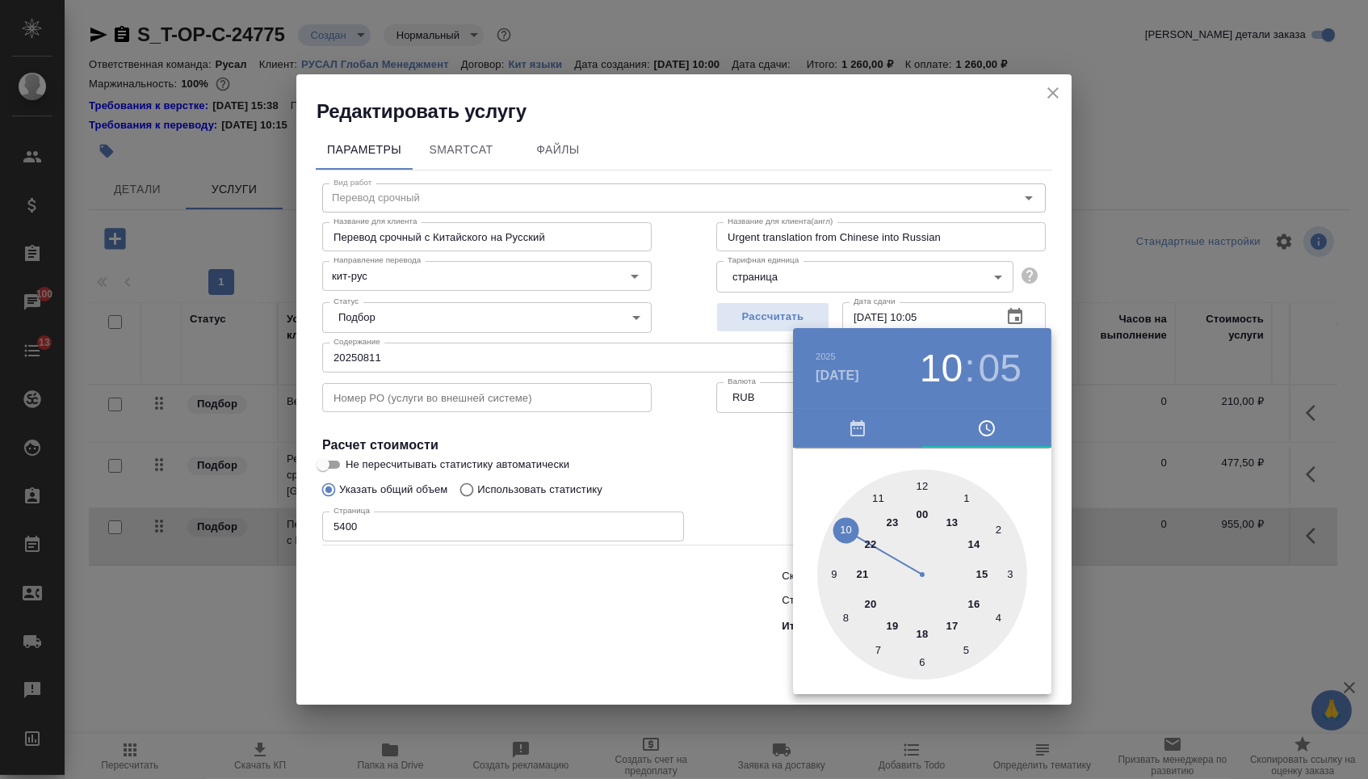
click at [566, 668] on div at bounding box center [684, 389] width 1368 height 779
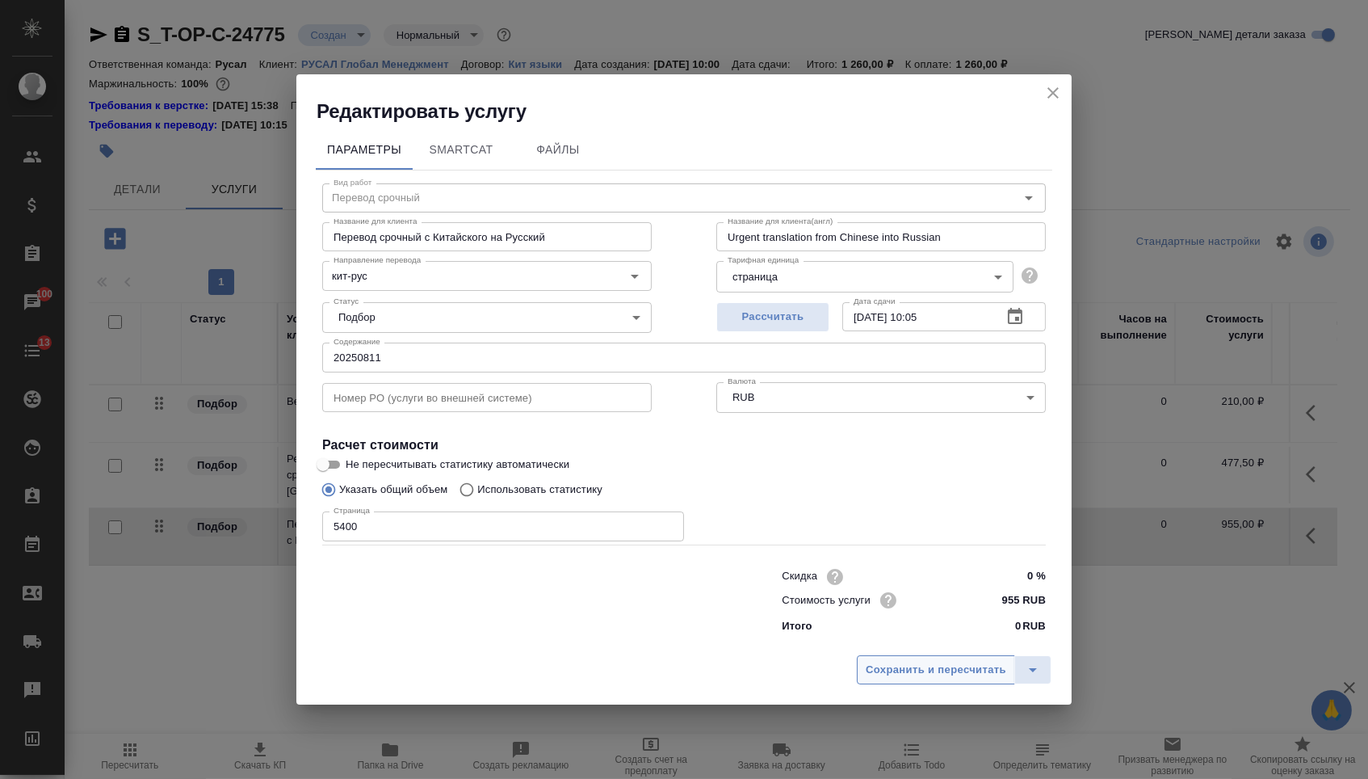
click at [897, 674] on span "Сохранить и пересчитать" at bounding box center [936, 670] width 141 height 19
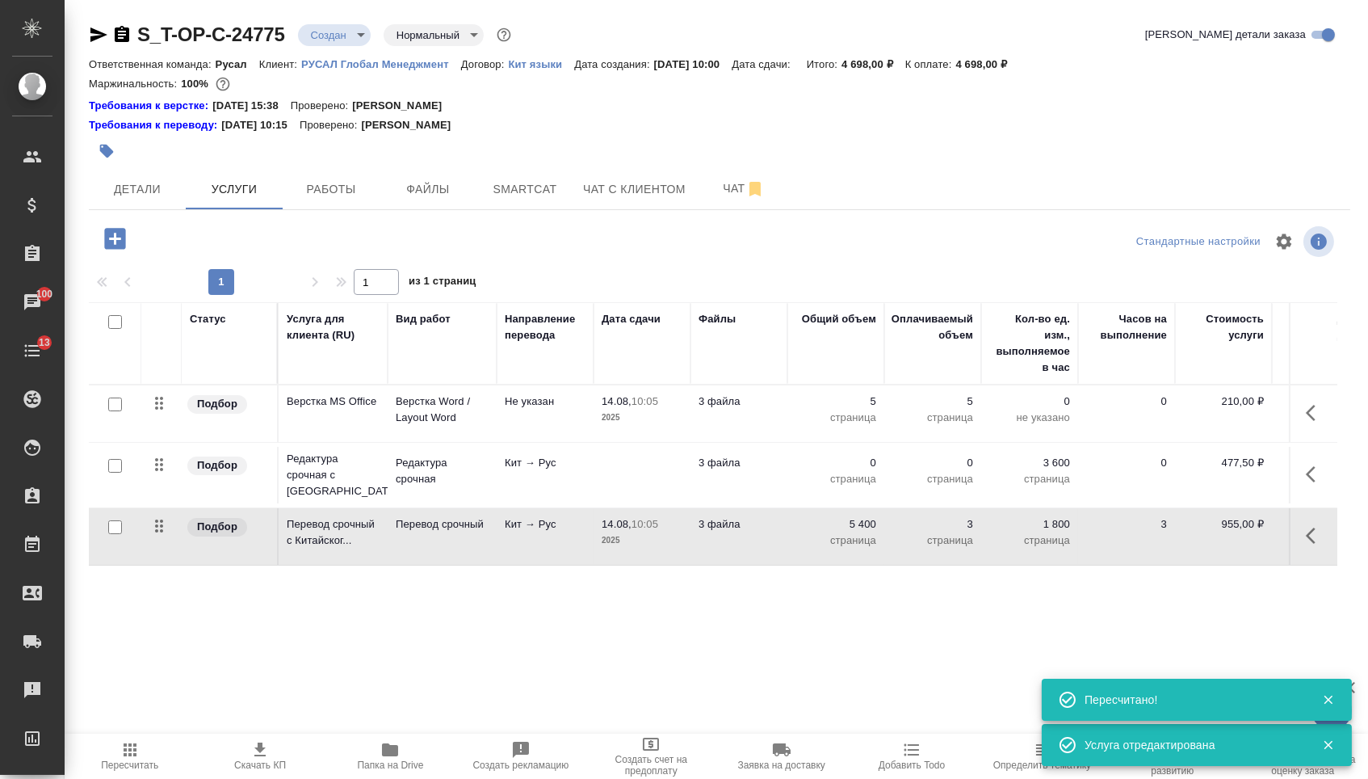
click at [843, 471] on p "0" at bounding box center [836, 463] width 81 height 16
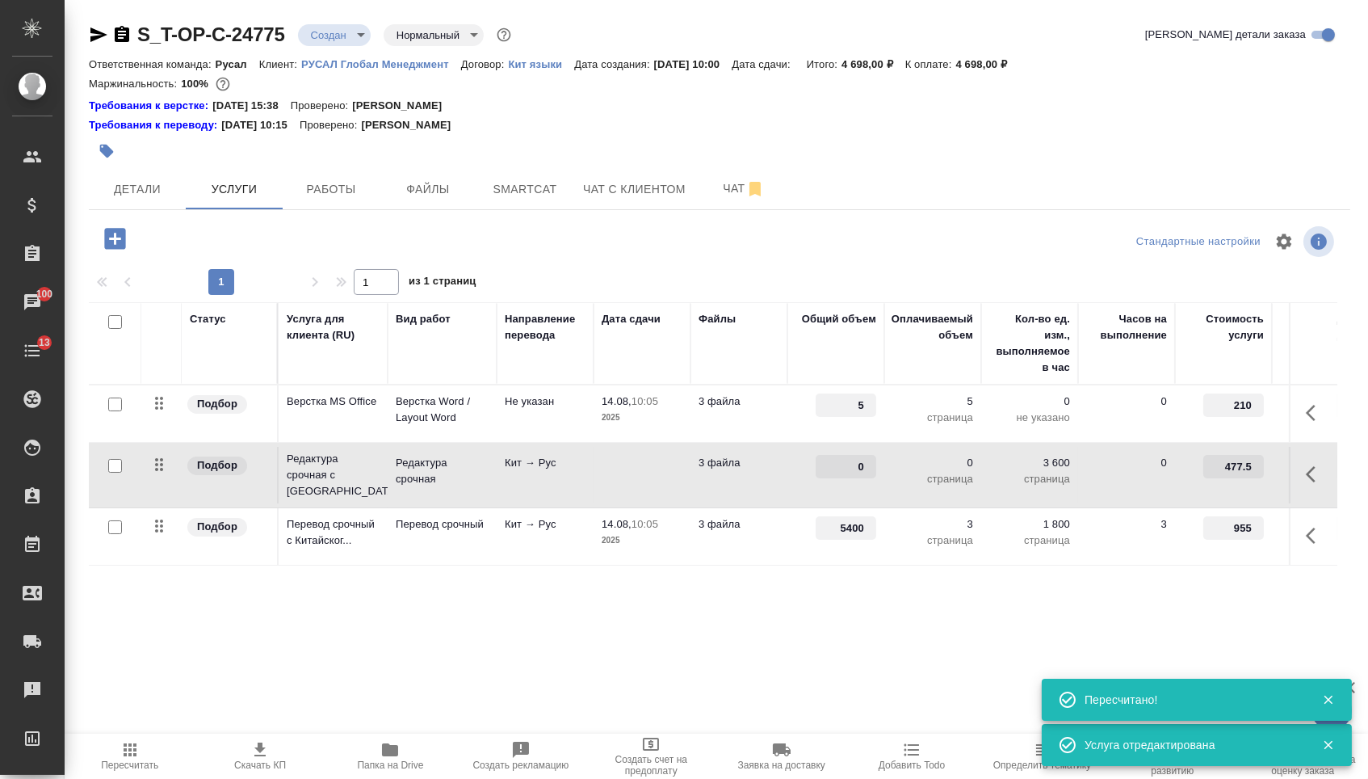
click at [838, 473] on input "0" at bounding box center [846, 466] width 61 height 23
type input "5400"
click at [724, 659] on div "S_T-OP-C-24775 Создан new Нормальный normal Кратко детали заказа Ответственная …" at bounding box center [720, 345] width 1280 height 691
click at [267, 246] on span "Сохранить и пересчитать" at bounding box center [229, 237] width 141 height 19
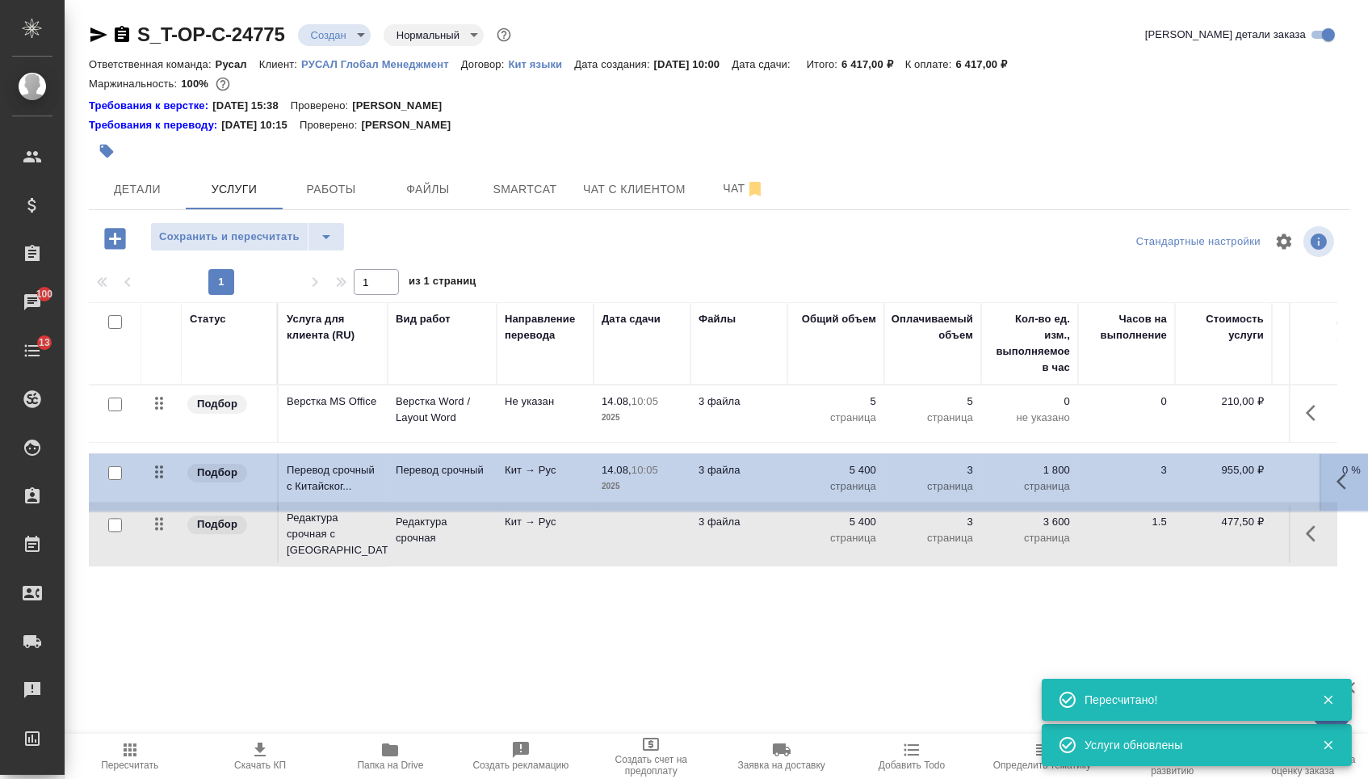
drag, startPoint x: 149, startPoint y: 535, endPoint x: 146, endPoint y: 461, distance: 73.6
click at [147, 461] on tbody "Подбор Верстка MS Office Верстка Word / Layout Word Не указан 14.08, 10:05 2025…" at bounding box center [850, 476] width 1523 height 183
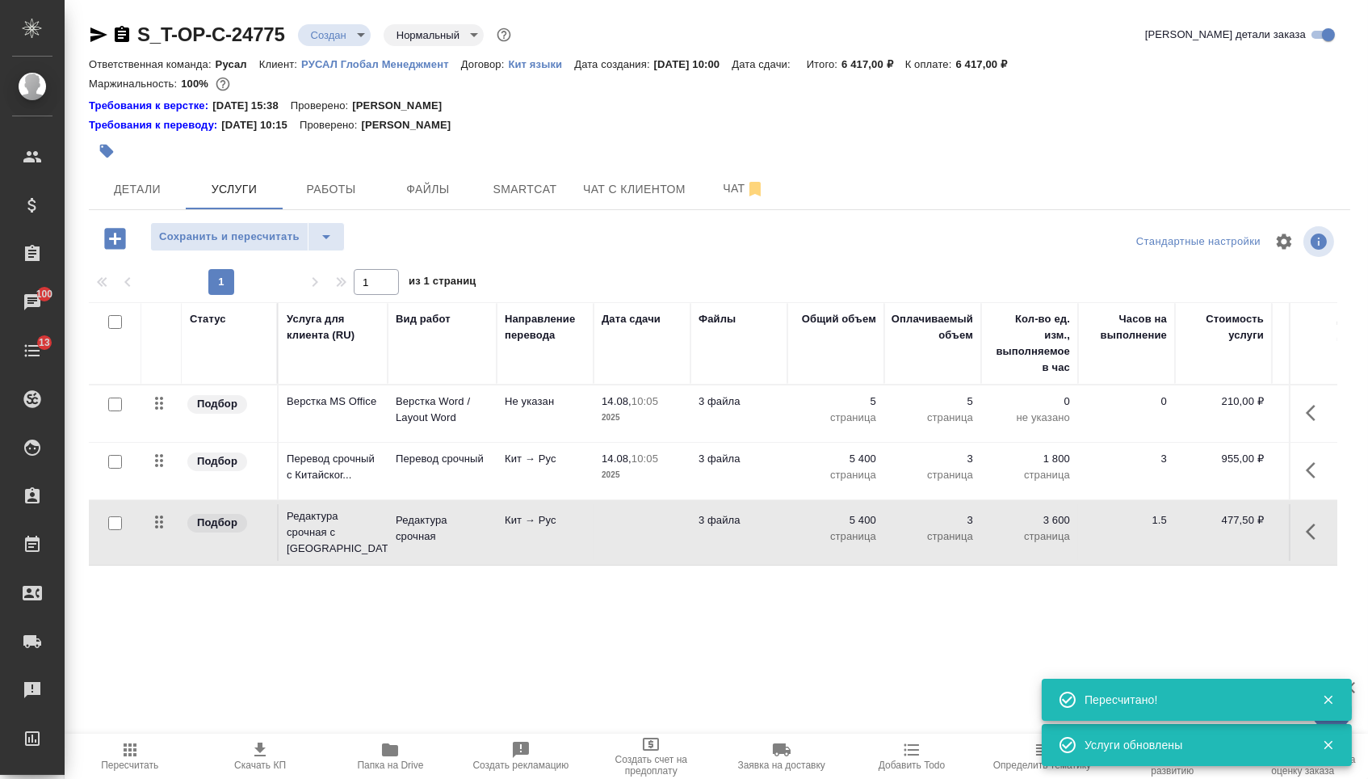
drag, startPoint x: 154, startPoint y: 414, endPoint x: 158, endPoint y: 574, distance: 160.8
click at [158, 565] on table "Статус Услуга для клиента (RU) Вид работ Направление перевода Дата сдачи Файлы …" at bounding box center [850, 433] width 1523 height 263
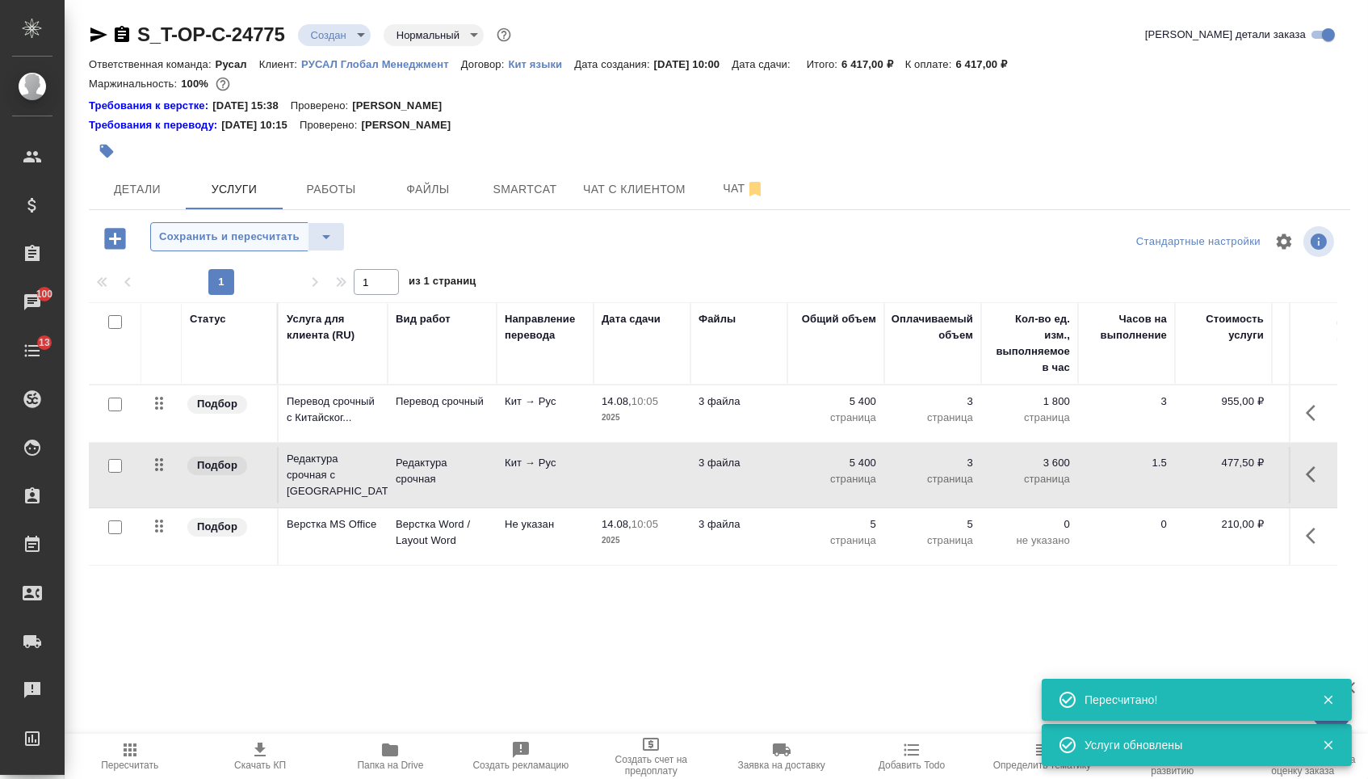
click at [225, 251] on button "Сохранить и пересчитать" at bounding box center [229, 236] width 158 height 29
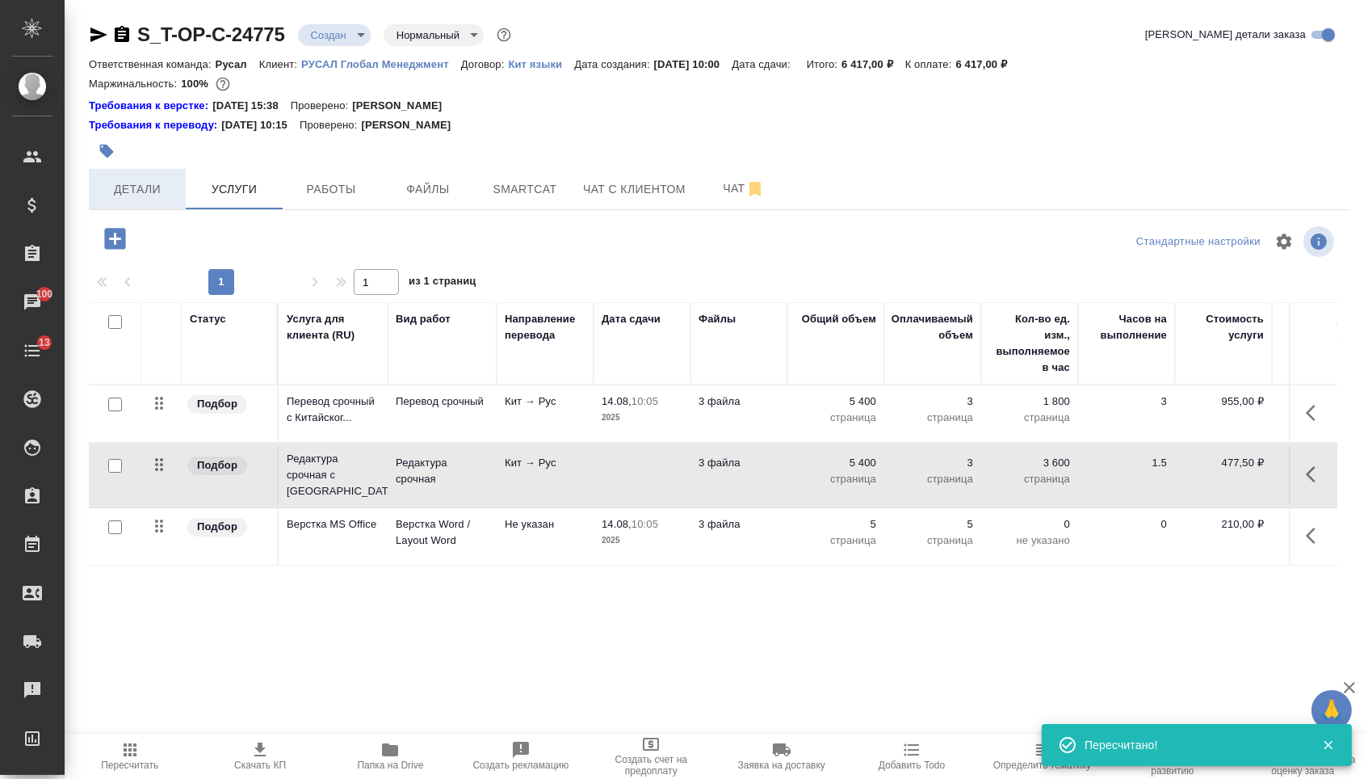
click at [171, 200] on span "Детали" at bounding box center [138, 189] width 78 height 20
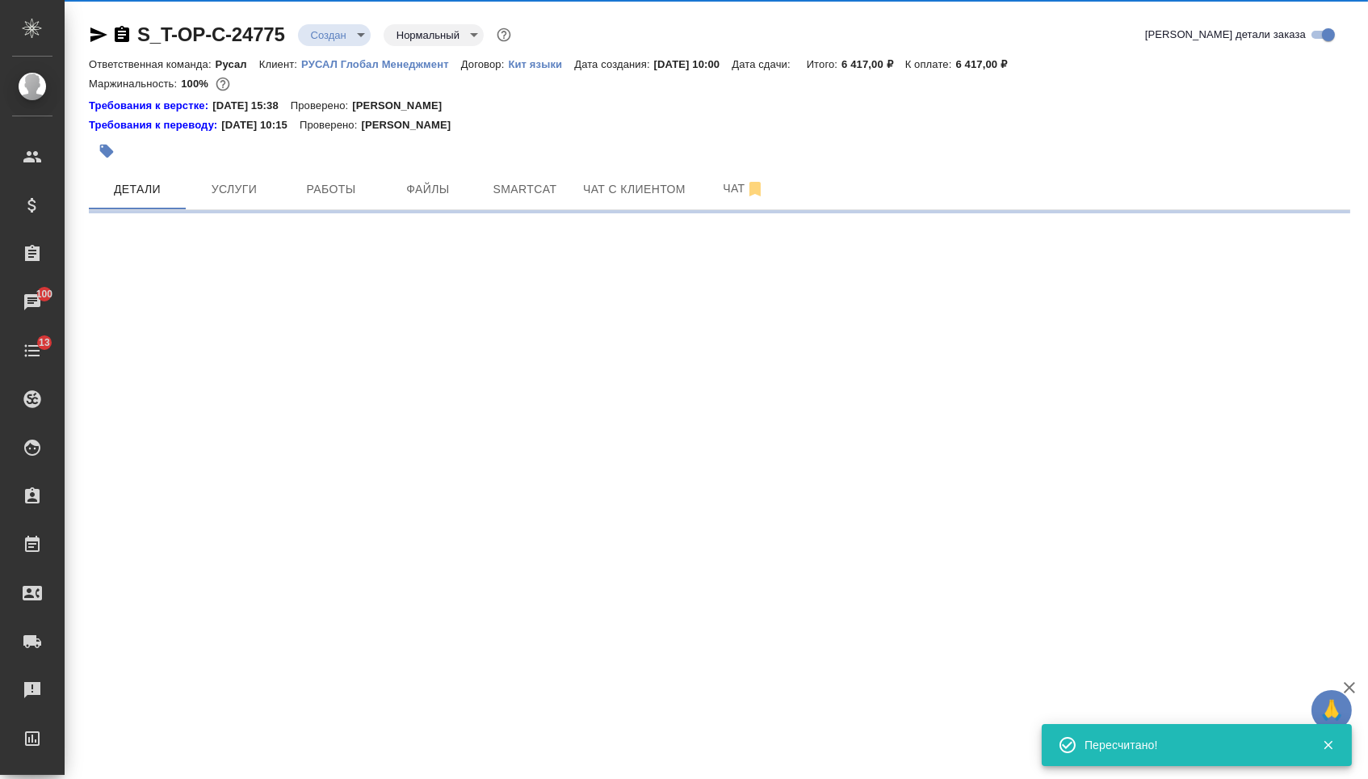
select select "RU"
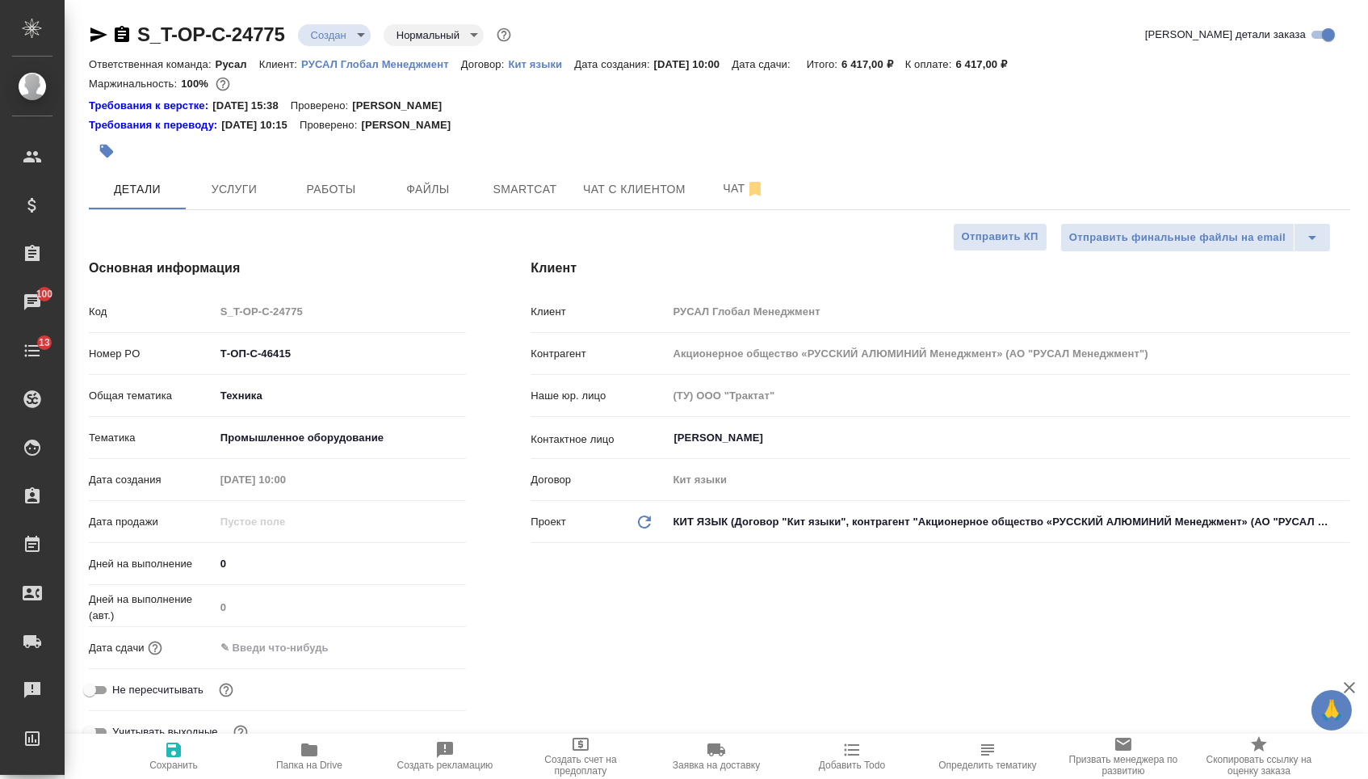
click at [348, 38] on body "🙏 .cls-1 fill:#fff; AWATERA Menshikova Aleksandra Клиенты Спецификации Заказы 1…" at bounding box center [684, 389] width 1368 height 779
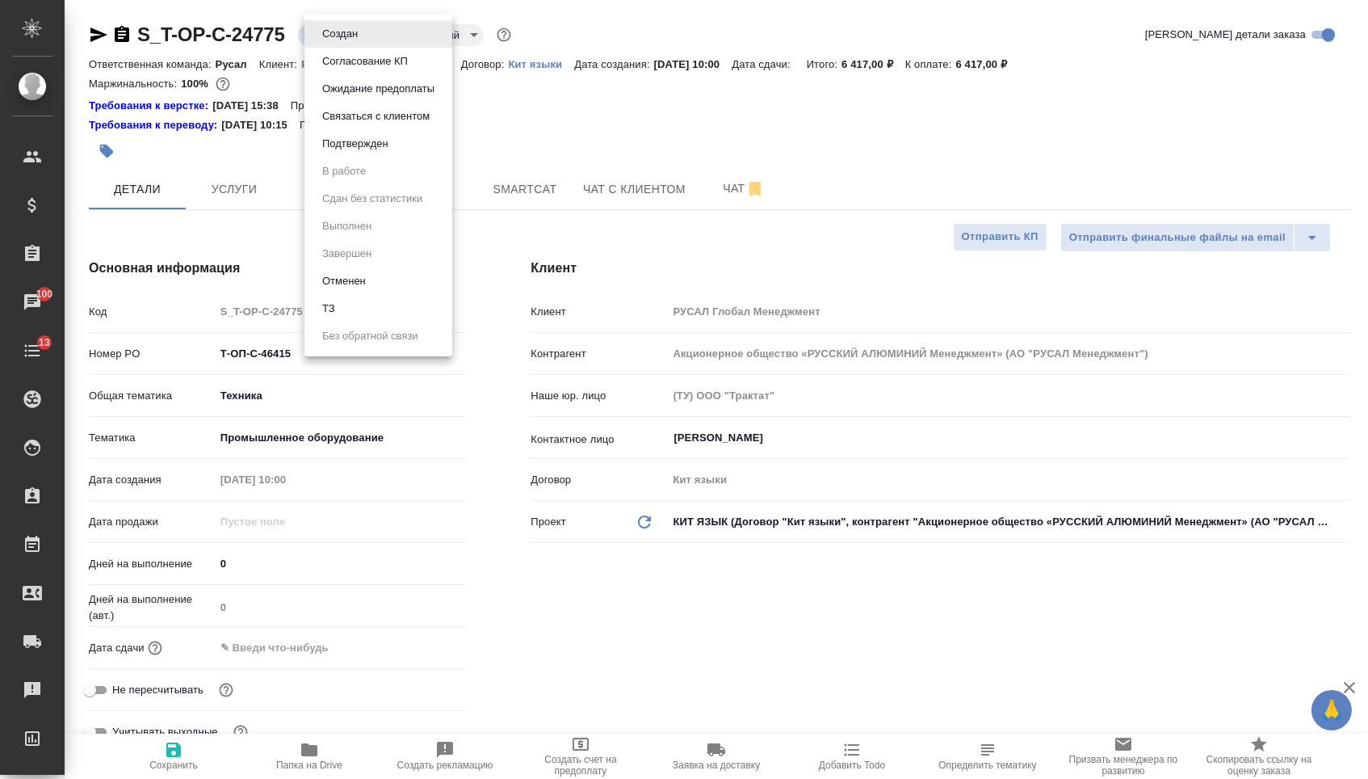
click at [219, 86] on div at bounding box center [684, 389] width 1368 height 779
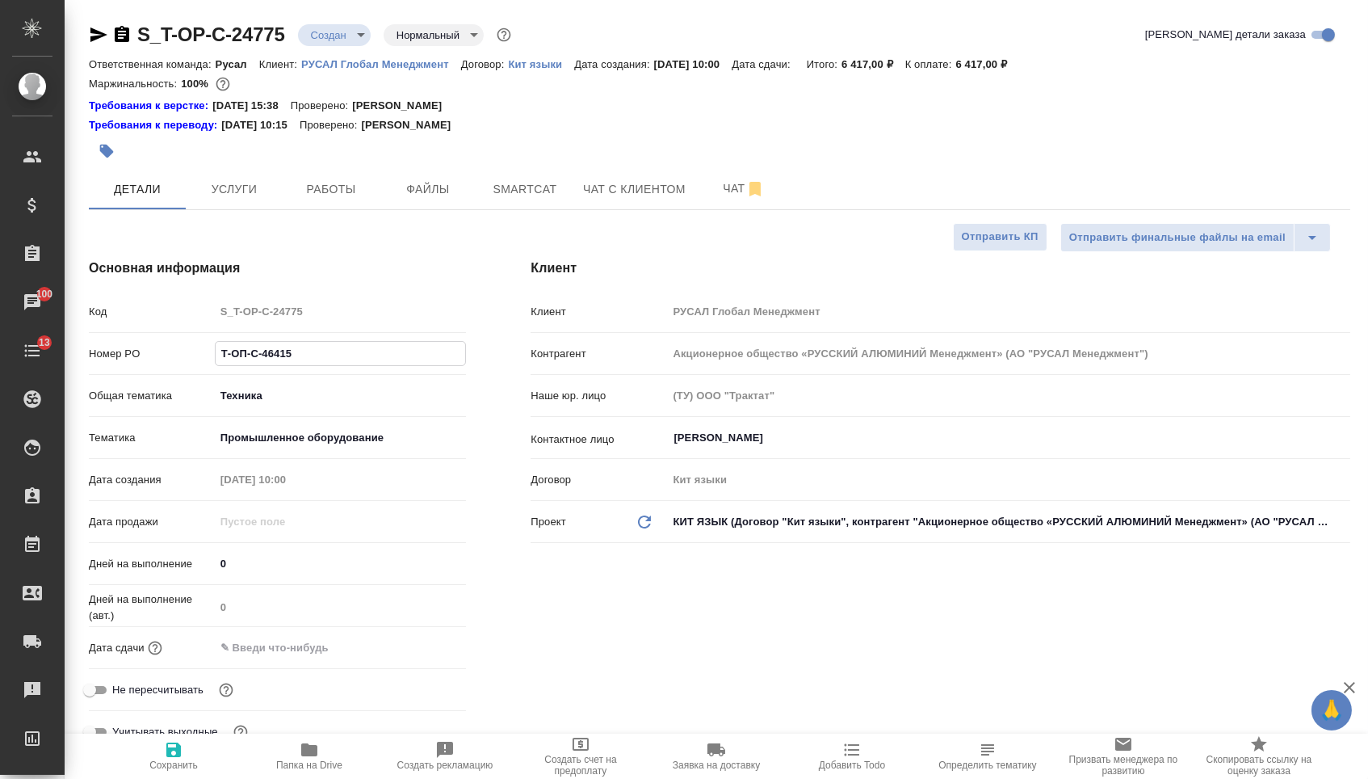
drag, startPoint x: 306, startPoint y: 368, endPoint x: 94, endPoint y: 358, distance: 212.7
click at [99, 362] on div "Номер PO Т-ОП-С-46415" at bounding box center [277, 353] width 377 height 28
type textarea "x"
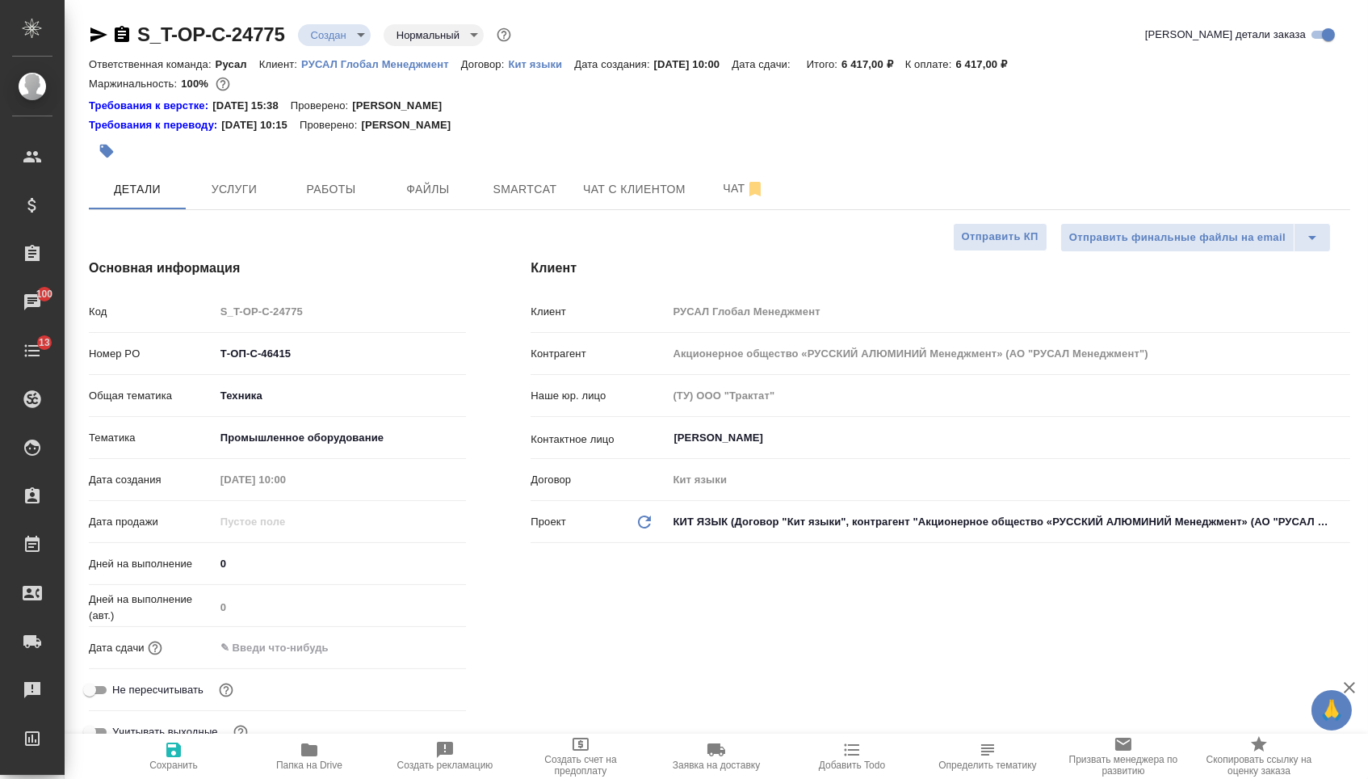
type textarea "x"
click at [98, 28] on icon "button" at bounding box center [98, 34] width 19 height 19
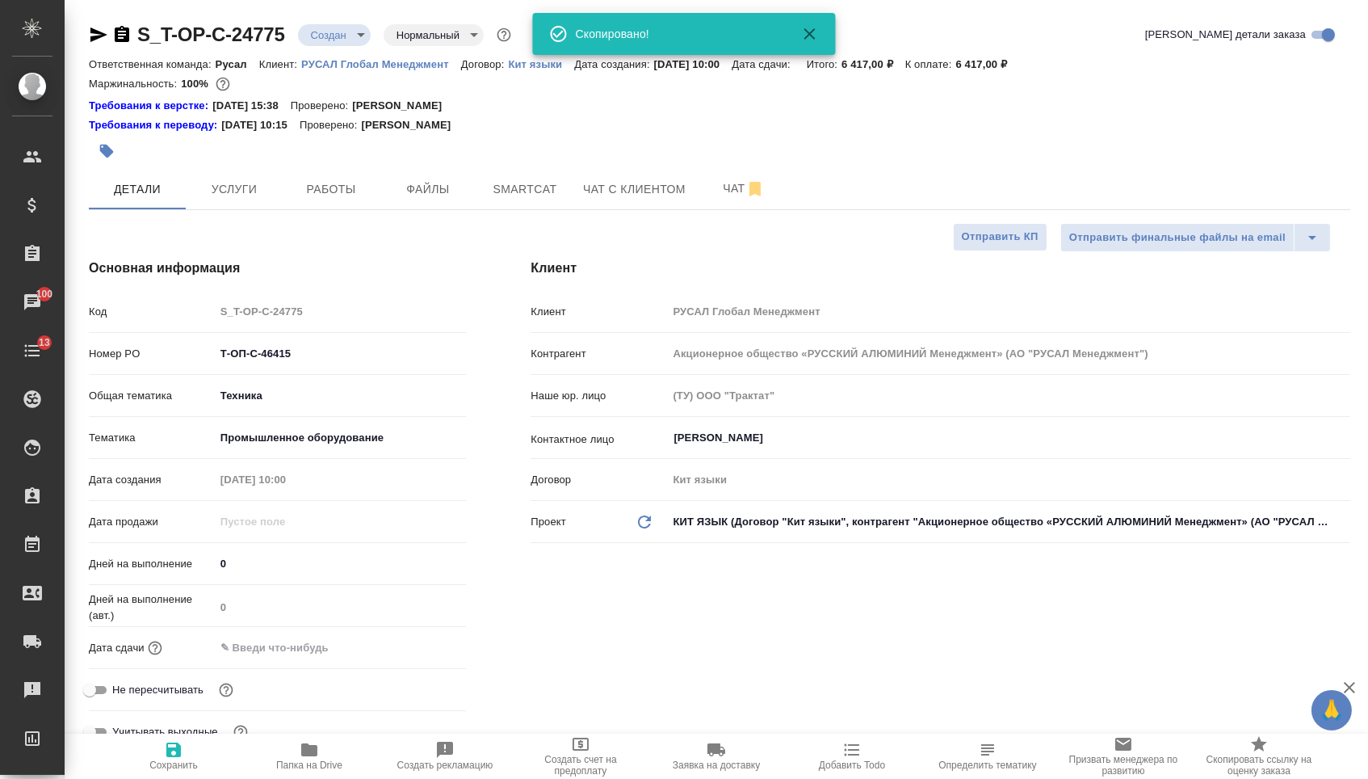
type textarea "x"
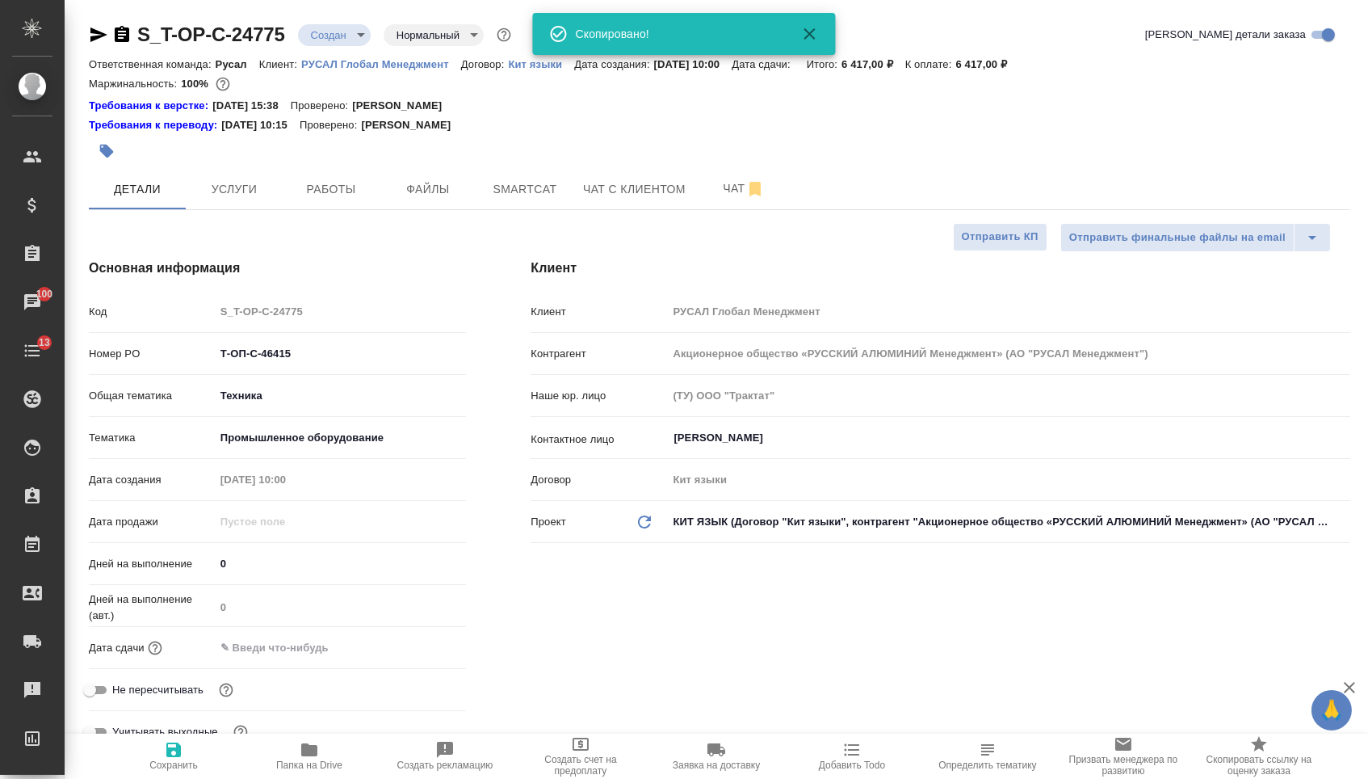
type textarea "x"
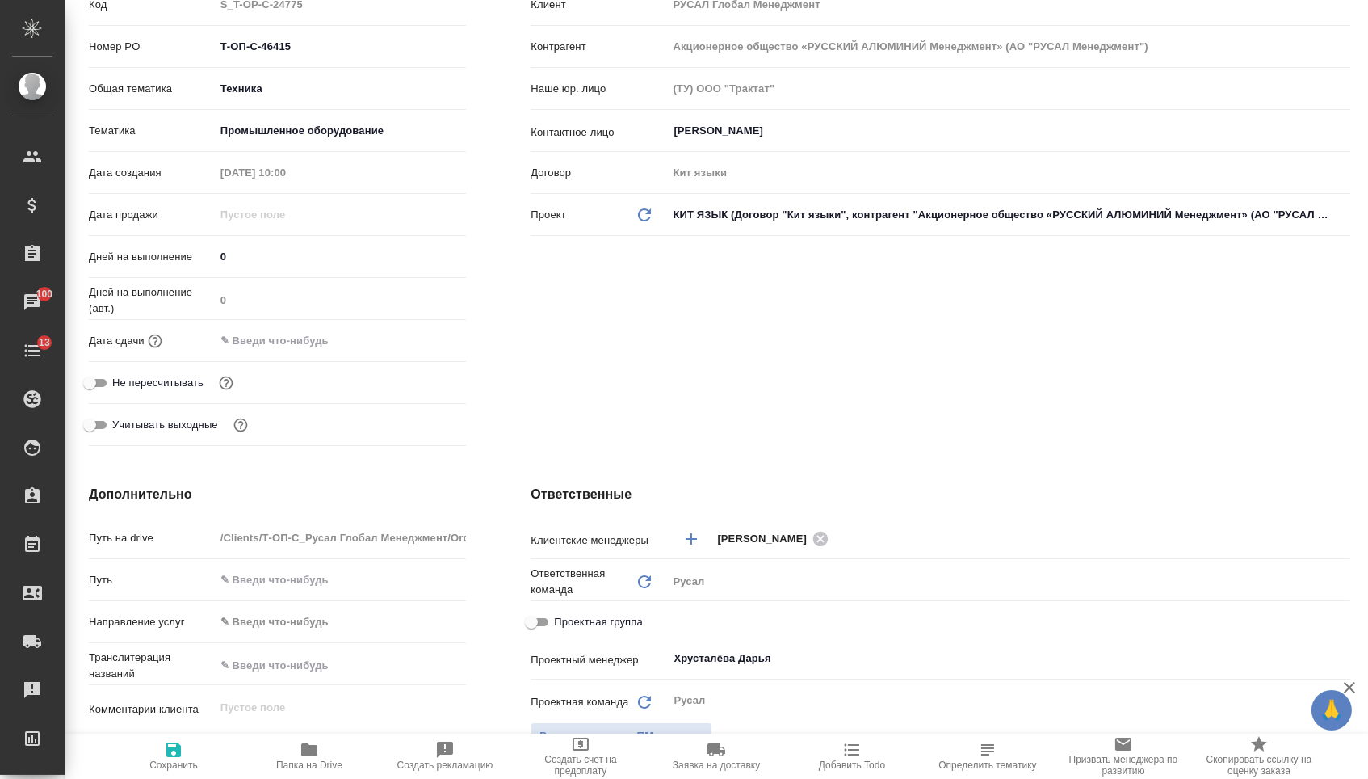
scroll to position [330, 0]
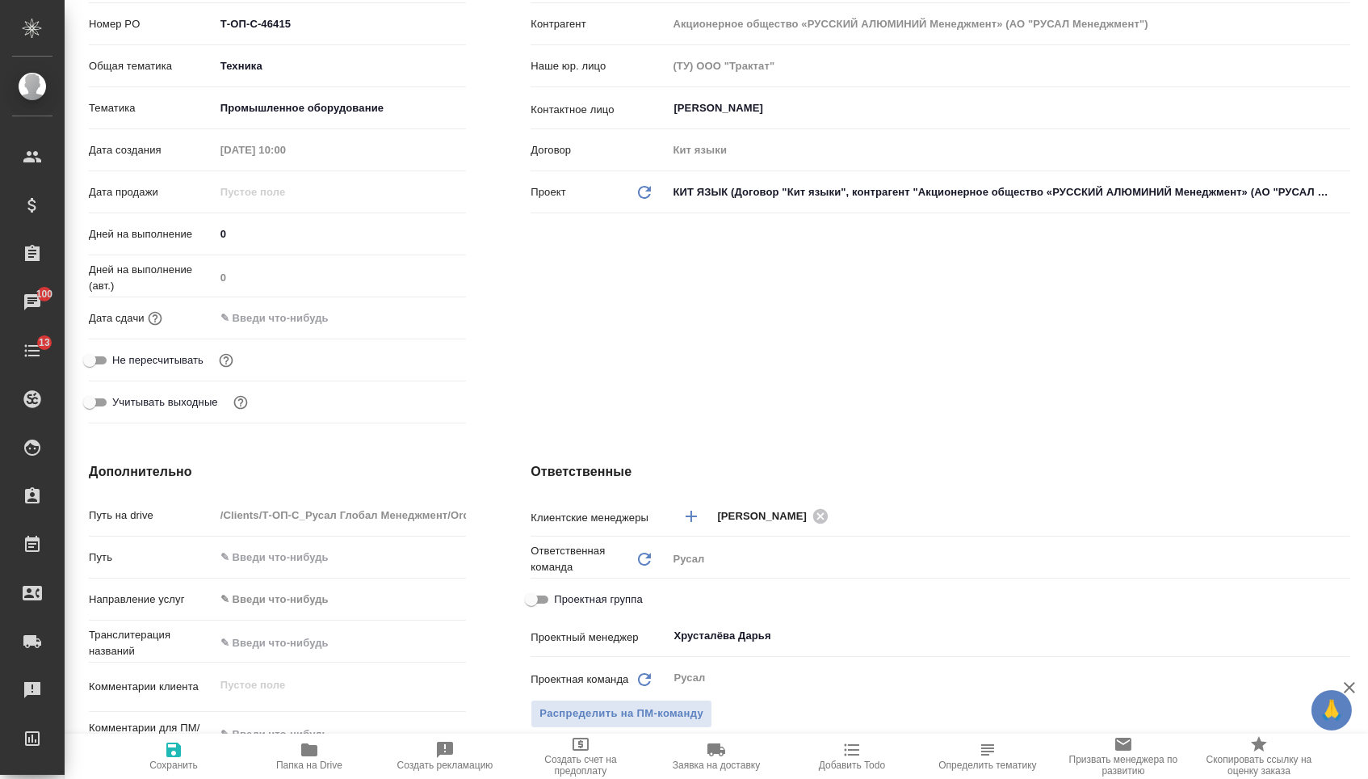
type textarea "x"
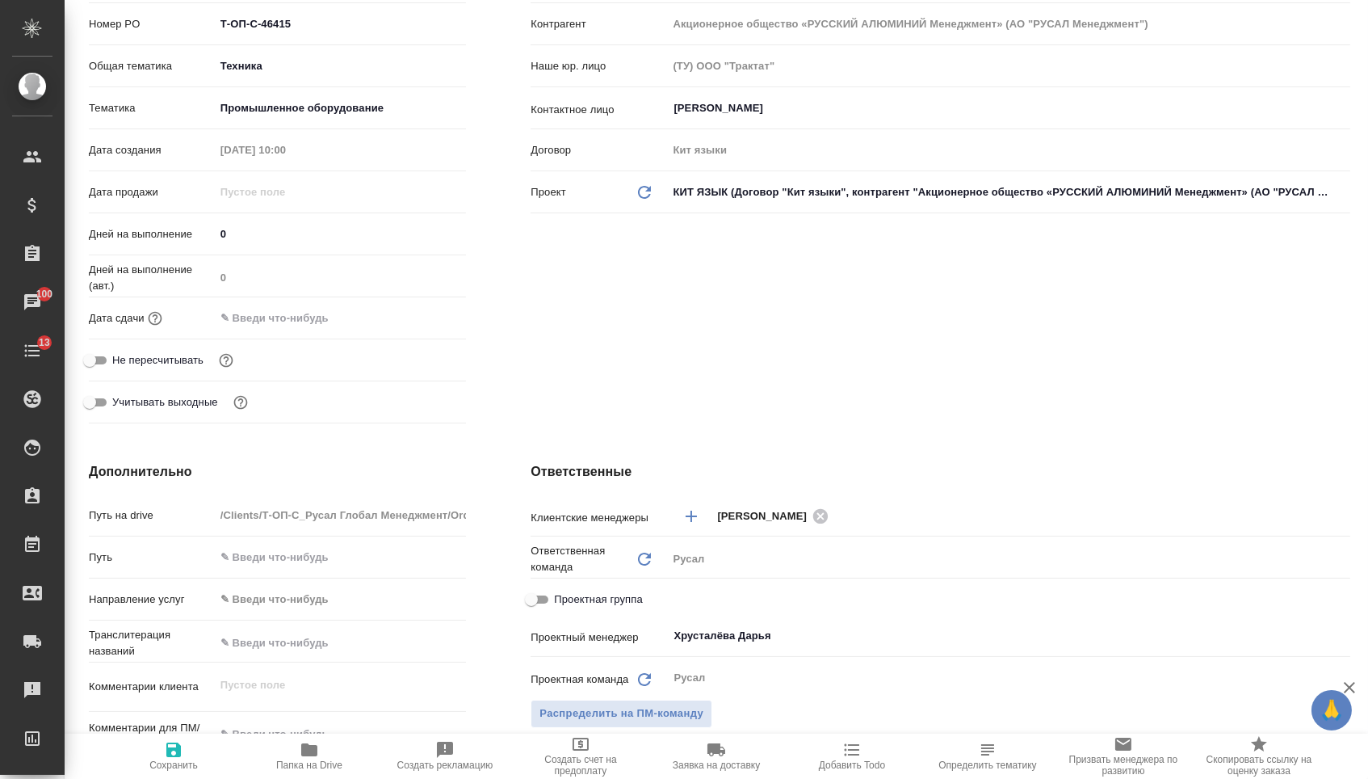
type textarea "x"
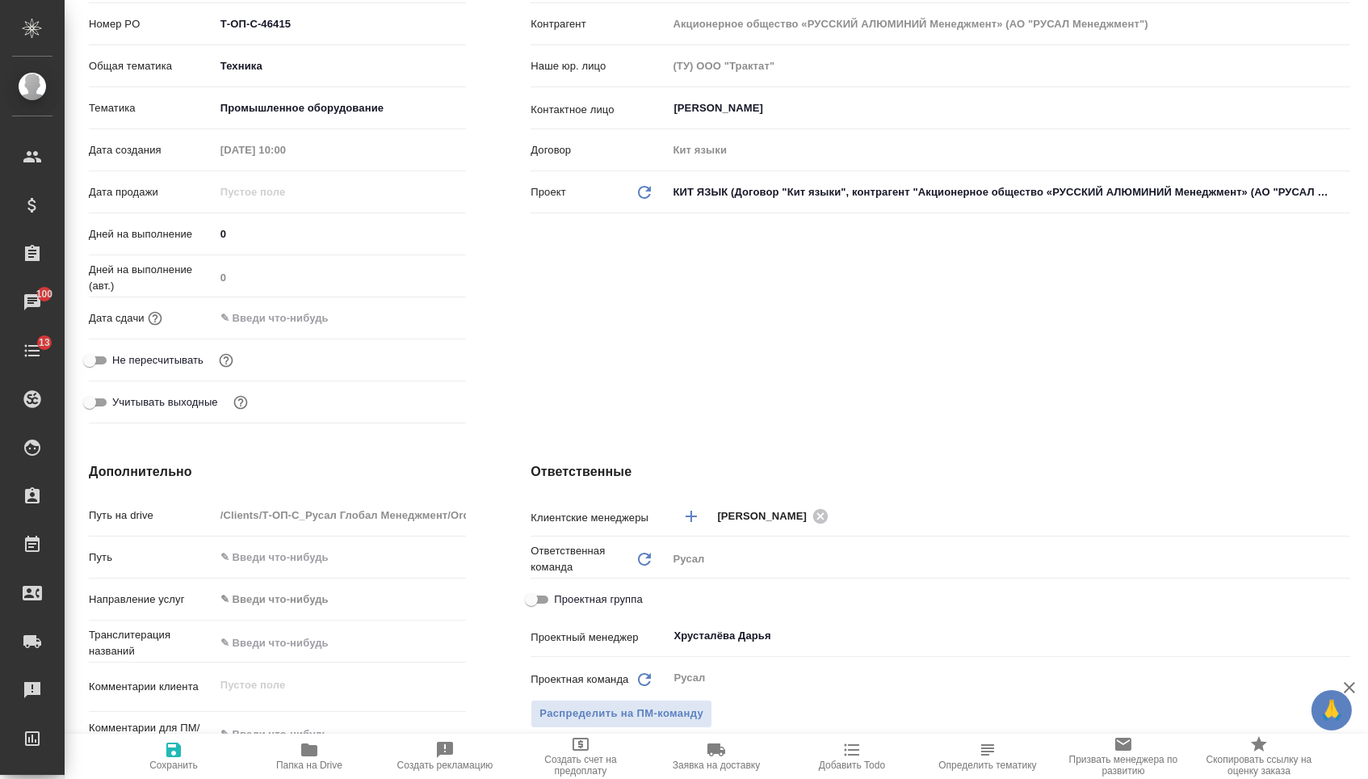
type textarea "x"
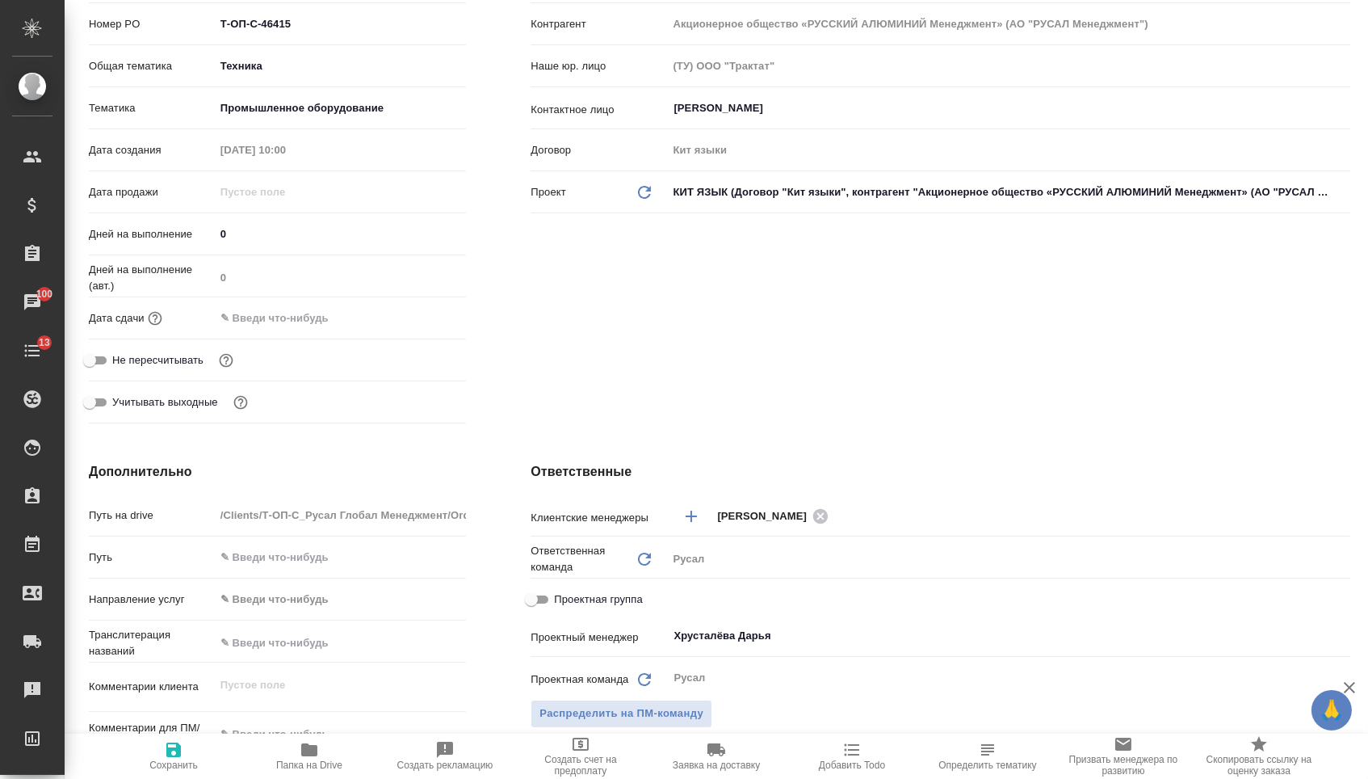
type textarea "x"
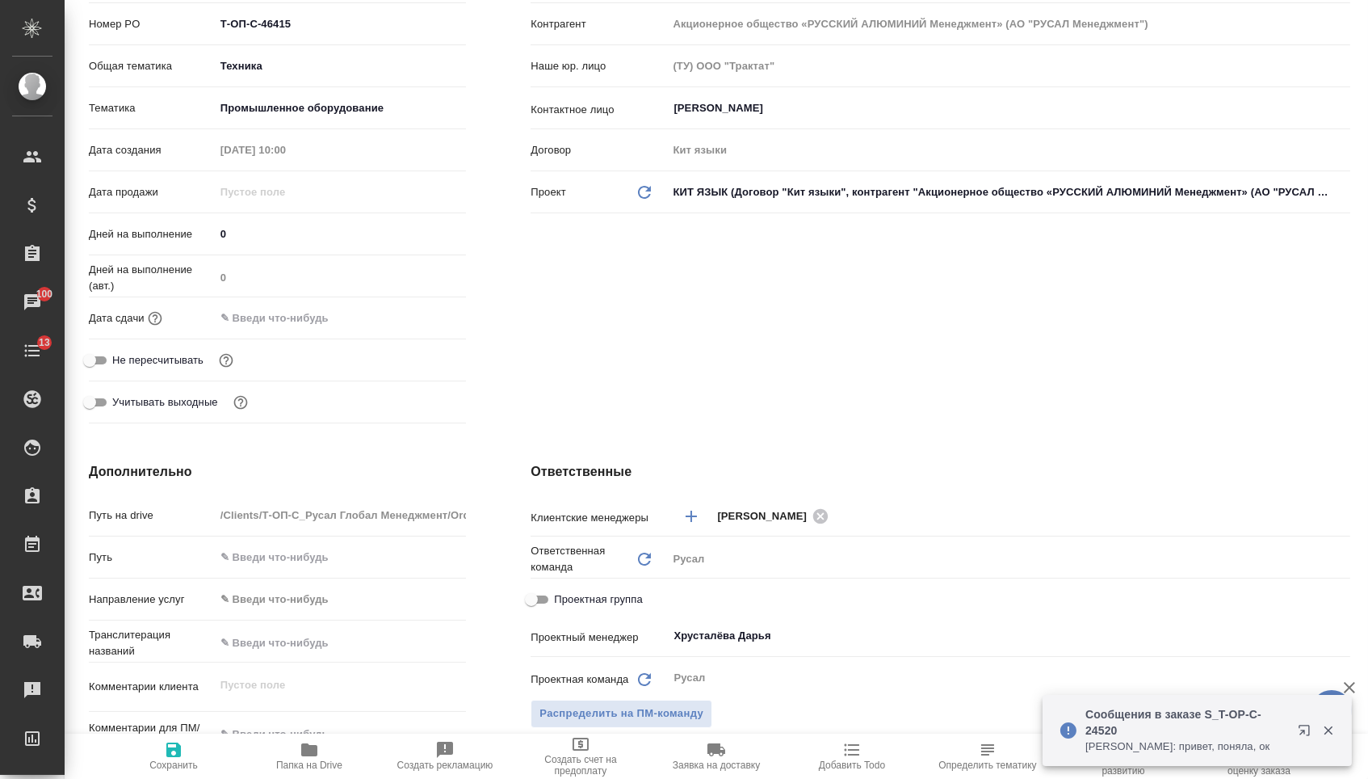
type textarea "x"
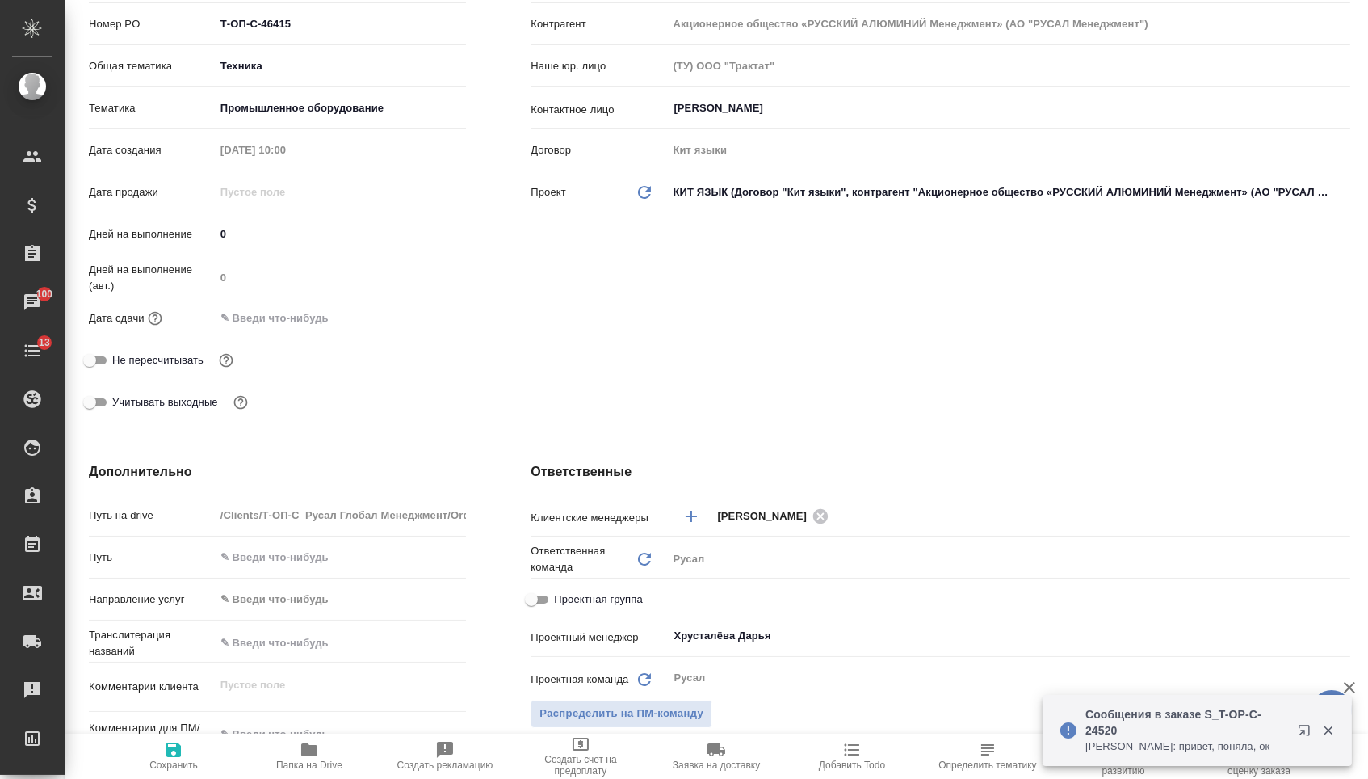
type textarea "x"
